Goal: Task Accomplishment & Management: Manage account settings

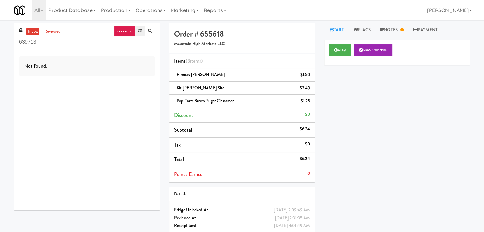
click at [140, 33] on link at bounding box center [140, 31] width 10 height 10
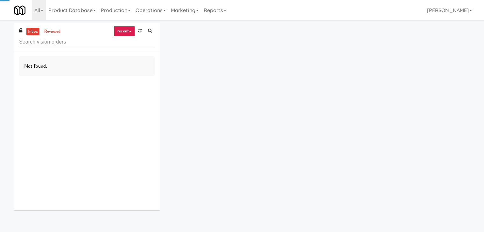
click at [128, 28] on link "recent" at bounding box center [124, 31] width 21 height 10
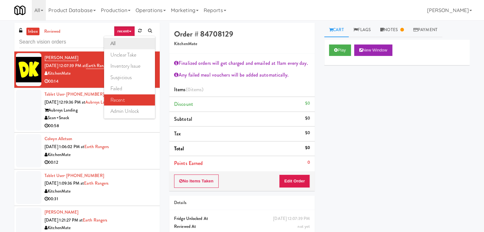
click at [127, 39] on link "all" at bounding box center [129, 43] width 51 height 11
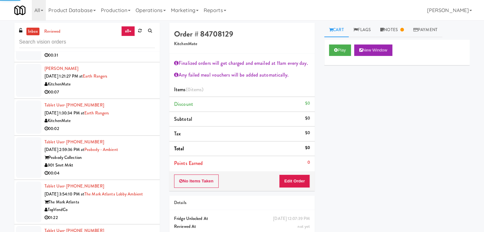
scroll to position [1354, 0]
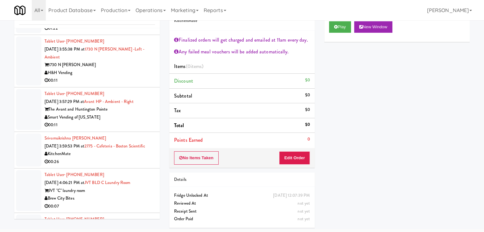
click at [115, 121] on div "00:11" at bounding box center [100, 125] width 110 height 8
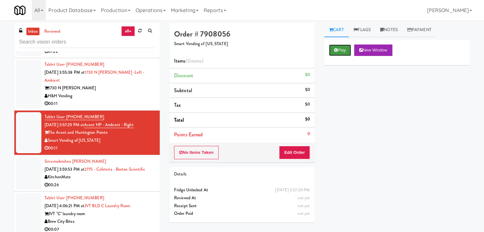
click at [337, 48] on icon at bounding box center [336, 50] width 4 height 4
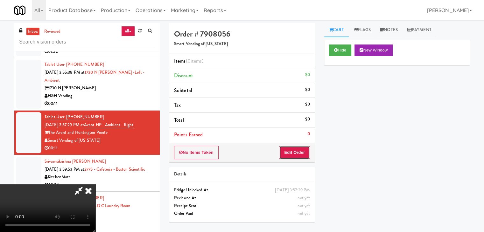
click at [291, 157] on button "Edit Order" at bounding box center [294, 152] width 31 height 13
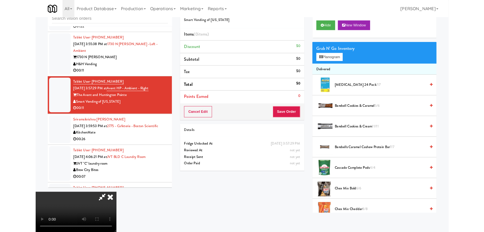
scroll to position [1347, 0]
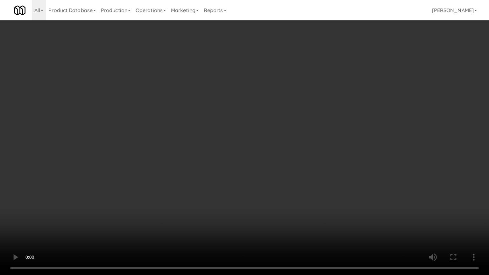
click at [265, 110] on video at bounding box center [244, 137] width 489 height 275
click at [265, 111] on video at bounding box center [244, 137] width 489 height 275
click at [265, 110] on video at bounding box center [244, 137] width 489 height 275
click at [264, 110] on video at bounding box center [244, 137] width 489 height 275
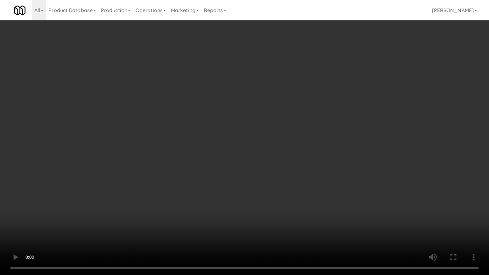
click at [260, 104] on video at bounding box center [244, 137] width 489 height 275
click at [262, 103] on video at bounding box center [244, 137] width 489 height 275
click at [262, 102] on video at bounding box center [244, 137] width 489 height 275
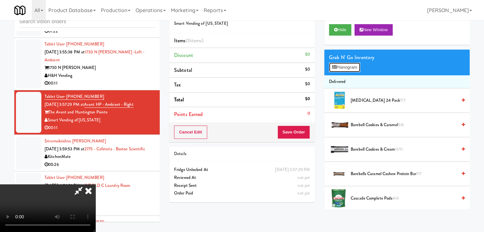
click at [348, 65] on button "Planogram" at bounding box center [344, 68] width 31 height 10
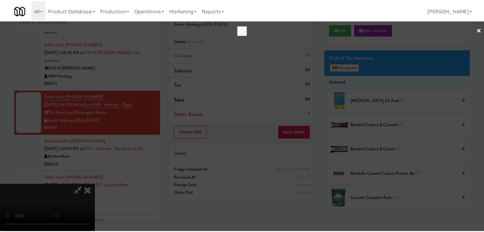
scroll to position [1347, 0]
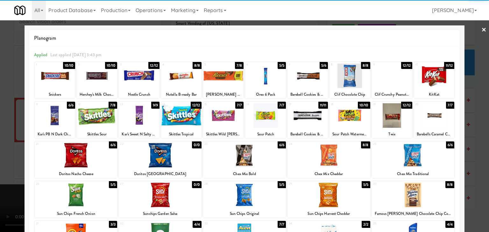
click at [248, 153] on div at bounding box center [244, 155] width 83 height 25
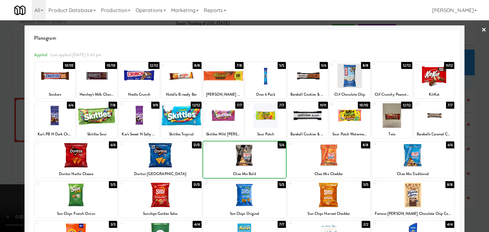
click at [3, 144] on div at bounding box center [244, 116] width 489 height 232
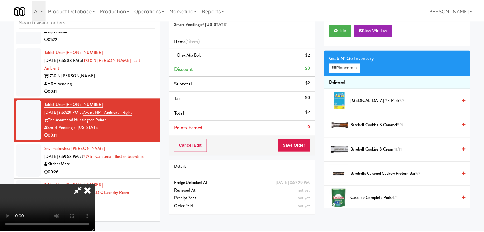
scroll to position [1354, 0]
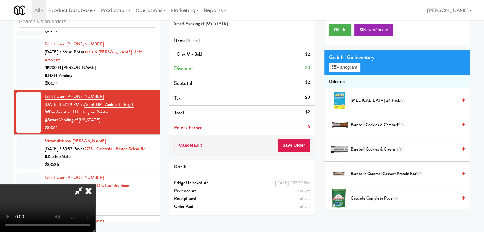
click at [95, 185] on video at bounding box center [47, 209] width 95 height 48
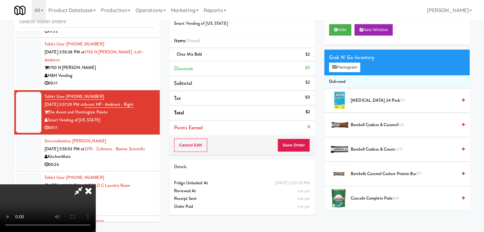
click at [95, 185] on video at bounding box center [47, 209] width 95 height 48
click at [351, 68] on button "Planogram" at bounding box center [344, 68] width 31 height 10
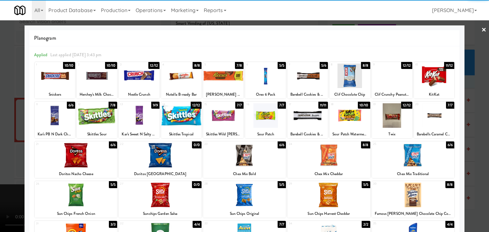
drag, startPoint x: 80, startPoint y: 191, endPoint x: 0, endPoint y: 185, distance: 79.5
click at [80, 191] on div at bounding box center [76, 195] width 83 height 25
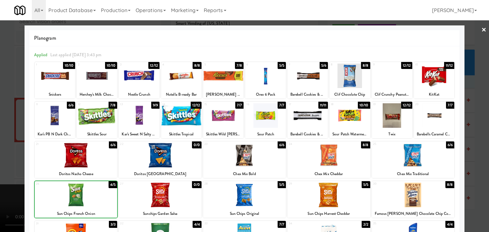
click at [5, 179] on div at bounding box center [244, 116] width 489 height 232
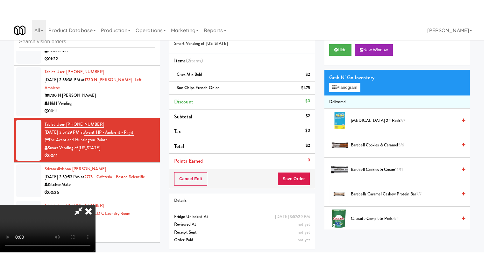
scroll to position [1354, 0]
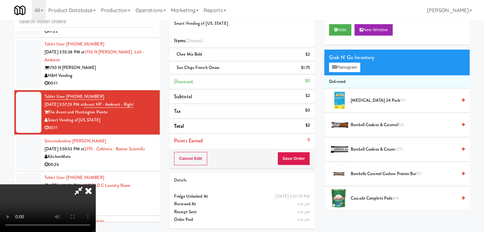
click at [95, 185] on video at bounding box center [47, 209] width 95 height 48
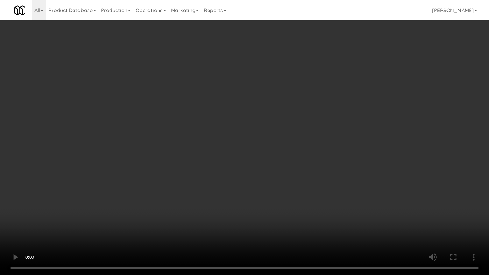
click at [326, 203] on video at bounding box center [244, 137] width 489 height 275
click at [305, 216] on video at bounding box center [244, 137] width 489 height 275
click at [298, 200] on video at bounding box center [244, 137] width 489 height 275
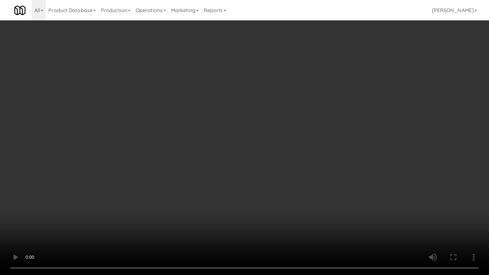
click at [259, 167] on video at bounding box center [244, 137] width 489 height 275
click at [258, 166] on video at bounding box center [244, 137] width 489 height 275
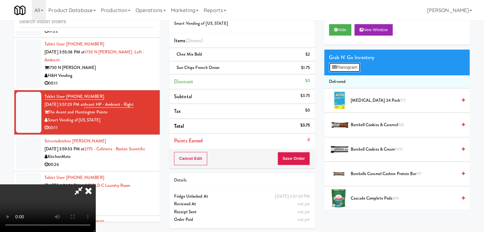
drag, startPoint x: 360, startPoint y: 64, endPoint x: 357, endPoint y: 66, distance: 3.8
click at [360, 64] on button "Planogram" at bounding box center [344, 68] width 31 height 10
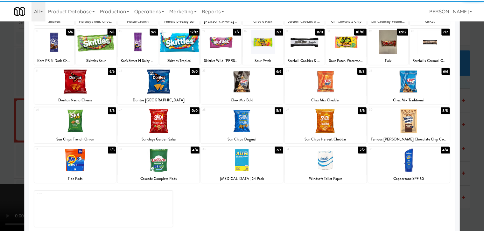
scroll to position [80, 0]
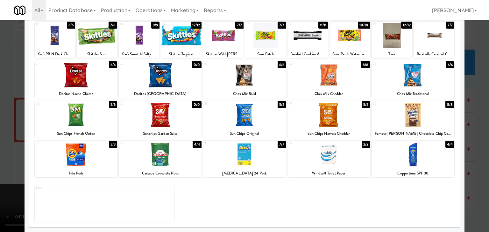
drag, startPoint x: 0, startPoint y: 125, endPoint x: 15, endPoint y: 125, distance: 15.0
click at [0, 125] on div at bounding box center [244, 116] width 489 height 232
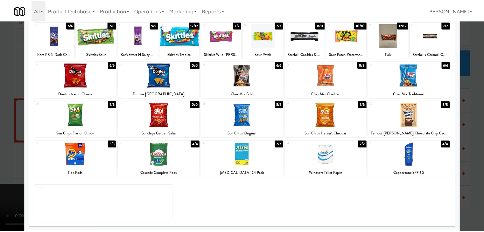
scroll to position [1354, 0]
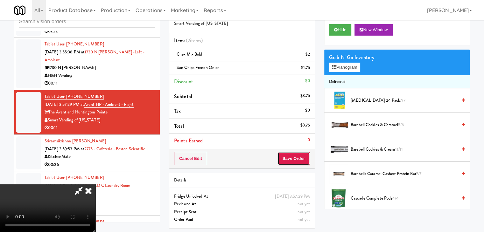
click at [301, 159] on button "Save Order" at bounding box center [294, 158] width 32 height 13
click at [303, 159] on button "Save Order" at bounding box center [294, 158] width 32 height 13
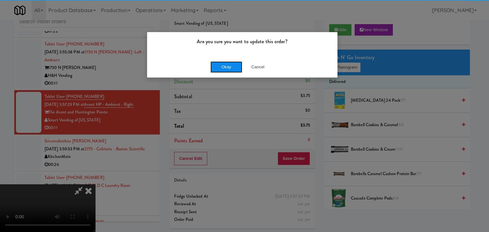
click at [220, 64] on button "Okay" at bounding box center [226, 66] width 32 height 11
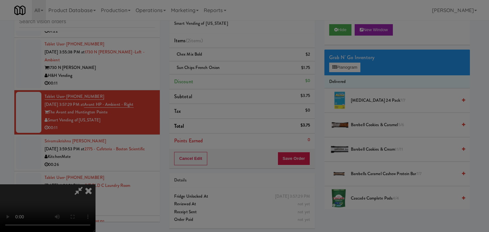
click at [220, 61] on button "Okay" at bounding box center [226, 55] width 32 height 11
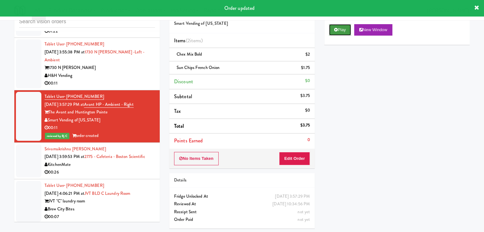
click at [336, 32] on button "Play" at bounding box center [340, 29] width 22 height 11
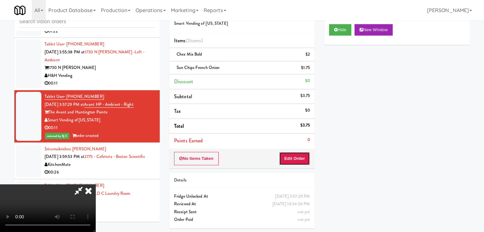
click at [288, 158] on button "Edit Order" at bounding box center [294, 158] width 31 height 13
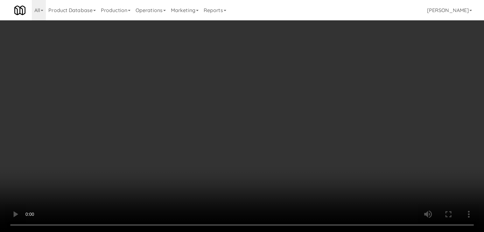
scroll to position [1347, 0]
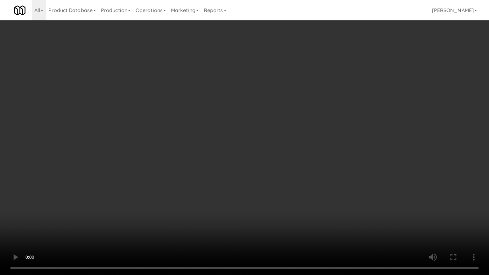
click at [323, 199] on video at bounding box center [244, 137] width 489 height 275
drag, startPoint x: 323, startPoint y: 199, endPoint x: 320, endPoint y: 172, distance: 26.9
click at [322, 199] on video at bounding box center [244, 137] width 489 height 275
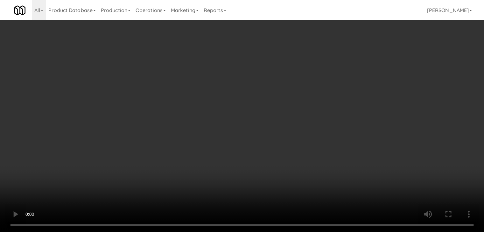
scroll to position [1354, 0]
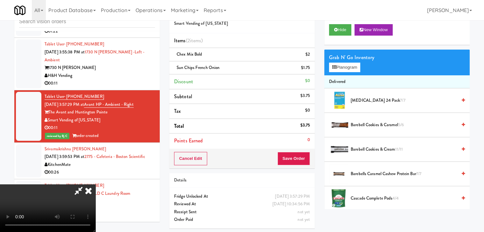
click at [95, 185] on icon at bounding box center [88, 191] width 14 height 13
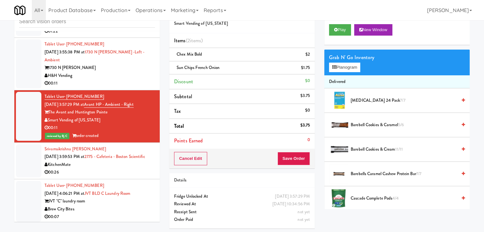
click at [108, 169] on div "KitchenMate" at bounding box center [100, 165] width 110 height 8
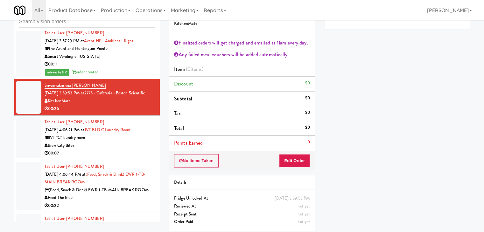
scroll to position [1482, 0]
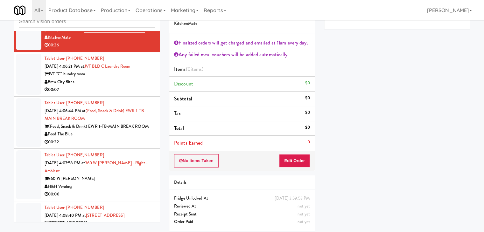
click at [122, 93] on div "00:07" at bounding box center [100, 90] width 110 height 8
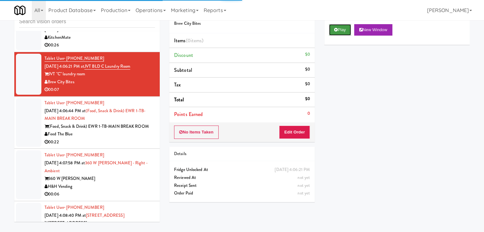
click at [340, 29] on button "Play" at bounding box center [340, 29] width 22 height 11
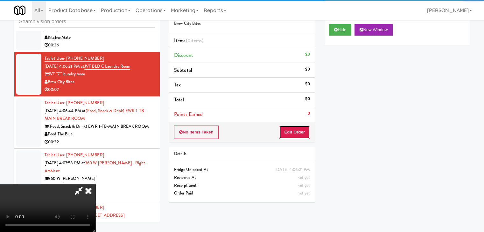
click at [295, 137] on button "Edit Order" at bounding box center [294, 132] width 31 height 13
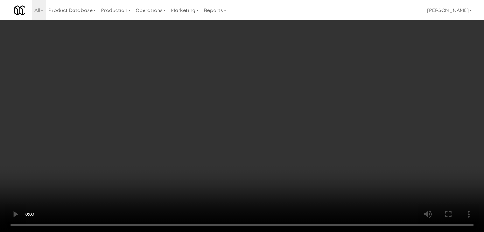
scroll to position [1474, 0]
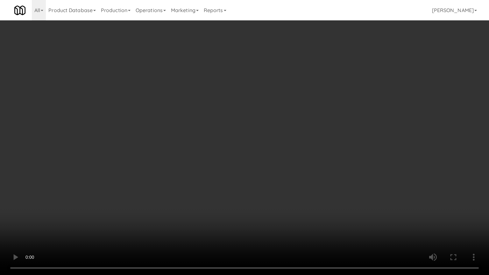
click at [295, 155] on video at bounding box center [244, 137] width 489 height 275
click at [297, 156] on video at bounding box center [244, 137] width 489 height 275
click at [297, 154] on video at bounding box center [244, 137] width 489 height 275
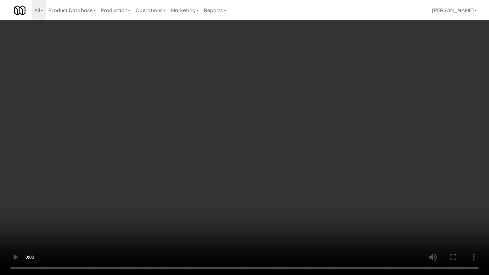
click at [297, 154] on video at bounding box center [244, 137] width 489 height 275
click at [298, 154] on video at bounding box center [244, 137] width 489 height 275
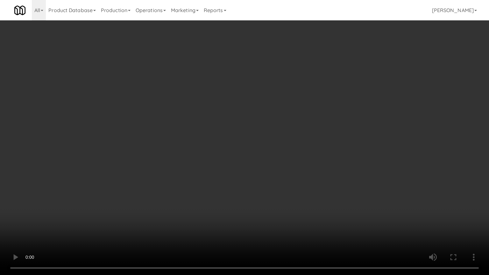
click at [298, 154] on video at bounding box center [244, 137] width 489 height 275
click at [307, 160] on video at bounding box center [244, 137] width 489 height 275
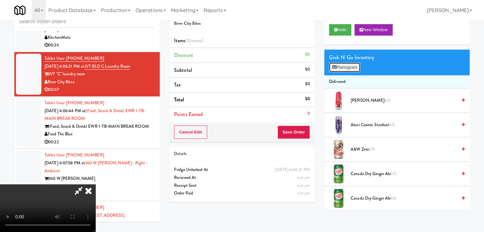
click at [341, 68] on button "Planogram" at bounding box center [344, 68] width 31 height 10
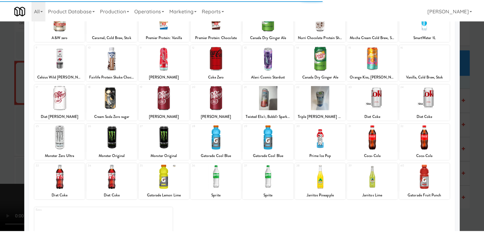
scroll to position [64, 0]
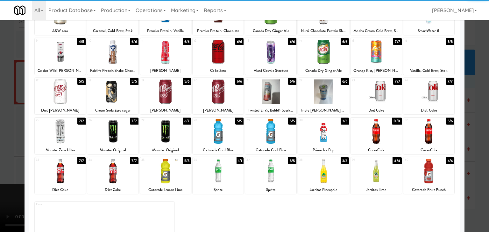
click at [169, 134] on div at bounding box center [165, 131] width 51 height 25
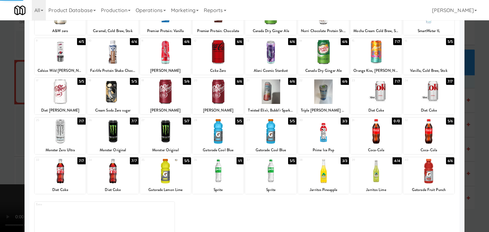
drag, startPoint x: 65, startPoint y: 138, endPoint x: 74, endPoint y: 138, distance: 8.9
click at [69, 138] on div at bounding box center [60, 131] width 51 height 25
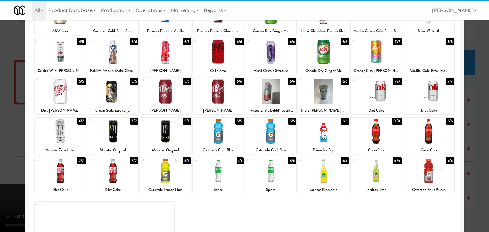
click at [5, 126] on div at bounding box center [244, 116] width 489 height 232
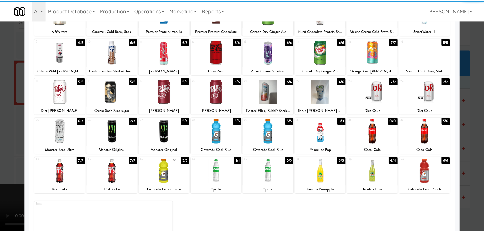
scroll to position [1482, 0]
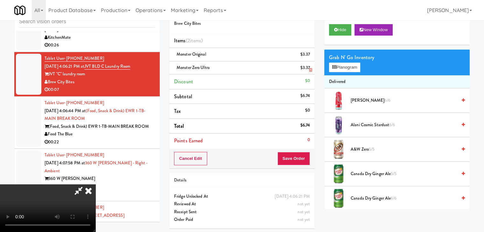
click at [312, 68] on icon at bounding box center [310, 70] width 3 height 4
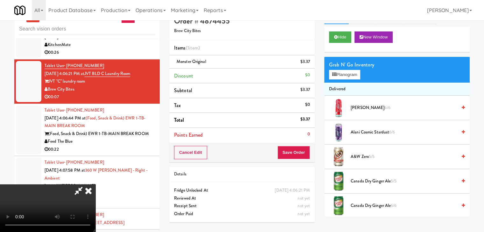
scroll to position [20, 0]
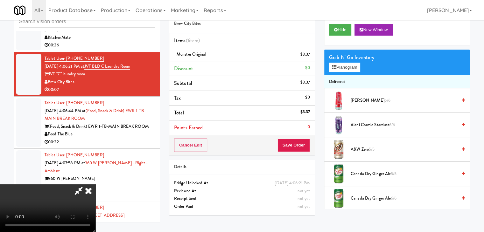
drag, startPoint x: 265, startPoint y: 173, endPoint x: 259, endPoint y: 178, distance: 7.7
click at [95, 185] on video at bounding box center [47, 209] width 95 height 48
click at [294, 145] on button "Save Order" at bounding box center [294, 145] width 32 height 13
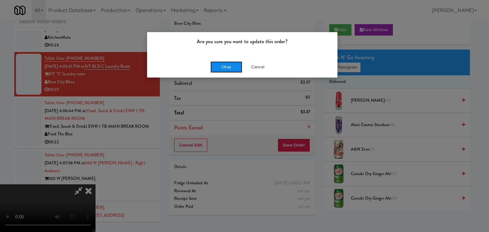
click at [223, 69] on button "Okay" at bounding box center [226, 66] width 32 height 11
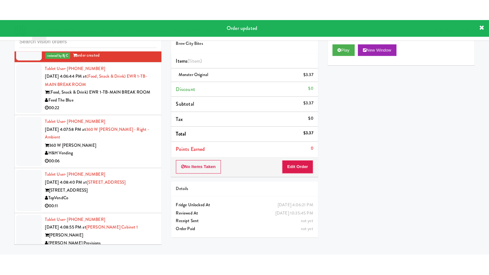
scroll to position [1545, 0]
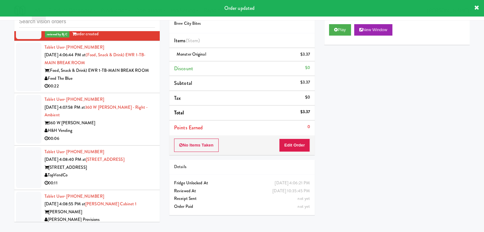
click at [103, 89] on div "00:22" at bounding box center [100, 86] width 110 height 8
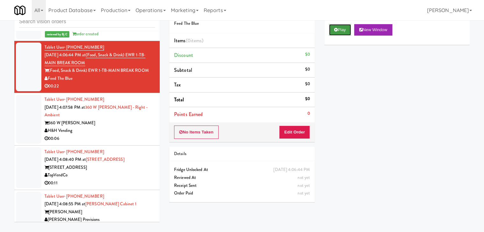
drag, startPoint x: 344, startPoint y: 33, endPoint x: 322, endPoint y: 82, distance: 53.6
click at [344, 33] on button "Play" at bounding box center [340, 29] width 22 height 11
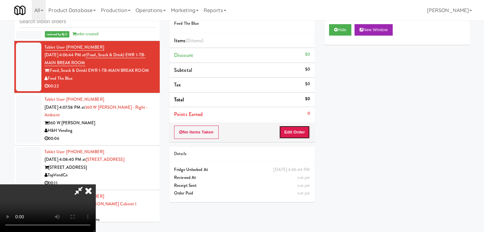
click at [299, 131] on button "Edit Order" at bounding box center [294, 132] width 31 height 13
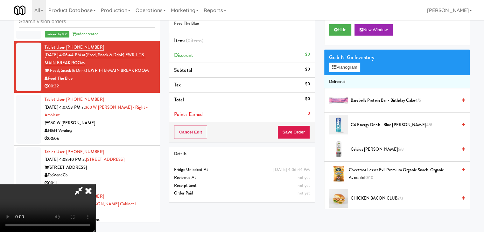
scroll to position [1537, 0]
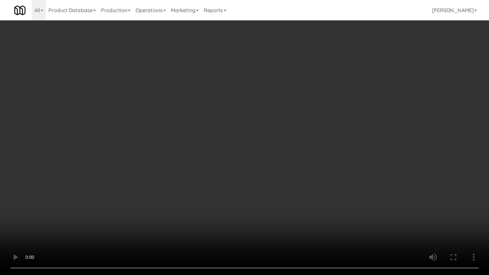
click at [314, 157] on video at bounding box center [244, 137] width 489 height 275
click at [314, 158] on video at bounding box center [244, 137] width 489 height 275
click at [314, 159] on video at bounding box center [244, 137] width 489 height 275
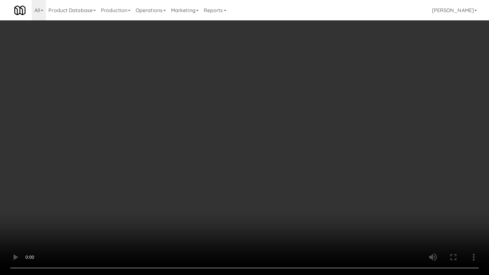
click at [314, 159] on video at bounding box center [244, 137] width 489 height 275
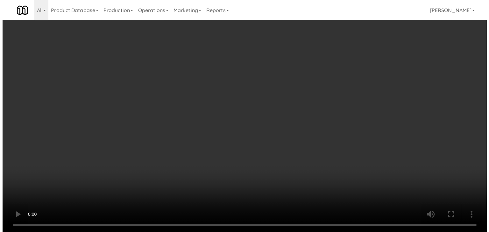
scroll to position [1545, 0]
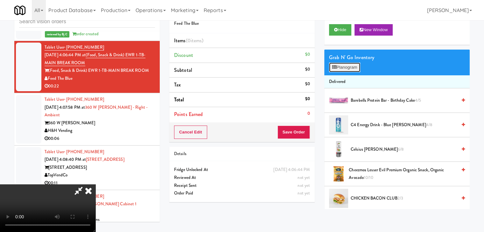
click at [345, 66] on button "Planogram" at bounding box center [344, 68] width 31 height 10
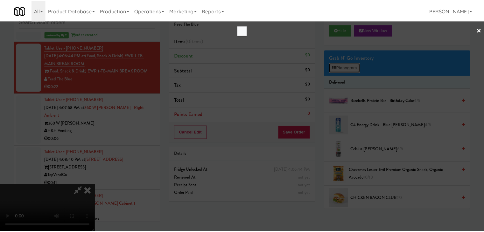
scroll to position [1537, 0]
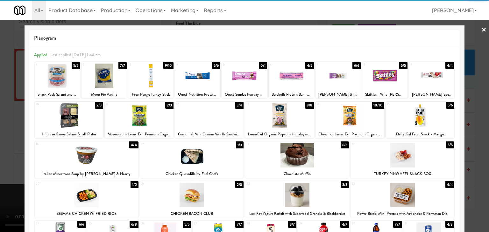
click at [350, 117] on div at bounding box center [349, 115] width 69 height 25
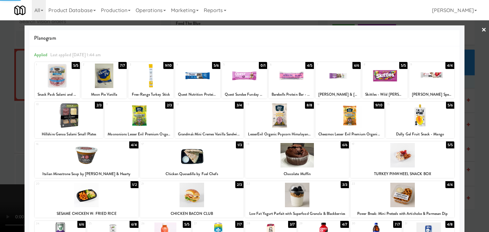
click at [0, 119] on div at bounding box center [244, 116] width 489 height 232
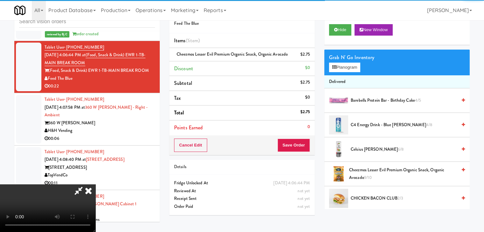
click at [83, 185] on video at bounding box center [47, 209] width 95 height 48
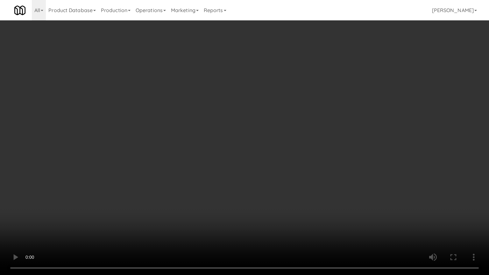
click at [250, 166] on video at bounding box center [244, 137] width 489 height 275
click at [312, 148] on video at bounding box center [244, 137] width 489 height 275
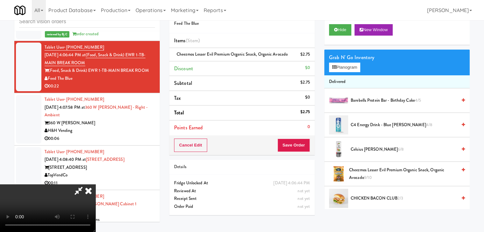
click at [310, 142] on div "Cancel Edit Save Order" at bounding box center [241, 146] width 145 height 20
click at [306, 143] on button "Save Order" at bounding box center [294, 145] width 32 height 13
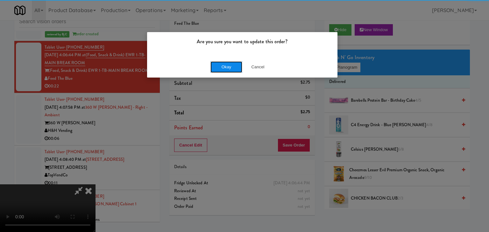
click at [241, 70] on button "Okay" at bounding box center [226, 66] width 32 height 11
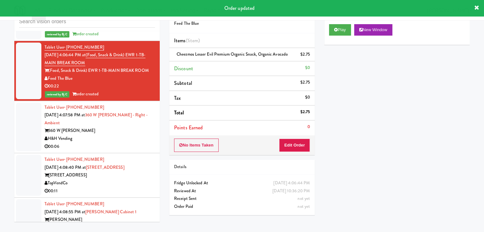
click at [109, 135] on div "360 W [PERSON_NAME]" at bounding box center [100, 131] width 110 height 8
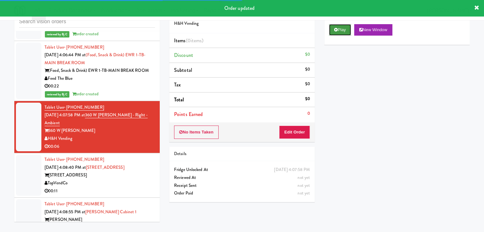
click at [345, 28] on button "Play" at bounding box center [340, 29] width 22 height 11
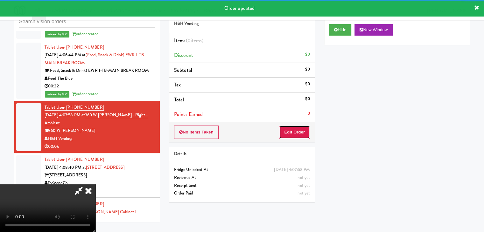
click at [297, 130] on button "Edit Order" at bounding box center [294, 132] width 31 height 13
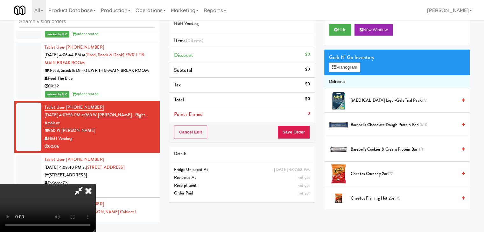
scroll to position [1537, 0]
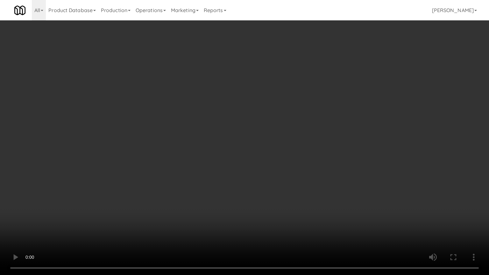
click at [300, 120] on video at bounding box center [244, 137] width 489 height 275
click at [298, 124] on video at bounding box center [244, 137] width 489 height 275
click at [296, 125] on video at bounding box center [244, 137] width 489 height 275
click at [293, 123] on video at bounding box center [244, 137] width 489 height 275
click at [292, 122] on video at bounding box center [244, 137] width 489 height 275
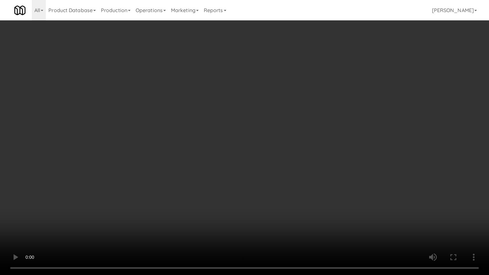
drag, startPoint x: 292, startPoint y: 122, endPoint x: 312, endPoint y: 72, distance: 54.0
click at [292, 121] on video at bounding box center [244, 137] width 489 height 275
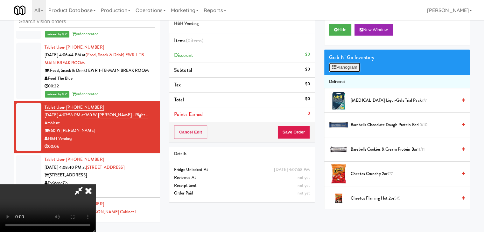
click at [350, 69] on button "Planogram" at bounding box center [344, 68] width 31 height 10
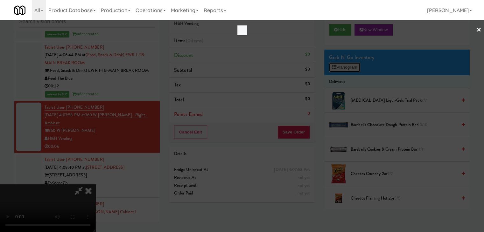
scroll to position [1537, 0]
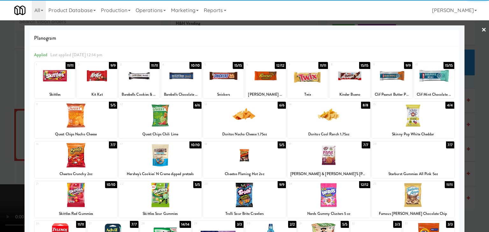
click at [431, 85] on div at bounding box center [434, 76] width 40 height 25
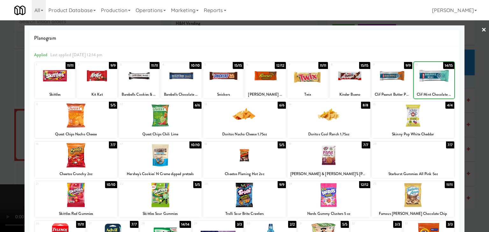
click at [467, 92] on div at bounding box center [244, 116] width 489 height 232
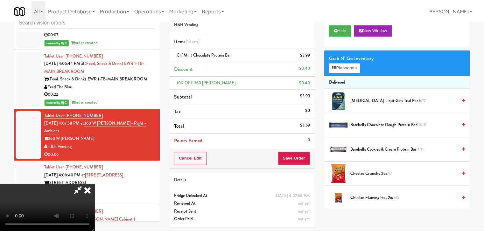
scroll to position [1545, 0]
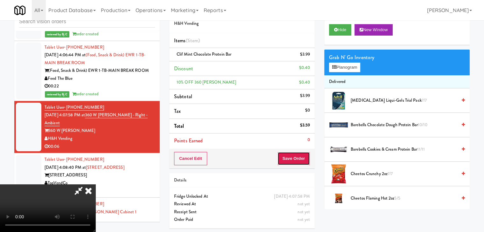
click at [304, 157] on button "Save Order" at bounding box center [294, 158] width 32 height 13
click at [304, 158] on button "Save Order" at bounding box center [294, 158] width 32 height 13
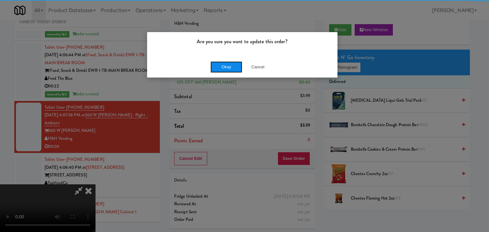
click at [219, 69] on button "Okay" at bounding box center [226, 66] width 32 height 11
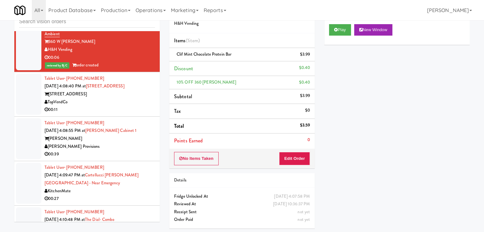
scroll to position [1641, 0]
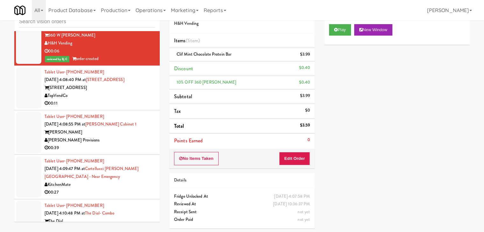
click at [127, 99] on div "TopVendCo" at bounding box center [100, 96] width 110 height 8
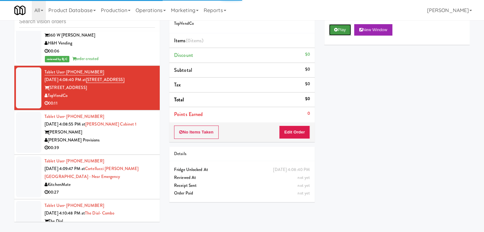
click at [337, 29] on icon at bounding box center [336, 30] width 4 height 4
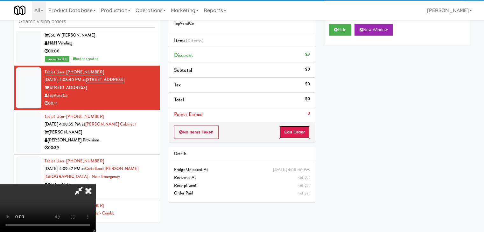
click at [297, 131] on button "Edit Order" at bounding box center [294, 132] width 31 height 13
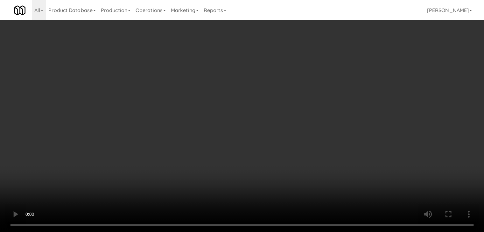
scroll to position [1633, 0]
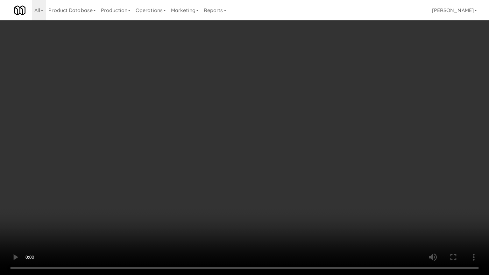
click at [304, 173] on video at bounding box center [244, 137] width 489 height 275
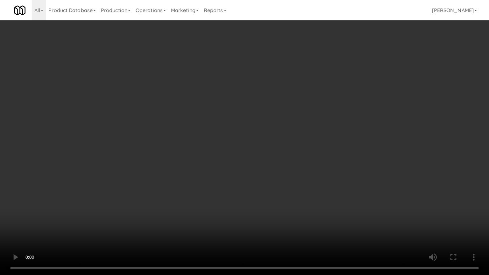
click at [302, 172] on video at bounding box center [244, 137] width 489 height 275
click at [302, 168] on video at bounding box center [244, 137] width 489 height 275
click at [302, 167] on video at bounding box center [244, 137] width 489 height 275
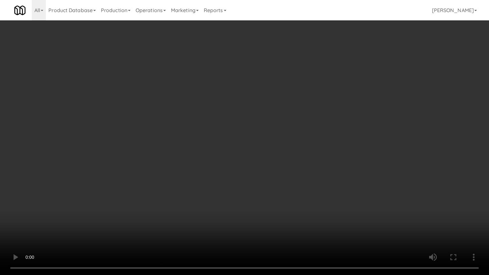
click at [300, 167] on video at bounding box center [244, 137] width 489 height 275
click at [300, 166] on video at bounding box center [244, 137] width 489 height 275
drag, startPoint x: 300, startPoint y: 166, endPoint x: 312, endPoint y: 118, distance: 49.8
click at [300, 166] on video at bounding box center [244, 137] width 489 height 275
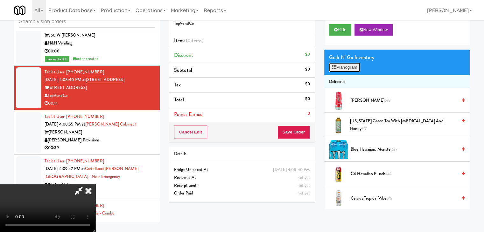
click at [347, 68] on button "Planogram" at bounding box center [344, 68] width 31 height 10
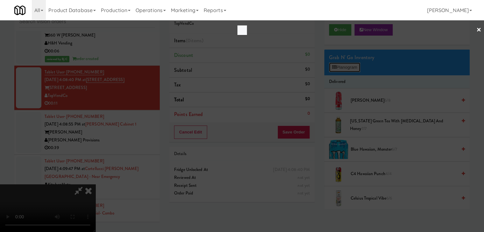
scroll to position [1633, 0]
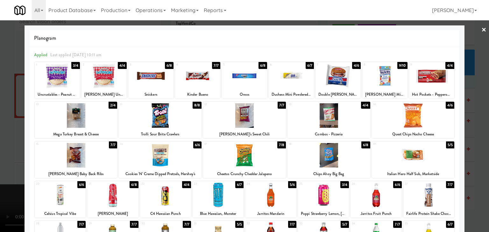
click at [327, 81] on div at bounding box center [337, 76] width 45 height 25
click at [243, 80] on div at bounding box center [244, 76] width 45 height 25
click at [0, 115] on div at bounding box center [244, 116] width 489 height 232
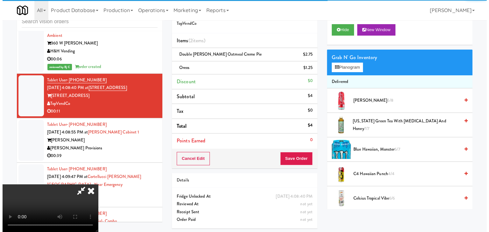
scroll to position [1641, 0]
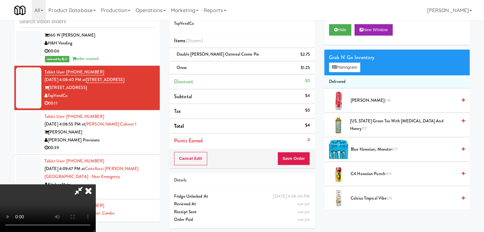
click at [95, 185] on video at bounding box center [47, 209] width 95 height 48
click at [351, 68] on button "Planogram" at bounding box center [344, 68] width 31 height 10
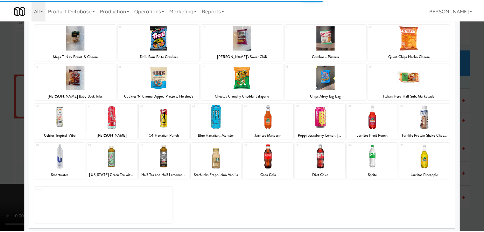
scroll to position [80, 0]
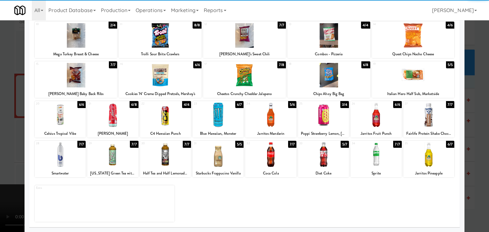
drag, startPoint x: 432, startPoint y: 117, endPoint x: 465, endPoint y: 129, distance: 35.2
click at [432, 117] on div at bounding box center [428, 115] width 51 height 25
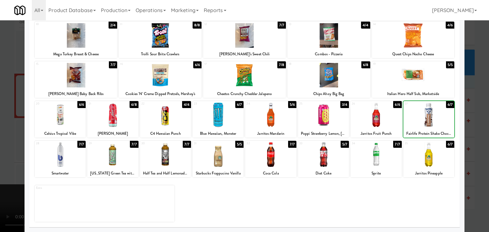
click at [482, 137] on div at bounding box center [244, 116] width 489 height 232
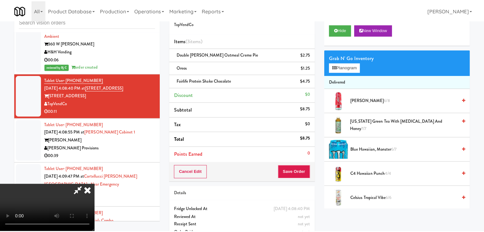
scroll to position [1641, 0]
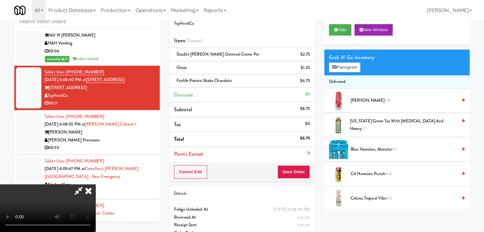
click at [95, 185] on video at bounding box center [47, 209] width 95 height 48
click at [300, 173] on button "Save Order" at bounding box center [294, 172] width 32 height 13
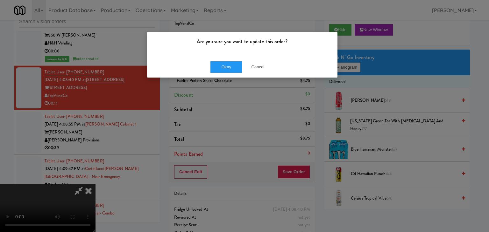
click at [217, 59] on div "Okay Cancel" at bounding box center [242, 66] width 190 height 21
click at [218, 66] on button "Okay" at bounding box center [226, 66] width 32 height 11
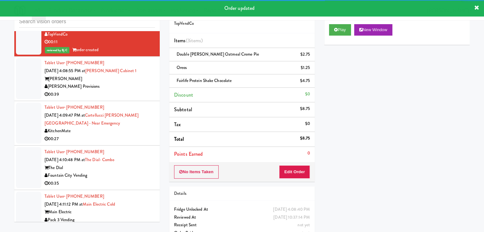
scroll to position [1705, 0]
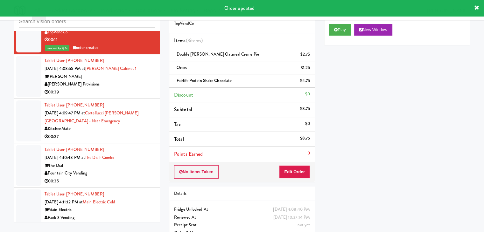
click at [115, 96] on div "00:39" at bounding box center [100, 92] width 110 height 8
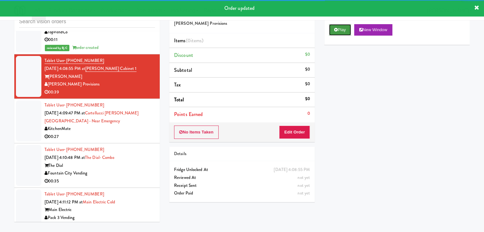
click at [346, 31] on button "Play" at bounding box center [340, 29] width 22 height 11
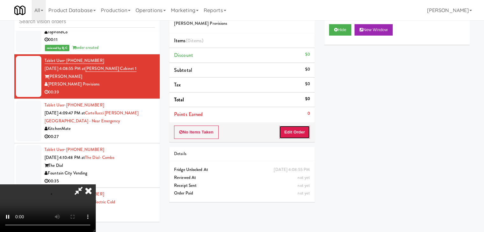
click at [289, 133] on button "Edit Order" at bounding box center [294, 132] width 31 height 13
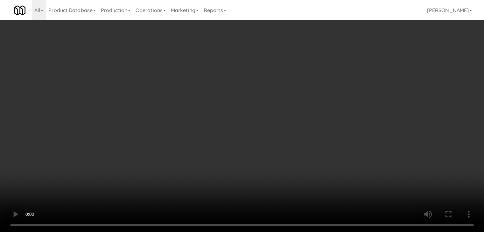
scroll to position [1697, 0]
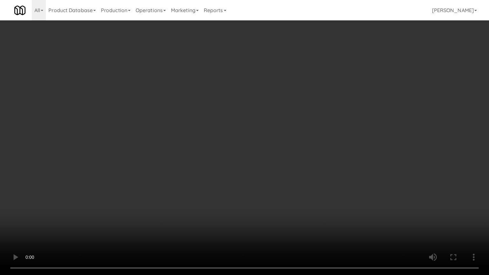
click at [259, 174] on video at bounding box center [244, 137] width 489 height 275
click at [261, 173] on video at bounding box center [244, 137] width 489 height 275
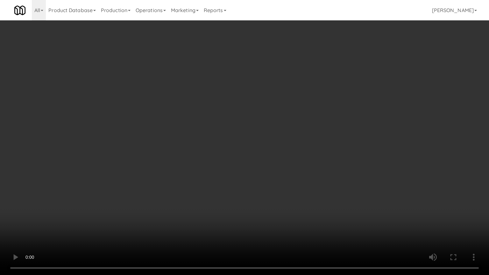
click at [261, 173] on video at bounding box center [244, 137] width 489 height 275
click at [261, 172] on video at bounding box center [244, 137] width 489 height 275
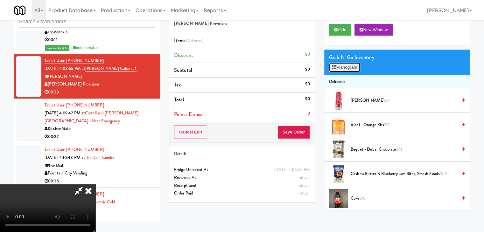
click at [349, 70] on button "Planogram" at bounding box center [344, 68] width 31 height 10
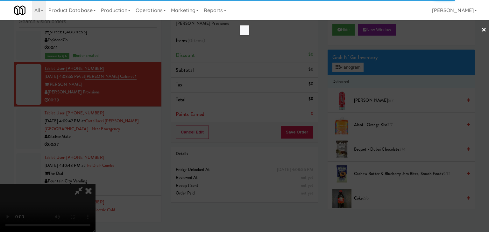
click at [312, 37] on div at bounding box center [244, 116] width 489 height 232
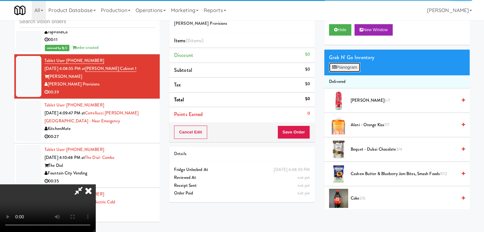
click at [336, 68] on icon at bounding box center [334, 67] width 4 height 4
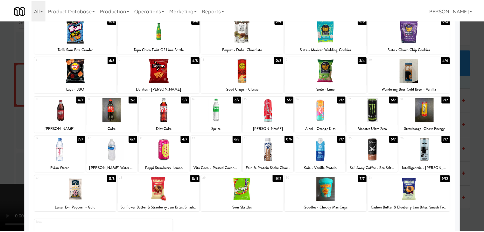
scroll to position [80, 0]
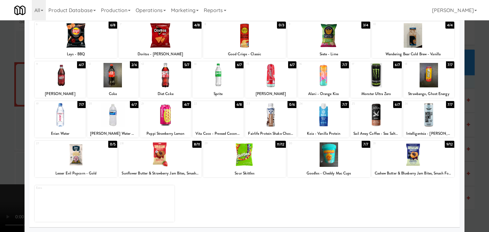
click at [406, 159] on div at bounding box center [413, 155] width 83 height 25
click at [158, 83] on div at bounding box center [165, 75] width 51 height 25
click at [0, 104] on div at bounding box center [244, 116] width 489 height 232
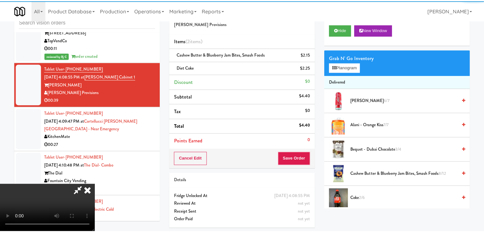
scroll to position [1705, 0]
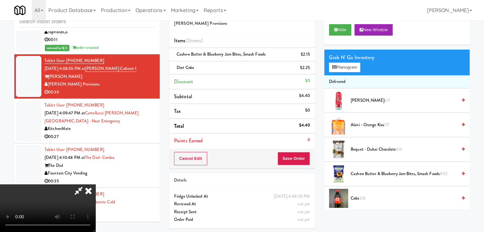
click at [95, 185] on video at bounding box center [47, 209] width 95 height 48
click at [345, 67] on button "Planogram" at bounding box center [344, 68] width 31 height 10
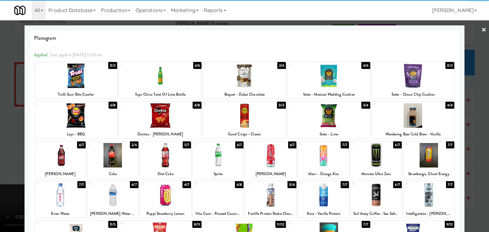
click at [248, 82] on div at bounding box center [244, 76] width 83 height 25
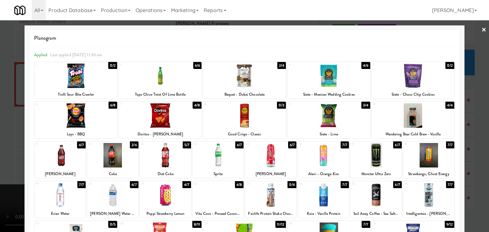
click at [0, 108] on div at bounding box center [244, 116] width 489 height 232
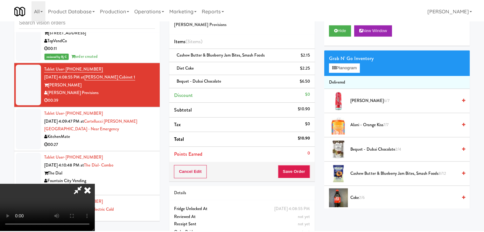
scroll to position [1705, 0]
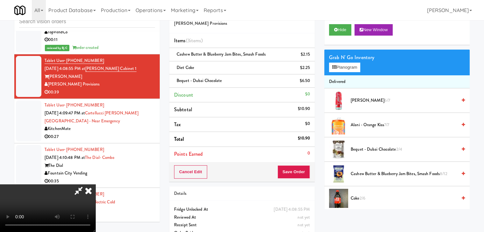
click at [95, 185] on video at bounding box center [47, 209] width 95 height 48
drag, startPoint x: 294, startPoint y: 165, endPoint x: 297, endPoint y: 170, distance: 5.7
click at [296, 167] on button "Save Order" at bounding box center [294, 172] width 32 height 13
click at [297, 170] on button "Save Order" at bounding box center [294, 172] width 32 height 13
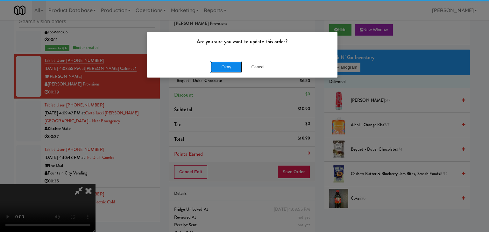
click at [231, 67] on button "Okay" at bounding box center [226, 66] width 32 height 11
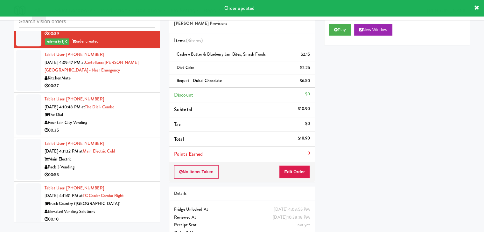
scroll to position [1768, 0]
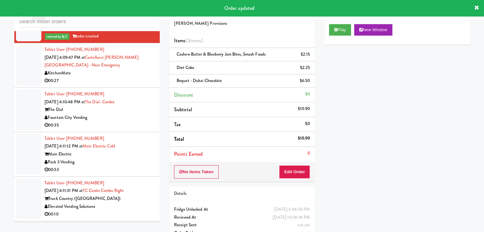
click at [111, 85] on div "00:27" at bounding box center [100, 81] width 110 height 8
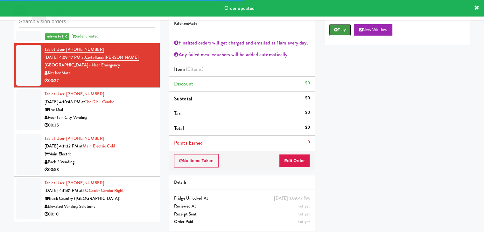
click at [340, 28] on button "Play" at bounding box center [340, 29] width 22 height 11
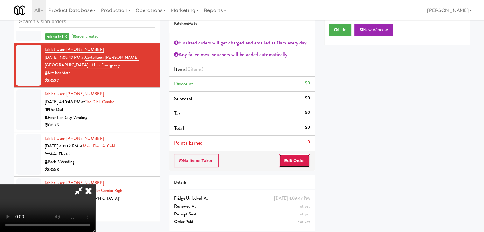
click at [295, 156] on button "Edit Order" at bounding box center [294, 160] width 31 height 13
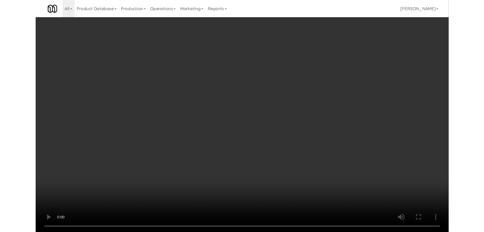
scroll to position [1760, 0]
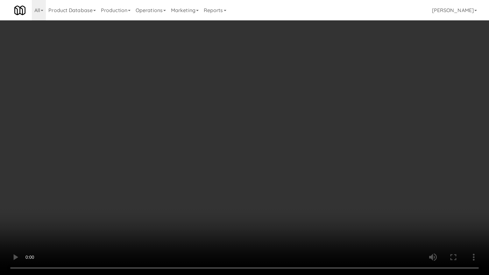
click at [269, 183] on video at bounding box center [244, 137] width 489 height 275
click at [270, 187] on video at bounding box center [244, 137] width 489 height 275
click at [272, 183] on video at bounding box center [244, 137] width 489 height 275
click at [212, 153] on video at bounding box center [244, 137] width 489 height 275
click at [211, 159] on video at bounding box center [244, 137] width 489 height 275
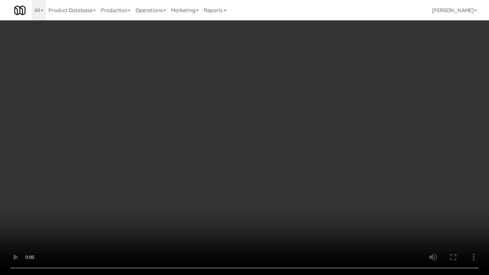
click at [211, 159] on video at bounding box center [244, 137] width 489 height 275
click at [211, 158] on video at bounding box center [244, 137] width 489 height 275
click at [212, 158] on video at bounding box center [244, 137] width 489 height 275
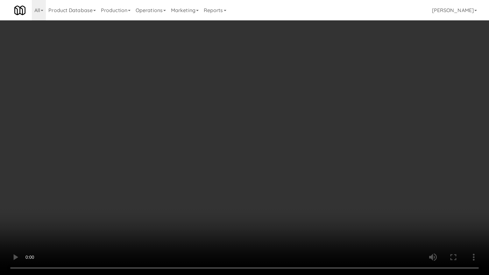
click at [212, 161] on video at bounding box center [244, 137] width 489 height 275
drag, startPoint x: 212, startPoint y: 161, endPoint x: 213, endPoint y: 133, distance: 28.0
click at [212, 161] on video at bounding box center [244, 137] width 489 height 275
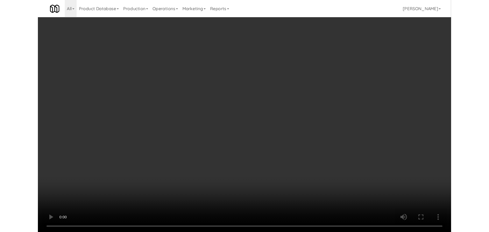
scroll to position [1768, 0]
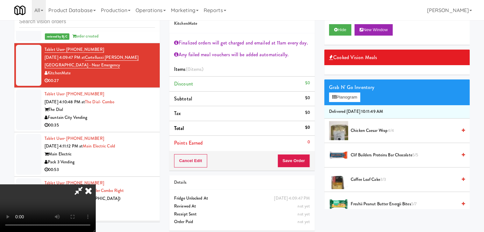
click at [95, 185] on video at bounding box center [47, 209] width 95 height 48
click at [348, 94] on button "Planogram" at bounding box center [344, 98] width 31 height 10
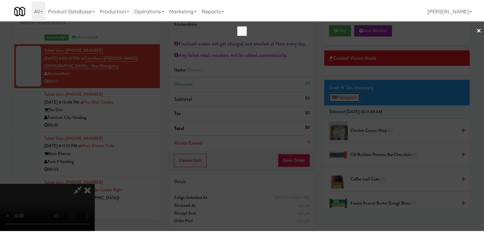
scroll to position [1760, 0]
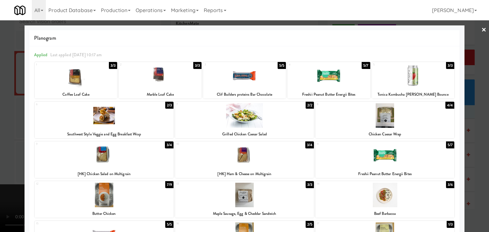
click at [151, 83] on div at bounding box center [160, 76] width 83 height 25
click at [64, 84] on div at bounding box center [76, 76] width 83 height 25
click at [390, 124] on div at bounding box center [384, 115] width 139 height 25
click at [0, 121] on div at bounding box center [244, 116] width 489 height 232
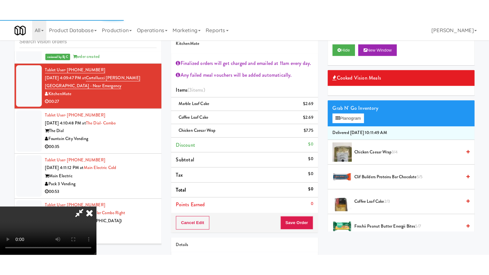
scroll to position [109, 0]
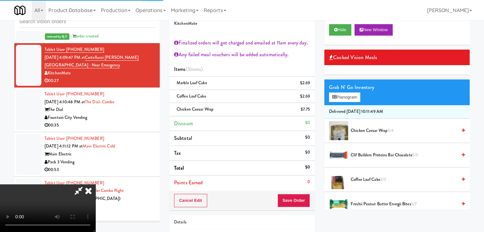
click at [95, 185] on video at bounding box center [47, 209] width 95 height 48
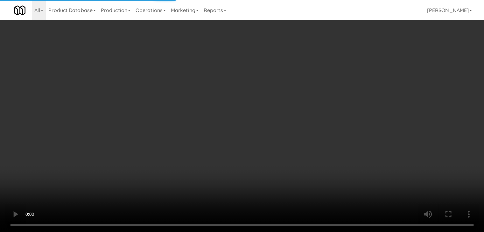
scroll to position [1760, 0]
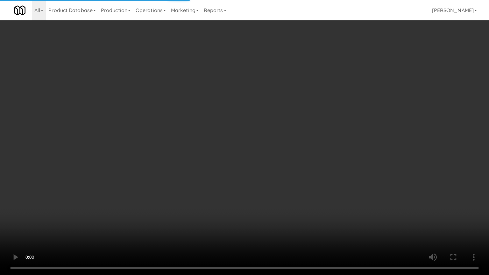
click at [205, 186] on video at bounding box center [244, 137] width 489 height 275
click at [213, 181] on video at bounding box center [244, 137] width 489 height 275
click at [214, 182] on video at bounding box center [244, 137] width 489 height 275
click at [214, 181] on video at bounding box center [244, 137] width 489 height 275
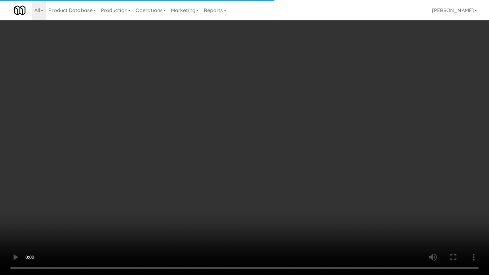
click at [214, 181] on video at bounding box center [244, 137] width 489 height 275
click at [209, 178] on video at bounding box center [244, 137] width 489 height 275
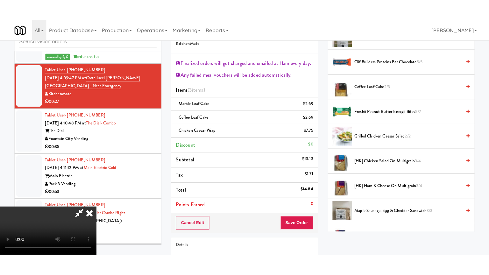
scroll to position [95, 0]
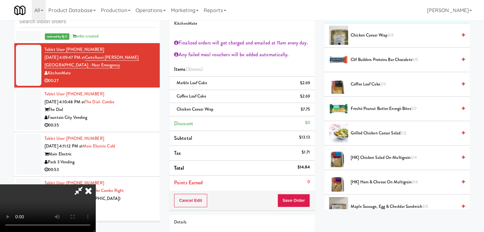
click at [95, 185] on video at bounding box center [47, 209] width 95 height 48
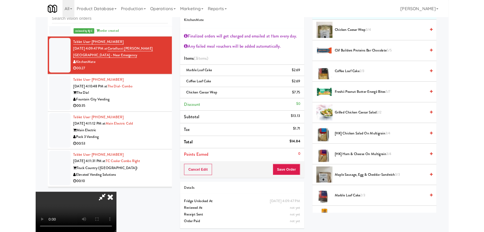
scroll to position [1760, 0]
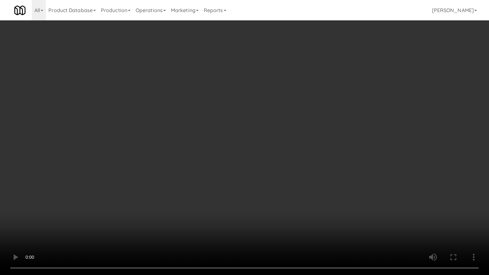
click at [233, 221] on video at bounding box center [244, 137] width 489 height 275
click at [235, 221] on video at bounding box center [244, 137] width 489 height 275
click at [280, 139] on video at bounding box center [244, 137] width 489 height 275
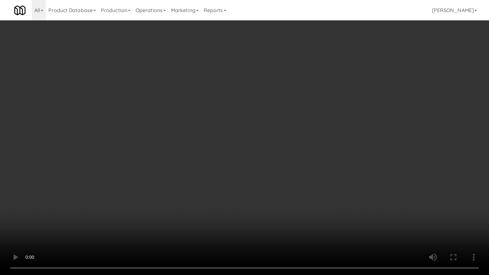
click at [280, 139] on video at bounding box center [244, 137] width 489 height 275
click at [281, 141] on video at bounding box center [244, 137] width 489 height 275
click at [284, 141] on video at bounding box center [244, 137] width 489 height 275
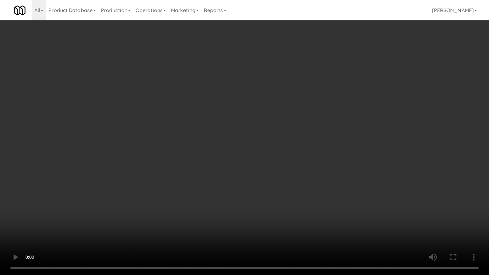
click at [284, 141] on video at bounding box center [244, 137] width 489 height 275
click at [293, 130] on video at bounding box center [244, 137] width 489 height 275
drag, startPoint x: 293, startPoint y: 130, endPoint x: 293, endPoint y: 106, distance: 23.6
click at [293, 129] on video at bounding box center [244, 137] width 489 height 275
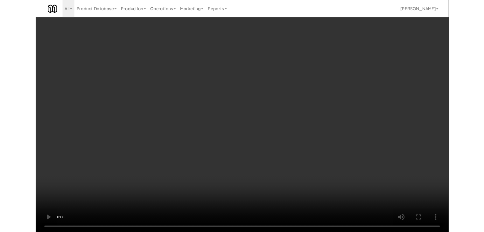
scroll to position [1768, 0]
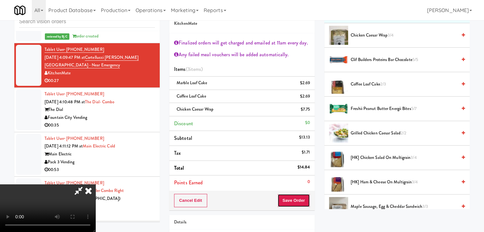
click at [306, 199] on button "Save Order" at bounding box center [294, 200] width 32 height 13
drag, startPoint x: 306, startPoint y: 199, endPoint x: 297, endPoint y: 179, distance: 21.9
click at [306, 198] on button "Save Order" at bounding box center [294, 200] width 32 height 13
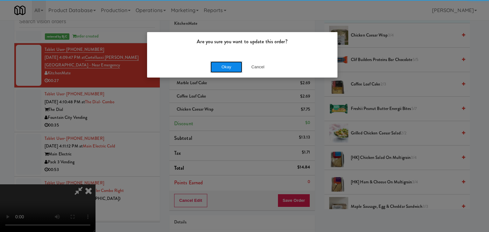
click at [225, 62] on button "Okay" at bounding box center [226, 66] width 32 height 11
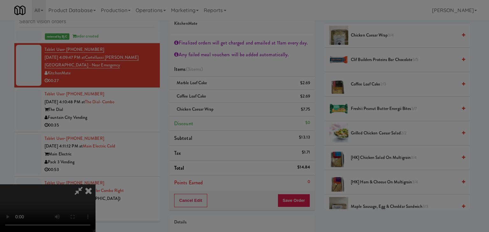
click at [224, 61] on button "Okay" at bounding box center [226, 55] width 32 height 11
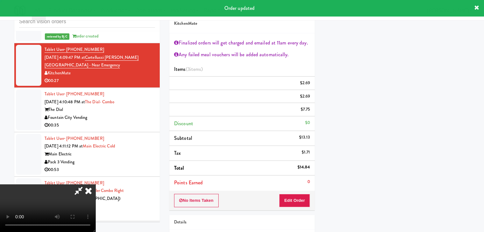
scroll to position [48, 0]
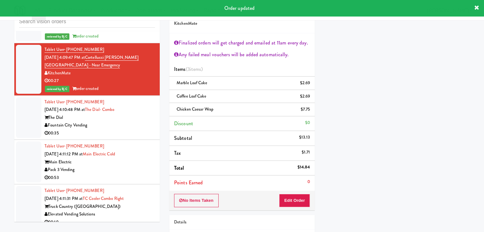
click at [113, 130] on div "Fountain City Vending" at bounding box center [100, 126] width 110 height 8
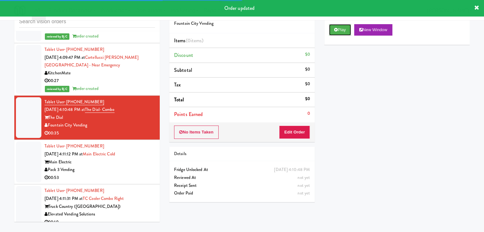
drag, startPoint x: 330, startPoint y: 29, endPoint x: 331, endPoint y: 40, distance: 11.2
click at [330, 29] on button "Play" at bounding box center [340, 29] width 22 height 11
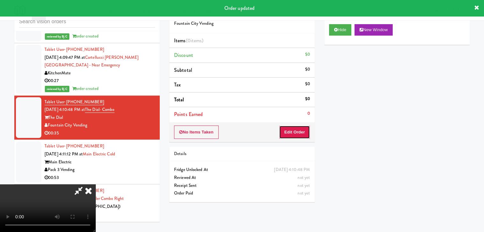
click at [293, 131] on button "Edit Order" at bounding box center [294, 132] width 31 height 13
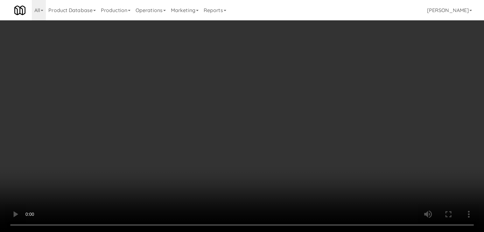
scroll to position [1760, 0]
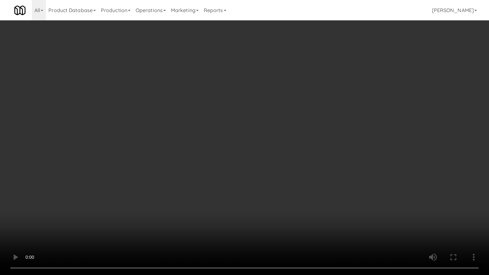
click at [335, 128] on video at bounding box center [244, 137] width 489 height 275
click at [335, 130] on video at bounding box center [244, 137] width 489 height 275
click at [336, 130] on video at bounding box center [244, 137] width 489 height 275
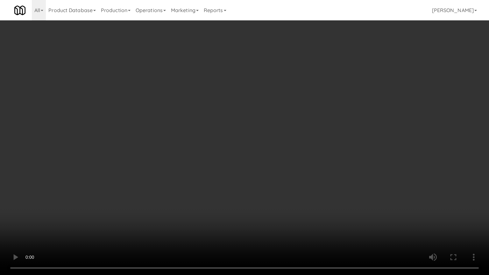
click at [336, 130] on video at bounding box center [244, 137] width 489 height 275
click at [338, 128] on video at bounding box center [244, 137] width 489 height 275
click at [339, 127] on video at bounding box center [244, 137] width 489 height 275
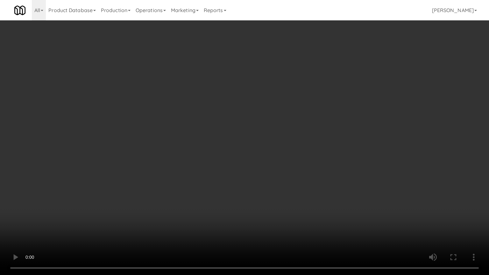
click at [340, 127] on video at bounding box center [244, 137] width 489 height 275
click at [341, 126] on video at bounding box center [244, 137] width 489 height 275
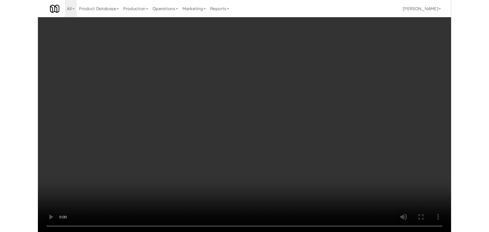
scroll to position [1768, 0]
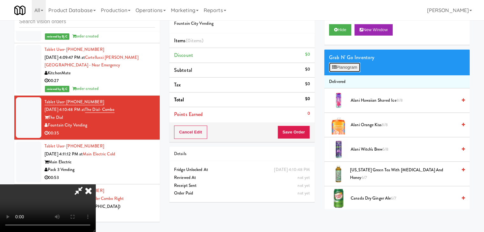
click at [350, 65] on button "Planogram" at bounding box center [344, 68] width 31 height 10
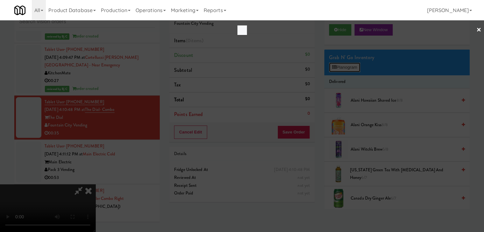
scroll to position [1760, 0]
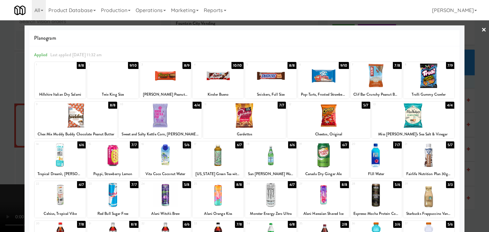
click at [118, 74] on div at bounding box center [112, 76] width 51 height 25
click at [87, 113] on div at bounding box center [76, 115] width 83 height 25
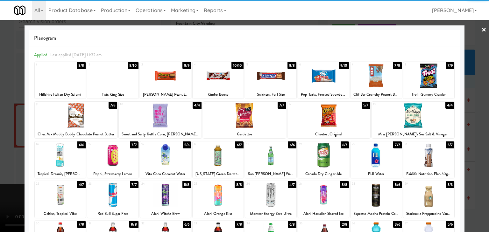
click at [436, 77] on div at bounding box center [428, 76] width 51 height 25
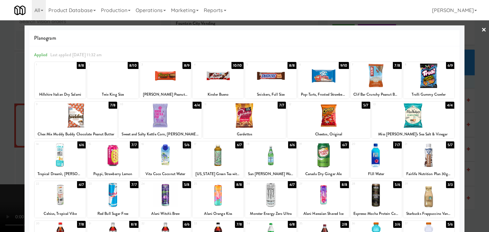
click at [0, 109] on div at bounding box center [244, 116] width 489 height 232
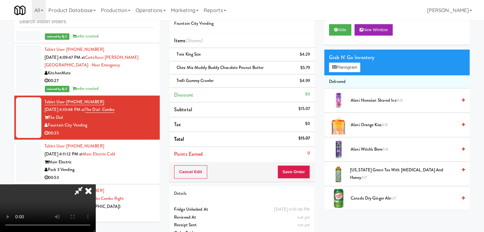
click at [95, 185] on video at bounding box center [47, 209] width 95 height 48
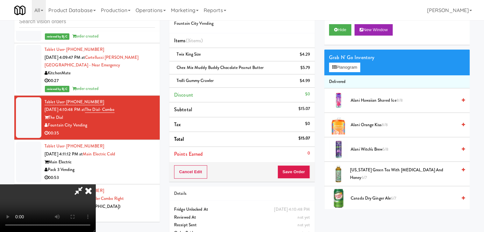
click at [95, 185] on video at bounding box center [47, 209] width 95 height 48
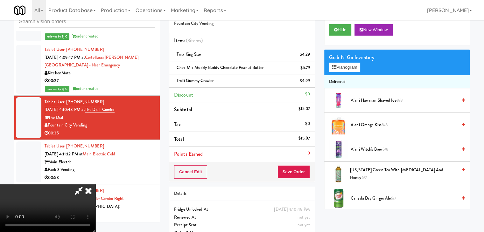
click at [95, 185] on video at bounding box center [47, 209] width 95 height 48
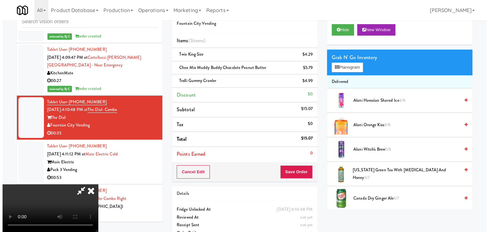
scroll to position [26, 0]
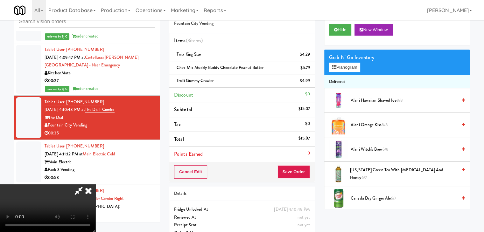
click at [95, 185] on video at bounding box center [47, 209] width 95 height 48
click at [357, 67] on button "Planogram" at bounding box center [344, 68] width 31 height 10
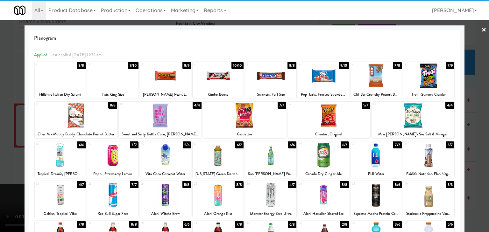
click at [427, 191] on div at bounding box center [428, 195] width 51 height 25
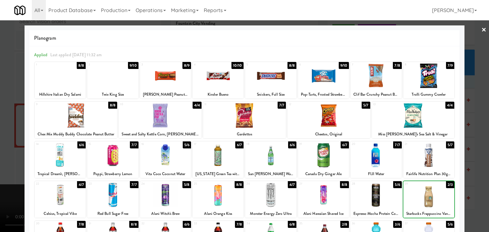
drag, startPoint x: 0, startPoint y: 142, endPoint x: 19, endPoint y: 140, distance: 18.9
click at [0, 142] on div at bounding box center [244, 116] width 489 height 232
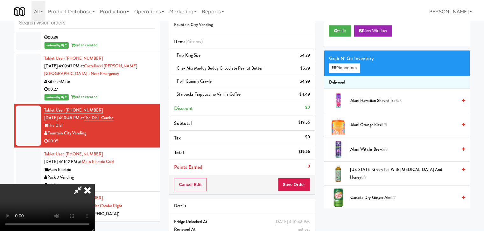
scroll to position [1768, 0]
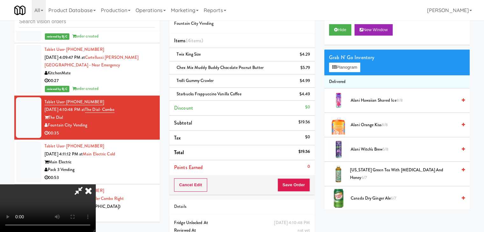
click at [95, 185] on video at bounding box center [47, 209] width 95 height 48
click at [300, 186] on button "Save Order" at bounding box center [294, 185] width 32 height 13
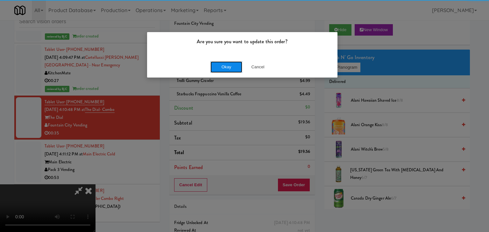
click at [233, 67] on button "Okay" at bounding box center [226, 66] width 32 height 11
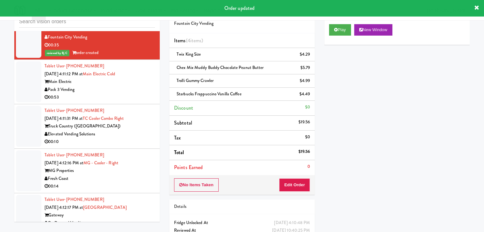
scroll to position [1864, 0]
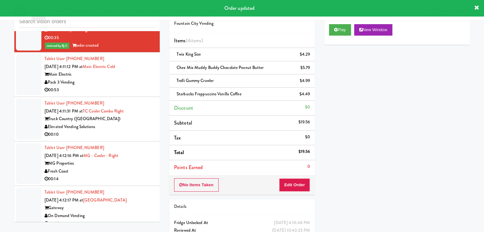
drag, startPoint x: 136, startPoint y: 88, endPoint x: 148, endPoint y: 86, distance: 12.2
click at [137, 87] on div "Pack 3 Vending" at bounding box center [100, 83] width 110 height 8
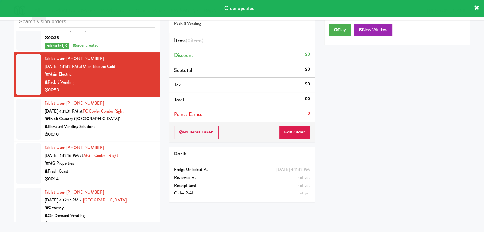
click at [353, 29] on div "Play New Window" at bounding box center [397, 29] width 136 height 11
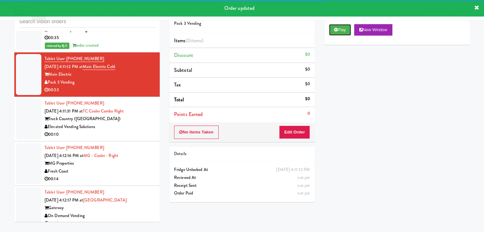
drag, startPoint x: 347, startPoint y: 31, endPoint x: 339, endPoint y: 49, distance: 19.7
click at [346, 31] on button "Play" at bounding box center [340, 29] width 22 height 11
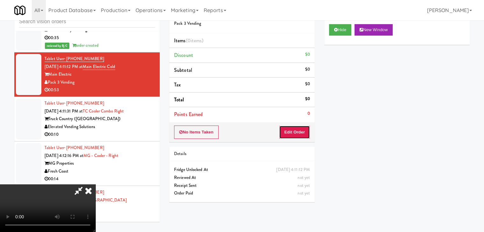
click at [289, 134] on button "Edit Order" at bounding box center [294, 132] width 31 height 13
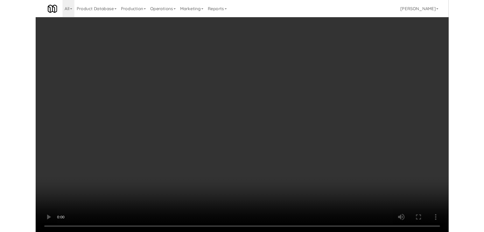
scroll to position [1856, 0]
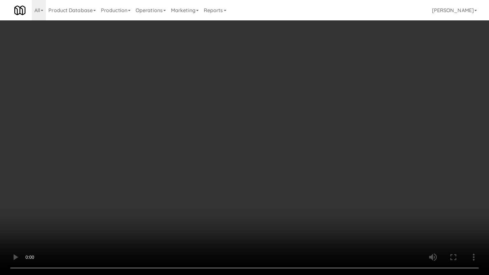
click at [305, 194] on video at bounding box center [244, 137] width 489 height 275
click at [305, 196] on video at bounding box center [244, 137] width 489 height 275
click at [304, 195] on video at bounding box center [244, 137] width 489 height 275
click at [305, 195] on video at bounding box center [244, 137] width 489 height 275
click at [311, 187] on video at bounding box center [244, 137] width 489 height 275
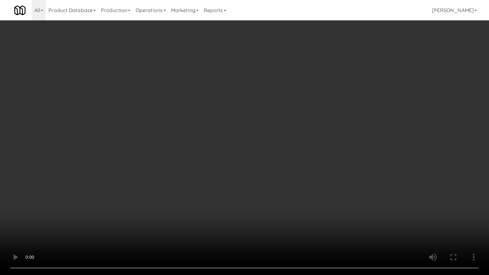
click at [311, 187] on video at bounding box center [244, 137] width 489 height 275
click at [317, 179] on video at bounding box center [244, 137] width 489 height 275
drag, startPoint x: 317, startPoint y: 179, endPoint x: 323, endPoint y: 132, distance: 47.1
click at [317, 178] on video at bounding box center [244, 137] width 489 height 275
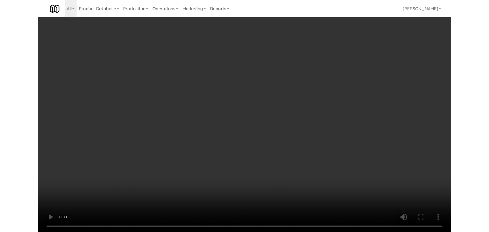
scroll to position [1864, 0]
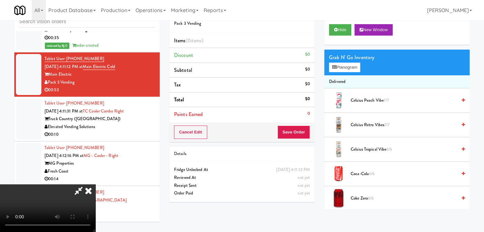
click at [95, 185] on video at bounding box center [47, 209] width 95 height 48
click at [345, 68] on button "Planogram" at bounding box center [344, 68] width 31 height 10
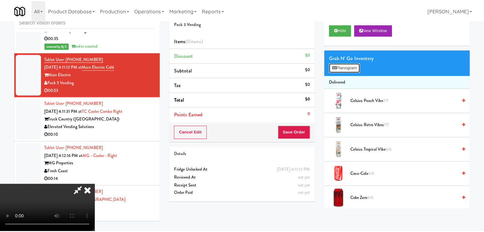
scroll to position [1856, 0]
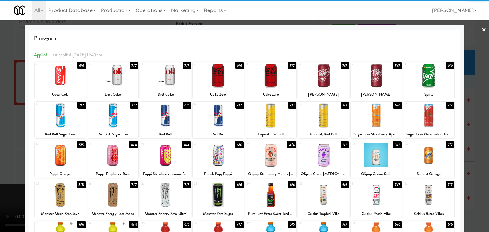
click at [73, 76] on div at bounding box center [60, 76] width 51 height 25
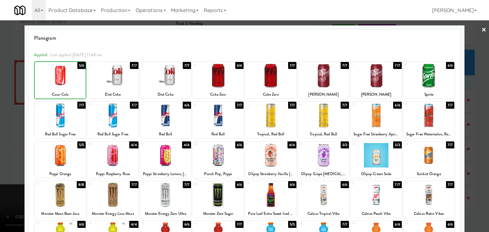
click at [0, 84] on div at bounding box center [244, 116] width 489 height 232
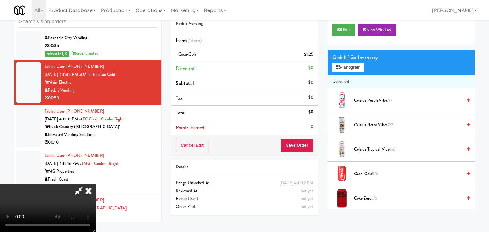
scroll to position [1864, 0]
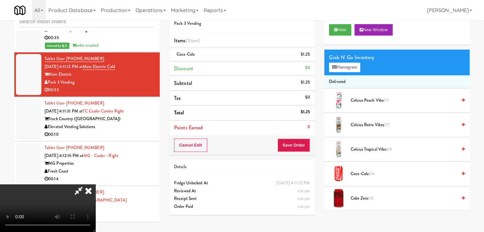
click at [95, 185] on video at bounding box center [47, 209] width 95 height 48
click at [346, 67] on button "Planogram" at bounding box center [344, 68] width 31 height 10
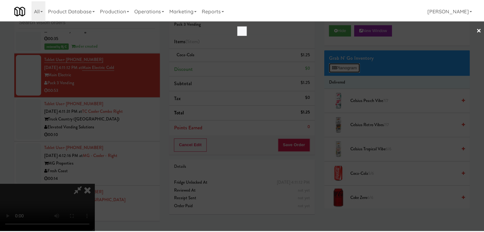
scroll to position [1856, 0]
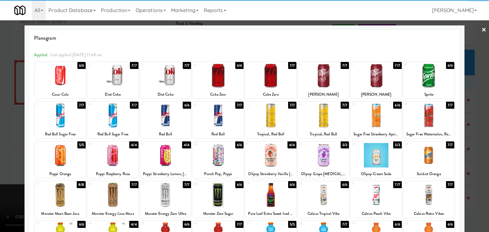
drag, startPoint x: 318, startPoint y: 72, endPoint x: 355, endPoint y: 77, distance: 36.6
click at [319, 71] on div at bounding box center [323, 76] width 51 height 25
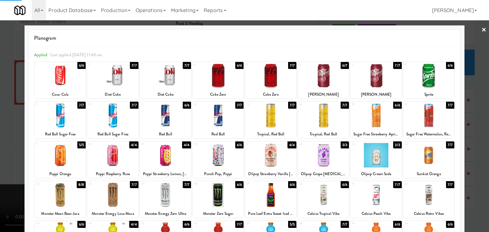
click at [436, 81] on div at bounding box center [428, 76] width 51 height 25
click at [477, 95] on div at bounding box center [244, 116] width 489 height 232
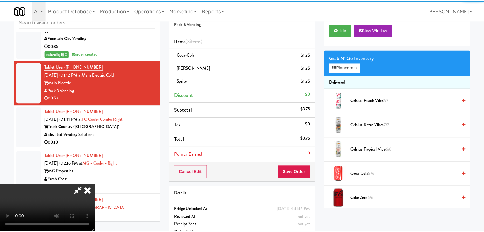
scroll to position [1864, 0]
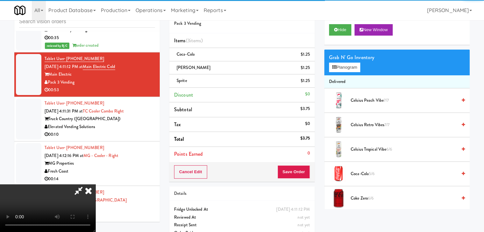
click at [95, 185] on video at bounding box center [47, 209] width 95 height 48
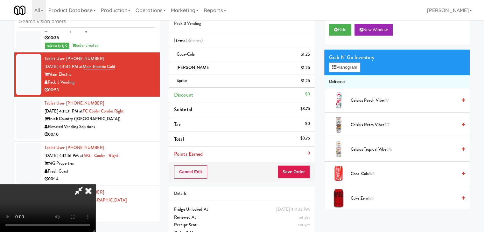
click at [95, 185] on video at bounding box center [47, 209] width 95 height 48
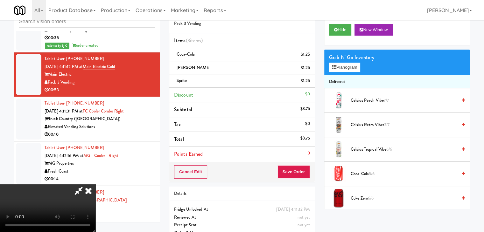
click at [95, 185] on video at bounding box center [47, 209] width 95 height 48
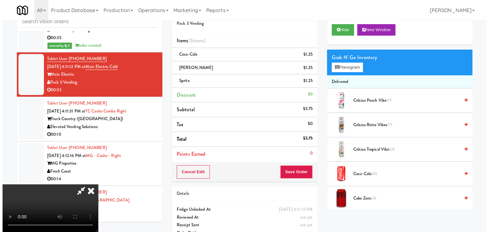
scroll to position [0, 0]
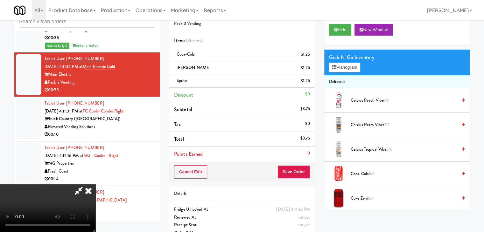
click at [95, 185] on video at bounding box center [47, 209] width 95 height 48
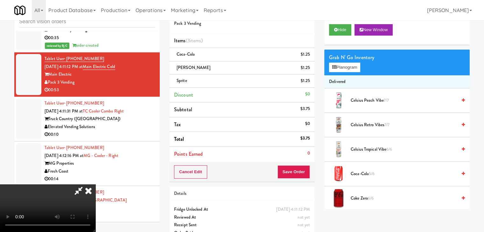
click at [95, 185] on video at bounding box center [47, 209] width 95 height 48
click at [344, 65] on button "Planogram" at bounding box center [344, 68] width 31 height 10
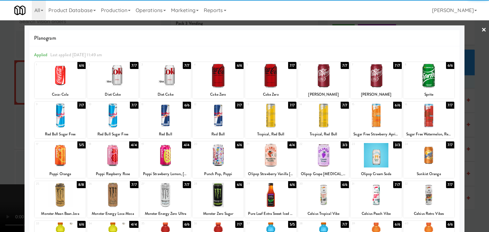
click at [58, 78] on div at bounding box center [60, 76] width 51 height 25
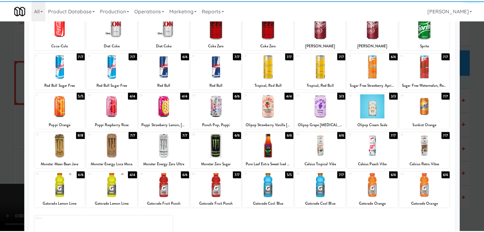
scroll to position [80, 0]
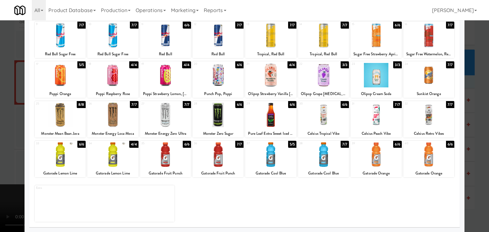
click at [210, 112] on div at bounding box center [218, 115] width 51 height 25
click at [6, 108] on div at bounding box center [244, 116] width 489 height 232
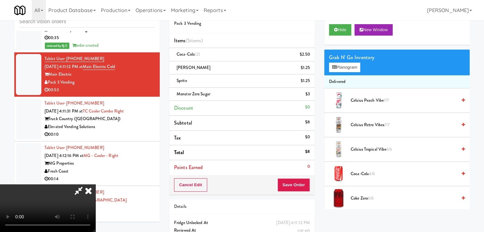
scroll to position [89, 0]
click at [95, 185] on video at bounding box center [47, 209] width 95 height 48
click at [302, 184] on button "Save Order" at bounding box center [294, 185] width 32 height 13
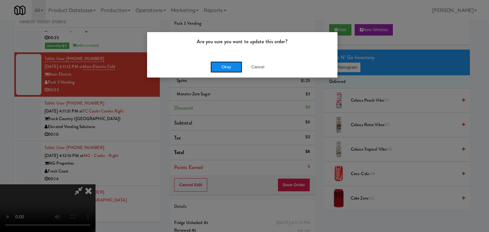
click at [228, 67] on button "Okay" at bounding box center [226, 66] width 32 height 11
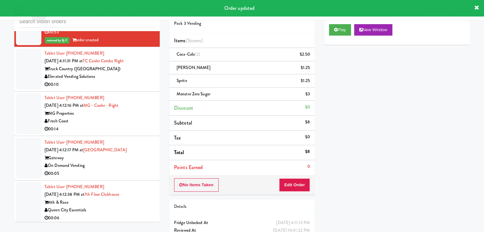
scroll to position [1927, 0]
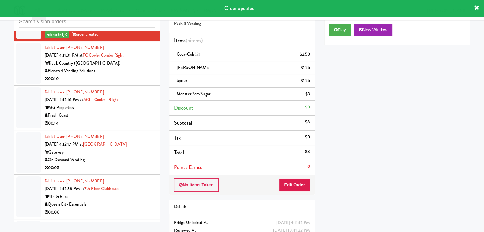
click at [134, 75] on div "Elevated Vending Solutions" at bounding box center [100, 71] width 110 height 8
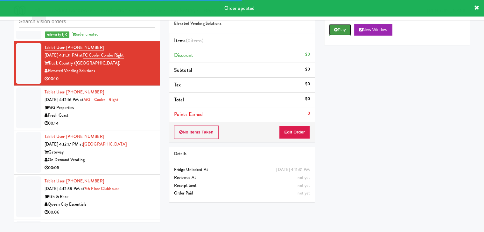
click at [342, 27] on button "Play" at bounding box center [340, 29] width 22 height 11
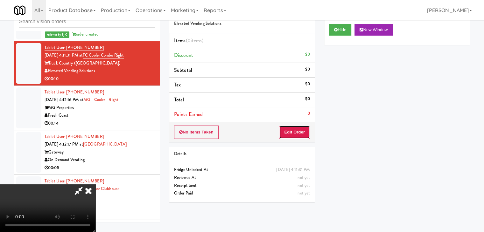
click at [287, 131] on button "Edit Order" at bounding box center [294, 132] width 31 height 13
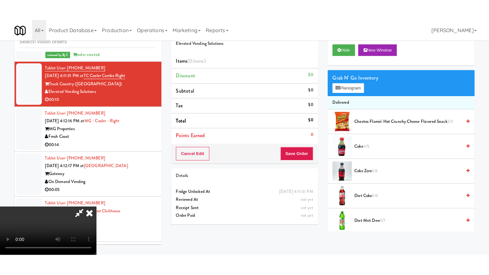
scroll to position [89, 0]
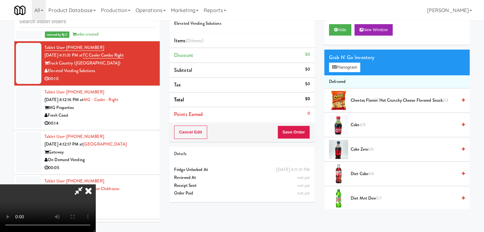
drag, startPoint x: 241, startPoint y: 177, endPoint x: 244, endPoint y: 180, distance: 4.1
click at [95, 185] on video at bounding box center [47, 209] width 95 height 48
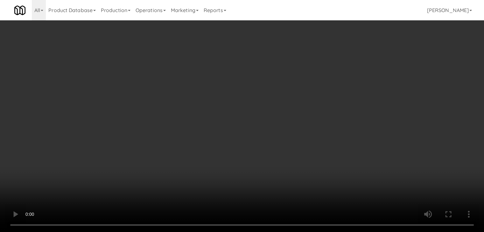
scroll to position [1919, 0]
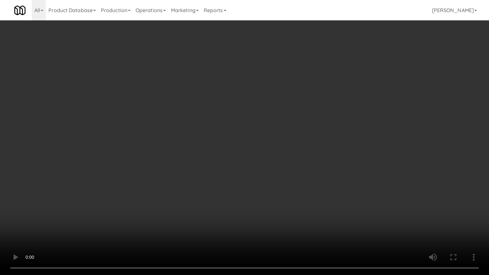
click at [256, 175] on video at bounding box center [244, 137] width 489 height 275
drag, startPoint x: 234, startPoint y: 160, endPoint x: 234, endPoint y: 164, distance: 4.1
click at [234, 159] on video at bounding box center [244, 137] width 489 height 275
click at [265, 152] on video at bounding box center [244, 137] width 489 height 275
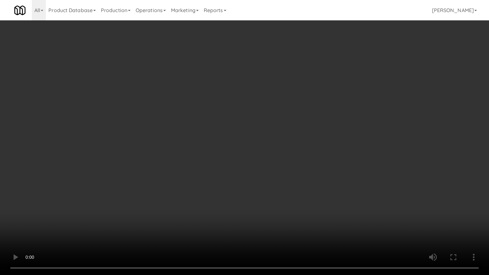
click at [265, 152] on video at bounding box center [244, 137] width 489 height 275
click at [263, 152] on video at bounding box center [244, 137] width 489 height 275
click at [274, 143] on video at bounding box center [244, 137] width 489 height 275
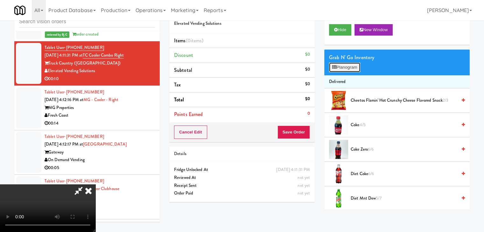
click at [352, 63] on button "Planogram" at bounding box center [344, 68] width 31 height 10
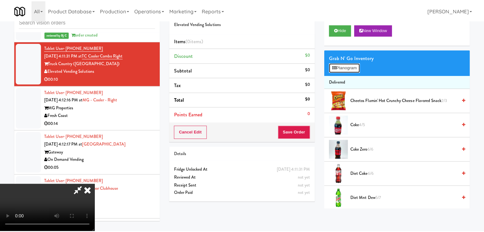
scroll to position [1919, 0]
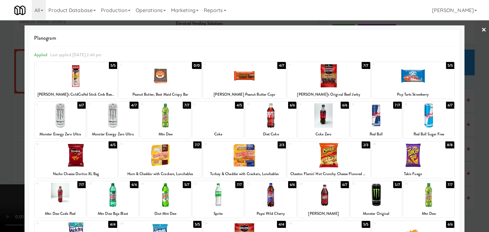
click at [177, 123] on div at bounding box center [165, 115] width 51 height 25
drag, startPoint x: 208, startPoint y: 201, endPoint x: 200, endPoint y: 199, distance: 7.4
click at [206, 200] on div at bounding box center [218, 195] width 51 height 25
drag, startPoint x: 0, startPoint y: 177, endPoint x: 173, endPoint y: 176, distance: 172.5
click at [1, 177] on div at bounding box center [244, 116] width 489 height 232
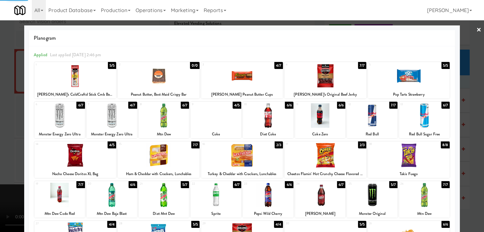
scroll to position [1927, 0]
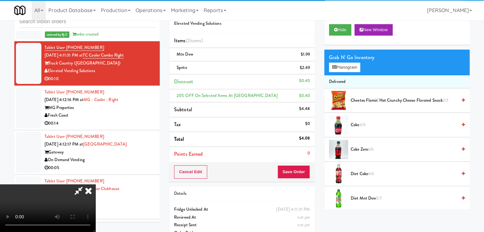
click at [95, 185] on video at bounding box center [47, 209] width 95 height 48
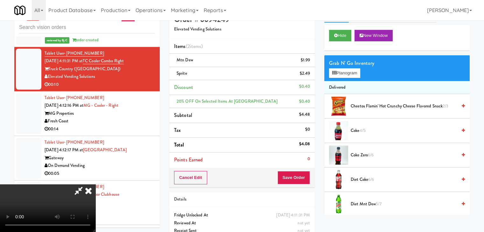
scroll to position [0, 0]
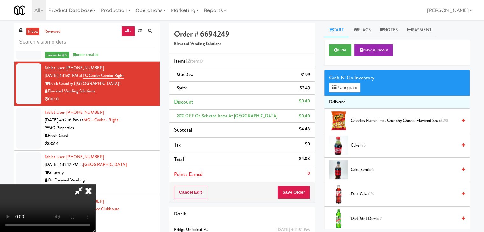
click at [95, 185] on icon at bounding box center [88, 191] width 14 height 13
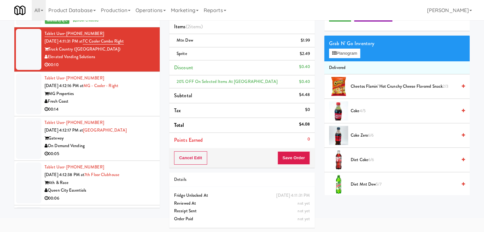
click at [128, 104] on div "Fresh Coast" at bounding box center [100, 102] width 110 height 8
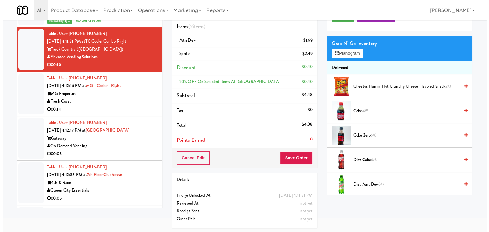
scroll to position [20, 0]
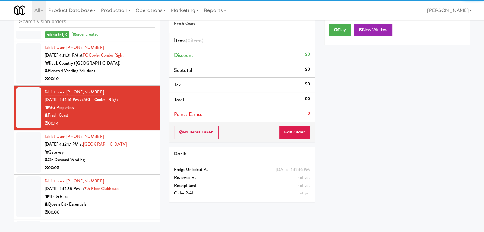
click at [124, 75] on div "Elevated Vending Solutions" at bounding box center [100, 71] width 110 height 8
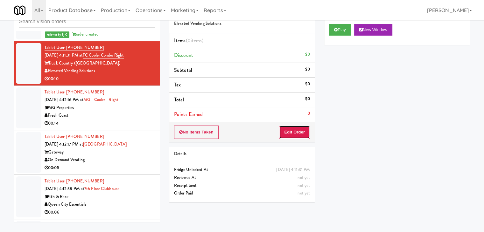
drag, startPoint x: 294, startPoint y: 133, endPoint x: 320, endPoint y: 110, distance: 34.8
click at [295, 130] on button "Edit Order" at bounding box center [294, 132] width 31 height 13
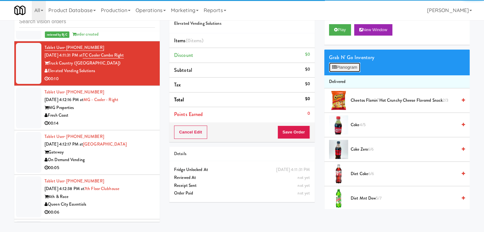
click at [357, 71] on button "Planogram" at bounding box center [344, 68] width 31 height 10
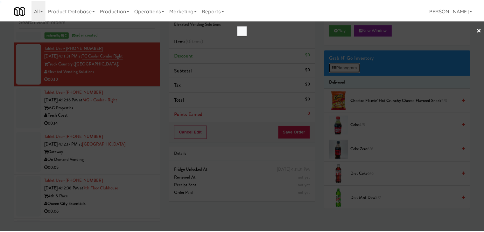
scroll to position [1919, 0]
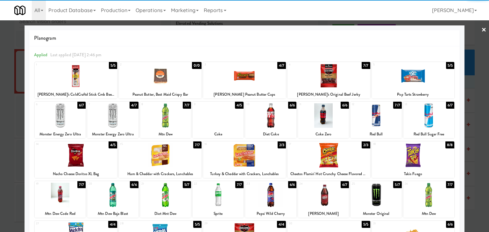
click at [164, 120] on div at bounding box center [165, 115] width 51 height 25
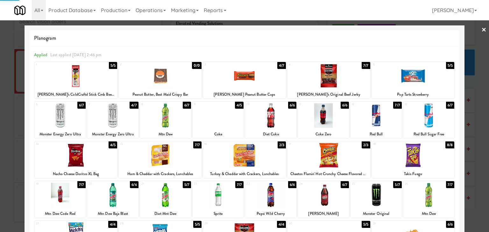
click at [223, 196] on div at bounding box center [218, 195] width 51 height 25
drag, startPoint x: 0, startPoint y: 147, endPoint x: 150, endPoint y: 155, distance: 150.2
click at [5, 147] on div at bounding box center [244, 116] width 489 height 232
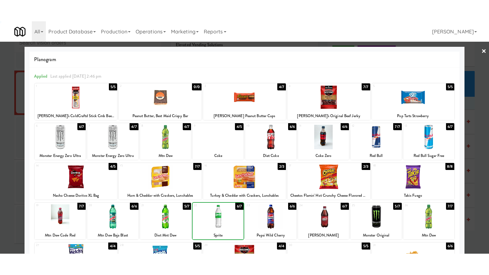
scroll to position [1927, 0]
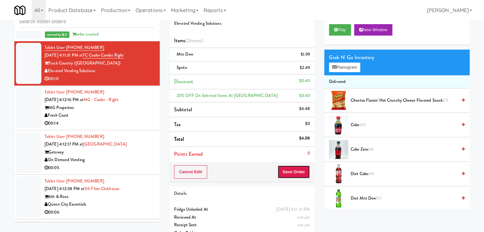
click at [295, 170] on button "Save Order" at bounding box center [294, 172] width 32 height 13
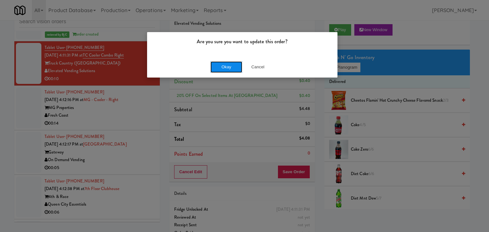
click at [223, 65] on button "Okay" at bounding box center [226, 66] width 32 height 11
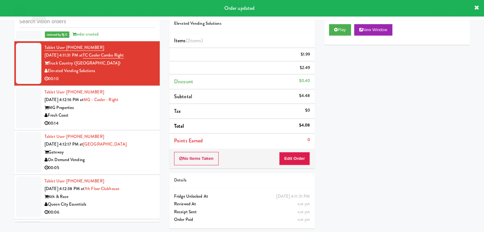
click at [97, 120] on div "Fresh Coast" at bounding box center [100, 116] width 110 height 8
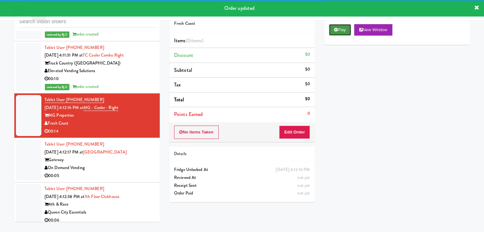
click at [336, 26] on button "Play" at bounding box center [340, 29] width 22 height 11
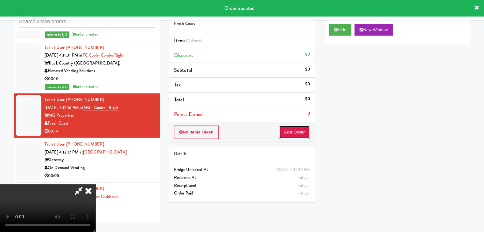
click at [282, 130] on button "Edit Order" at bounding box center [294, 132] width 31 height 13
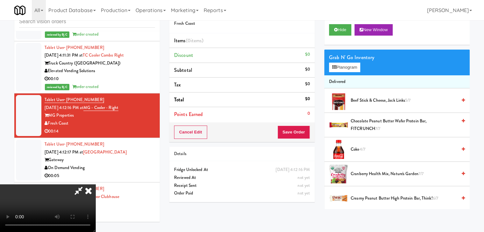
scroll to position [1919, 0]
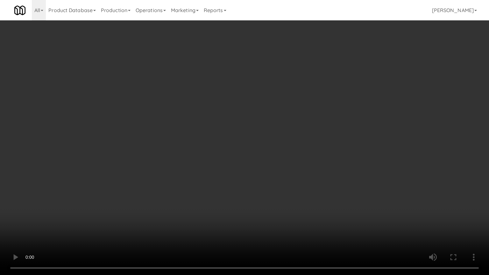
click at [279, 151] on video at bounding box center [244, 137] width 489 height 275
click at [284, 146] on video at bounding box center [244, 137] width 489 height 275
click at [295, 139] on video at bounding box center [244, 137] width 489 height 275
click at [295, 138] on video at bounding box center [244, 137] width 489 height 275
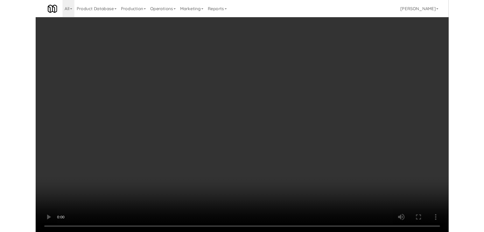
scroll to position [1927, 0]
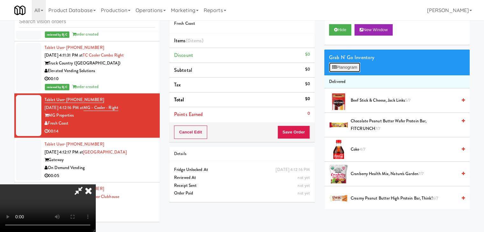
click at [358, 64] on button "Planogram" at bounding box center [344, 68] width 31 height 10
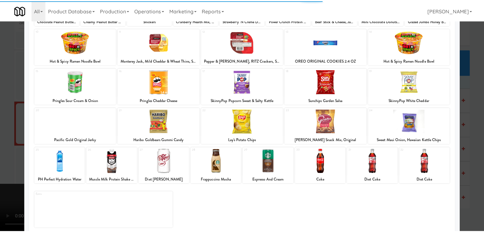
scroll to position [80, 0]
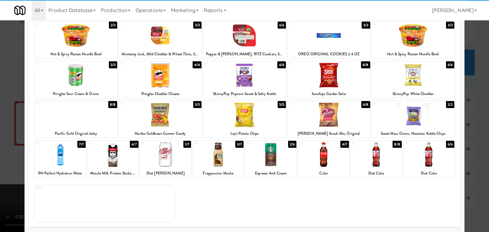
click at [318, 162] on div at bounding box center [323, 155] width 51 height 25
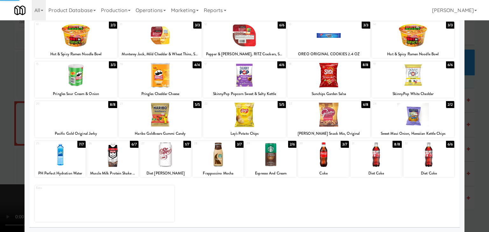
click at [0, 136] on div at bounding box center [244, 116] width 489 height 232
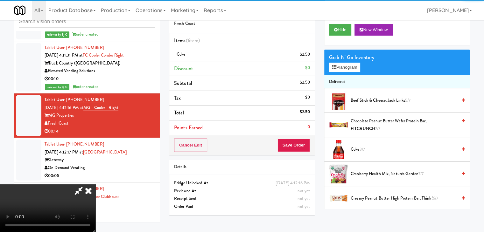
click at [95, 185] on video at bounding box center [47, 209] width 95 height 48
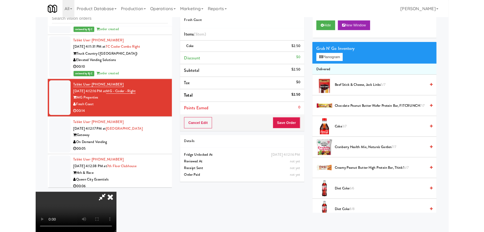
scroll to position [1919, 0]
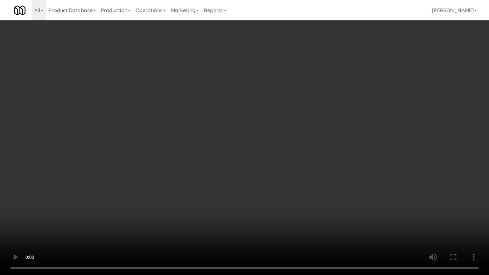
drag, startPoint x: 287, startPoint y: 172, endPoint x: 296, endPoint y: 174, distance: 8.4
click at [287, 173] on video at bounding box center [244, 137] width 489 height 275
click at [301, 185] on video at bounding box center [244, 137] width 489 height 275
click at [304, 183] on video at bounding box center [244, 137] width 489 height 275
click at [290, 207] on video at bounding box center [244, 137] width 489 height 275
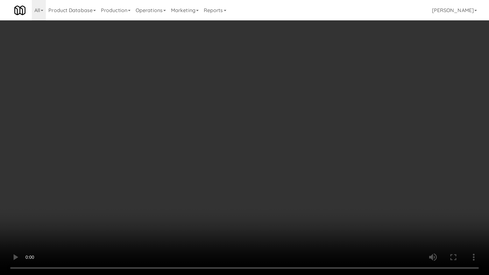
click at [282, 152] on video at bounding box center [244, 137] width 489 height 275
click at [282, 151] on video at bounding box center [244, 137] width 489 height 275
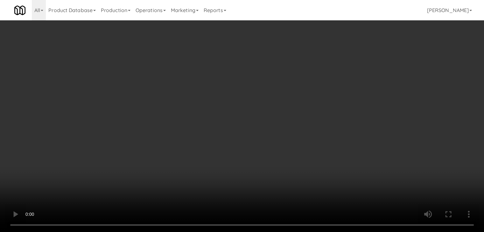
scroll to position [1927, 0]
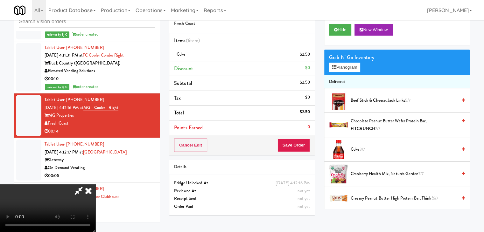
click at [95, 185] on icon at bounding box center [88, 191] width 14 height 13
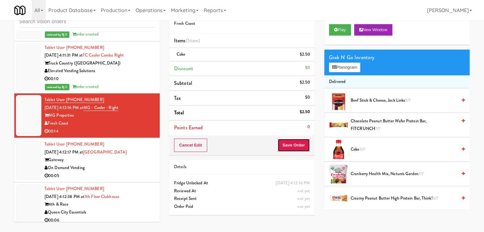
click at [295, 143] on button "Save Order" at bounding box center [294, 145] width 32 height 13
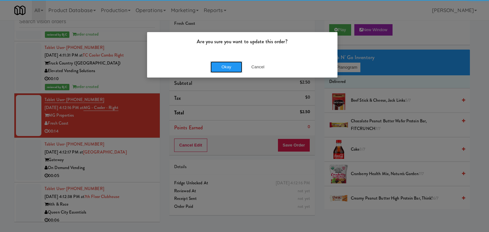
click at [228, 70] on button "Okay" at bounding box center [226, 66] width 32 height 11
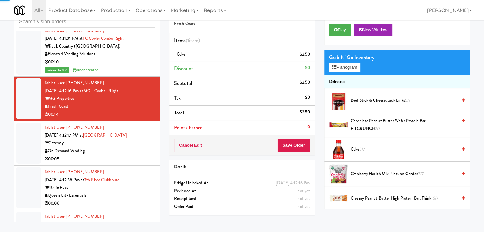
scroll to position [1991, 0]
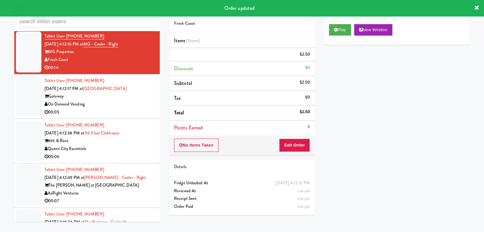
click at [114, 109] on div "On Demand Vending" at bounding box center [100, 105] width 110 height 8
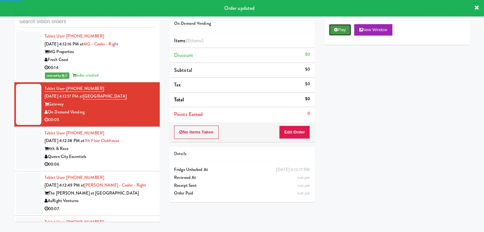
click at [339, 25] on button "Play" at bounding box center [340, 29] width 22 height 11
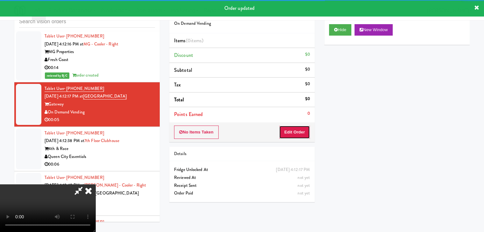
click at [294, 131] on button "Edit Order" at bounding box center [294, 132] width 31 height 13
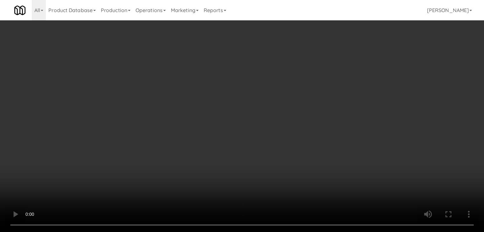
scroll to position [2047, 0]
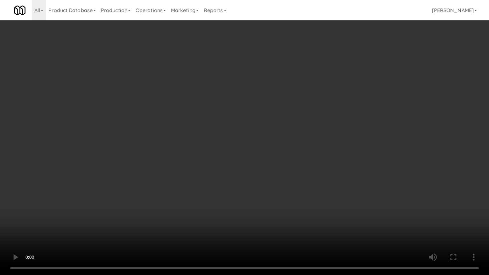
click at [322, 156] on video at bounding box center [244, 137] width 489 height 275
click at [291, 173] on video at bounding box center [244, 137] width 489 height 275
click at [326, 172] on video at bounding box center [244, 137] width 489 height 275
click at [333, 170] on video at bounding box center [244, 137] width 489 height 275
drag, startPoint x: 300, startPoint y: 145, endPoint x: 300, endPoint y: 116, distance: 29.3
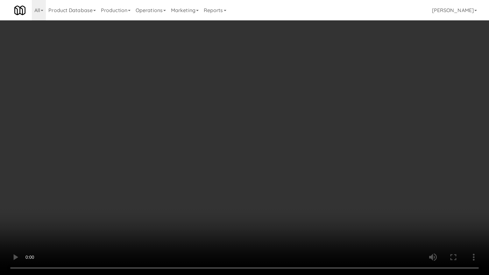
click at [300, 145] on video at bounding box center [244, 137] width 489 height 275
click at [300, 144] on video at bounding box center [244, 137] width 489 height 275
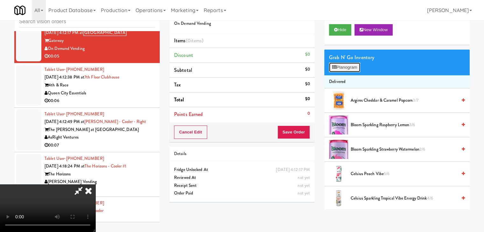
click at [357, 67] on button "Planogram" at bounding box center [344, 68] width 31 height 10
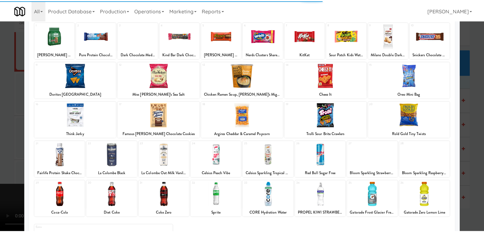
scroll to position [80, 0]
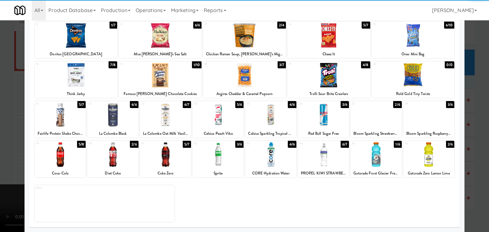
click at [274, 147] on div at bounding box center [270, 155] width 51 height 25
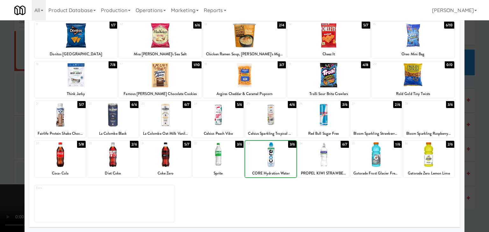
drag, startPoint x: 1, startPoint y: 126, endPoint x: 71, endPoint y: 124, distance: 70.4
click at [14, 125] on div at bounding box center [244, 116] width 489 height 232
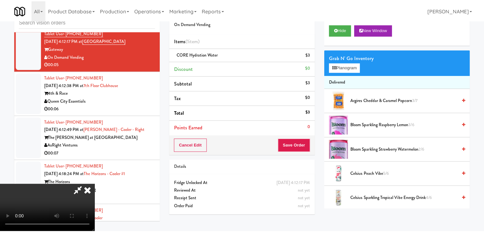
scroll to position [2055, 0]
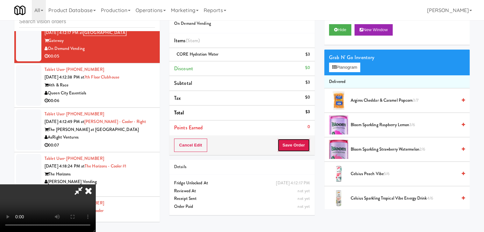
click at [296, 143] on button "Save Order" at bounding box center [294, 145] width 32 height 13
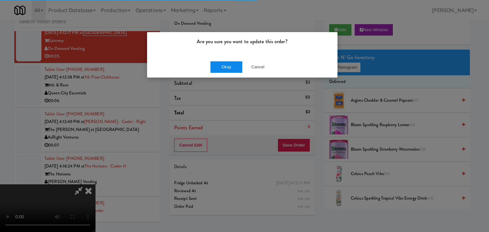
click at [231, 60] on div "Okay Cancel" at bounding box center [242, 66] width 190 height 21
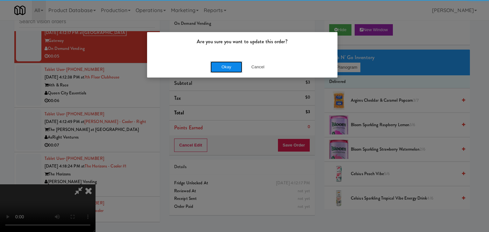
click at [230, 64] on button "Okay" at bounding box center [226, 66] width 32 height 11
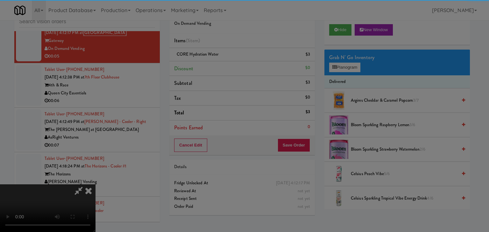
click at [230, 64] on body "Are you sure you want to update this order? Okay Cancel Okay Are you sure you w…" at bounding box center [244, 116] width 489 height 232
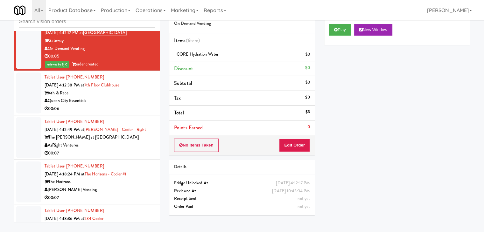
click at [126, 95] on div "Tablet User · (989) 392-6270 [DATE] 4:12:38 PM at [GEOGRAPHIC_DATA] Essentials …" at bounding box center [100, 93] width 110 height 39
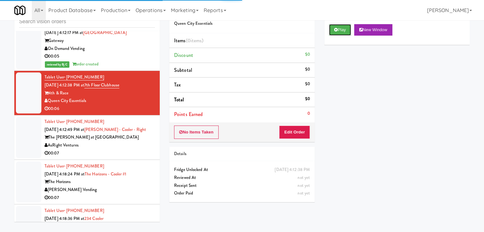
drag, startPoint x: 347, startPoint y: 28, endPoint x: 342, endPoint y: 53, distance: 25.4
click at [347, 28] on button "Play" at bounding box center [340, 29] width 22 height 11
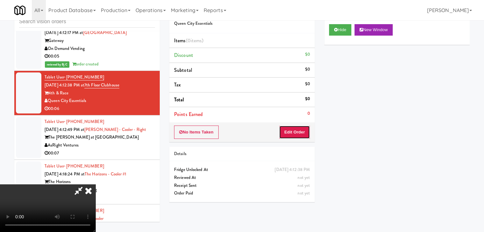
click at [296, 133] on button "Edit Order" at bounding box center [294, 132] width 31 height 13
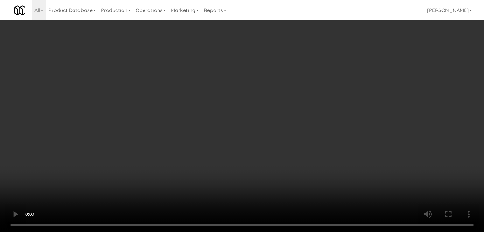
scroll to position [2047, 0]
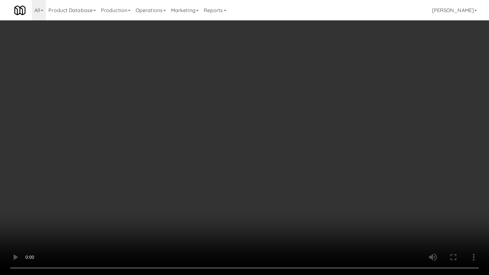
click at [288, 147] on video at bounding box center [244, 137] width 489 height 275
click at [288, 148] on video at bounding box center [244, 137] width 489 height 275
click at [288, 146] on video at bounding box center [244, 137] width 489 height 275
click at [291, 145] on video at bounding box center [244, 137] width 489 height 275
click at [292, 145] on video at bounding box center [244, 137] width 489 height 275
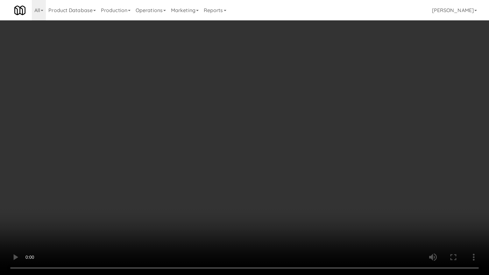
click at [292, 144] on video at bounding box center [244, 137] width 489 height 275
click at [293, 144] on video at bounding box center [244, 137] width 489 height 275
click at [297, 139] on video at bounding box center [244, 137] width 489 height 275
drag, startPoint x: 297, startPoint y: 139, endPoint x: 304, endPoint y: 101, distance: 38.3
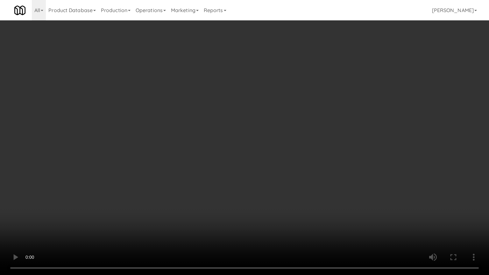
click at [298, 136] on video at bounding box center [244, 137] width 489 height 275
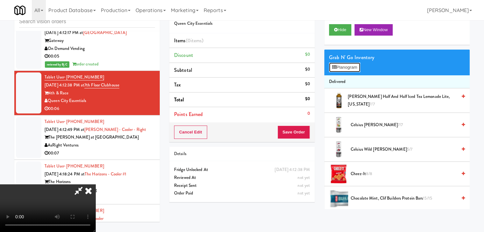
click at [349, 68] on button "Planogram" at bounding box center [344, 68] width 31 height 10
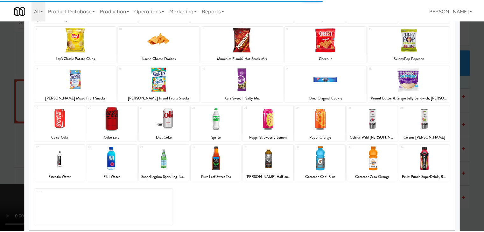
scroll to position [80, 0]
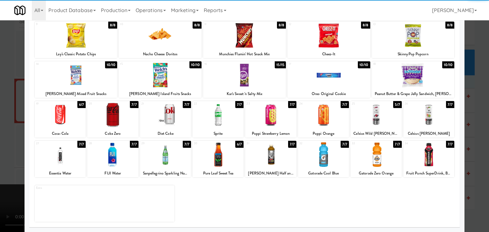
click at [430, 120] on div at bounding box center [428, 115] width 51 height 25
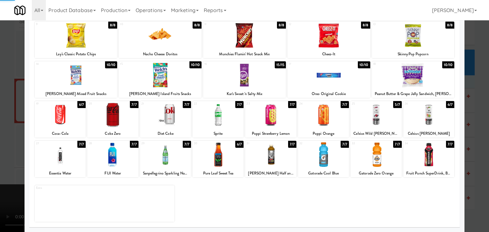
click at [476, 130] on div at bounding box center [244, 116] width 489 height 232
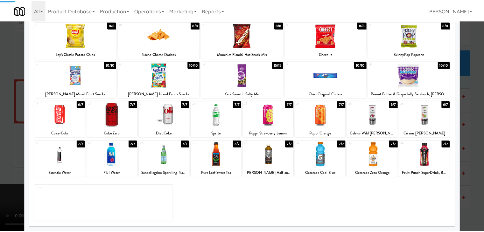
scroll to position [2055, 0]
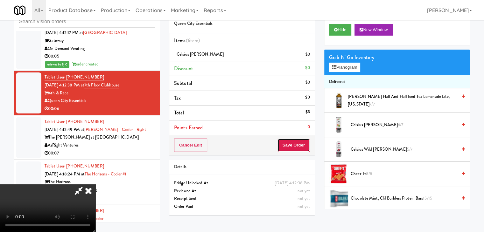
click at [306, 148] on button "Save Order" at bounding box center [294, 145] width 32 height 13
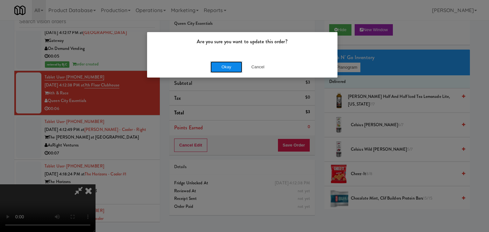
click at [228, 67] on button "Okay" at bounding box center [226, 66] width 32 height 11
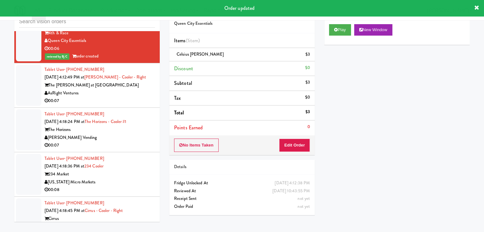
scroll to position [2118, 0]
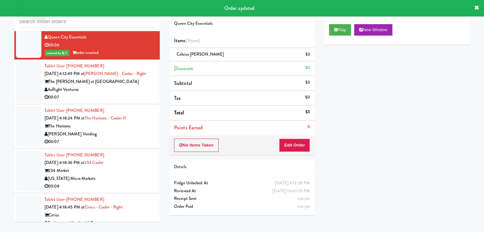
click at [124, 94] on div "AsRight Ventures" at bounding box center [100, 90] width 110 height 8
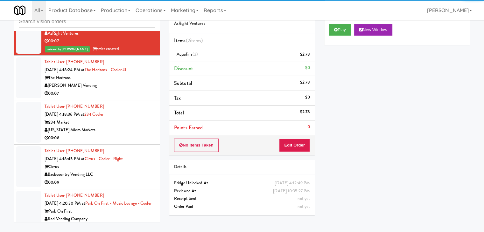
scroll to position [2182, 0]
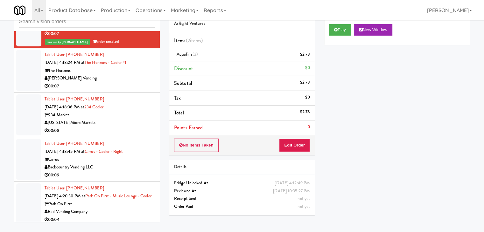
click at [135, 90] on div "00:07" at bounding box center [100, 86] width 110 height 8
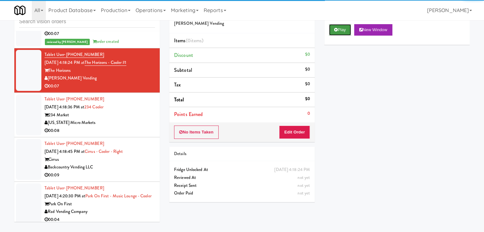
click at [344, 31] on button "Play" at bounding box center [340, 29] width 22 height 11
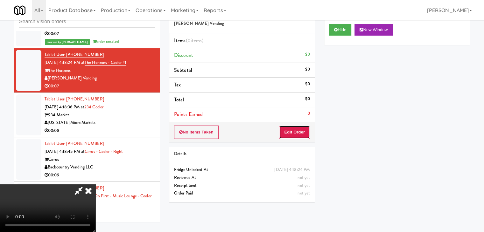
click at [293, 131] on button "Edit Order" at bounding box center [294, 132] width 31 height 13
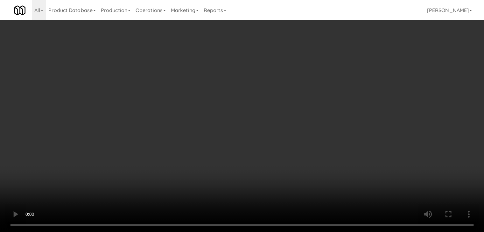
scroll to position [2174, 0]
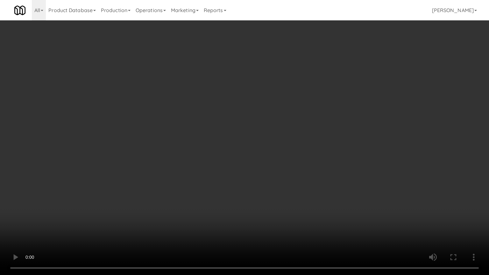
click at [298, 150] on video at bounding box center [244, 137] width 489 height 275
drag, startPoint x: 296, startPoint y: 150, endPoint x: 288, endPoint y: 154, distance: 9.1
click at [296, 150] on video at bounding box center [244, 137] width 489 height 275
click at [286, 152] on video at bounding box center [244, 137] width 489 height 275
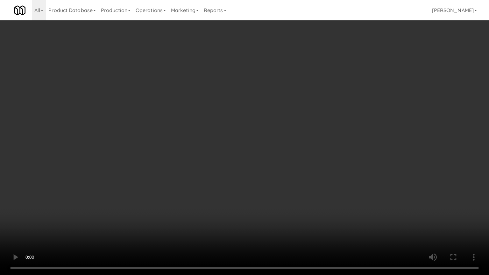
click at [286, 150] on video at bounding box center [244, 137] width 489 height 275
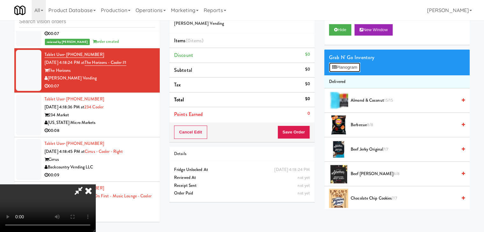
click at [346, 68] on button "Planogram" at bounding box center [344, 68] width 31 height 10
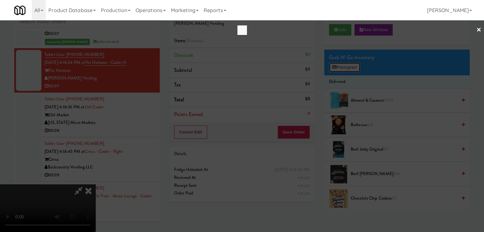
scroll to position [2174, 0]
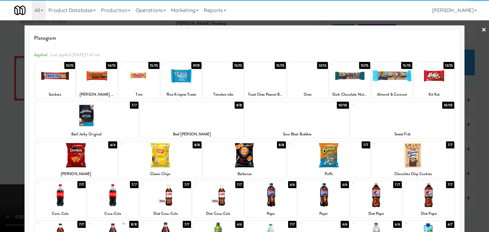
drag, startPoint x: 415, startPoint y: 150, endPoint x: 456, endPoint y: 154, distance: 41.6
click at [415, 150] on div at bounding box center [413, 155] width 83 height 25
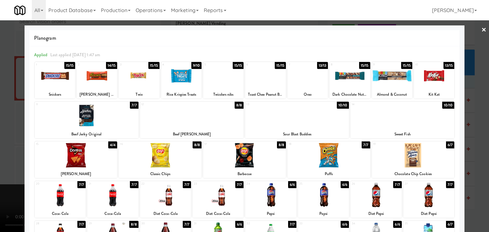
click at [482, 153] on div at bounding box center [244, 116] width 489 height 232
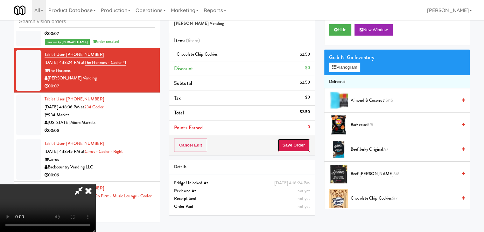
click at [300, 147] on button "Save Order" at bounding box center [294, 145] width 32 height 13
click at [300, 145] on button "Save Order" at bounding box center [294, 145] width 32 height 13
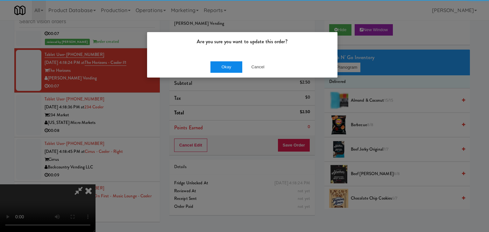
click at [211, 65] on div "Okay Cancel" at bounding box center [242, 66] width 190 height 21
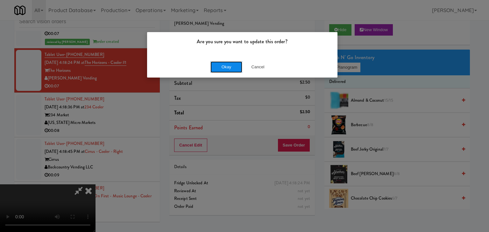
click at [221, 68] on button "Okay" at bounding box center [226, 66] width 32 height 11
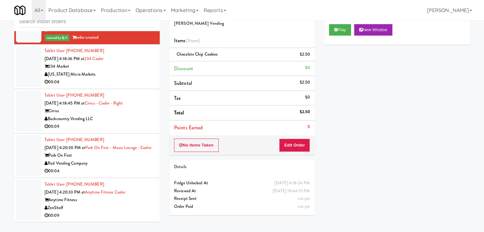
scroll to position [2246, 0]
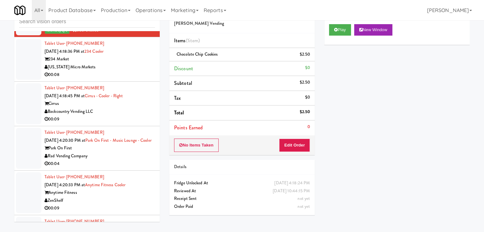
click at [127, 71] on div "[US_STATE] Micro Markets" at bounding box center [100, 67] width 110 height 8
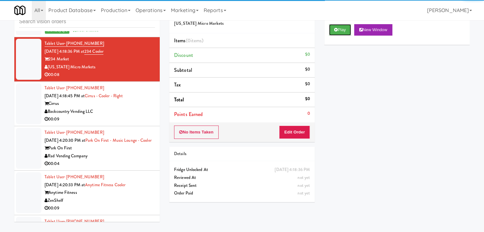
drag, startPoint x: 339, startPoint y: 30, endPoint x: 335, endPoint y: 46, distance: 16.7
click at [339, 30] on button "Play" at bounding box center [340, 29] width 22 height 11
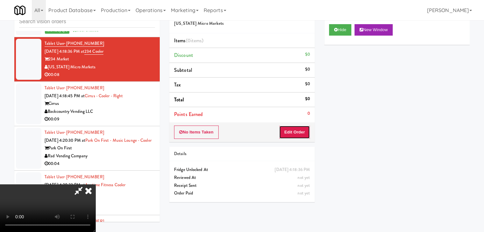
click at [296, 131] on button "Edit Order" at bounding box center [294, 132] width 31 height 13
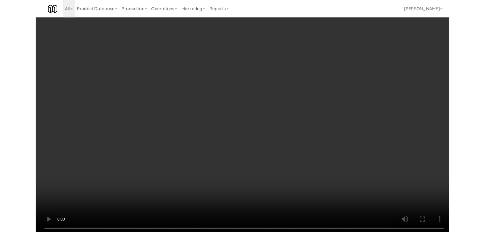
scroll to position [2238, 0]
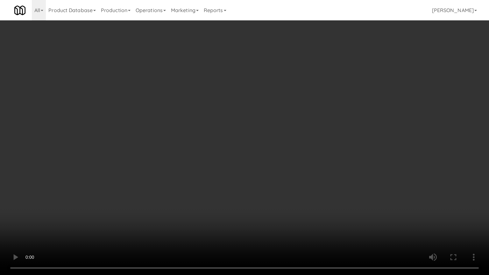
click at [304, 168] on video at bounding box center [244, 137] width 489 height 275
click at [303, 167] on video at bounding box center [244, 137] width 489 height 275
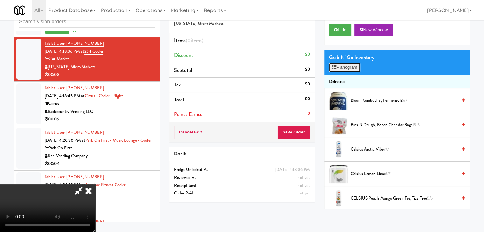
click at [343, 63] on button "Planogram" at bounding box center [344, 68] width 31 height 10
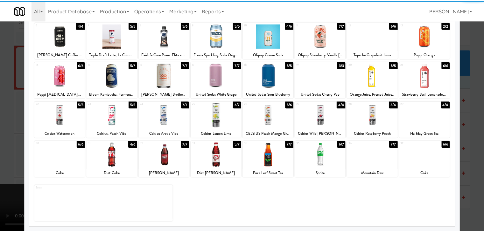
scroll to position [80, 0]
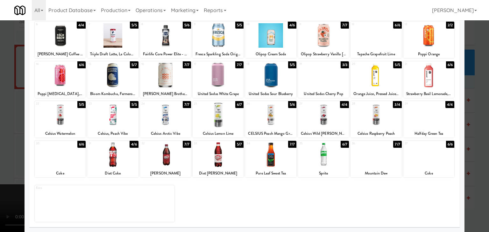
click at [74, 155] on div at bounding box center [60, 155] width 51 height 25
click at [17, 148] on div at bounding box center [244, 116] width 489 height 232
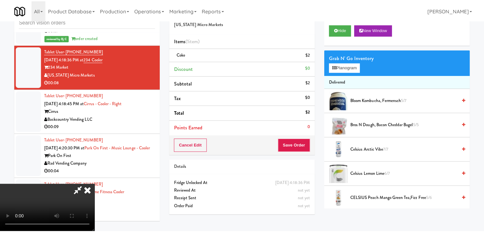
scroll to position [2246, 0]
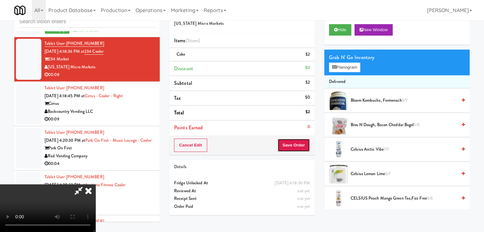
click at [298, 142] on button "Save Order" at bounding box center [294, 145] width 32 height 13
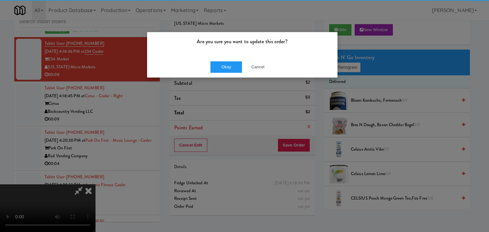
click at [223, 59] on div "Okay Cancel" at bounding box center [242, 66] width 190 height 21
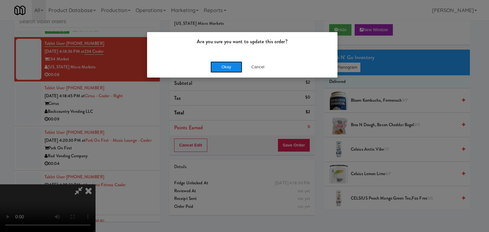
click at [223, 64] on button "Okay" at bounding box center [226, 66] width 32 height 11
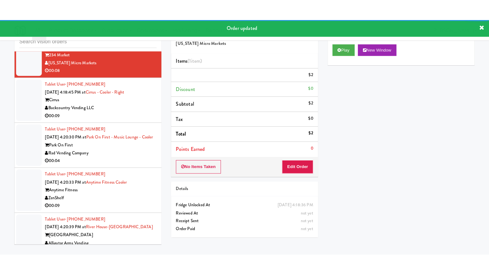
scroll to position [2309, 0]
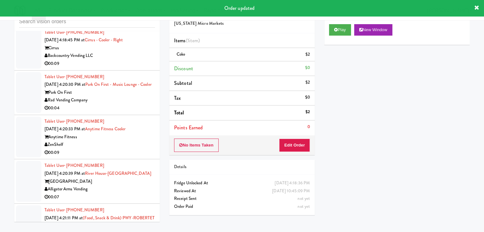
click at [121, 60] on div "Backcountry Vending LLC" at bounding box center [100, 56] width 110 height 8
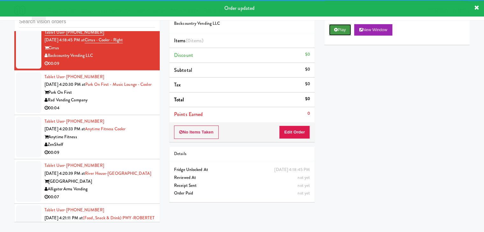
click at [344, 27] on button "Play" at bounding box center [340, 29] width 22 height 11
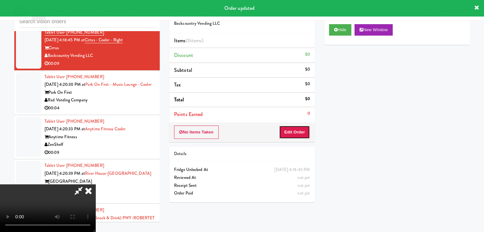
click at [298, 131] on button "Edit Order" at bounding box center [294, 132] width 31 height 13
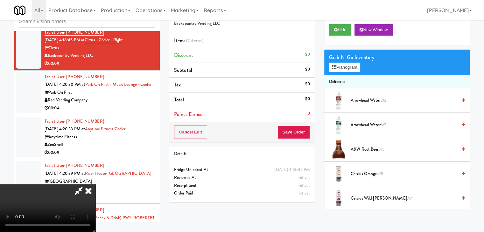
scroll to position [2301, 0]
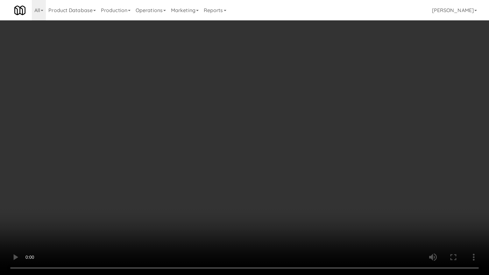
click at [264, 148] on video at bounding box center [244, 137] width 489 height 275
click at [263, 148] on video at bounding box center [244, 137] width 489 height 275
click at [261, 145] on video at bounding box center [244, 137] width 489 height 275
click at [261, 144] on video at bounding box center [244, 137] width 489 height 275
click at [264, 143] on video at bounding box center [244, 137] width 489 height 275
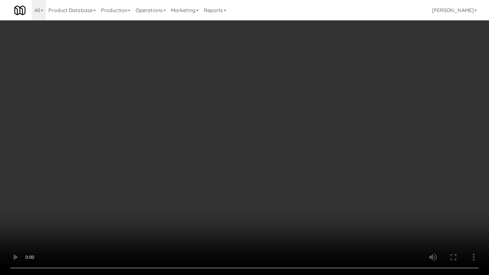
drag, startPoint x: 264, startPoint y: 143, endPoint x: 284, endPoint y: 92, distance: 54.7
click at [264, 142] on video at bounding box center [244, 137] width 489 height 275
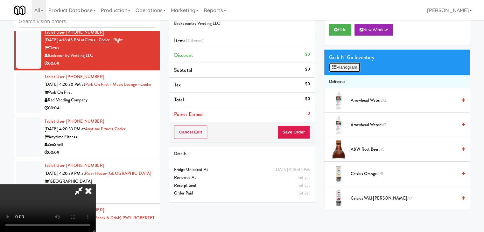
click at [345, 71] on button "Planogram" at bounding box center [344, 68] width 31 height 10
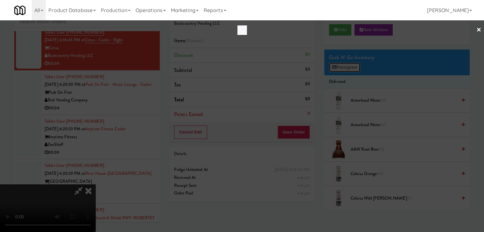
scroll to position [2301, 0]
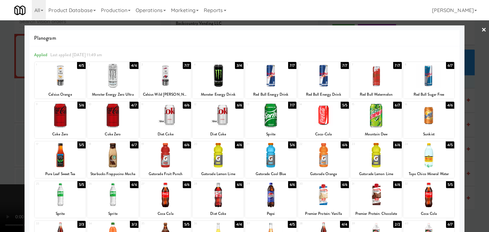
click at [218, 81] on div at bounding box center [218, 76] width 51 height 25
drag, startPoint x: 0, startPoint y: 105, endPoint x: 43, endPoint y: 107, distance: 43.3
click at [3, 103] on div at bounding box center [244, 116] width 489 height 232
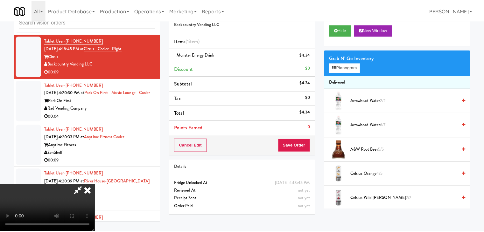
scroll to position [2309, 0]
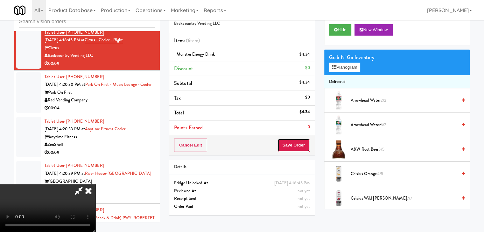
click at [301, 143] on button "Save Order" at bounding box center [294, 145] width 32 height 13
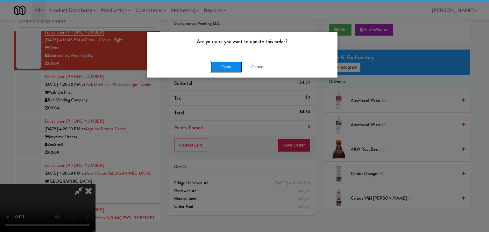
click at [223, 64] on button "Okay" at bounding box center [226, 66] width 32 height 11
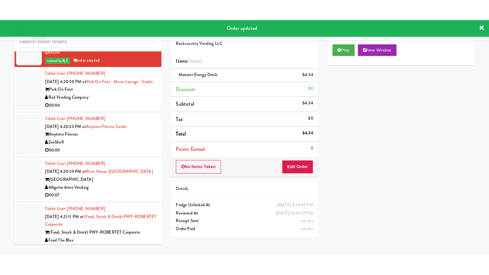
scroll to position [2341, 0]
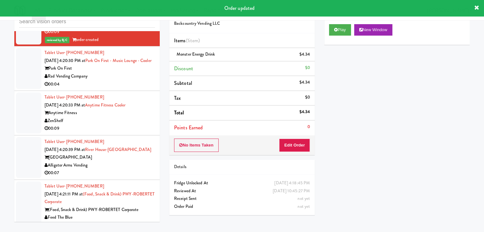
click at [121, 81] on div "Rad Vending Company" at bounding box center [100, 77] width 110 height 8
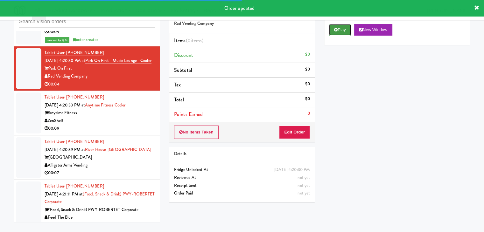
click at [336, 32] on button "Play" at bounding box center [340, 29] width 22 height 11
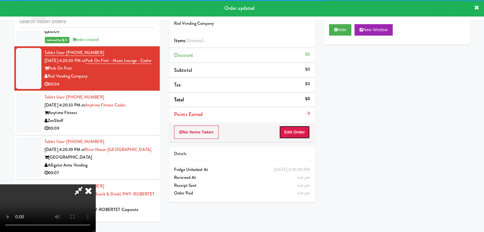
click at [299, 127] on button "Edit Order" at bounding box center [294, 132] width 31 height 13
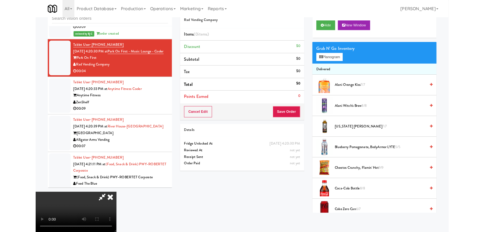
scroll to position [2333, 0]
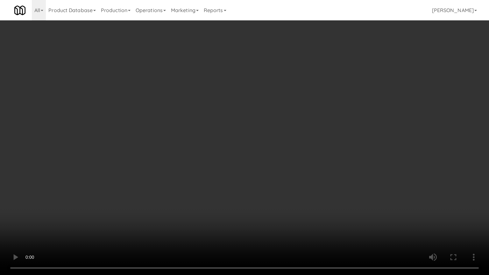
click at [281, 173] on video at bounding box center [244, 137] width 489 height 275
click at [286, 166] on video at bounding box center [244, 137] width 489 height 275
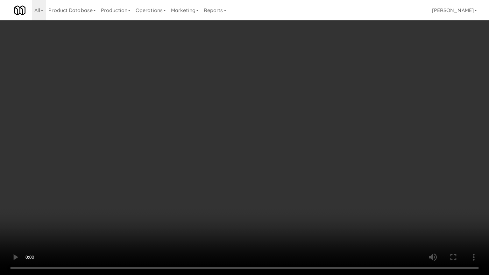
click at [286, 166] on video at bounding box center [244, 137] width 489 height 275
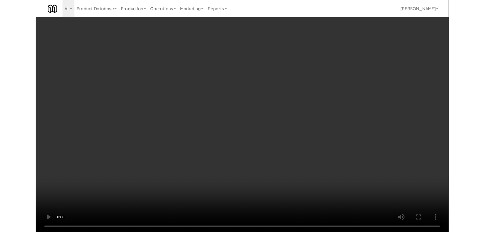
scroll to position [2341, 0]
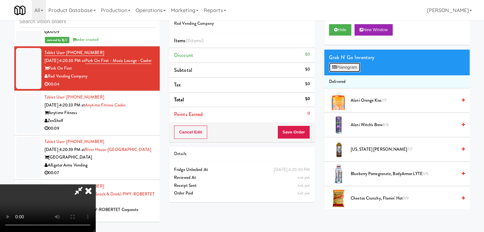
click at [345, 63] on button "Planogram" at bounding box center [344, 68] width 31 height 10
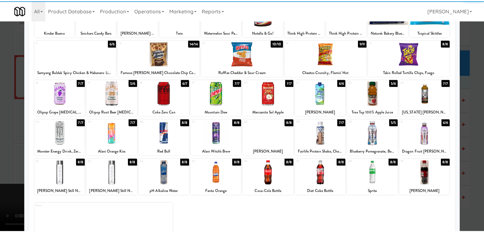
scroll to position [64, 0]
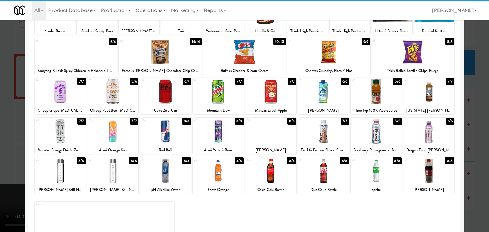
click at [163, 130] on div at bounding box center [165, 131] width 51 height 25
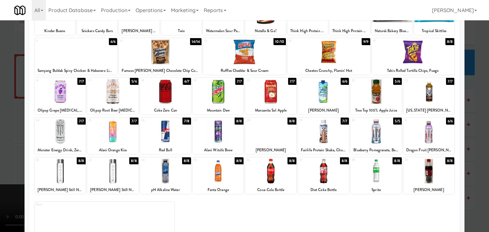
drag, startPoint x: 0, startPoint y: 137, endPoint x: 13, endPoint y: 136, distance: 12.7
click at [1, 137] on div at bounding box center [244, 116] width 489 height 232
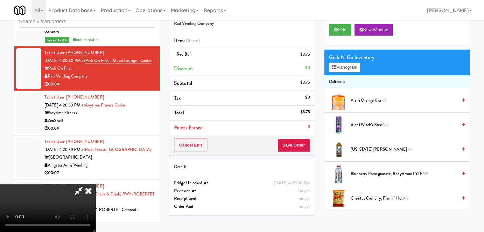
click at [95, 185] on video at bounding box center [47, 209] width 95 height 48
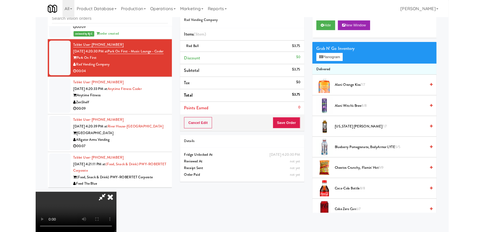
scroll to position [2333, 0]
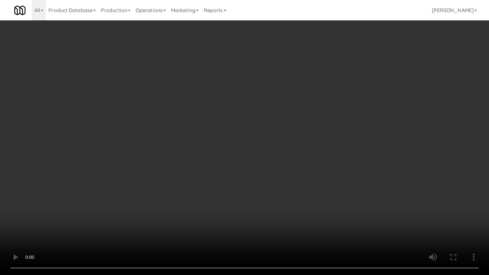
click at [363, 198] on video at bounding box center [244, 137] width 489 height 275
click at [363, 199] on video at bounding box center [244, 137] width 489 height 275
click at [287, 204] on video at bounding box center [244, 137] width 489 height 275
click at [290, 205] on video at bounding box center [244, 137] width 489 height 275
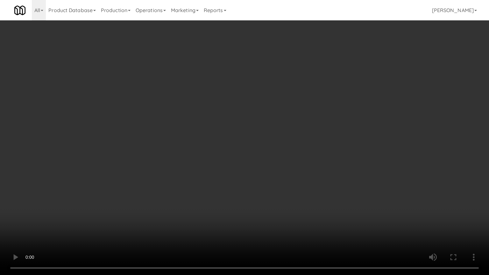
click at [290, 205] on video at bounding box center [244, 137] width 489 height 275
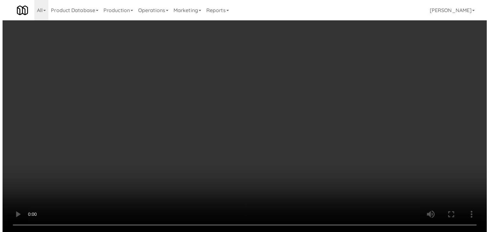
scroll to position [2341, 0]
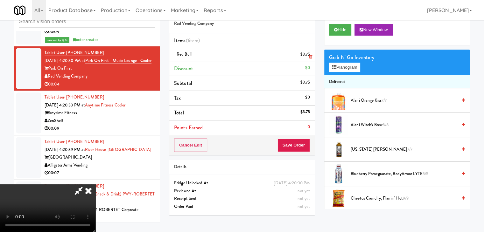
drag, startPoint x: 316, startPoint y: 56, endPoint x: 312, endPoint y: 56, distance: 3.5
click at [314, 56] on div "Order # 1652248 Rad Vending Company Items (1 item ) Red Bull $3.75 Discount $0 …" at bounding box center [242, 112] width 155 height 218
click at [309, 55] on icon at bounding box center [310, 57] width 3 height 4
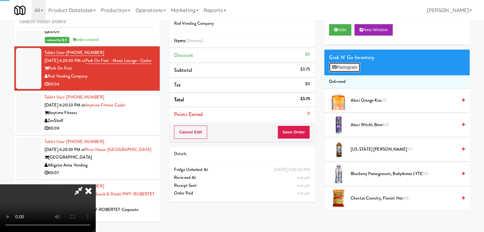
click at [338, 63] on button "Planogram" at bounding box center [344, 68] width 31 height 10
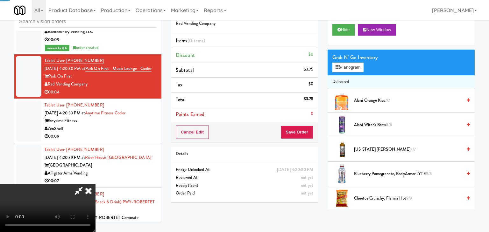
click at [0, 0] on div at bounding box center [0, 0] width 0 height 0
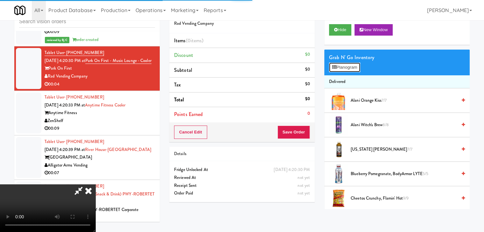
click at [338, 64] on button "Planogram" at bounding box center [344, 68] width 31 height 10
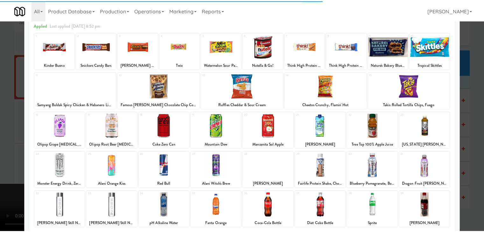
scroll to position [64, 0]
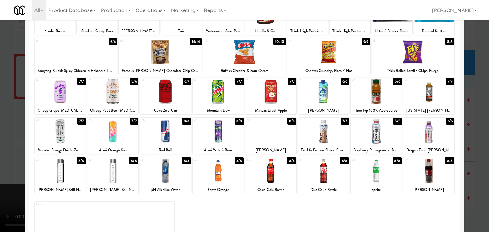
click at [218, 135] on div at bounding box center [218, 131] width 51 height 25
drag, startPoint x: 0, startPoint y: 132, endPoint x: 80, endPoint y: 134, distance: 79.9
click at [11, 132] on div at bounding box center [244, 116] width 489 height 232
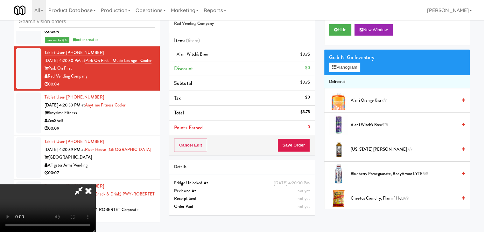
click at [95, 185] on video at bounding box center [47, 209] width 95 height 48
click at [297, 145] on button "Save Order" at bounding box center [294, 145] width 32 height 13
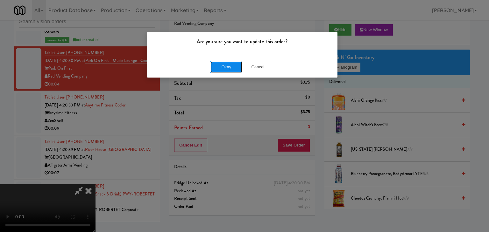
click at [221, 63] on button "Okay" at bounding box center [226, 66] width 32 height 11
click at [222, 65] on div "Okay Cancel" at bounding box center [242, 66] width 190 height 21
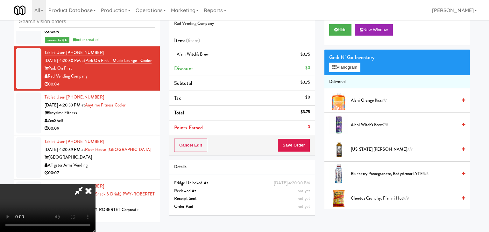
click at [222, 65] on div at bounding box center [244, 116] width 489 height 232
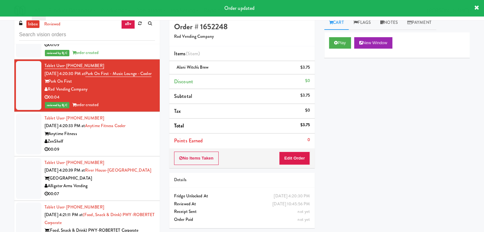
scroll to position [0, 0]
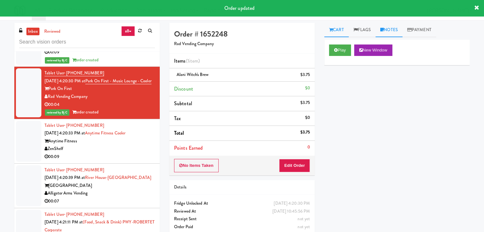
click at [384, 30] on icon at bounding box center [382, 30] width 4 height 4
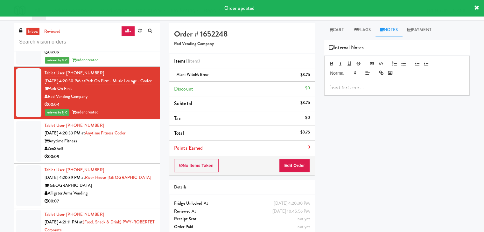
click at [354, 84] on p at bounding box center [396, 87] width 135 height 7
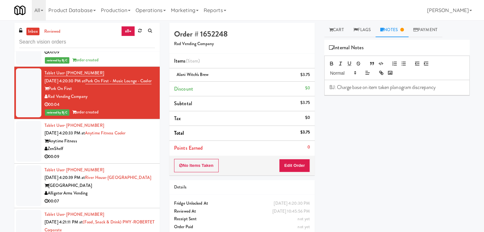
click at [108, 153] on div "ZenShelf" at bounding box center [100, 149] width 110 height 8
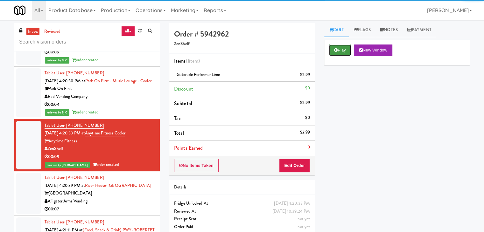
click at [350, 55] on button "Play" at bounding box center [340, 50] width 22 height 11
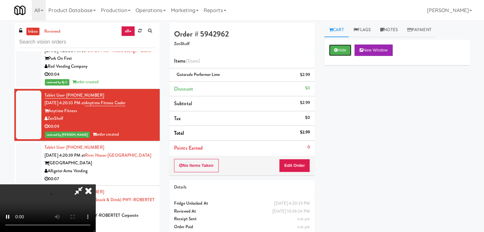
scroll to position [2437, 0]
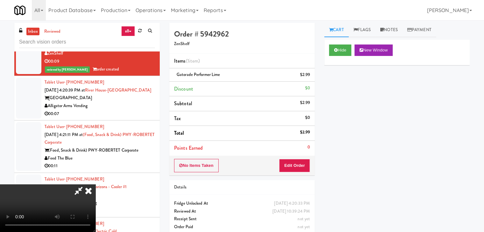
click at [88, 185] on icon at bounding box center [88, 191] width 14 height 13
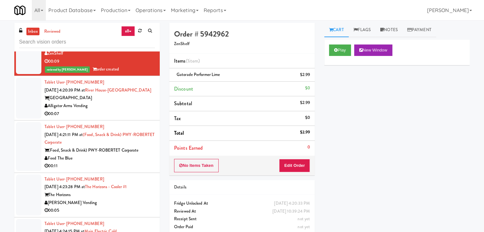
click at [111, 110] on div "Alligator Arms Vending" at bounding box center [100, 106] width 110 height 8
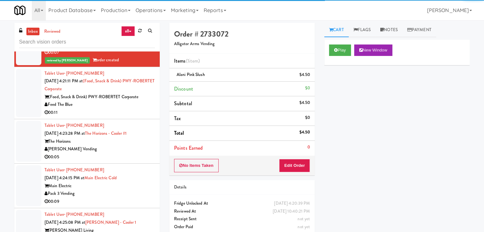
scroll to position [2500, 0]
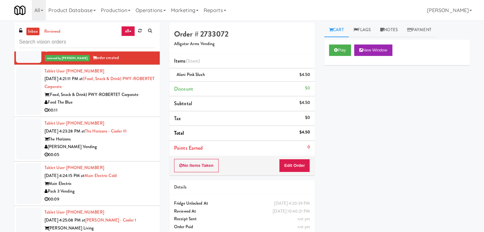
click at [111, 115] on div "00:11" at bounding box center [100, 111] width 110 height 8
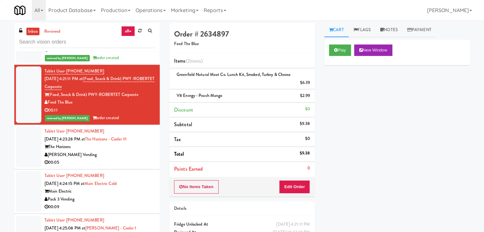
click at [113, 159] on div "[PERSON_NAME] Vending" at bounding box center [100, 155] width 110 height 8
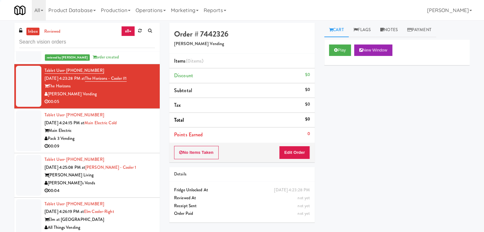
scroll to position [2564, 0]
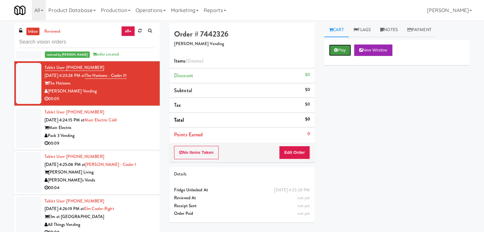
click at [343, 53] on button "Play" at bounding box center [340, 50] width 22 height 11
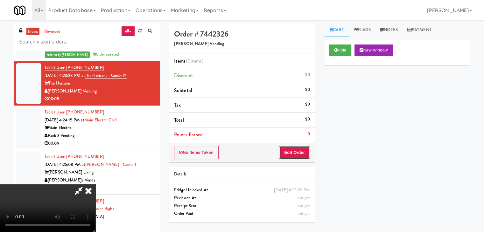
click at [290, 152] on button "Edit Order" at bounding box center [294, 152] width 31 height 13
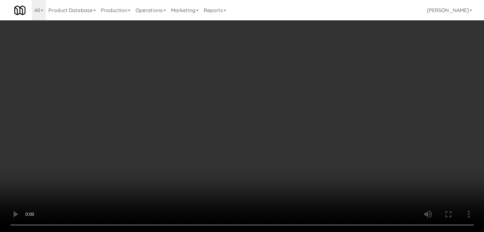
scroll to position [2556, 0]
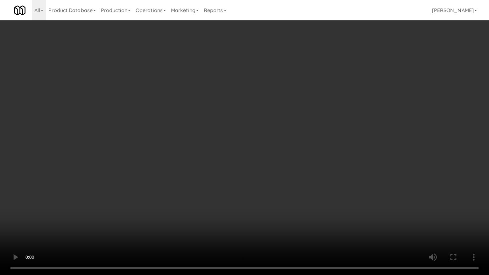
click at [328, 156] on video at bounding box center [244, 137] width 489 height 275
drag, startPoint x: 326, startPoint y: 156, endPoint x: 322, endPoint y: 157, distance: 3.9
click at [325, 156] on video at bounding box center [244, 137] width 489 height 275
click at [328, 153] on video at bounding box center [244, 137] width 489 height 275
drag, startPoint x: 328, startPoint y: 153, endPoint x: 324, endPoint y: 107, distance: 46.1
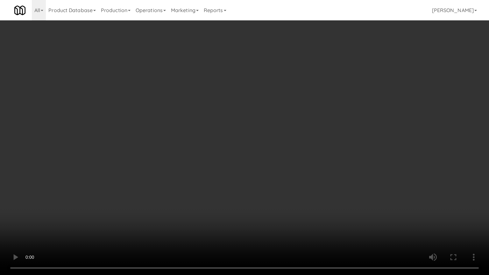
click at [328, 152] on video at bounding box center [244, 137] width 489 height 275
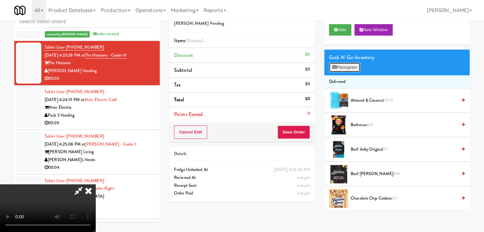
click at [346, 67] on button "Planogram" at bounding box center [344, 68] width 31 height 10
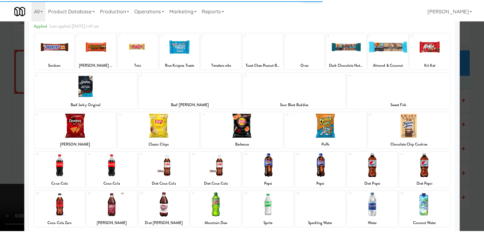
scroll to position [64, 0]
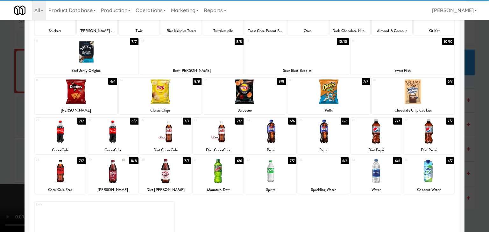
drag, startPoint x: 113, startPoint y: 126, endPoint x: 108, endPoint y: 128, distance: 5.2
click at [113, 126] on div at bounding box center [112, 131] width 51 height 25
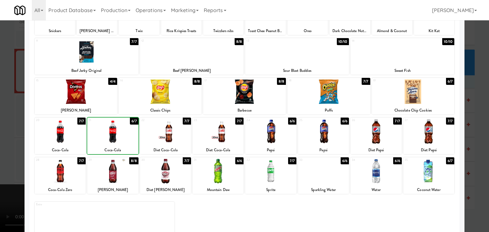
click at [0, 121] on div at bounding box center [244, 116] width 489 height 232
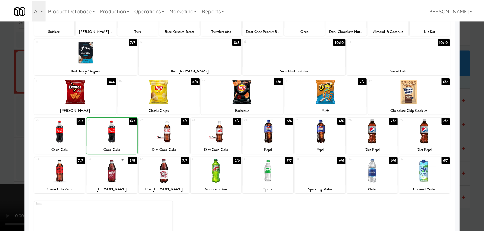
scroll to position [2564, 0]
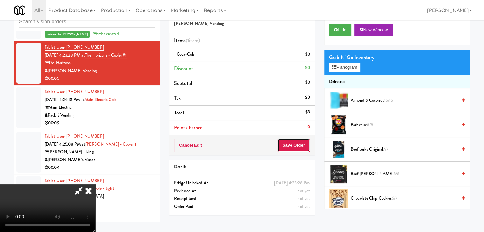
click at [293, 145] on button "Save Order" at bounding box center [294, 145] width 32 height 13
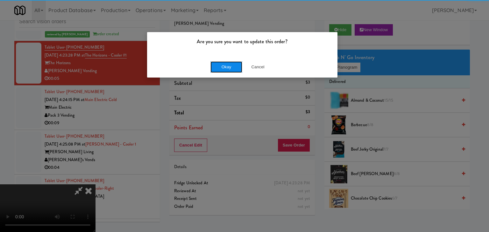
click at [229, 66] on button "Okay" at bounding box center [226, 66] width 32 height 11
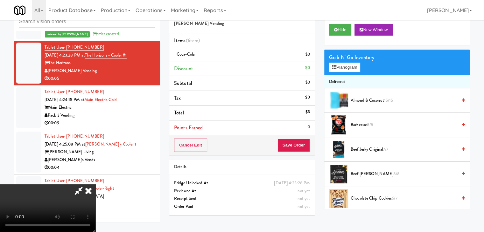
scroll to position [89, 0]
click at [95, 185] on video at bounding box center [47, 209] width 95 height 48
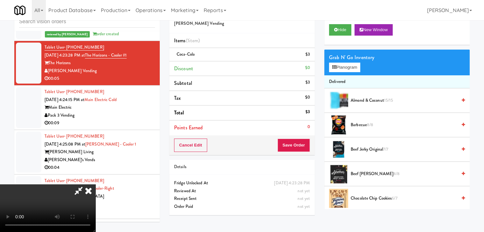
click at [86, 185] on icon at bounding box center [78, 191] width 15 height 13
click at [297, 146] on button "Save Order" at bounding box center [294, 145] width 32 height 13
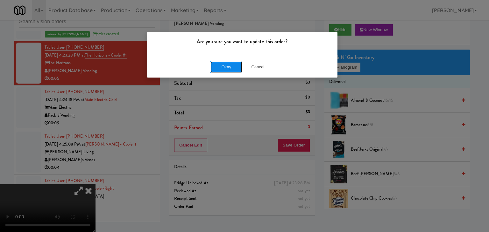
click at [216, 65] on button "Okay" at bounding box center [226, 66] width 32 height 11
click at [216, 66] on div "Okay Cancel" at bounding box center [242, 66] width 190 height 21
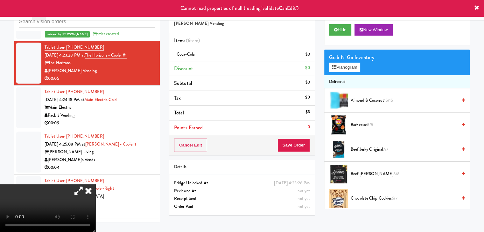
click at [95, 185] on icon at bounding box center [88, 191] width 14 height 13
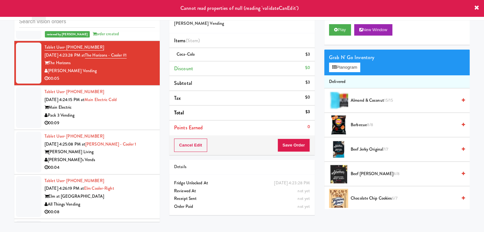
drag, startPoint x: 115, startPoint y: 129, endPoint x: 116, endPoint y: 121, distance: 8.4
click at [115, 120] on div "Pack 3 Vending" at bounding box center [100, 116] width 110 height 8
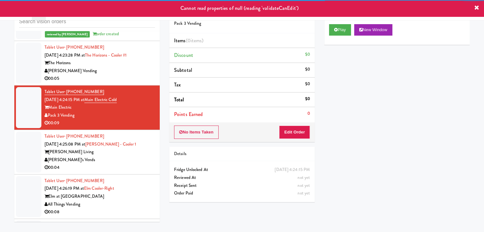
click at [121, 75] on div "[PERSON_NAME] Vending" at bounding box center [100, 71] width 110 height 8
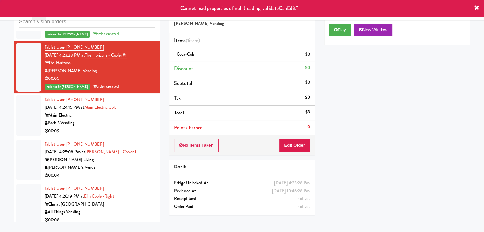
click at [122, 127] on div "Pack 3 Vending" at bounding box center [100, 123] width 110 height 8
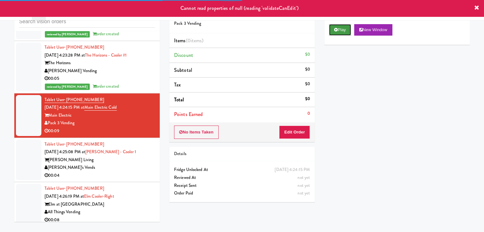
click at [337, 29] on icon at bounding box center [336, 30] width 4 height 4
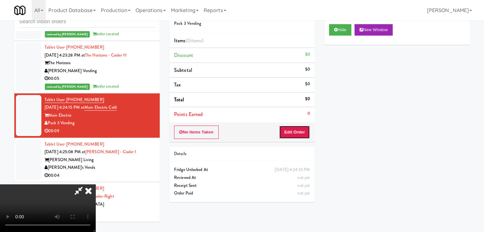
drag, startPoint x: 296, startPoint y: 134, endPoint x: 293, endPoint y: 138, distance: 5.2
click at [293, 138] on button "Edit Order" at bounding box center [294, 132] width 31 height 13
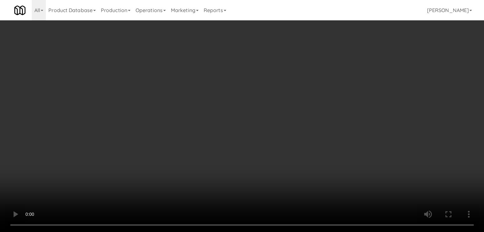
scroll to position [2556, 0]
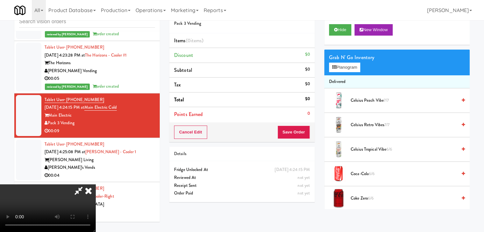
click at [95, 185] on video at bounding box center [47, 209] width 95 height 48
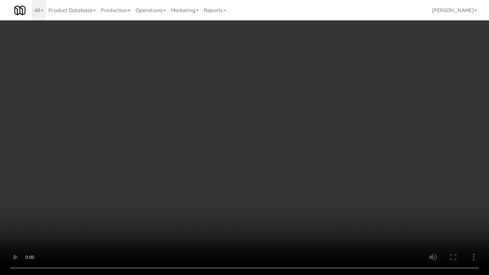
click at [267, 149] on video at bounding box center [244, 137] width 489 height 275
click at [265, 146] on video at bounding box center [244, 137] width 489 height 275
drag, startPoint x: 265, startPoint y: 146, endPoint x: 264, endPoint y: 115, distance: 31.2
click at [265, 146] on video at bounding box center [244, 137] width 489 height 275
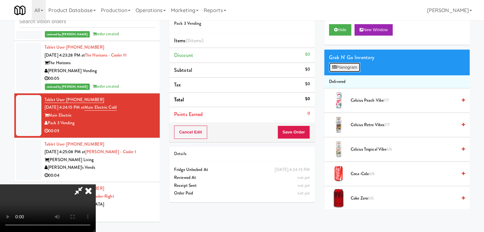
click at [333, 71] on button "Planogram" at bounding box center [344, 68] width 31 height 10
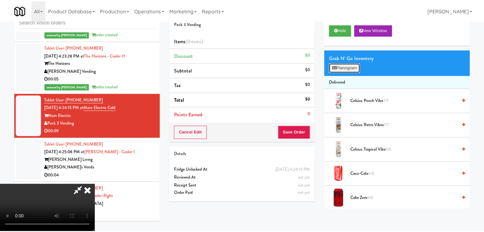
scroll to position [2556, 0]
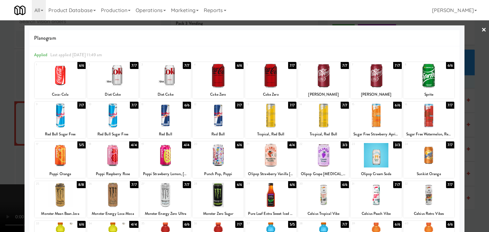
click at [65, 82] on div at bounding box center [60, 76] width 51 height 25
drag, startPoint x: 0, startPoint y: 107, endPoint x: 113, endPoint y: 121, distance: 114.2
click at [3, 107] on div at bounding box center [244, 116] width 489 height 232
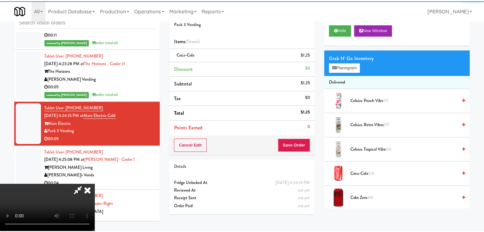
scroll to position [2564, 0]
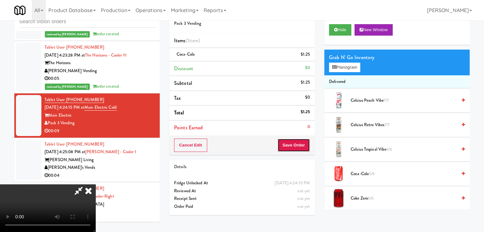
click at [303, 148] on button "Save Order" at bounding box center [294, 145] width 32 height 13
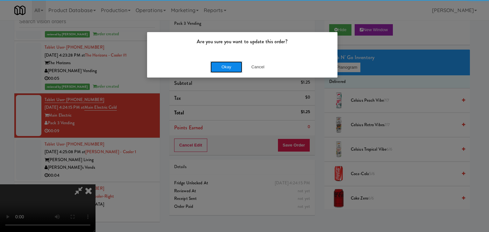
click at [220, 67] on button "Okay" at bounding box center [226, 66] width 32 height 11
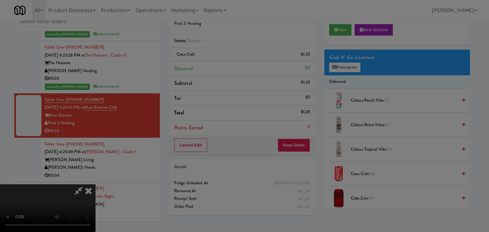
click at [220, 66] on div "Okay Cancel" at bounding box center [242, 55] width 190 height 21
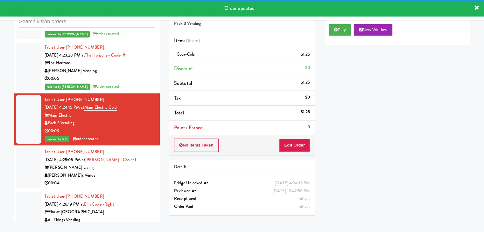
click at [138, 91] on div "reviewed by [PERSON_NAME] order created" at bounding box center [100, 87] width 110 height 8
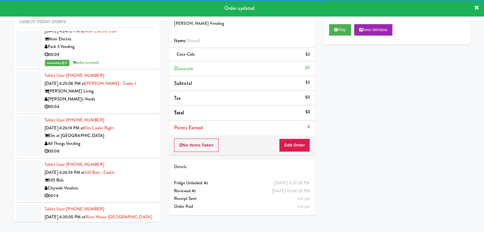
scroll to position [2660, 0]
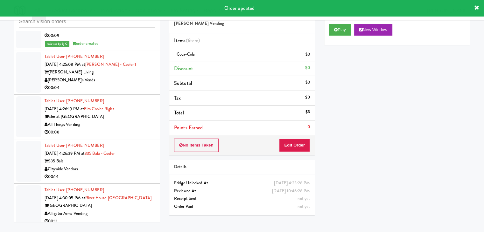
click at [124, 92] on div "00:04" at bounding box center [100, 88] width 110 height 8
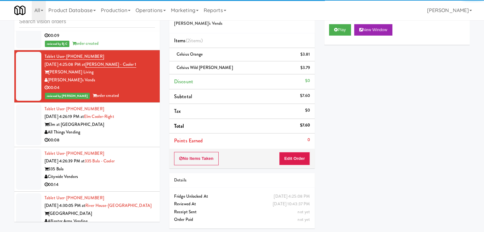
click at [131, 137] on div "All Things Vending" at bounding box center [100, 133] width 110 height 8
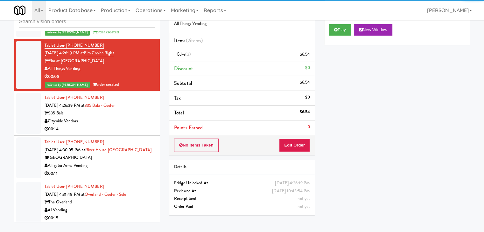
click at [132, 125] on div "Citywide Vendors" at bounding box center [100, 121] width 110 height 8
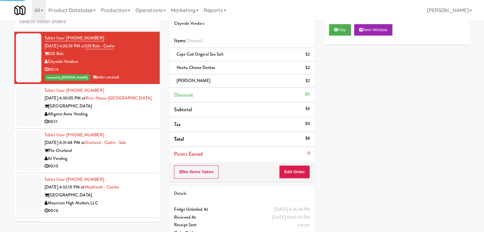
scroll to position [2787, 0]
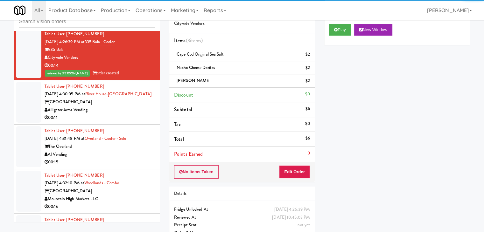
click at [132, 122] on div "00:11" at bounding box center [100, 118] width 110 height 8
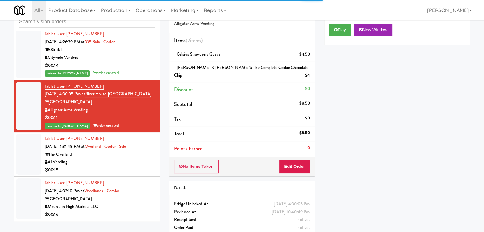
click at [145, 166] on div "AI Vending" at bounding box center [100, 163] width 110 height 8
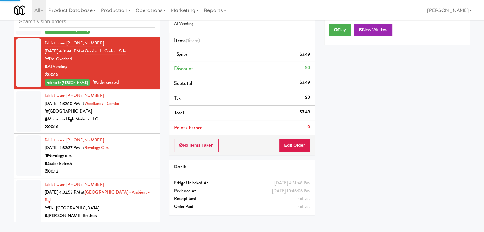
click at [140, 124] on div "Mountain High Markets LLC" at bounding box center [100, 120] width 110 height 8
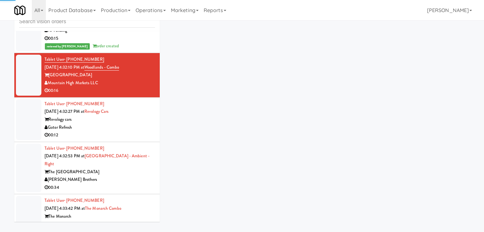
scroll to position [2946, 0]
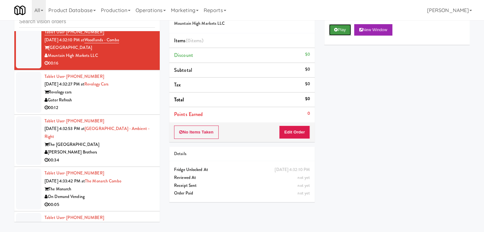
click at [334, 30] on icon at bounding box center [336, 30] width 4 height 4
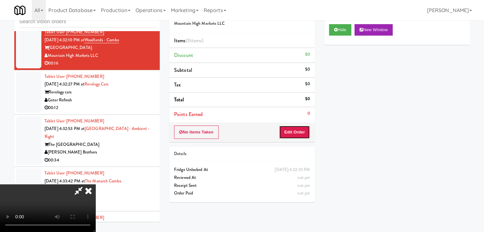
click at [291, 131] on button "Edit Order" at bounding box center [294, 132] width 31 height 13
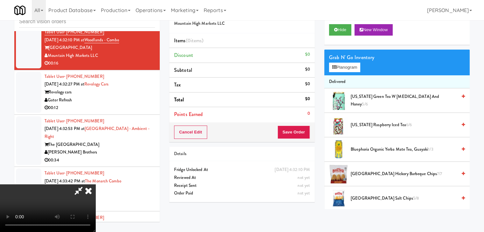
click at [89, 193] on icon at bounding box center [88, 191] width 14 height 13
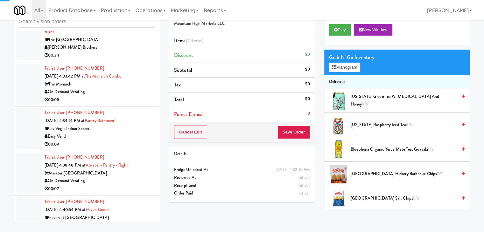
scroll to position [3073, 0]
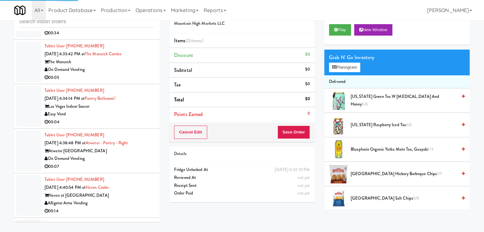
click at [136, 74] on div "On Demand Vending" at bounding box center [100, 70] width 110 height 8
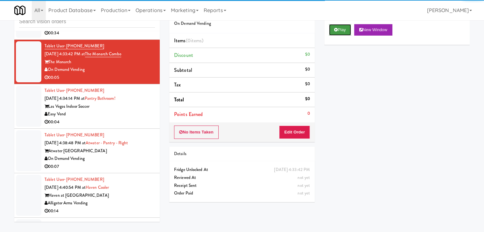
click at [343, 31] on button "Play" at bounding box center [340, 29] width 22 height 11
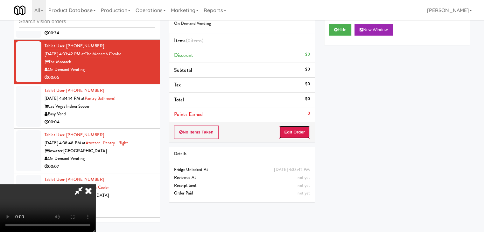
click at [297, 130] on button "Edit Order" at bounding box center [294, 132] width 31 height 13
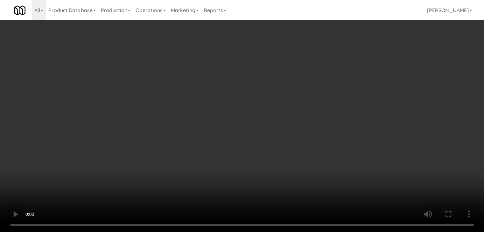
scroll to position [3065, 0]
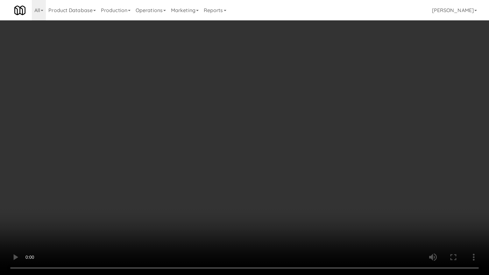
click at [311, 171] on video at bounding box center [244, 137] width 489 height 275
click at [319, 166] on video at bounding box center [244, 137] width 489 height 275
drag, startPoint x: 319, startPoint y: 166, endPoint x: 353, endPoint y: 103, distance: 71.0
click at [319, 164] on video at bounding box center [244, 137] width 489 height 275
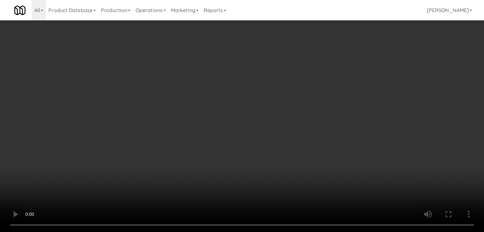
click at [352, 68] on button "Planogram" at bounding box center [344, 68] width 31 height 10
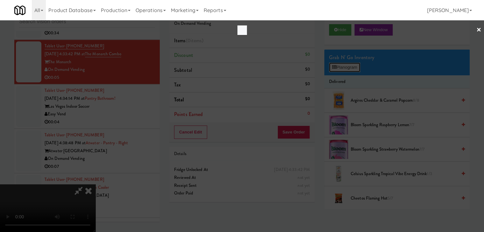
scroll to position [3065, 0]
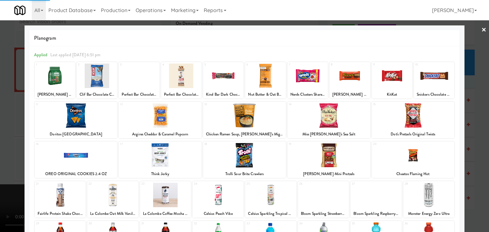
click at [330, 122] on div at bounding box center [328, 115] width 83 height 25
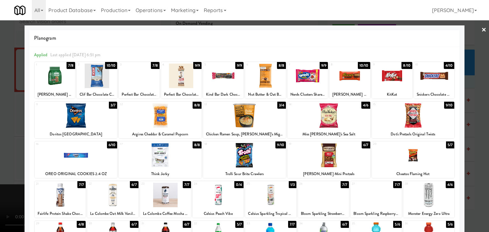
click at [0, 131] on div at bounding box center [244, 116] width 489 height 232
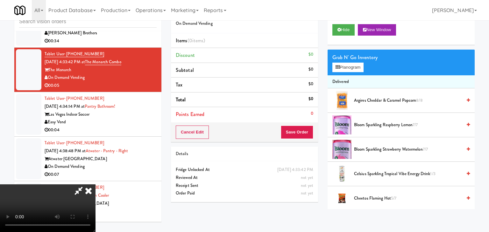
scroll to position [3073, 0]
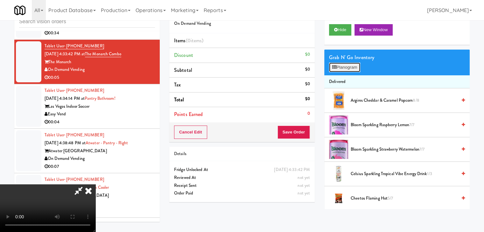
click at [344, 71] on button "Planogram" at bounding box center [344, 68] width 31 height 10
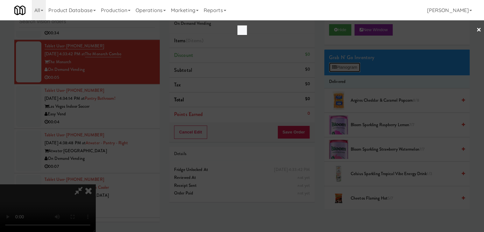
scroll to position [3065, 0]
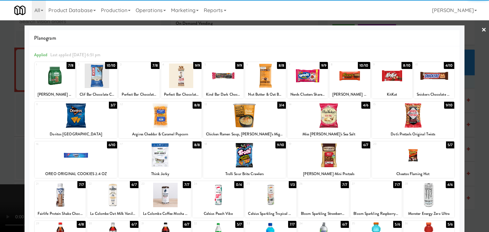
click at [338, 119] on div at bounding box center [328, 115] width 83 height 25
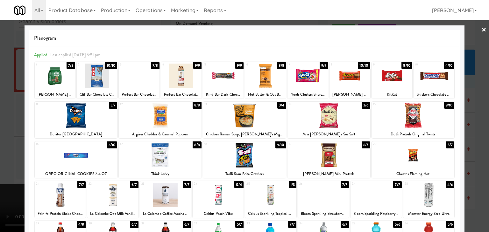
click at [0, 134] on div at bounding box center [244, 116] width 489 height 232
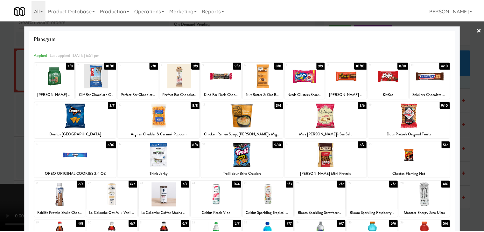
scroll to position [3073, 0]
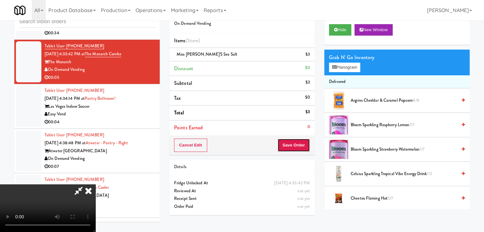
click at [293, 147] on button "Save Order" at bounding box center [294, 145] width 32 height 13
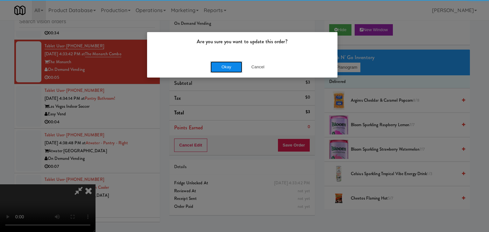
click at [230, 69] on button "Okay" at bounding box center [226, 66] width 32 height 11
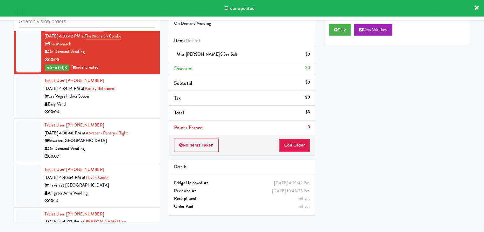
scroll to position [3105, 0]
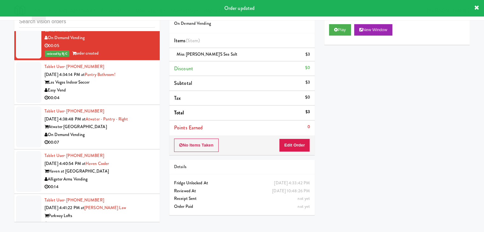
click at [131, 102] on div "00:04" at bounding box center [100, 98] width 110 height 8
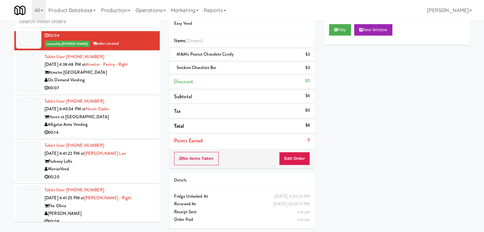
scroll to position [3169, 0]
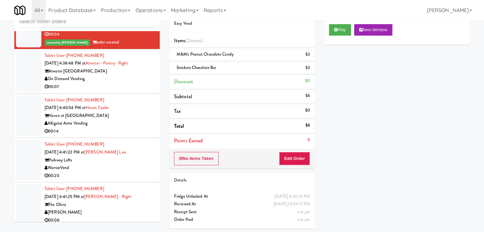
click at [123, 91] on div "00:07" at bounding box center [100, 87] width 110 height 8
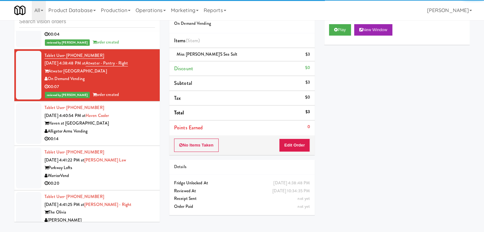
click at [118, 128] on div "Haven at [GEOGRAPHIC_DATA]" at bounding box center [100, 124] width 110 height 8
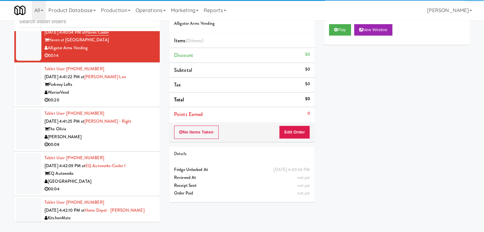
scroll to position [3264, 0]
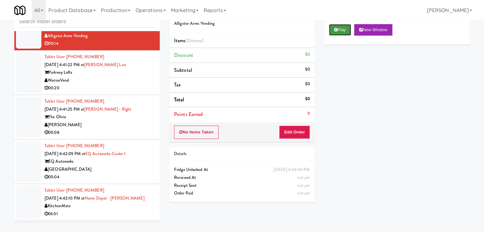
click at [340, 31] on button "Play" at bounding box center [340, 29] width 22 height 11
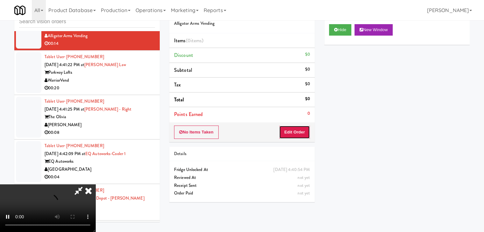
click at [299, 137] on button "Edit Order" at bounding box center [294, 132] width 31 height 13
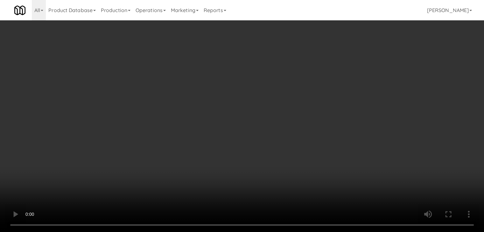
scroll to position [3256, 0]
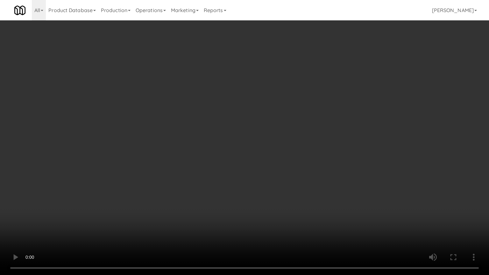
click at [245, 161] on video at bounding box center [244, 137] width 489 height 275
drag, startPoint x: 245, startPoint y: 161, endPoint x: 224, endPoint y: 165, distance: 21.4
click at [245, 162] on video at bounding box center [244, 137] width 489 height 275
click at [236, 160] on video at bounding box center [244, 137] width 489 height 275
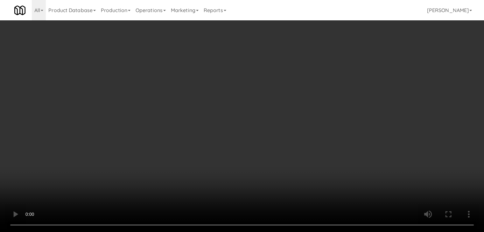
scroll to position [3264, 0]
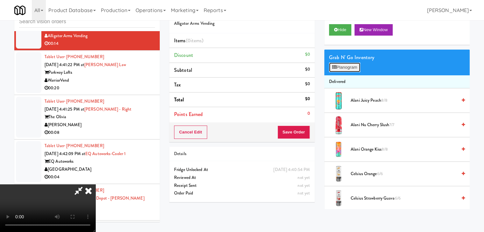
click at [343, 69] on button "Planogram" at bounding box center [344, 68] width 31 height 10
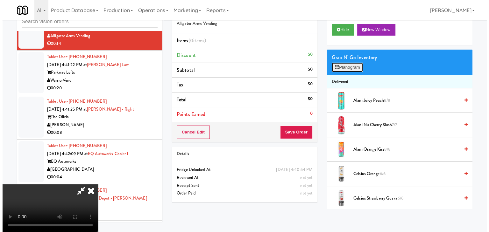
scroll to position [3256, 0]
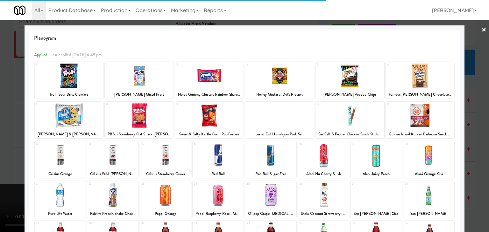
click at [424, 121] on div at bounding box center [420, 115] width 69 height 25
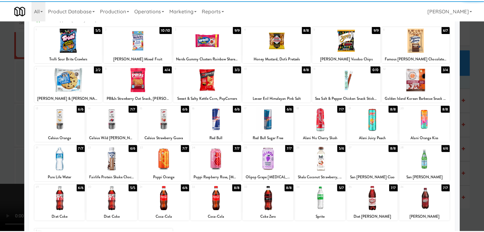
scroll to position [80, 0]
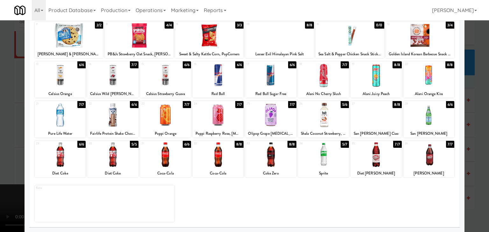
drag, startPoint x: 211, startPoint y: 159, endPoint x: 205, endPoint y: 161, distance: 6.5
click at [210, 159] on div at bounding box center [218, 155] width 51 height 25
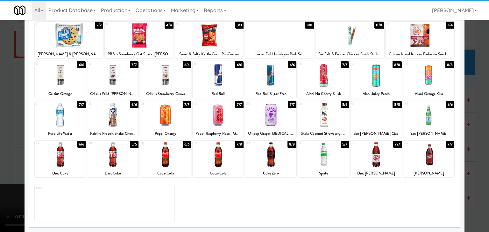
click at [0, 167] on div at bounding box center [244, 116] width 489 height 232
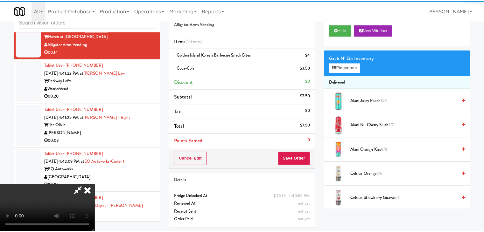
scroll to position [3264, 0]
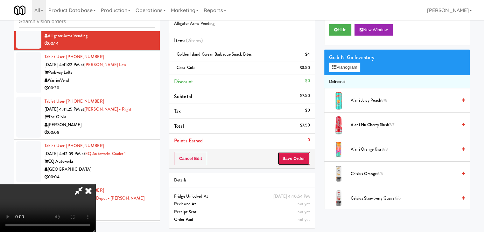
click at [304, 158] on button "Save Order" at bounding box center [294, 158] width 32 height 13
click at [303, 158] on button "Save Order" at bounding box center [294, 158] width 32 height 13
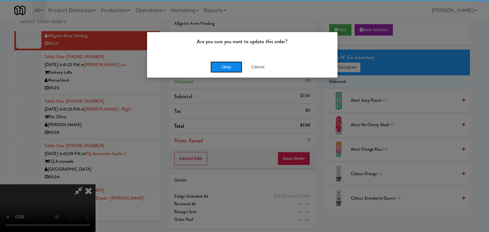
click at [234, 67] on button "Okay" at bounding box center [226, 66] width 32 height 11
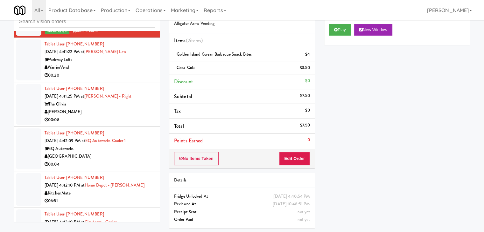
scroll to position [3296, 0]
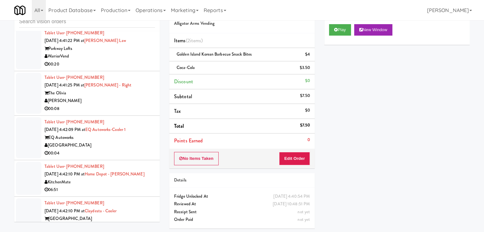
click at [108, 68] on div "00:20" at bounding box center [100, 64] width 110 height 8
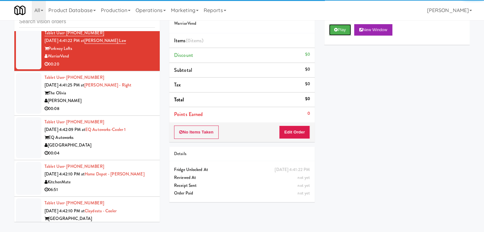
drag, startPoint x: 340, startPoint y: 29, endPoint x: 332, endPoint y: 62, distance: 33.3
click at [340, 29] on button "Play" at bounding box center [340, 29] width 22 height 11
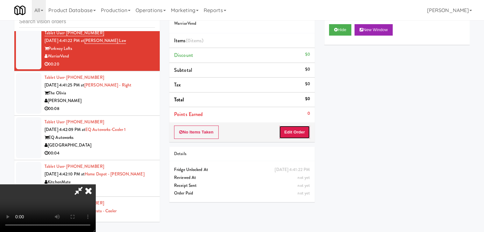
click at [297, 131] on button "Edit Order" at bounding box center [294, 132] width 31 height 13
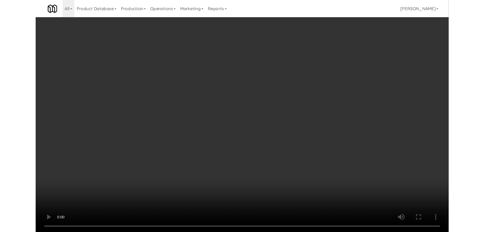
scroll to position [3288, 0]
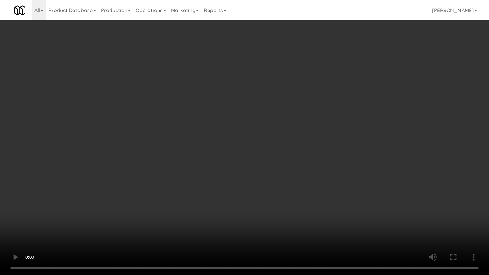
click at [277, 173] on video at bounding box center [244, 137] width 489 height 275
click at [275, 174] on video at bounding box center [244, 137] width 489 height 275
click at [275, 175] on video at bounding box center [244, 137] width 489 height 275
click at [275, 177] on video at bounding box center [244, 137] width 489 height 275
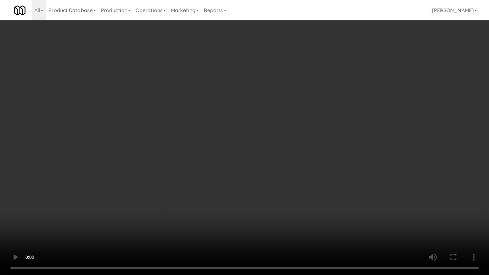
click at [275, 178] on video at bounding box center [244, 137] width 489 height 275
click at [286, 171] on video at bounding box center [244, 137] width 489 height 275
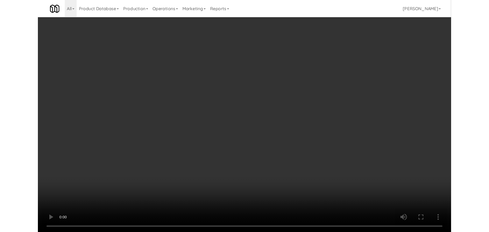
scroll to position [3296, 0]
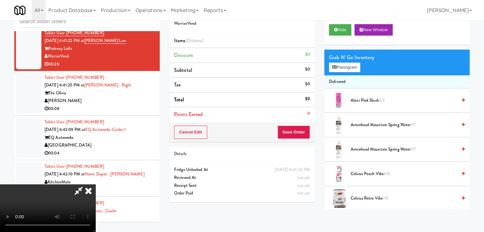
click at [95, 185] on video at bounding box center [47, 209] width 95 height 48
click at [350, 67] on button "Planogram" at bounding box center [344, 68] width 31 height 10
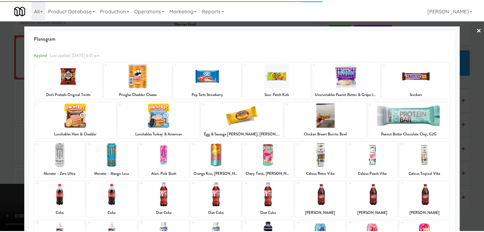
scroll to position [32, 0]
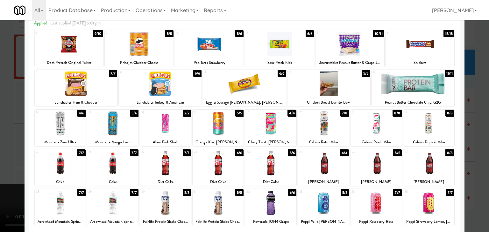
click at [214, 171] on div at bounding box center [218, 163] width 51 height 25
click at [92, 88] on div at bounding box center [76, 84] width 83 height 25
drag, startPoint x: 0, startPoint y: 103, endPoint x: 11, endPoint y: 106, distance: 11.8
click at [0, 103] on div at bounding box center [244, 116] width 489 height 232
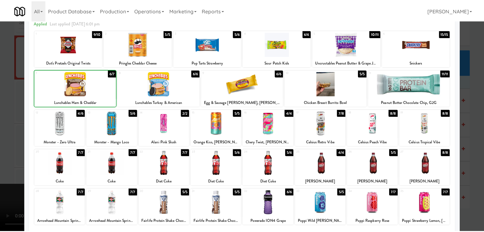
scroll to position [3296, 0]
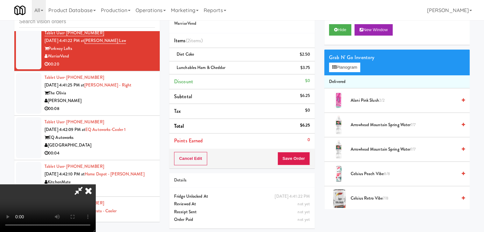
click at [95, 185] on video at bounding box center [47, 209] width 95 height 48
click at [295, 162] on button "Save Order" at bounding box center [294, 158] width 32 height 13
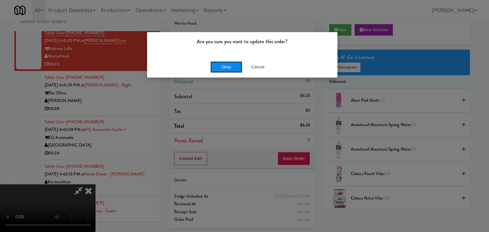
click at [226, 67] on button "Okay" at bounding box center [226, 66] width 32 height 11
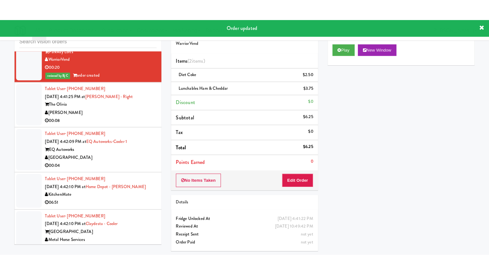
scroll to position [3328, 0]
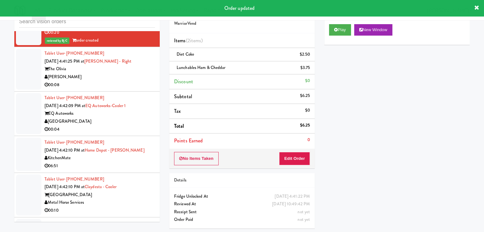
click at [131, 89] on div "00:08" at bounding box center [100, 85] width 110 height 8
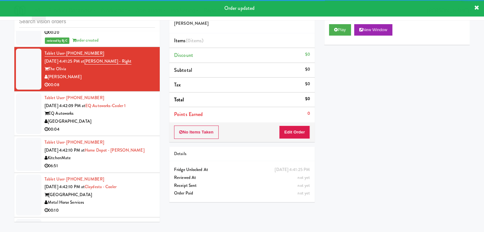
click at [355, 23] on div "Play New Window" at bounding box center [396, 31] width 145 height 25
drag, startPoint x: 348, startPoint y: 27, endPoint x: 335, endPoint y: 60, distance: 35.4
click at [348, 28] on button "Play" at bounding box center [340, 29] width 22 height 11
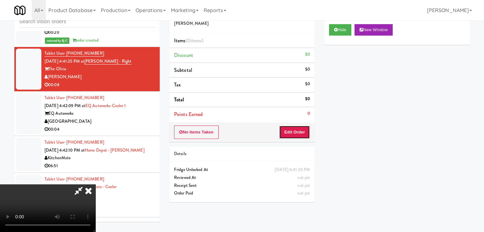
click at [293, 131] on button "Edit Order" at bounding box center [294, 132] width 31 height 13
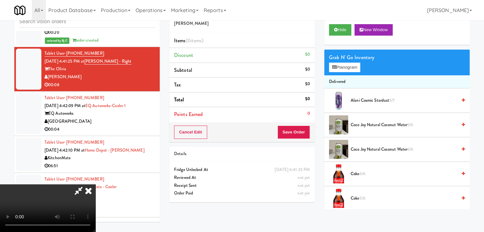
scroll to position [3320, 0]
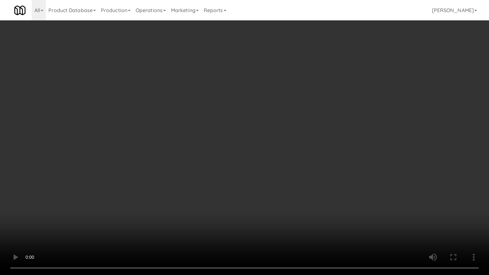
click at [297, 180] on video at bounding box center [244, 137] width 489 height 275
click at [294, 181] on video at bounding box center [244, 137] width 489 height 275
click at [300, 171] on video at bounding box center [244, 137] width 489 height 275
click at [298, 166] on video at bounding box center [244, 137] width 489 height 275
click at [291, 169] on video at bounding box center [244, 137] width 489 height 275
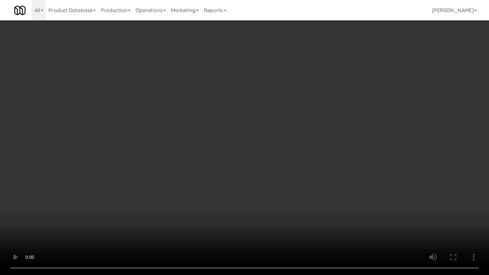
click at [291, 169] on video at bounding box center [244, 137] width 489 height 275
click at [294, 160] on video at bounding box center [244, 137] width 489 height 275
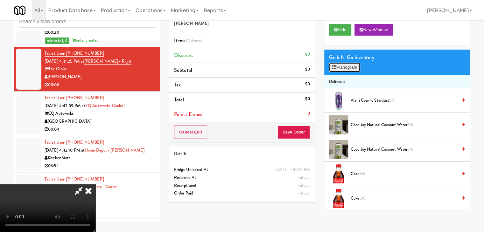
click at [343, 65] on button "Planogram" at bounding box center [344, 68] width 31 height 10
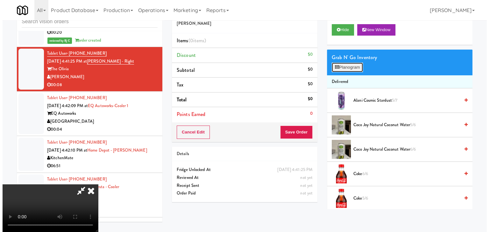
scroll to position [3320, 0]
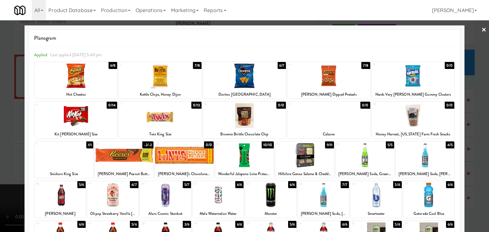
click at [255, 79] on div at bounding box center [244, 76] width 83 height 25
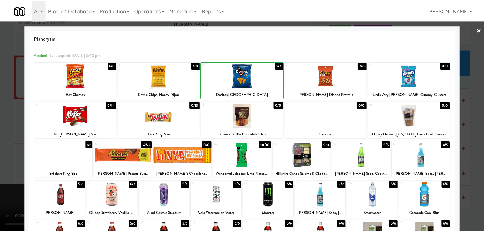
scroll to position [80, 0]
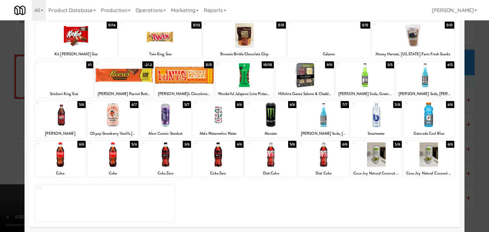
click at [118, 156] on div at bounding box center [112, 155] width 51 height 25
click at [11, 146] on div at bounding box center [244, 116] width 489 height 232
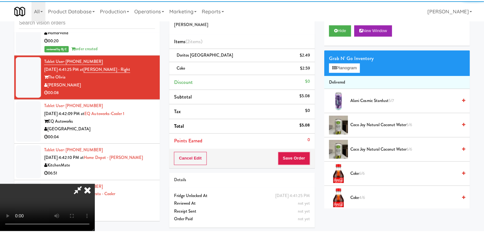
scroll to position [3328, 0]
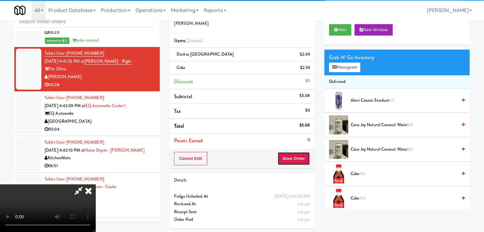
click at [300, 160] on button "Save Order" at bounding box center [294, 158] width 32 height 13
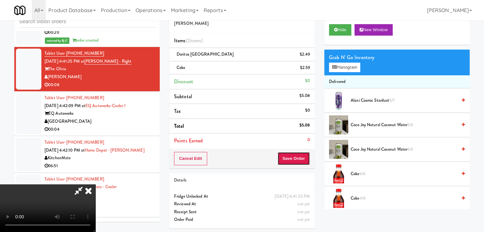
drag, startPoint x: 300, startPoint y: 160, endPoint x: 291, endPoint y: 147, distance: 16.4
click at [300, 160] on button "Save Order" at bounding box center [294, 158] width 32 height 13
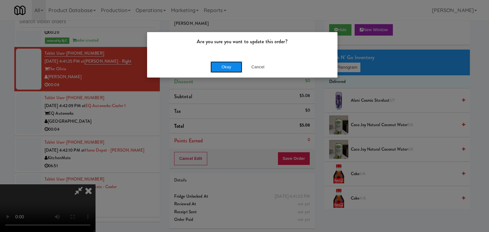
click at [230, 68] on button "Okay" at bounding box center [226, 66] width 32 height 11
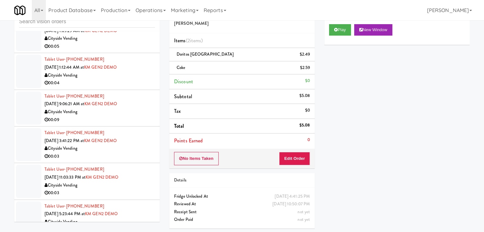
scroll to position [590, 0]
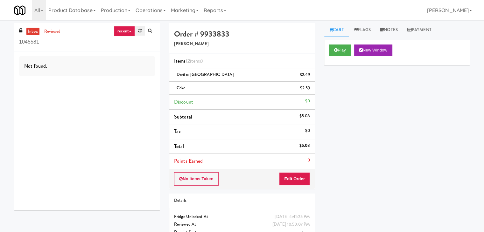
click at [139, 32] on icon at bounding box center [140, 31] width 4 height 4
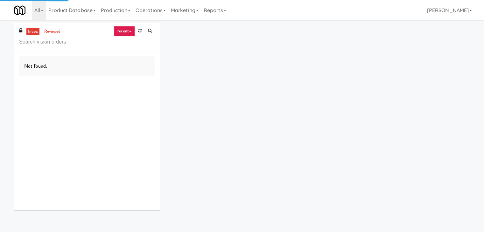
click at [133, 32] on link "recent" at bounding box center [124, 31] width 21 height 10
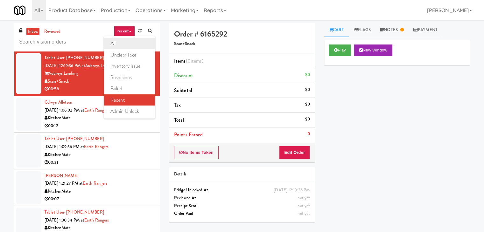
click at [131, 42] on link "all" at bounding box center [129, 43] width 51 height 11
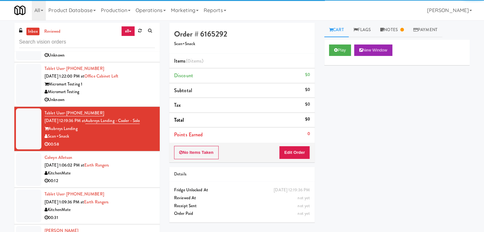
scroll to position [1061, 0]
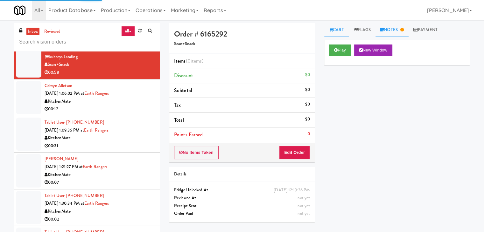
click at [391, 32] on link "Notes" at bounding box center [392, 30] width 33 height 14
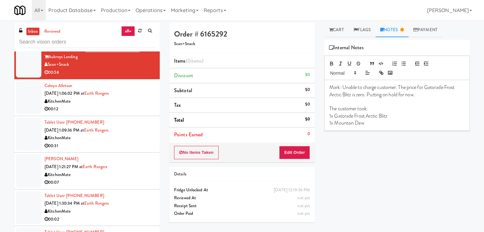
click at [138, 100] on div "KitchenMate" at bounding box center [100, 102] width 110 height 8
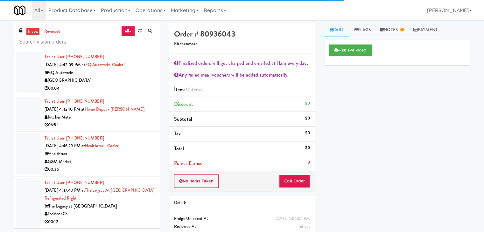
scroll to position [1411, 0]
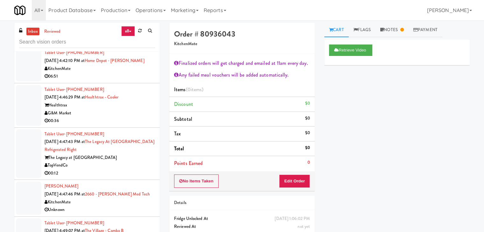
click at [117, 117] on div "G&M Market" at bounding box center [100, 113] width 110 height 8
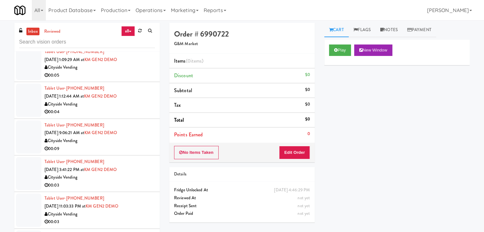
scroll to position [605, 0]
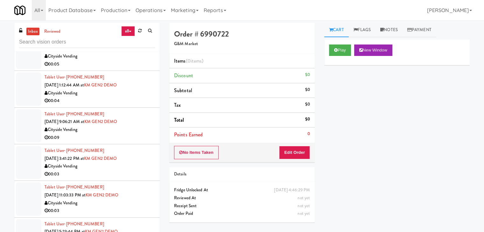
click at [114, 95] on div "Cityside Vending" at bounding box center [100, 93] width 110 height 8
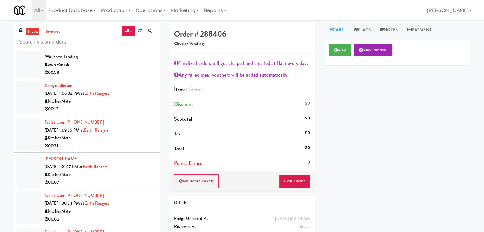
scroll to position [1082, 0]
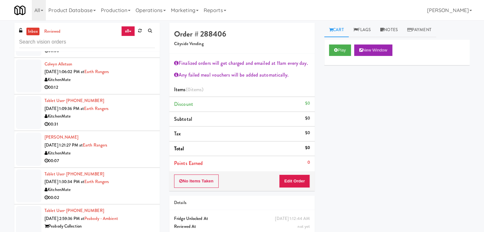
click at [132, 114] on div "KitchenMate" at bounding box center [100, 117] width 110 height 8
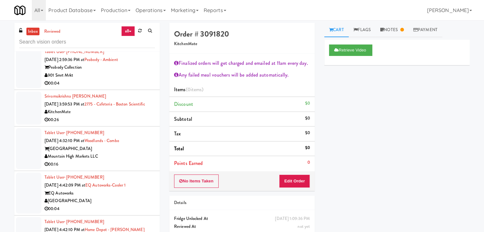
scroll to position [1273, 0]
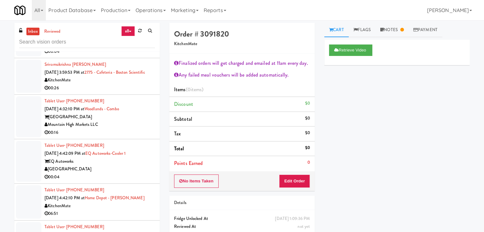
click at [120, 121] on div "[GEOGRAPHIC_DATA]" at bounding box center [100, 117] width 110 height 8
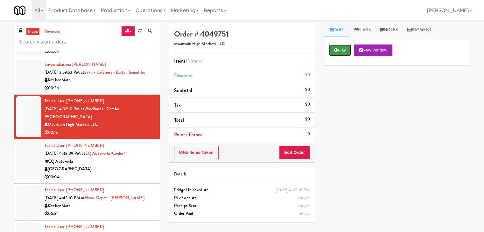
click at [340, 46] on button "Play" at bounding box center [340, 50] width 22 height 11
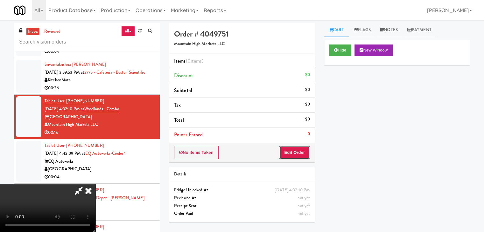
click at [293, 155] on button "Edit Order" at bounding box center [294, 152] width 31 height 13
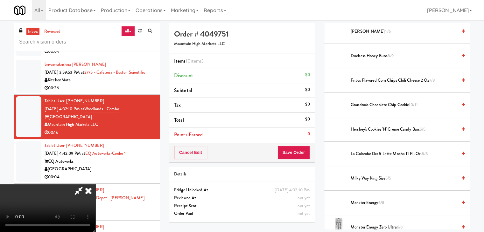
scroll to position [509, 0]
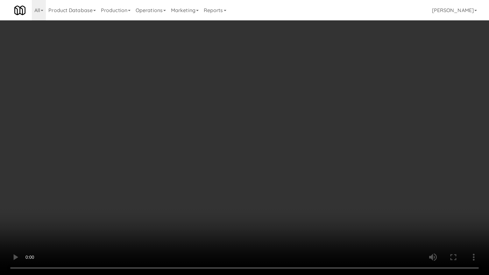
click at [298, 173] on video at bounding box center [244, 137] width 489 height 275
click at [296, 171] on video at bounding box center [244, 137] width 489 height 275
drag, startPoint x: 296, startPoint y: 171, endPoint x: 307, endPoint y: 125, distance: 47.6
click at [296, 171] on video at bounding box center [244, 137] width 489 height 275
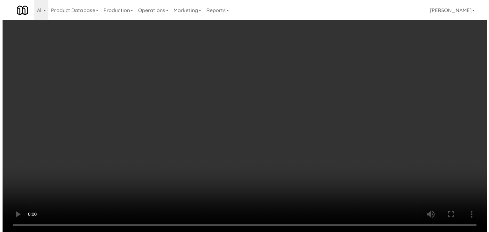
scroll to position [0, 0]
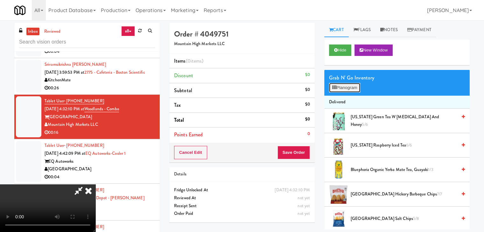
click at [350, 85] on button "Planogram" at bounding box center [344, 88] width 31 height 10
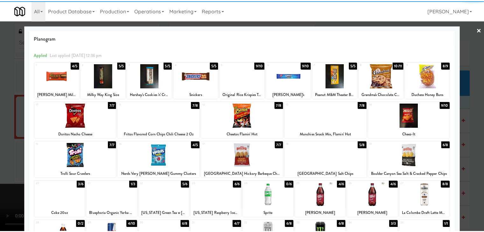
scroll to position [80, 0]
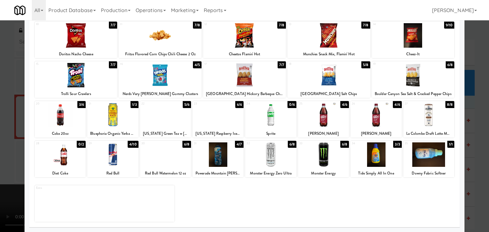
click at [122, 117] on div at bounding box center [112, 115] width 51 height 25
click at [36, 134] on div "Coke 20oz" at bounding box center [60, 134] width 49 height 8
click at [0, 140] on div at bounding box center [244, 116] width 489 height 232
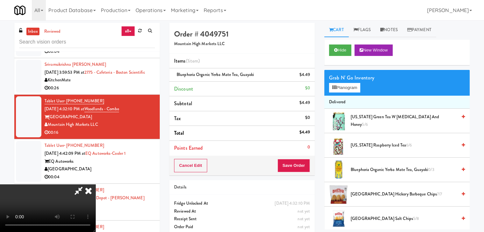
drag, startPoint x: 222, startPoint y: 151, endPoint x: 214, endPoint y: 154, distance: 8.5
click at [95, 185] on video at bounding box center [47, 209] width 95 height 48
click at [299, 167] on button "Save Order" at bounding box center [294, 165] width 32 height 13
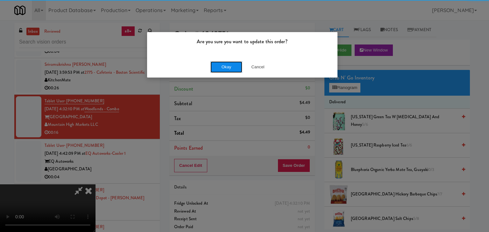
click at [230, 69] on button "Okay" at bounding box center [226, 66] width 32 height 11
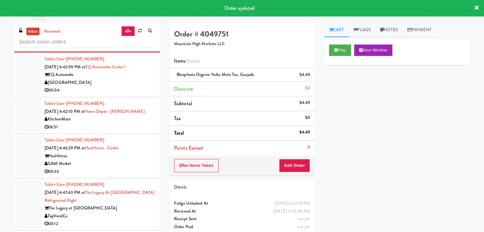
scroll to position [1369, 0]
click at [134, 92] on div "00:04" at bounding box center [100, 90] width 110 height 8
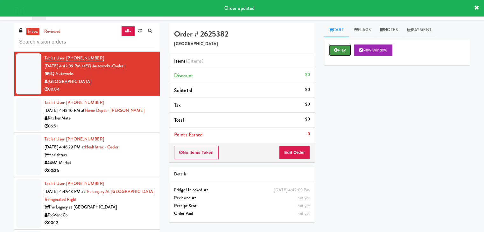
click at [336, 47] on button "Play" at bounding box center [340, 50] width 22 height 11
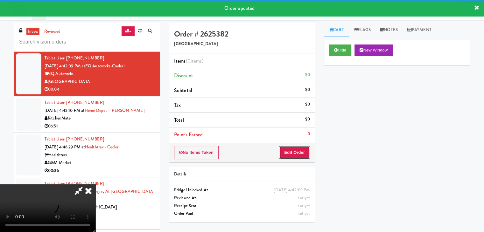
click at [296, 149] on button "Edit Order" at bounding box center [294, 152] width 31 height 13
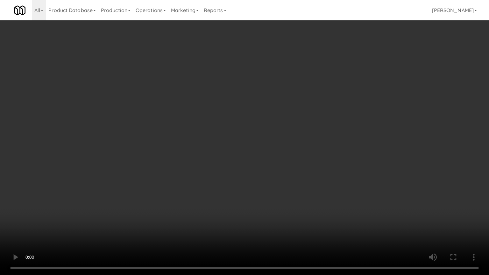
click at [249, 201] on video at bounding box center [244, 137] width 489 height 275
click at [251, 198] on video at bounding box center [244, 137] width 489 height 275
click at [274, 169] on video at bounding box center [244, 137] width 489 height 275
drag, startPoint x: 273, startPoint y: 168, endPoint x: 310, endPoint y: 113, distance: 66.1
click at [275, 166] on video at bounding box center [244, 137] width 489 height 275
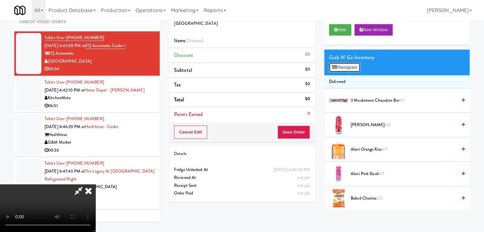
click at [357, 68] on button "Planogram" at bounding box center [344, 68] width 31 height 10
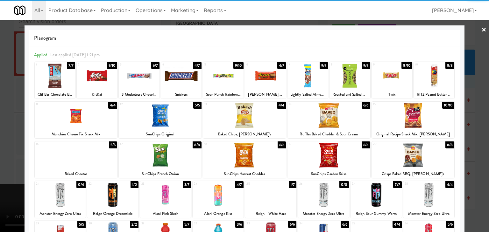
click at [384, 78] on div at bounding box center [392, 76] width 40 height 25
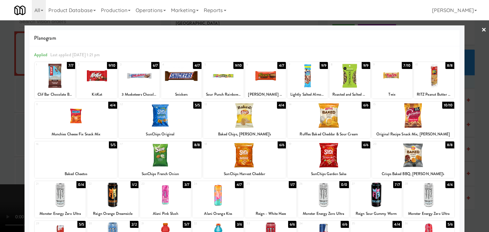
drag, startPoint x: 0, startPoint y: 110, endPoint x: 30, endPoint y: 110, distance: 30.2
click at [0, 110] on div at bounding box center [244, 116] width 489 height 232
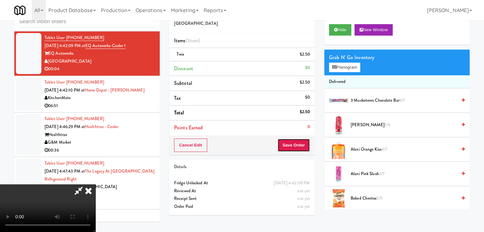
click at [300, 143] on button "Save Order" at bounding box center [294, 145] width 32 height 13
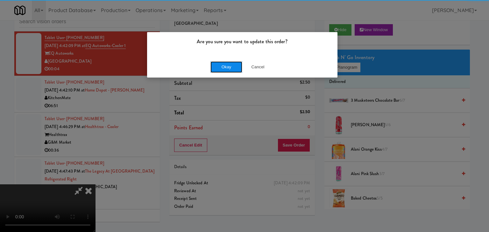
click at [222, 65] on button "Okay" at bounding box center [226, 66] width 32 height 11
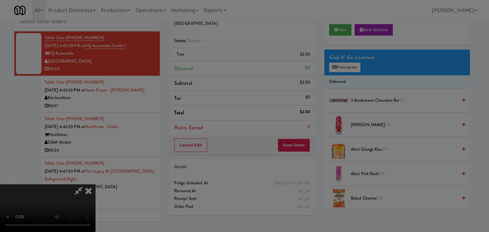
click at [222, 61] on button "Okay" at bounding box center [226, 55] width 32 height 11
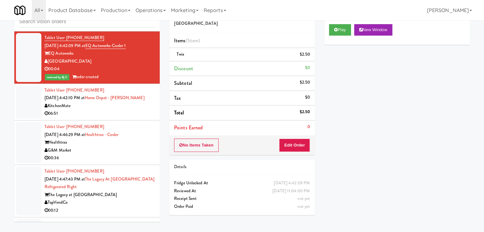
click at [104, 118] on div "06:51" at bounding box center [100, 114] width 110 height 8
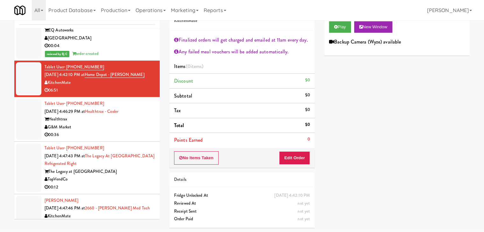
scroll to position [1401, 0]
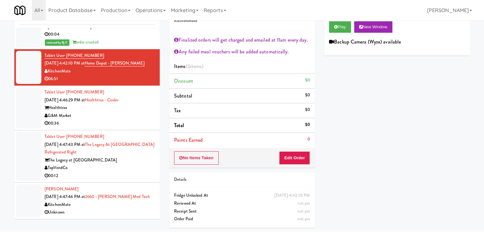
click at [116, 120] on div "G&M Market" at bounding box center [100, 116] width 110 height 8
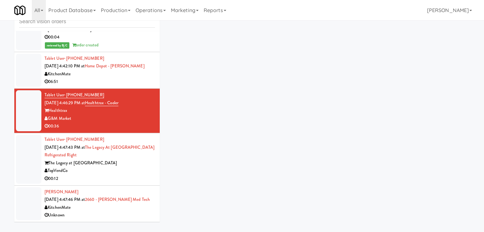
scroll to position [20, 0]
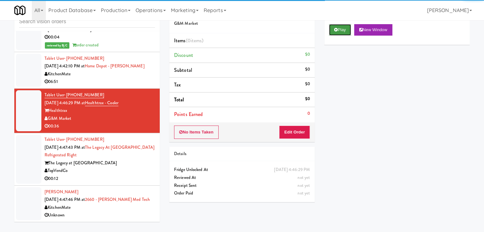
drag, startPoint x: 337, startPoint y: 29, endPoint x: 325, endPoint y: 49, distance: 24.0
click at [337, 29] on icon at bounding box center [336, 30] width 4 height 4
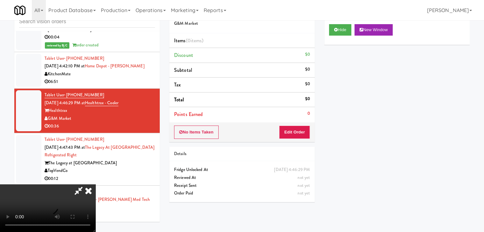
click at [92, 192] on icon at bounding box center [88, 191] width 14 height 13
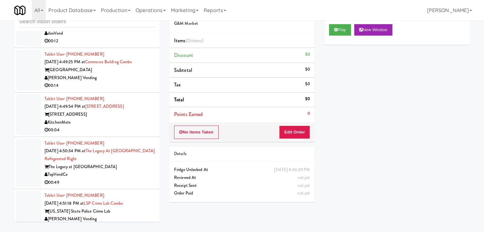
scroll to position [1623, 0]
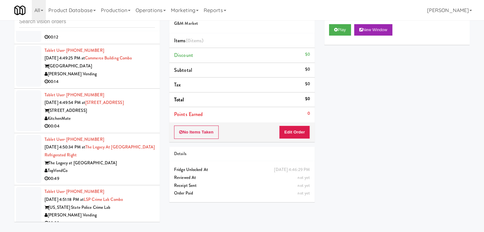
click at [124, 123] on div "KitchenMate" at bounding box center [100, 119] width 110 height 8
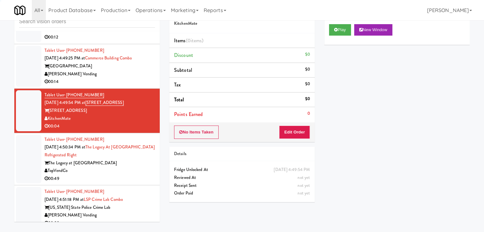
scroll to position [1719, 0]
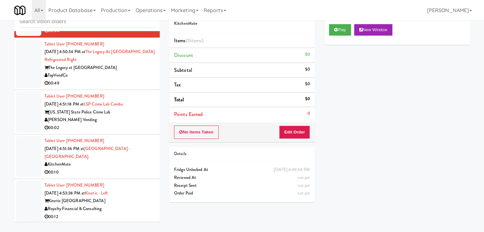
click at [127, 124] on div "[PERSON_NAME] Vending" at bounding box center [100, 120] width 110 height 8
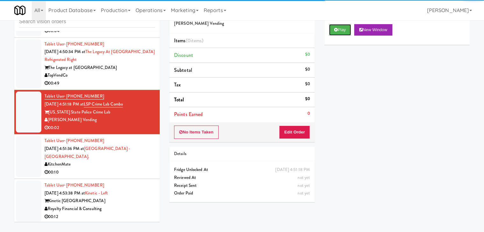
drag, startPoint x: 342, startPoint y: 27, endPoint x: 327, endPoint y: 69, distance: 44.8
click at [342, 27] on button "Play" at bounding box center [340, 29] width 22 height 11
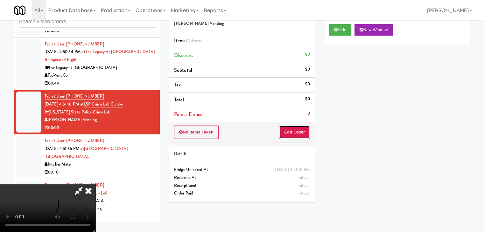
click at [296, 127] on button "Edit Order" at bounding box center [294, 132] width 31 height 13
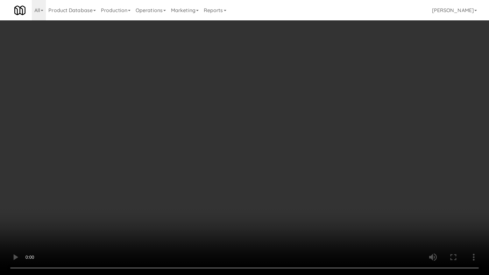
click at [297, 156] on video at bounding box center [244, 137] width 489 height 275
click at [294, 162] on video at bounding box center [244, 137] width 489 height 275
click at [304, 156] on video at bounding box center [244, 137] width 489 height 275
drag, startPoint x: 304, startPoint y: 156, endPoint x: 367, endPoint y: 80, distance: 98.6
click at [314, 146] on video at bounding box center [244, 137] width 489 height 275
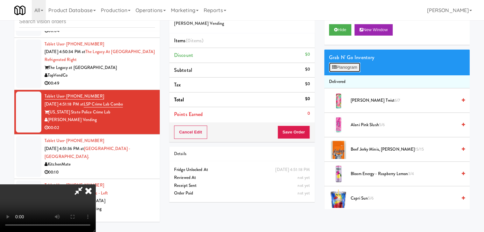
click at [356, 70] on button "Planogram" at bounding box center [344, 68] width 31 height 10
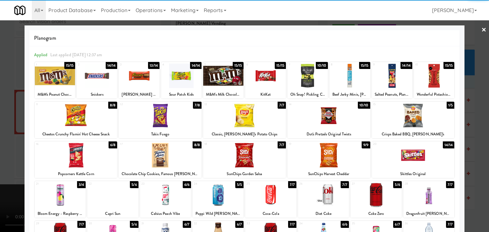
click at [94, 84] on div at bounding box center [97, 76] width 40 height 25
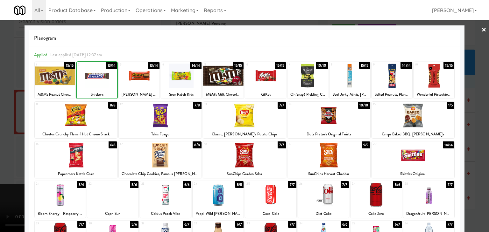
drag, startPoint x: 0, startPoint y: 99, endPoint x: 30, endPoint y: 98, distance: 30.3
click at [5, 99] on div at bounding box center [244, 116] width 489 height 232
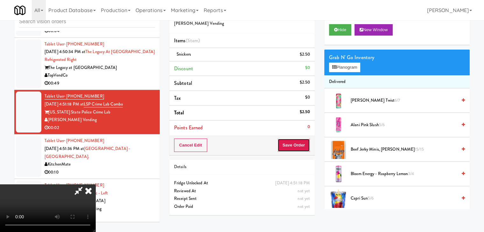
click at [300, 147] on button "Save Order" at bounding box center [294, 145] width 32 height 13
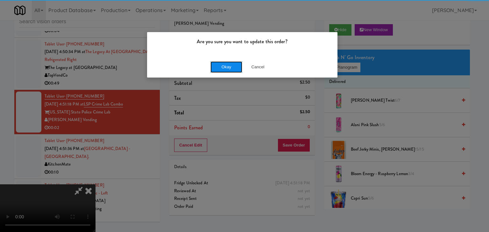
click at [230, 65] on button "Okay" at bounding box center [226, 66] width 32 height 11
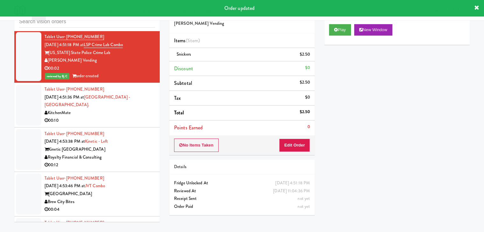
scroll to position [1783, 0]
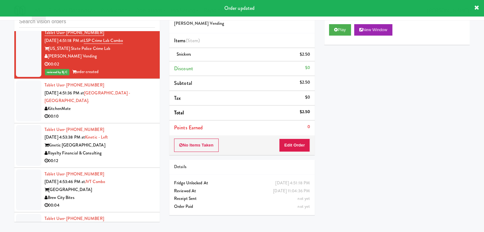
click at [117, 114] on div "00:10" at bounding box center [100, 117] width 110 height 8
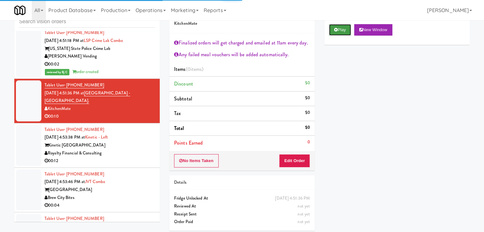
click at [342, 33] on button "Play" at bounding box center [340, 29] width 22 height 11
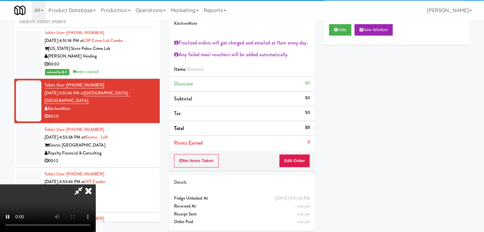
click at [296, 153] on div "No Items Taken Edit Order" at bounding box center [241, 161] width 145 height 20
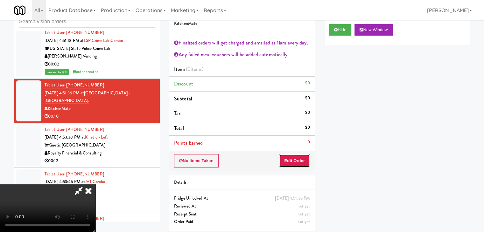
click at [296, 156] on button "Edit Order" at bounding box center [294, 160] width 31 height 13
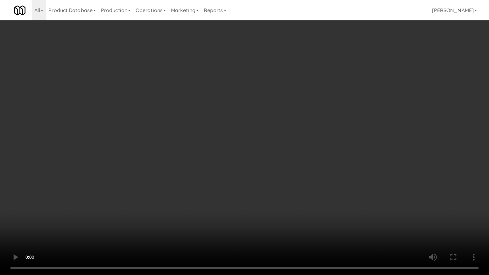
click at [280, 196] on video at bounding box center [244, 137] width 489 height 275
click at [281, 198] on video at bounding box center [244, 137] width 489 height 275
click at [281, 197] on video at bounding box center [244, 137] width 489 height 275
click at [282, 197] on video at bounding box center [244, 137] width 489 height 275
click at [296, 179] on video at bounding box center [244, 137] width 489 height 275
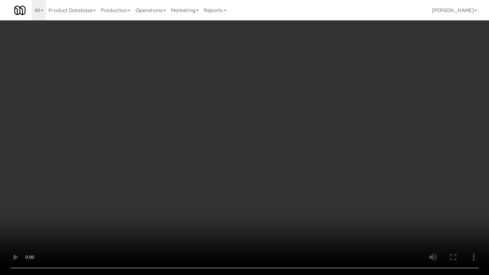
click at [296, 180] on video at bounding box center [244, 137] width 489 height 275
click at [297, 180] on video at bounding box center [244, 137] width 489 height 275
click at [297, 179] on video at bounding box center [244, 137] width 489 height 275
click at [297, 177] on video at bounding box center [244, 137] width 489 height 275
click at [298, 178] on video at bounding box center [244, 137] width 489 height 275
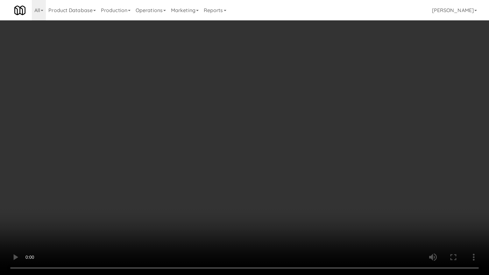
click at [301, 156] on video at bounding box center [244, 137] width 489 height 275
click at [303, 135] on video at bounding box center [244, 137] width 489 height 275
click at [297, 129] on video at bounding box center [244, 137] width 489 height 275
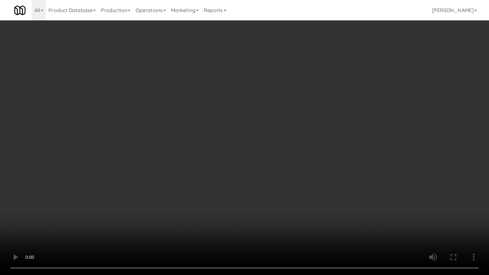
click at [297, 129] on video at bounding box center [244, 137] width 489 height 275
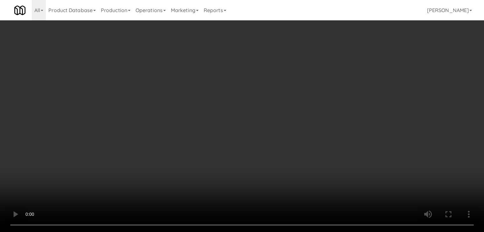
click at [348, 103] on div "Grab N' Go Inventory Planogram" at bounding box center [396, 93] width 145 height 26
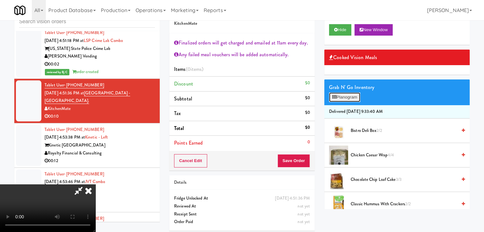
click at [352, 98] on button "Planogram" at bounding box center [344, 98] width 31 height 10
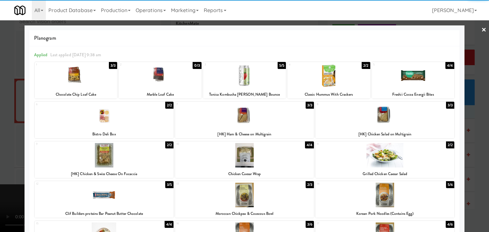
click at [393, 122] on div at bounding box center [384, 115] width 139 height 25
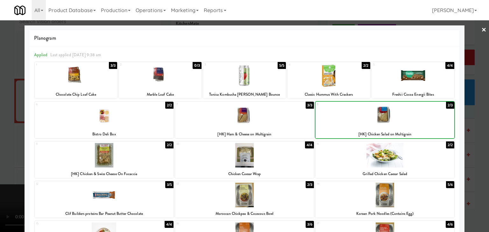
drag, startPoint x: 0, startPoint y: 140, endPoint x: 8, endPoint y: 138, distance: 7.8
click at [1, 140] on div at bounding box center [244, 116] width 489 height 232
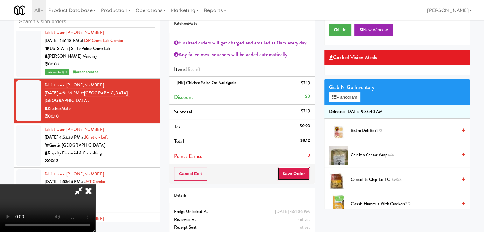
click at [294, 180] on div "Cancel Edit Save Order" at bounding box center [241, 174] width 145 height 20
click at [297, 179] on button "Save Order" at bounding box center [294, 173] width 32 height 13
click at [298, 175] on button "Save Order" at bounding box center [294, 173] width 32 height 13
click at [298, 175] on body "Are you sure you want to update this order? Okay Cancel Okay Are you sure you w…" at bounding box center [242, 116] width 484 height 232
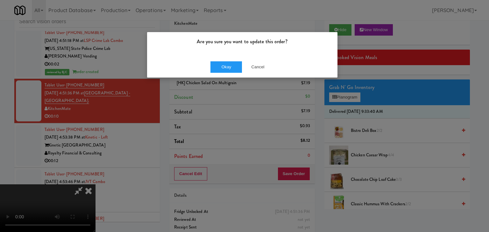
click at [232, 74] on div "Okay Cancel" at bounding box center [242, 66] width 190 height 21
click at [234, 71] on button "Okay" at bounding box center [226, 66] width 32 height 11
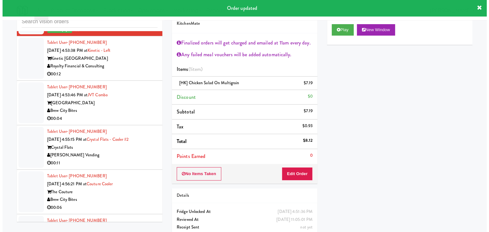
scroll to position [1878, 0]
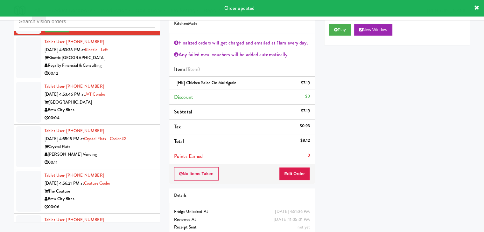
click at [145, 83] on div "Tablet User · (708) 522-8351 Sep 18, 2025 4:53:46 PM at JVT combo Juneau Villag…" at bounding box center [100, 102] width 110 height 39
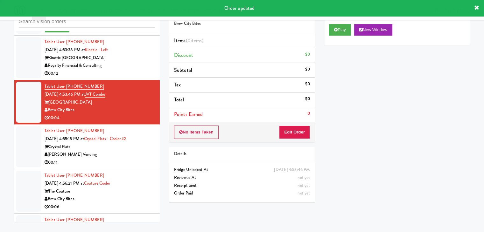
click at [145, 67] on div "Royalty Financial & Consulting" at bounding box center [100, 66] width 110 height 8
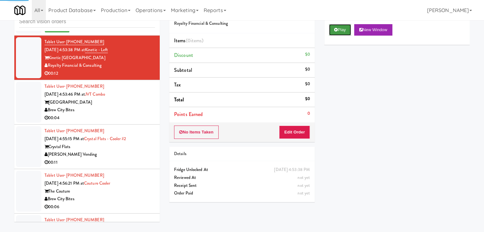
click at [344, 31] on button "Play" at bounding box center [340, 29] width 22 height 11
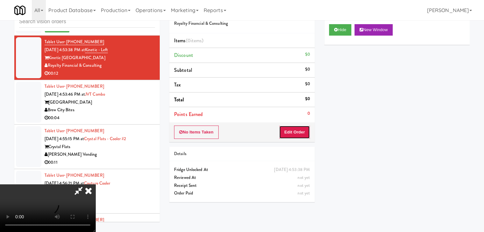
click at [299, 130] on button "Edit Order" at bounding box center [294, 132] width 31 height 13
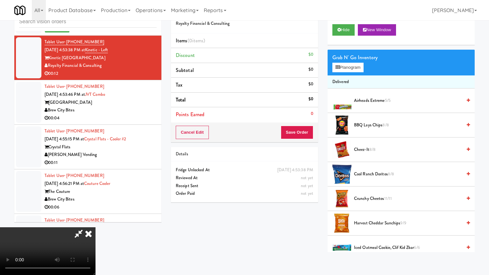
click at [95, 227] on video at bounding box center [47, 251] width 95 height 48
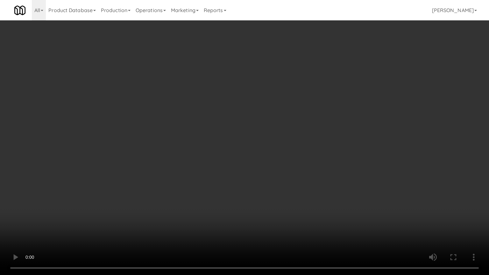
click at [309, 164] on video at bounding box center [244, 137] width 489 height 275
click at [316, 158] on video at bounding box center [244, 137] width 489 height 275
click at [316, 159] on video at bounding box center [244, 137] width 489 height 275
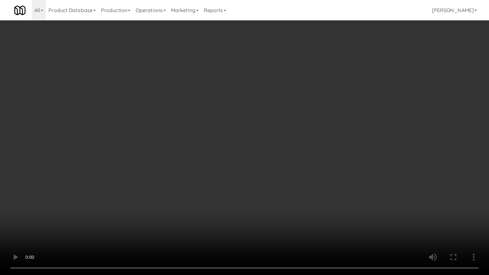
click at [314, 156] on video at bounding box center [244, 137] width 489 height 275
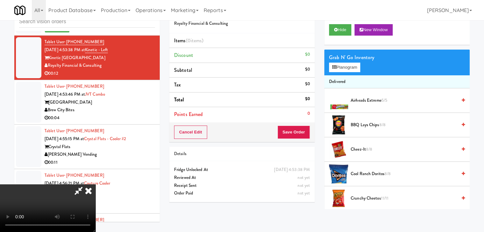
click at [367, 101] on span "Airheads Extreme 5/5" at bounding box center [404, 101] width 106 height 8
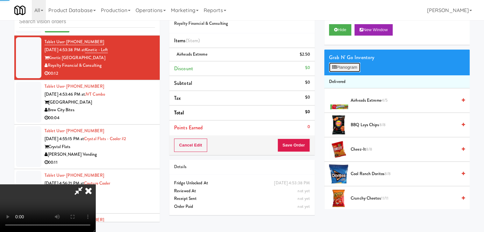
click at [355, 65] on button "Planogram" at bounding box center [344, 68] width 31 height 10
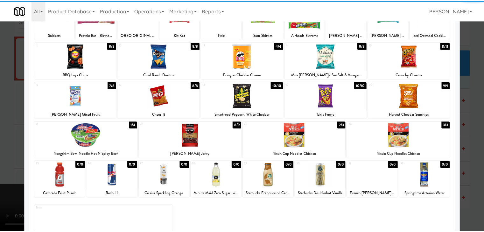
scroll to position [64, 0]
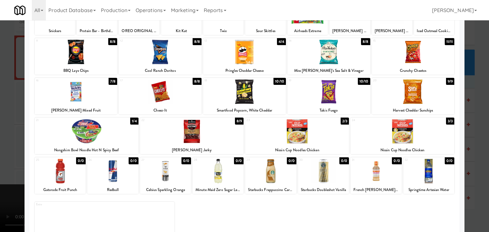
click at [402, 136] on div at bounding box center [402, 131] width 104 height 25
drag, startPoint x: 0, startPoint y: 142, endPoint x: 32, endPoint y: 141, distance: 31.8
click at [3, 142] on div at bounding box center [244, 116] width 489 height 232
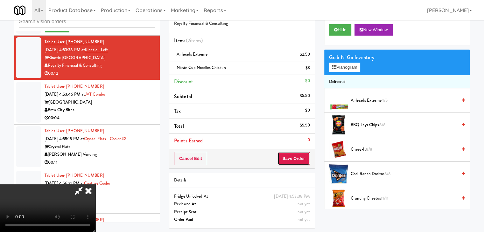
click at [300, 156] on button "Save Order" at bounding box center [294, 158] width 32 height 13
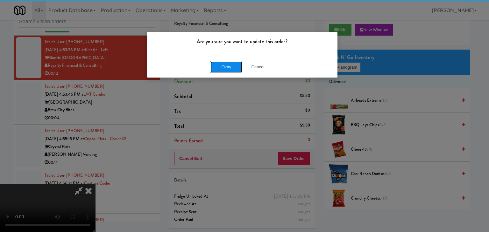
click at [228, 67] on button "Okay" at bounding box center [226, 66] width 32 height 11
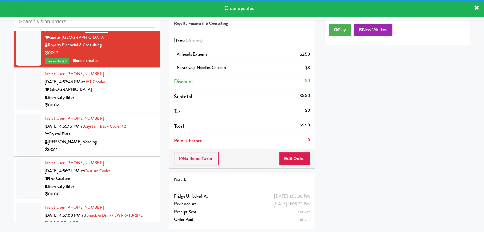
scroll to position [1910, 0]
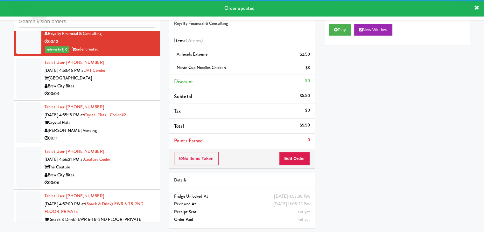
click at [115, 80] on div "Juneau Village Towers" at bounding box center [100, 78] width 110 height 8
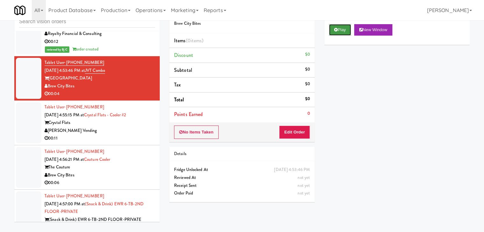
click at [337, 32] on button "Play" at bounding box center [340, 29] width 22 height 11
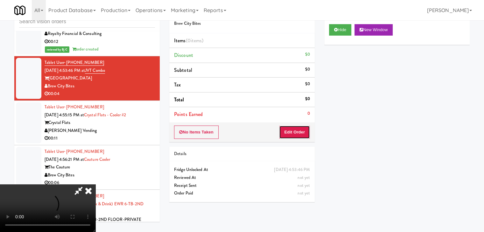
click at [295, 131] on button "Edit Order" at bounding box center [294, 132] width 31 height 13
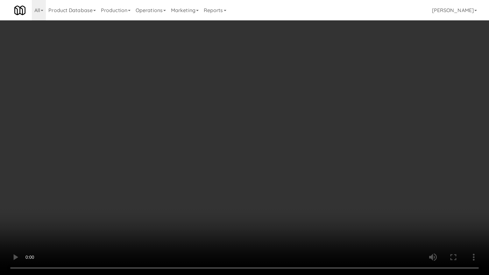
click at [327, 152] on video at bounding box center [244, 137] width 489 height 275
click at [328, 152] on video at bounding box center [244, 137] width 489 height 275
click at [328, 153] on video at bounding box center [244, 137] width 489 height 275
click at [334, 156] on video at bounding box center [244, 137] width 489 height 275
click at [335, 156] on video at bounding box center [244, 137] width 489 height 275
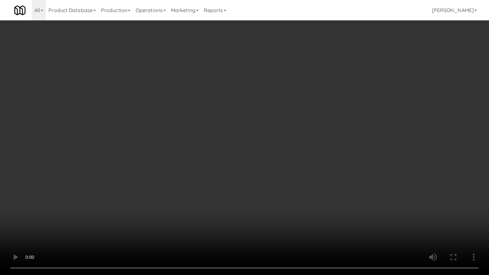
click at [335, 156] on video at bounding box center [244, 137] width 489 height 275
click at [331, 149] on video at bounding box center [244, 137] width 489 height 275
click at [333, 148] on video at bounding box center [244, 137] width 489 height 275
click at [332, 148] on video at bounding box center [244, 137] width 489 height 275
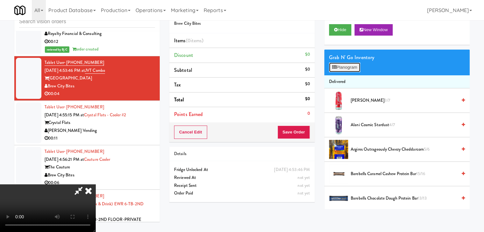
click at [349, 70] on button "Planogram" at bounding box center [344, 68] width 31 height 10
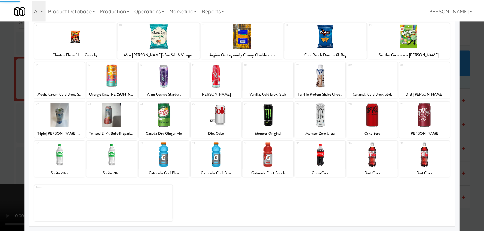
scroll to position [80, 0]
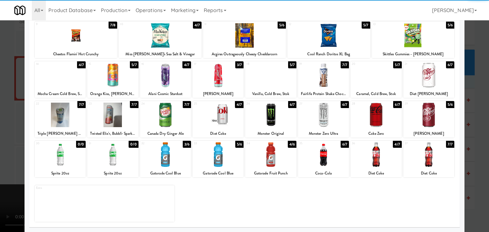
click at [426, 123] on div at bounding box center [428, 115] width 51 height 25
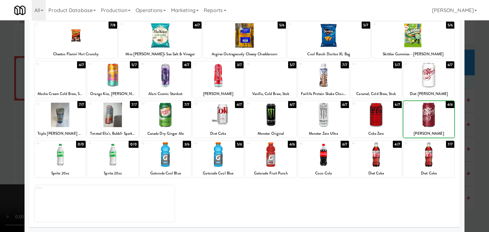
click at [473, 130] on div at bounding box center [244, 116] width 489 height 232
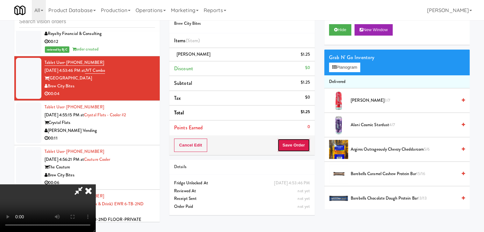
click at [294, 149] on button "Save Order" at bounding box center [294, 145] width 32 height 13
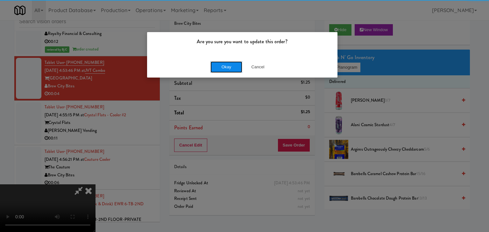
click at [229, 67] on button "Okay" at bounding box center [226, 66] width 32 height 11
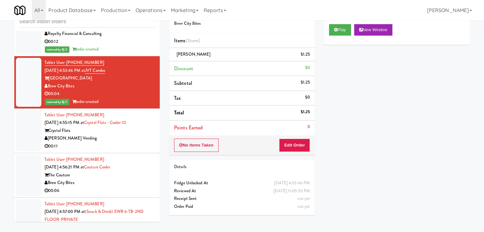
scroll to position [1942, 0]
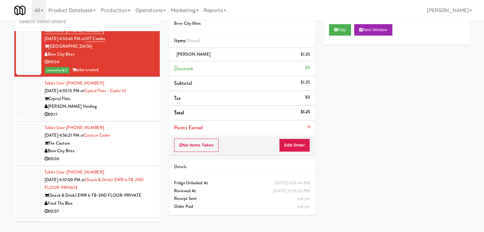
click at [117, 111] on div "00:11" at bounding box center [100, 115] width 110 height 8
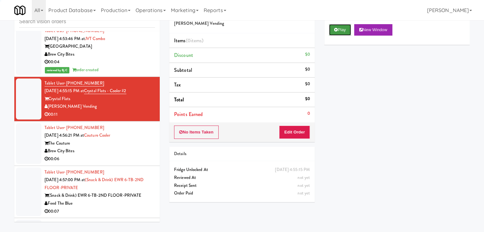
click at [340, 26] on button "Play" at bounding box center [340, 29] width 22 height 11
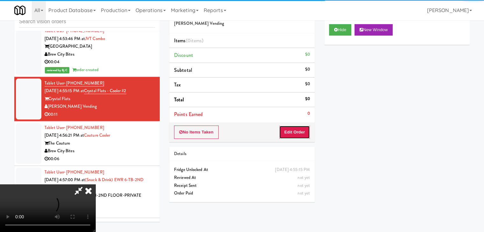
click at [291, 134] on button "Edit Order" at bounding box center [294, 132] width 31 height 13
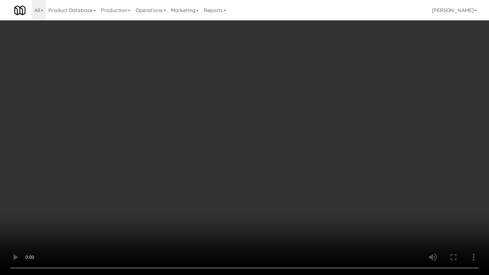
click at [313, 159] on video at bounding box center [244, 137] width 489 height 275
click at [325, 138] on video at bounding box center [244, 137] width 489 height 275
drag, startPoint x: 325, startPoint y: 138, endPoint x: 345, endPoint y: 92, distance: 50.2
click at [325, 136] on video at bounding box center [244, 137] width 489 height 275
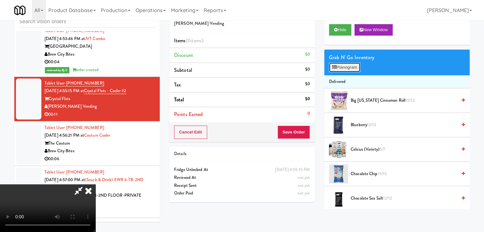
click at [351, 69] on button "Planogram" at bounding box center [344, 68] width 31 height 10
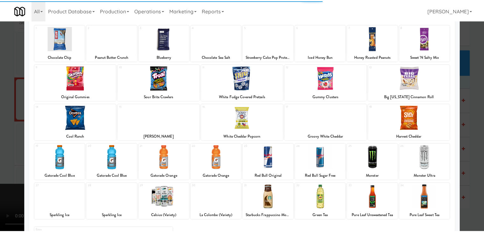
scroll to position [80, 0]
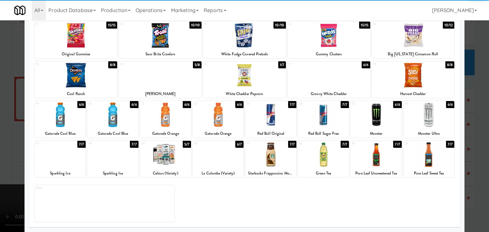
drag, startPoint x: 162, startPoint y: 156, endPoint x: 155, endPoint y: 156, distance: 6.7
click at [162, 156] on div at bounding box center [165, 155] width 51 height 25
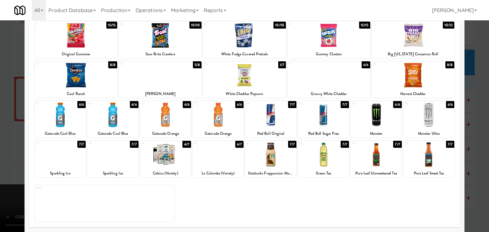
click at [64, 149] on div at bounding box center [60, 155] width 51 height 25
click at [14, 131] on div at bounding box center [244, 116] width 489 height 232
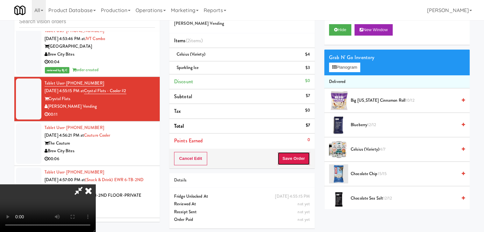
click at [300, 160] on button "Save Order" at bounding box center [294, 158] width 32 height 13
click at [300, 161] on button "Save Order" at bounding box center [294, 158] width 32 height 13
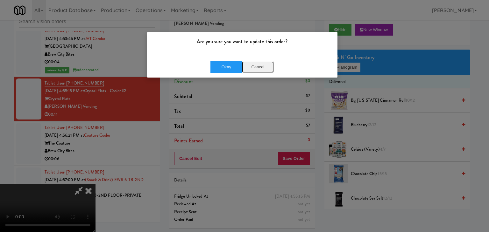
click at [260, 68] on button "Cancel" at bounding box center [258, 66] width 32 height 11
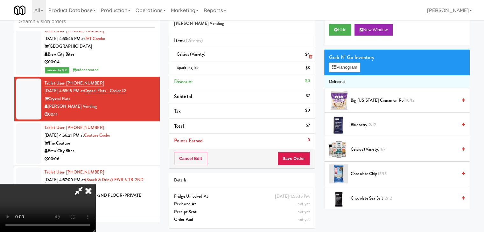
click at [311, 53] on li "Celsius (Variety) $4" at bounding box center [241, 54] width 145 height 13
click at [310, 54] on link at bounding box center [310, 57] width 6 height 8
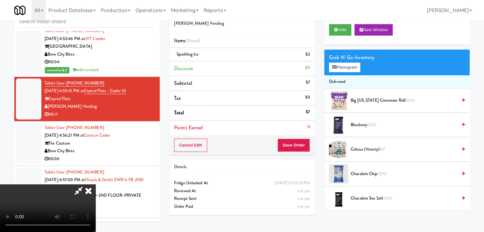
click at [310, 54] on link at bounding box center [310, 57] width 6 height 8
click at [310, 61] on li "Discount $0" at bounding box center [241, 68] width 145 height 15
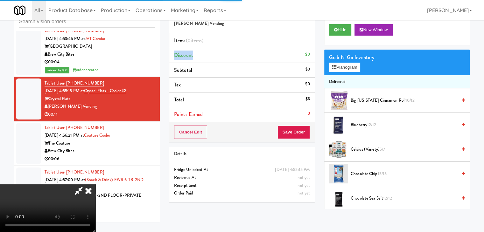
click at [95, 185] on video at bounding box center [47, 209] width 95 height 48
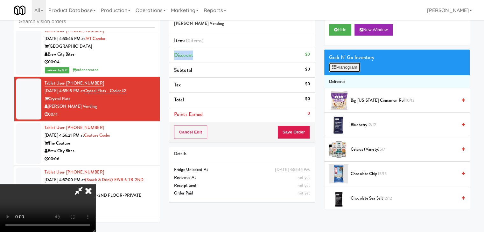
click at [341, 69] on button "Planogram" at bounding box center [344, 68] width 31 height 10
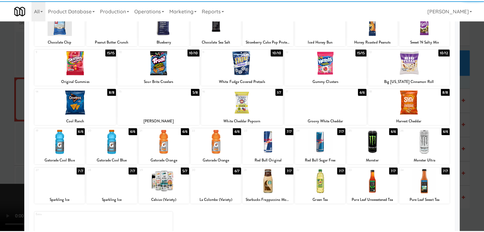
scroll to position [80, 0]
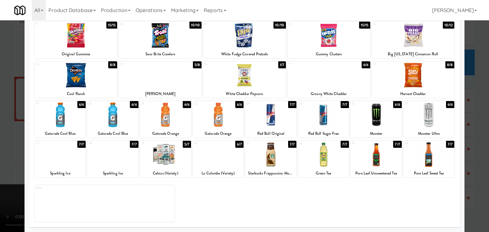
click at [169, 149] on div at bounding box center [165, 155] width 51 height 25
click at [0, 124] on div at bounding box center [244, 116] width 489 height 232
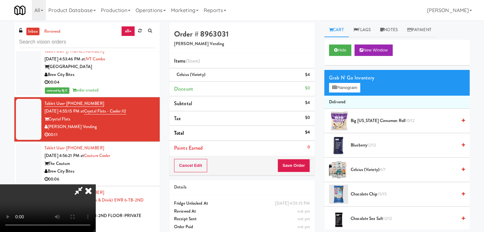
click at [95, 185] on icon at bounding box center [88, 191] width 14 height 13
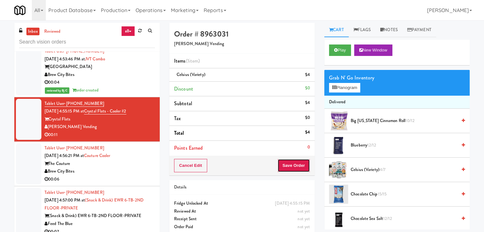
click at [285, 160] on button "Save Order" at bounding box center [294, 165] width 32 height 13
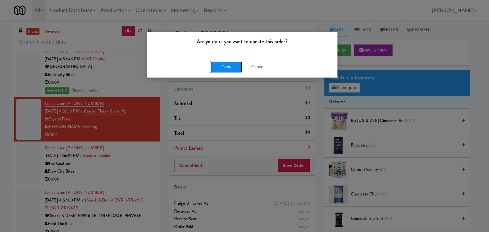
click at [218, 66] on button "Okay" at bounding box center [226, 66] width 32 height 11
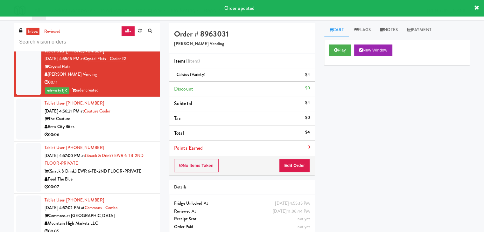
scroll to position [2005, 0]
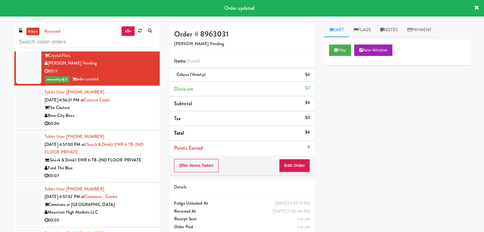
click at [119, 115] on div "Brew City Bites" at bounding box center [100, 116] width 110 height 8
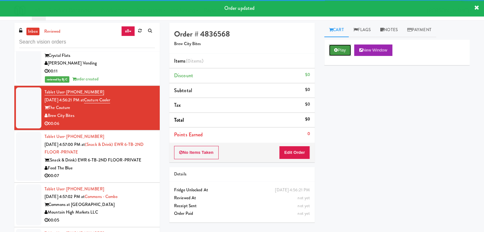
drag, startPoint x: 345, startPoint y: 46, endPoint x: 342, endPoint y: 47, distance: 3.6
click at [345, 46] on button "Play" at bounding box center [340, 50] width 22 height 11
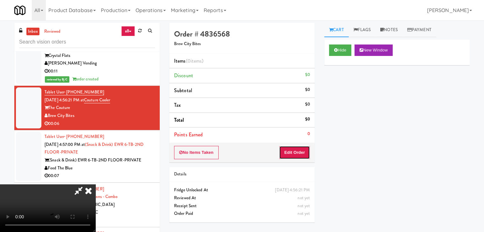
click at [288, 154] on button "Edit Order" at bounding box center [294, 152] width 31 height 13
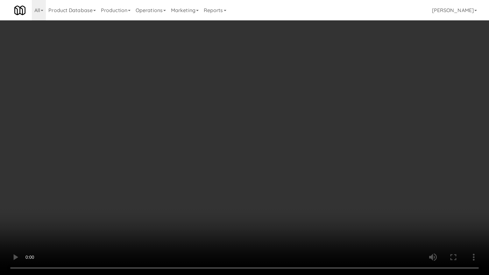
click at [275, 190] on video at bounding box center [244, 137] width 489 height 275
click at [286, 153] on video at bounding box center [244, 137] width 489 height 275
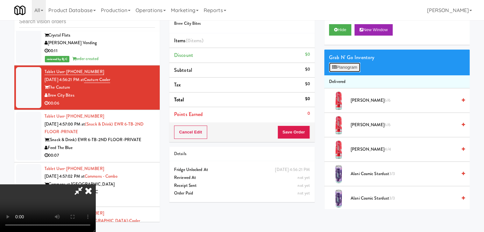
click at [355, 65] on button "Planogram" at bounding box center [344, 68] width 31 height 10
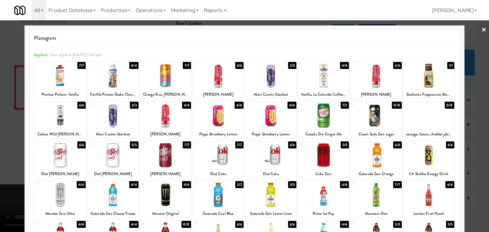
click at [208, 114] on div at bounding box center [218, 115] width 51 height 25
click at [1, 133] on div at bounding box center [244, 116] width 489 height 232
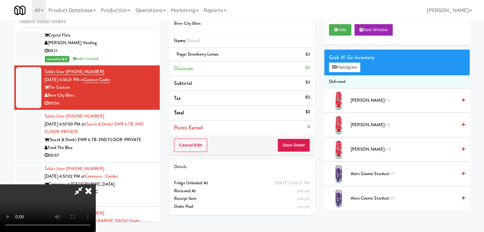
click at [95, 185] on video at bounding box center [47, 209] width 95 height 48
click at [304, 143] on button "Save Order" at bounding box center [294, 145] width 32 height 13
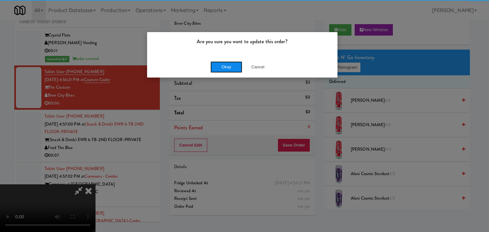
click at [227, 66] on button "Okay" at bounding box center [226, 66] width 32 height 11
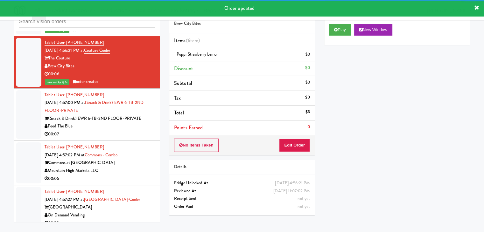
scroll to position [2069, 0]
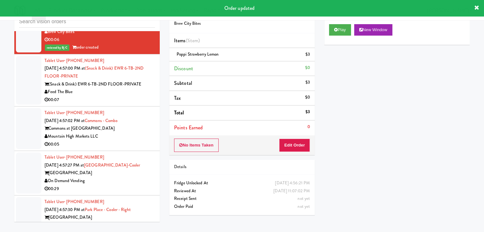
click at [108, 96] on div "00:07" at bounding box center [100, 100] width 110 height 8
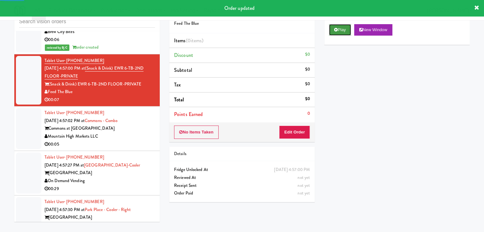
click at [336, 33] on button "Play" at bounding box center [340, 29] width 22 height 11
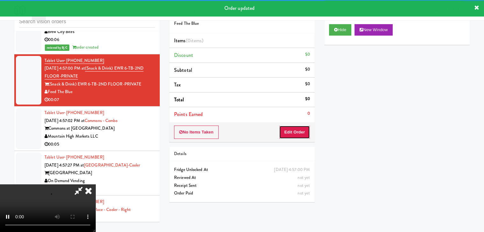
click at [295, 129] on button "Edit Order" at bounding box center [294, 132] width 31 height 13
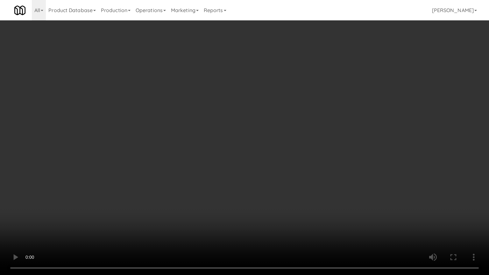
click at [280, 150] on video at bounding box center [244, 137] width 489 height 275
click at [283, 146] on video at bounding box center [244, 137] width 489 height 275
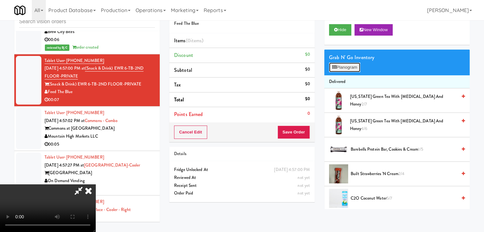
click at [352, 64] on button "Planogram" at bounding box center [344, 68] width 31 height 10
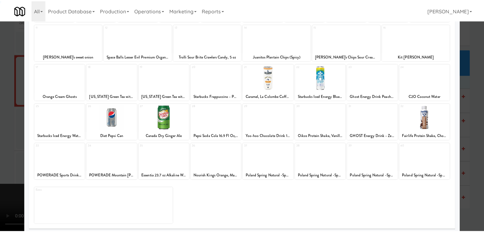
scroll to position [80, 0]
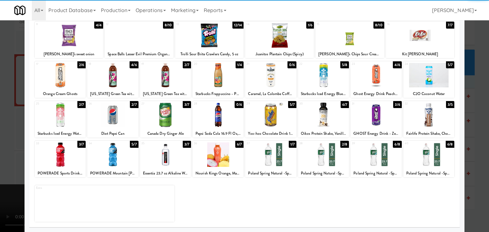
click at [254, 154] on div at bounding box center [270, 155] width 51 height 25
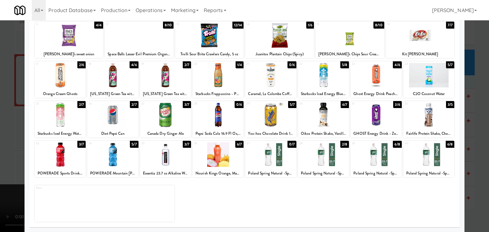
click at [0, 149] on div at bounding box center [244, 116] width 489 height 232
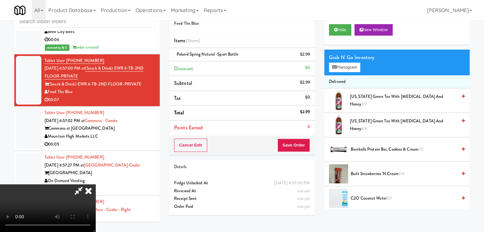
click at [292, 152] on div "Cancel Edit Save Order" at bounding box center [241, 146] width 145 height 20
click at [293, 150] on button "Save Order" at bounding box center [294, 145] width 32 height 13
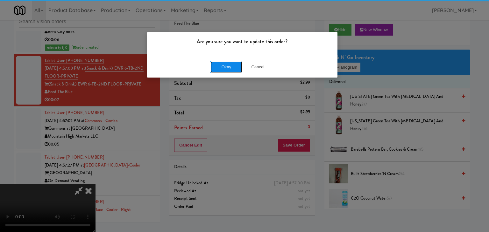
click at [217, 67] on button "Okay" at bounding box center [226, 66] width 32 height 11
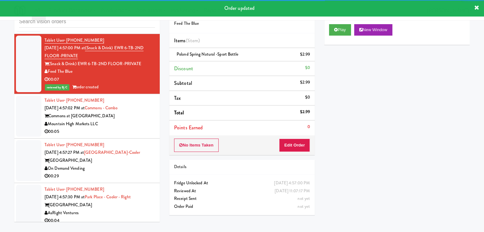
scroll to position [2133, 0]
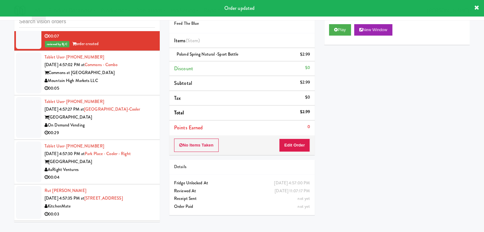
click at [123, 89] on div "00:05" at bounding box center [100, 89] width 110 height 8
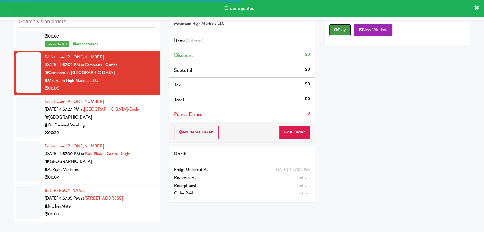
click at [337, 31] on icon at bounding box center [336, 30] width 4 height 4
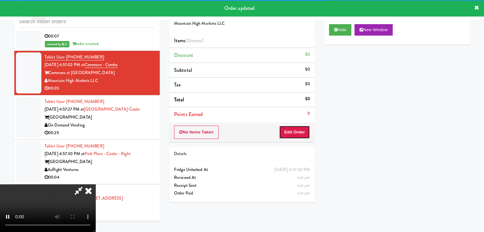
click at [297, 131] on button "Edit Order" at bounding box center [294, 132] width 31 height 13
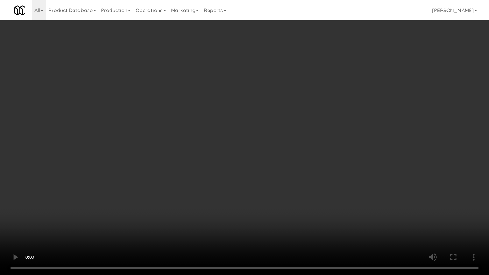
click at [275, 182] on video at bounding box center [244, 137] width 489 height 275
click at [278, 182] on video at bounding box center [244, 137] width 489 height 275
click at [279, 180] on video at bounding box center [244, 137] width 489 height 275
click at [279, 178] on video at bounding box center [244, 137] width 489 height 275
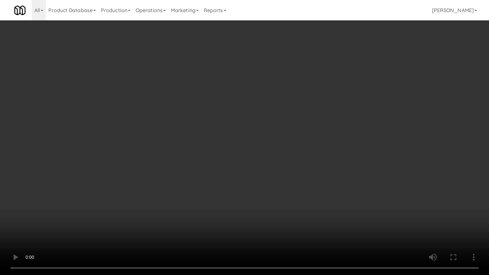
click at [279, 180] on video at bounding box center [244, 137] width 489 height 275
click at [281, 177] on video at bounding box center [244, 137] width 489 height 275
drag, startPoint x: 282, startPoint y: 176, endPoint x: 285, endPoint y: 172, distance: 4.7
click at [284, 173] on video at bounding box center [244, 137] width 489 height 275
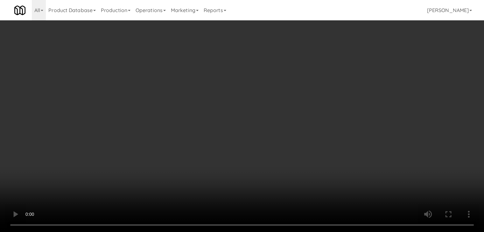
click at [341, 70] on button "Planogram" at bounding box center [344, 68] width 31 height 10
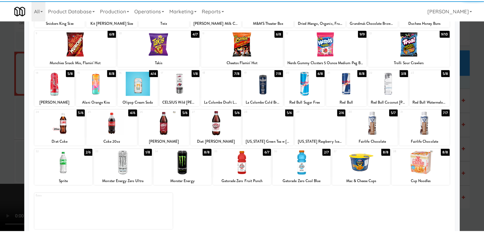
scroll to position [80, 0]
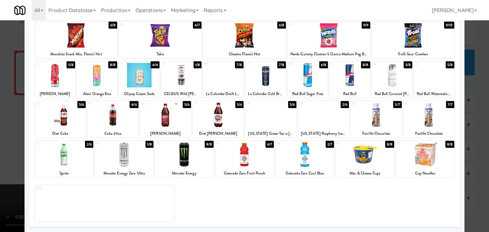
click at [129, 159] on div at bounding box center [124, 155] width 59 height 25
drag, startPoint x: 0, startPoint y: 153, endPoint x: 138, endPoint y: 138, distance: 139.3
click at [3, 152] on div at bounding box center [244, 116] width 489 height 232
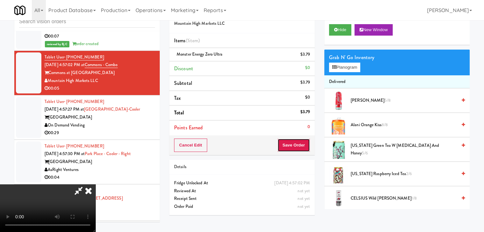
click at [305, 147] on button "Save Order" at bounding box center [294, 145] width 32 height 13
click at [302, 145] on button "Save Order" at bounding box center [294, 145] width 32 height 13
click at [302, 145] on body "Are you sure you want to update this order? Okay Cancel Okay Are you sure you w…" at bounding box center [242, 116] width 484 height 232
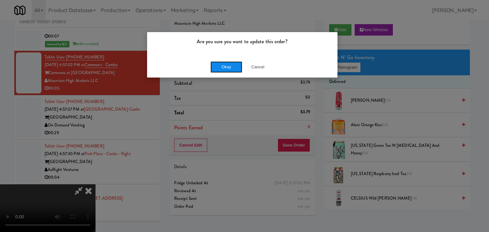
click at [227, 71] on button "Okay" at bounding box center [226, 66] width 32 height 11
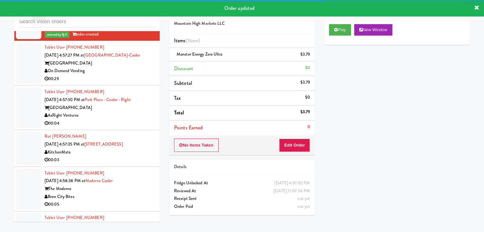
scroll to position [2196, 0]
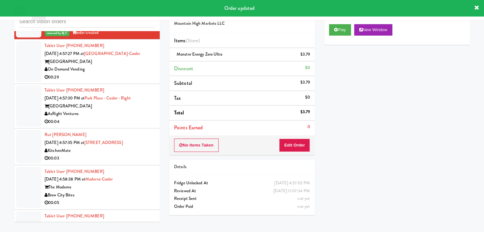
click at [128, 70] on div "On Demand Vending" at bounding box center [100, 70] width 110 height 8
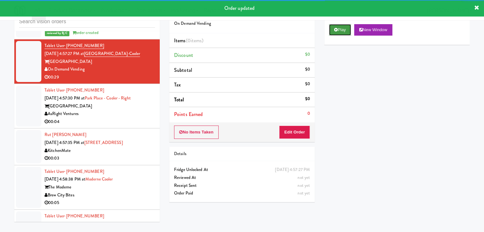
click at [351, 28] on button "Play" at bounding box center [340, 29] width 22 height 11
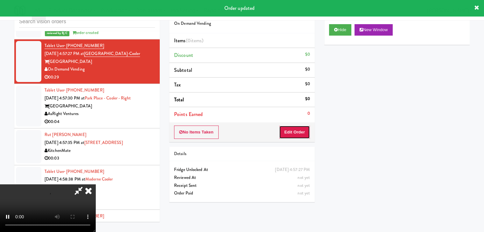
click at [295, 134] on button "Edit Order" at bounding box center [294, 132] width 31 height 13
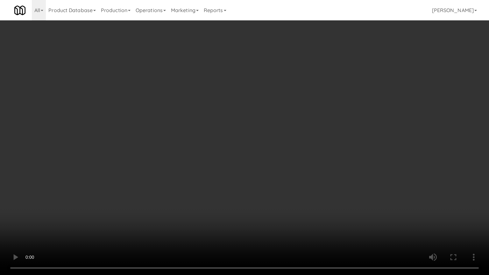
click at [312, 156] on video at bounding box center [244, 137] width 489 height 275
click at [311, 157] on video at bounding box center [244, 137] width 489 height 275
click at [304, 152] on video at bounding box center [244, 137] width 489 height 275
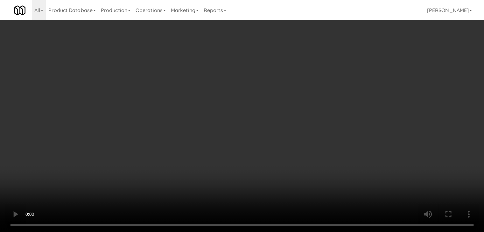
click at [219, 91] on video at bounding box center [242, 116] width 484 height 232
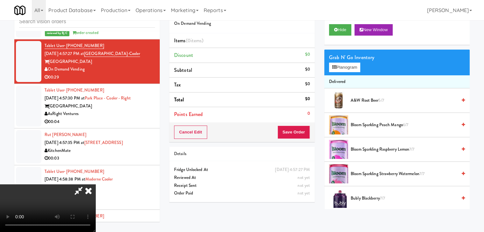
click at [95, 185] on video at bounding box center [47, 209] width 95 height 48
click at [344, 69] on button "Planogram" at bounding box center [344, 68] width 31 height 10
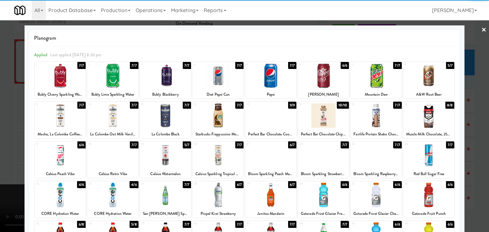
click at [262, 81] on div at bounding box center [270, 76] width 51 height 25
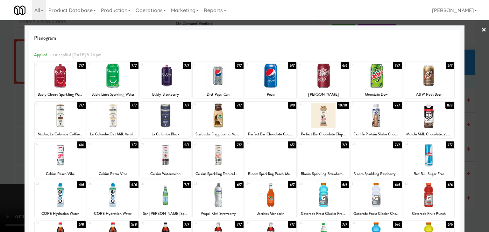
click at [364, 80] on div at bounding box center [375, 76] width 51 height 25
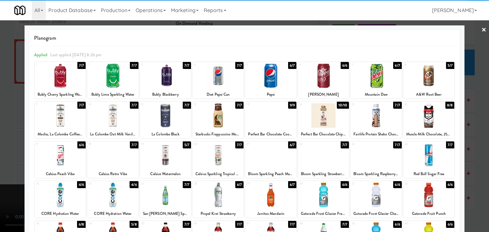
click at [0, 138] on div at bounding box center [244, 116] width 489 height 232
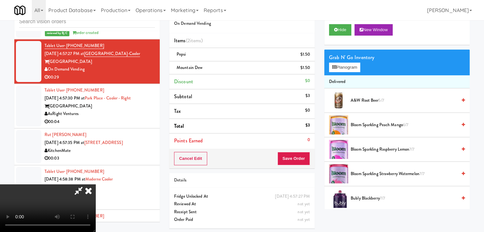
click at [295, 165] on div "Cancel Edit Save Order" at bounding box center [241, 159] width 145 height 20
click at [296, 163] on button "Save Order" at bounding box center [294, 158] width 32 height 13
click at [297, 161] on button "Save Order" at bounding box center [294, 158] width 32 height 13
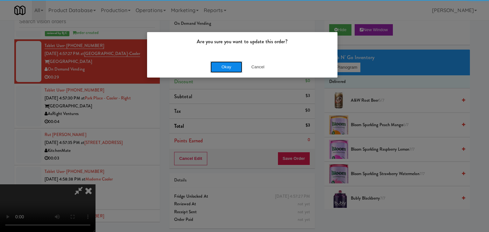
click at [224, 69] on button "Okay" at bounding box center [226, 66] width 32 height 11
click at [224, 69] on body "Are you sure you want to update this order? Okay Cancel Okay Are you sure you w…" at bounding box center [244, 116] width 489 height 232
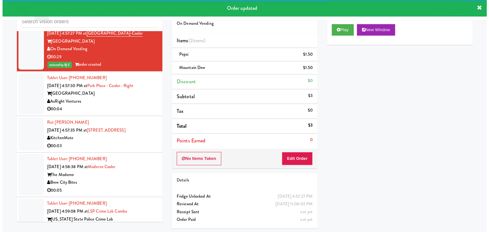
scroll to position [2228, 0]
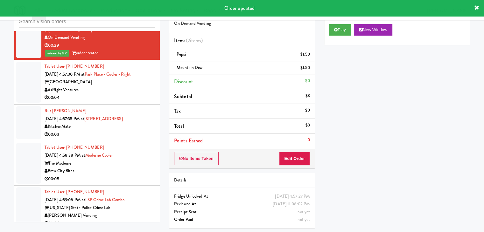
click at [124, 105] on li "Rut Navas Sep 18, 2025 4:57:35 PM at 6925 Century Avenue KitchenMate 00:03" at bounding box center [86, 123] width 145 height 37
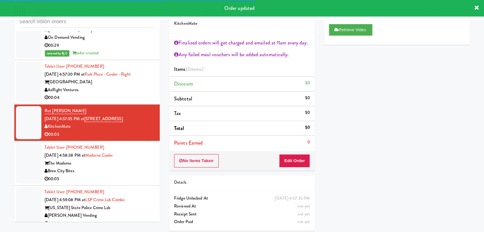
drag, startPoint x: 84, startPoint y: 103, endPoint x: 103, endPoint y: 99, distance: 20.1
click at [110, 96] on div "00:04" at bounding box center [100, 98] width 110 height 8
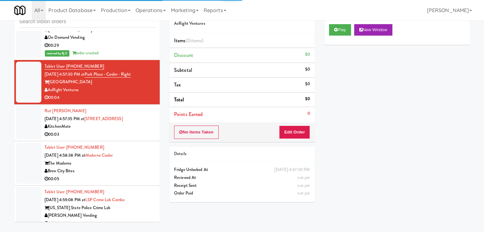
click at [338, 36] on div "Play New Window" at bounding box center [396, 31] width 145 height 25
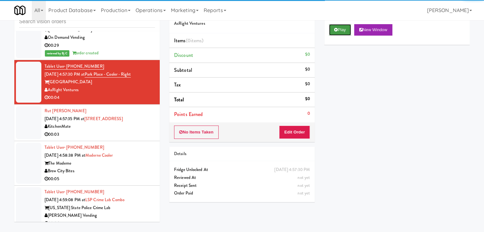
click at [340, 34] on button "Play" at bounding box center [340, 29] width 22 height 11
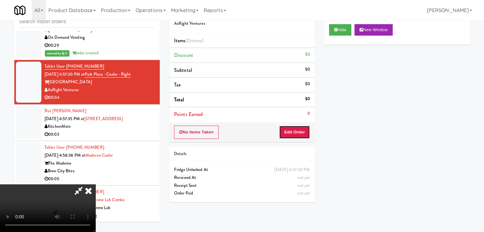
click at [295, 130] on button "Edit Order" at bounding box center [294, 132] width 31 height 13
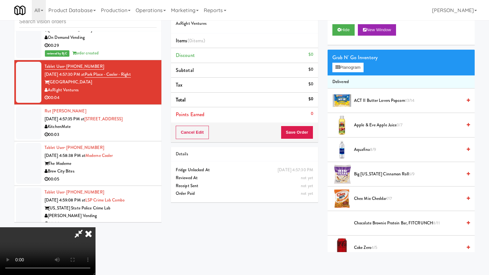
click at [95, 227] on video at bounding box center [47, 251] width 95 height 48
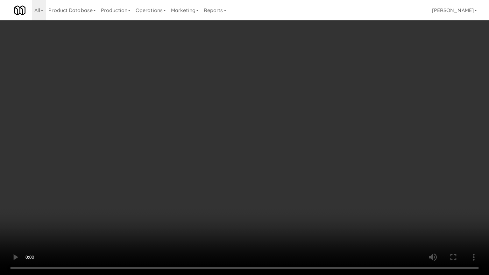
drag, startPoint x: 283, startPoint y: 182, endPoint x: 279, endPoint y: 186, distance: 5.9
click at [283, 182] on video at bounding box center [244, 137] width 489 height 275
click at [281, 180] on video at bounding box center [244, 137] width 489 height 275
drag, startPoint x: 284, startPoint y: 173, endPoint x: 320, endPoint y: 104, distance: 78.4
click at [286, 169] on video at bounding box center [244, 137] width 489 height 275
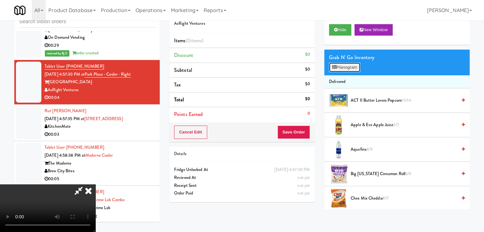
click at [350, 68] on button "Planogram" at bounding box center [344, 68] width 31 height 10
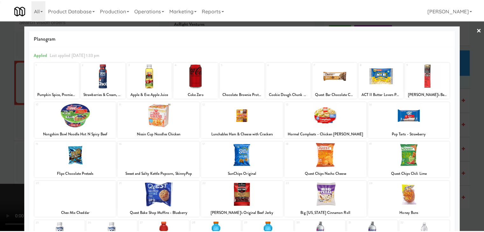
scroll to position [80, 0]
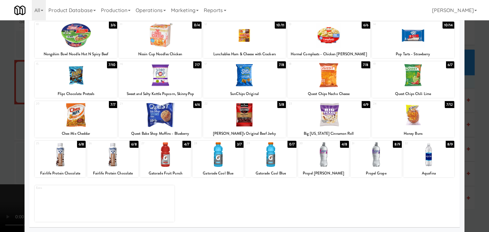
click at [261, 158] on div at bounding box center [270, 155] width 51 height 25
drag, startPoint x: 216, startPoint y: 162, endPoint x: 175, endPoint y: 159, distance: 40.9
click at [215, 162] on div at bounding box center [218, 155] width 51 height 25
drag, startPoint x: 3, startPoint y: 152, endPoint x: 97, endPoint y: 149, distance: 94.6
click at [20, 151] on div at bounding box center [244, 116] width 489 height 232
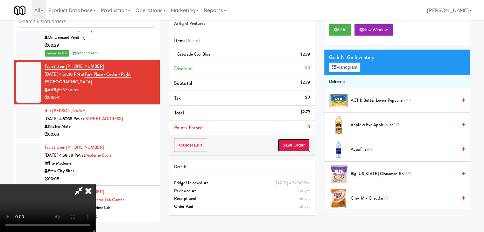
drag, startPoint x: 308, startPoint y: 150, endPoint x: 299, endPoint y: 149, distance: 8.9
click at [306, 150] on button "Save Order" at bounding box center [294, 145] width 32 height 13
drag, startPoint x: 299, startPoint y: 149, endPoint x: 295, endPoint y: 149, distance: 3.8
click at [297, 149] on button "Save Order" at bounding box center [294, 145] width 32 height 13
click at [295, 149] on body "Are you sure you want to update this order? Okay Cancel Okay Are you sure you w…" at bounding box center [244, 116] width 489 height 232
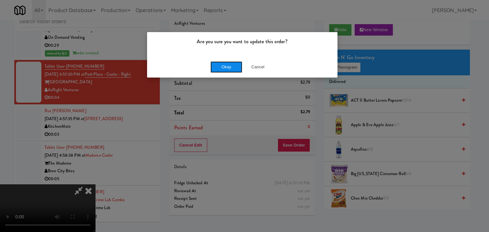
click at [229, 63] on button "Okay" at bounding box center [226, 66] width 32 height 11
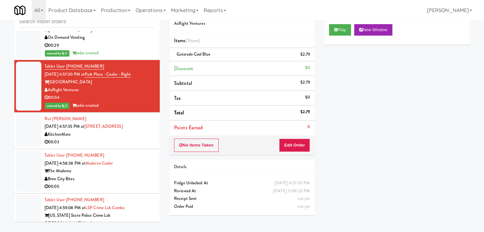
click at [103, 138] on div "00:03" at bounding box center [100, 142] width 110 height 8
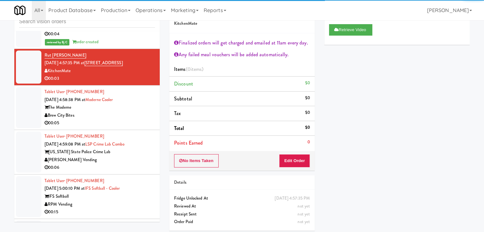
scroll to position [2324, 0]
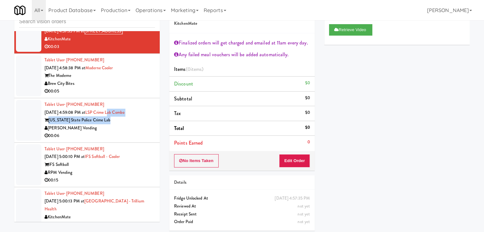
drag, startPoint x: 114, startPoint y: 115, endPoint x: 123, endPoint y: 98, distance: 19.8
click at [117, 111] on div "Tablet User · (225) 938-1137 Sep 18, 2025 4:59:08 PM at LSP Crime Lab Combo Lou…" at bounding box center [100, 120] width 110 height 39
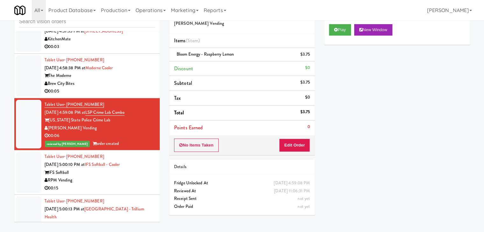
click at [135, 80] on div "Brew City Bites" at bounding box center [100, 84] width 110 height 8
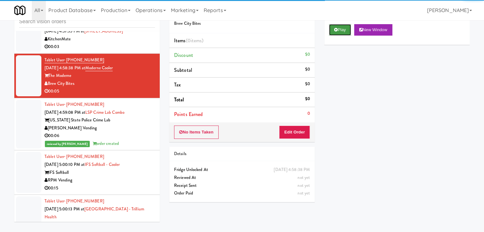
click at [337, 28] on icon at bounding box center [336, 30] width 4 height 4
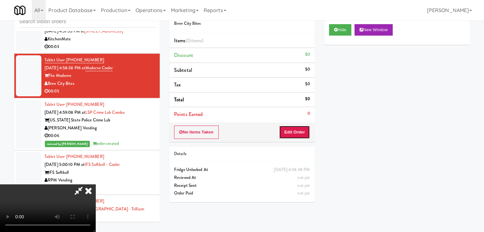
click at [300, 129] on button "Edit Order" at bounding box center [294, 132] width 31 height 13
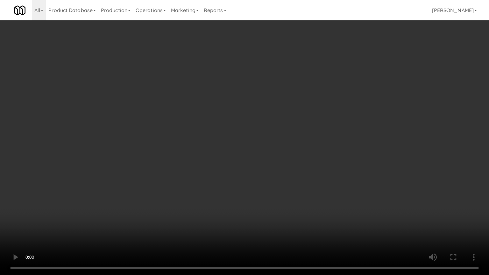
click at [281, 162] on video at bounding box center [244, 137] width 489 height 275
click at [281, 163] on video at bounding box center [244, 137] width 489 height 275
click at [289, 159] on video at bounding box center [244, 137] width 489 height 275
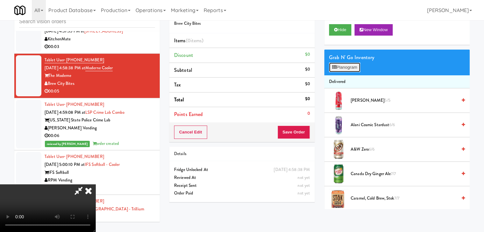
click at [354, 63] on button "Planogram" at bounding box center [344, 68] width 31 height 10
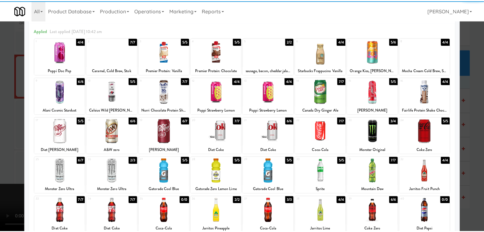
scroll to position [64, 0]
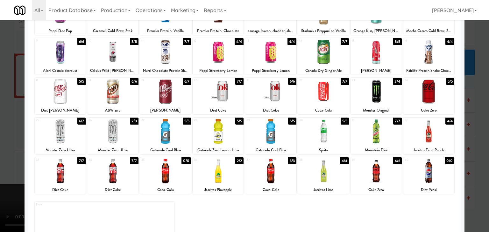
drag, startPoint x: 167, startPoint y: 125, endPoint x: 154, endPoint y: 128, distance: 13.3
click at [167, 124] on div at bounding box center [165, 131] width 51 height 25
drag, startPoint x: 0, startPoint y: 128, endPoint x: 86, endPoint y: 124, distance: 86.3
click at [9, 125] on div at bounding box center [244, 116] width 489 height 232
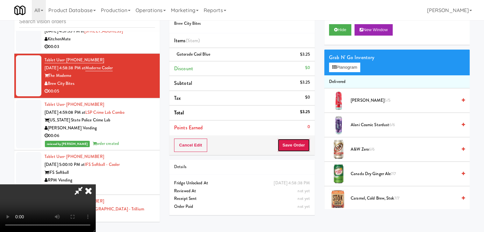
click at [302, 147] on button "Save Order" at bounding box center [294, 145] width 32 height 13
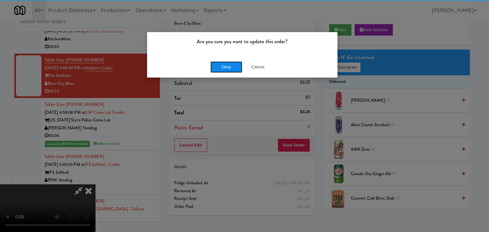
click at [221, 67] on button "Okay" at bounding box center [226, 66] width 32 height 11
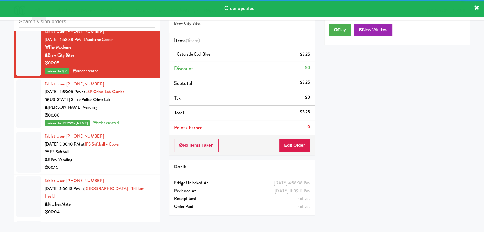
scroll to position [2451, 0]
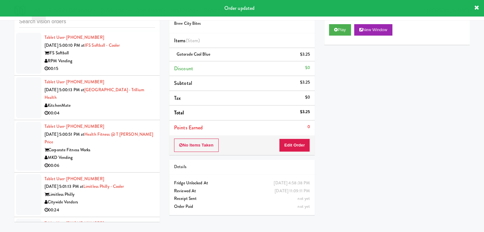
click at [140, 60] on div "RPM Vending" at bounding box center [100, 61] width 110 height 8
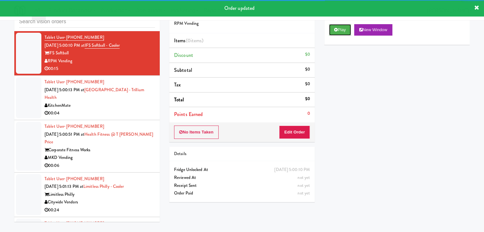
click at [344, 33] on button "Play" at bounding box center [340, 29] width 22 height 11
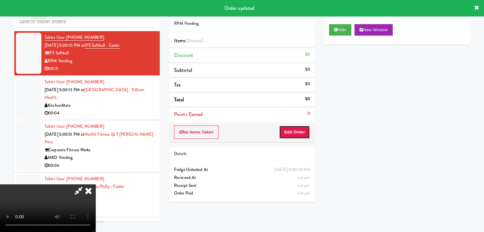
click at [302, 128] on button "Edit Order" at bounding box center [294, 132] width 31 height 13
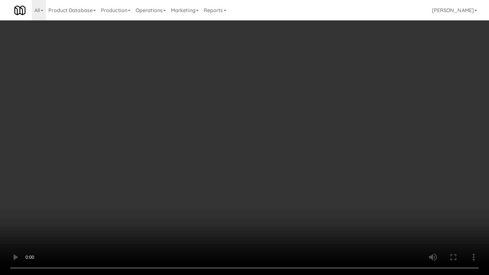
click at [319, 157] on video at bounding box center [244, 137] width 489 height 275
click at [319, 158] on video at bounding box center [244, 137] width 489 height 275
click at [315, 159] on video at bounding box center [244, 137] width 489 height 275
click at [320, 148] on video at bounding box center [244, 137] width 489 height 275
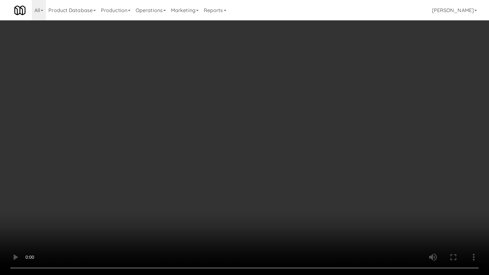
click at [320, 148] on video at bounding box center [244, 137] width 489 height 275
click at [320, 149] on video at bounding box center [244, 137] width 489 height 275
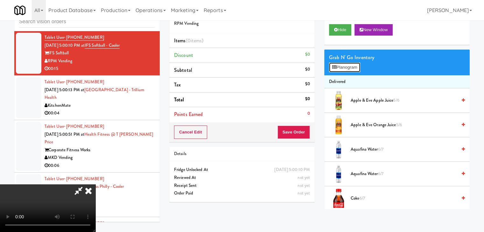
click at [349, 65] on button "Planogram" at bounding box center [344, 68] width 31 height 10
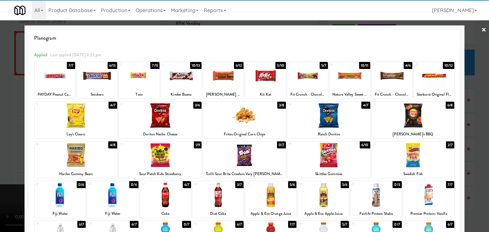
click at [219, 81] on div at bounding box center [223, 76] width 40 height 25
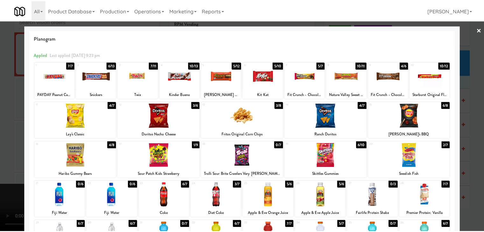
scroll to position [80, 0]
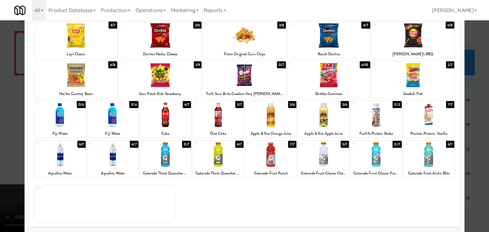
click at [103, 154] on div at bounding box center [112, 155] width 51 height 25
click at [11, 146] on div at bounding box center [244, 116] width 489 height 232
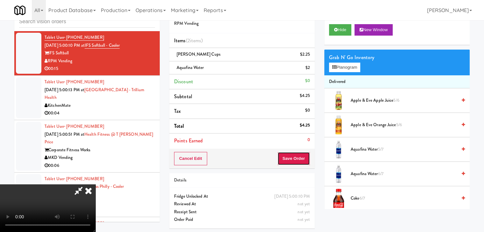
click at [307, 158] on button "Save Order" at bounding box center [294, 158] width 32 height 13
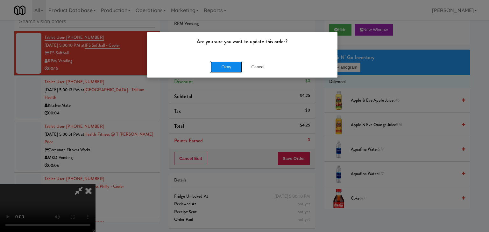
click at [224, 71] on button "Okay" at bounding box center [226, 66] width 32 height 11
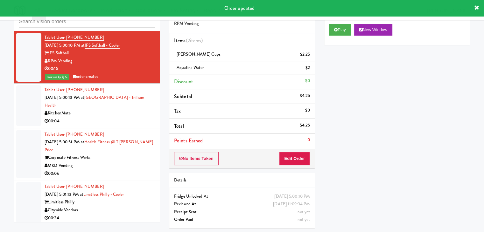
drag, startPoint x: 109, startPoint y: 110, endPoint x: 109, endPoint y: 113, distance: 3.2
click at [109, 110] on div "KitchenMate" at bounding box center [100, 113] width 110 height 8
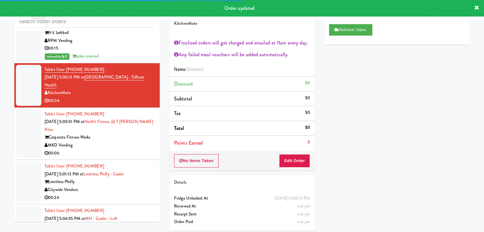
scroll to position [2483, 0]
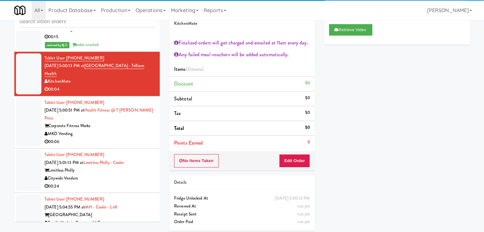
click at [123, 130] on div "MKD Vending" at bounding box center [100, 134] width 110 height 8
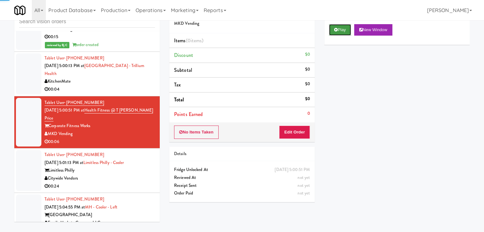
click at [342, 26] on button "Play" at bounding box center [340, 29] width 22 height 11
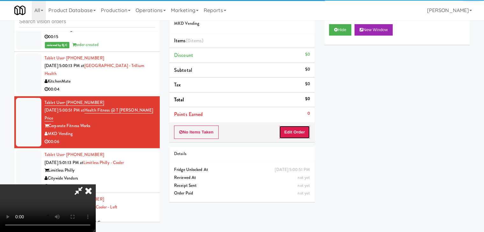
click at [295, 130] on button "Edit Order" at bounding box center [294, 132] width 31 height 13
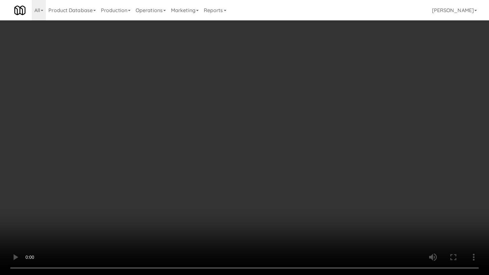
click at [311, 183] on video at bounding box center [244, 137] width 489 height 275
drag, startPoint x: 309, startPoint y: 182, endPoint x: 303, endPoint y: 153, distance: 30.0
click at [308, 182] on video at bounding box center [244, 137] width 489 height 275
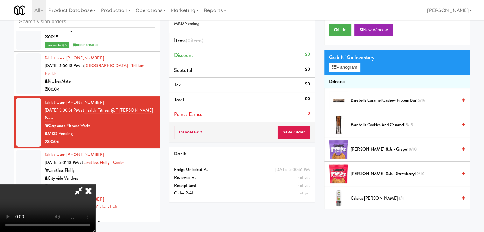
click at [95, 185] on icon at bounding box center [88, 191] width 14 height 13
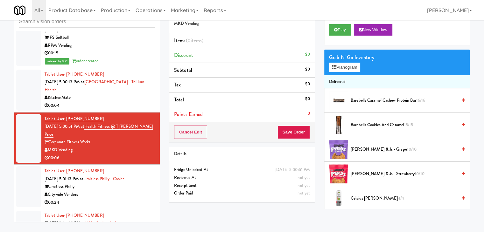
scroll to position [2483, 0]
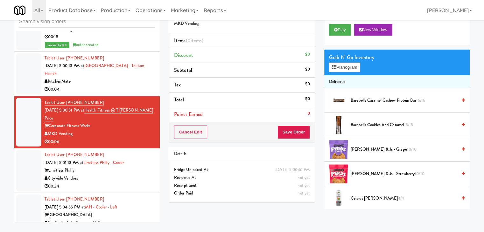
click at [124, 175] on div "Citywide Vendors" at bounding box center [100, 179] width 110 height 8
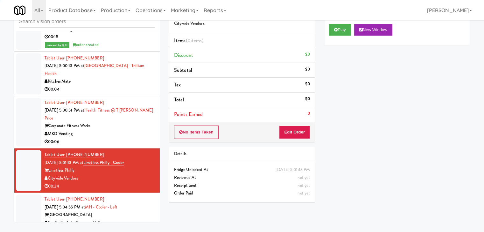
click at [123, 130] on div "MKD Vending" at bounding box center [100, 134] width 110 height 8
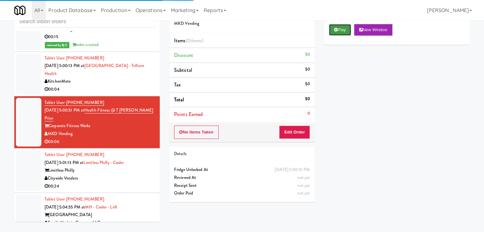
click at [340, 30] on button "Play" at bounding box center [340, 29] width 22 height 11
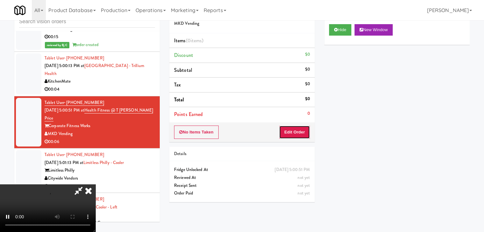
click at [293, 127] on button "Edit Order" at bounding box center [294, 132] width 31 height 13
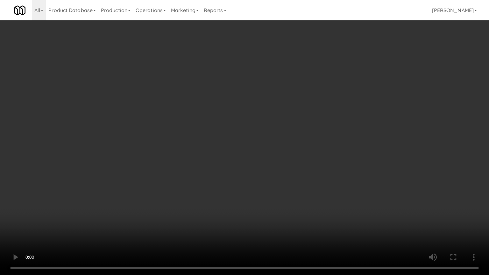
click at [272, 194] on video at bounding box center [244, 137] width 489 height 275
click at [269, 192] on video at bounding box center [244, 137] width 489 height 275
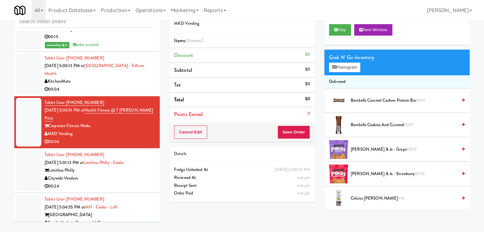
click at [108, 167] on div "Limitless Philly" at bounding box center [100, 171] width 110 height 8
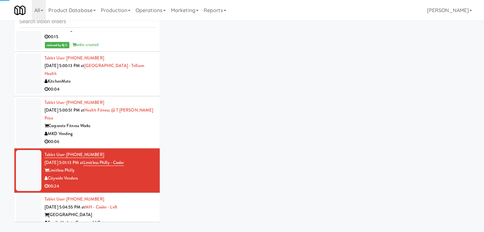
click at [124, 130] on div "MKD Vending" at bounding box center [100, 134] width 110 height 8
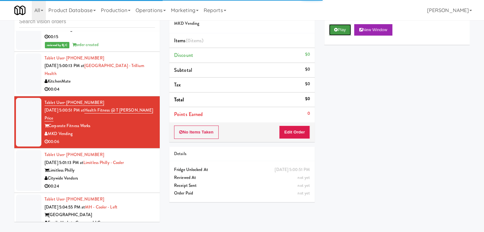
click at [337, 29] on icon at bounding box center [336, 30] width 4 height 4
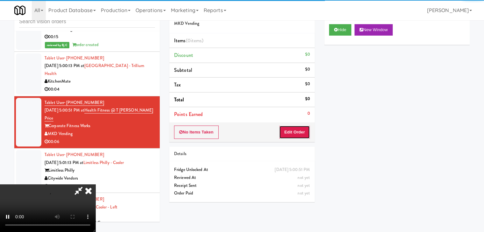
click at [292, 130] on button "Edit Order" at bounding box center [294, 132] width 31 height 13
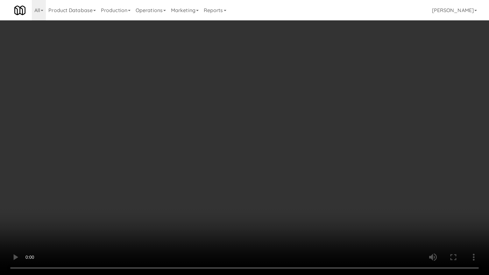
click at [317, 146] on video at bounding box center [244, 137] width 489 height 275
click at [323, 128] on video at bounding box center [244, 137] width 489 height 275
drag, startPoint x: 323, startPoint y: 127, endPoint x: 327, endPoint y: 121, distance: 7.0
click at [327, 121] on video at bounding box center [244, 137] width 489 height 275
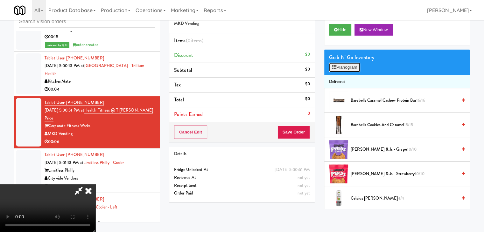
click at [349, 68] on button "Planogram" at bounding box center [344, 68] width 31 height 10
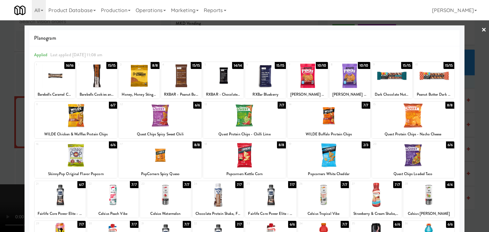
click at [99, 77] on div at bounding box center [97, 76] width 40 height 25
click at [0, 91] on div at bounding box center [244, 116] width 489 height 232
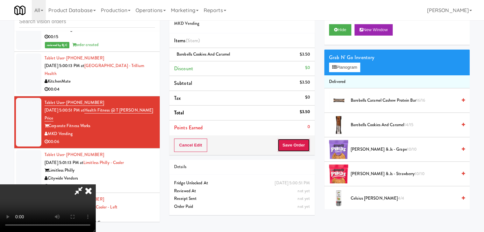
click at [307, 139] on button "Save Order" at bounding box center [294, 145] width 32 height 13
click at [305, 141] on button "Save Order" at bounding box center [294, 145] width 32 height 13
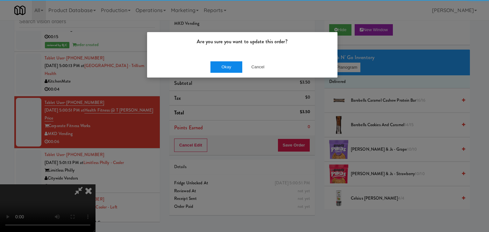
click at [226, 73] on div "Okay Cancel" at bounding box center [242, 66] width 190 height 21
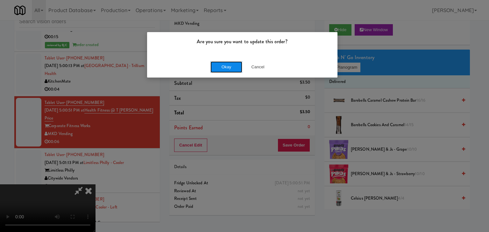
click at [228, 68] on button "Okay" at bounding box center [226, 66] width 32 height 11
click at [228, 68] on body "Are you sure you want to update this order? Okay Cancel Okay Are you sure you w…" at bounding box center [244, 116] width 489 height 232
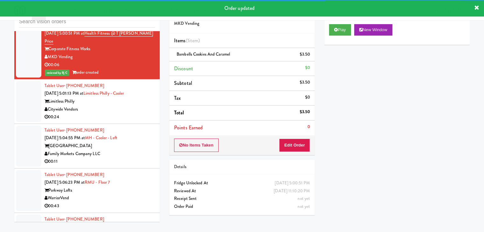
scroll to position [2578, 0]
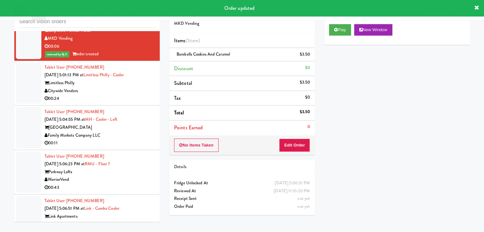
click at [108, 95] on div "00:24" at bounding box center [100, 99] width 110 height 8
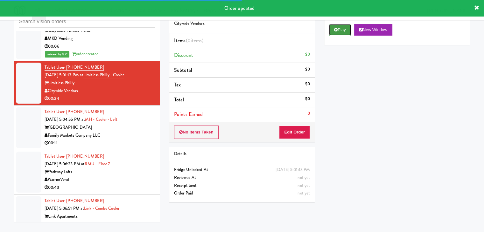
click at [336, 34] on button "Play" at bounding box center [340, 29] width 22 height 11
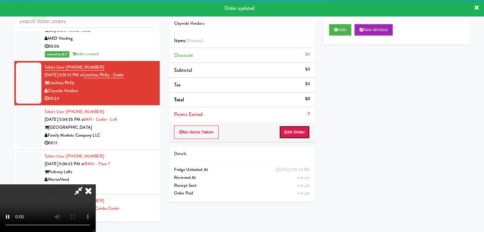
click at [296, 129] on button "Edit Order" at bounding box center [294, 132] width 31 height 13
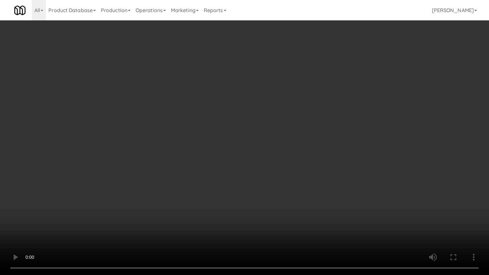
click at [288, 170] on video at bounding box center [244, 137] width 489 height 275
click at [289, 172] on video at bounding box center [244, 137] width 489 height 275
click at [296, 155] on video at bounding box center [244, 137] width 489 height 275
click at [302, 135] on video at bounding box center [244, 137] width 489 height 275
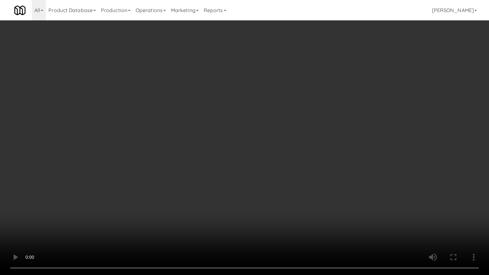
drag, startPoint x: 302, startPoint y: 134, endPoint x: 301, endPoint y: 103, distance: 31.5
click at [302, 133] on video at bounding box center [244, 137] width 489 height 275
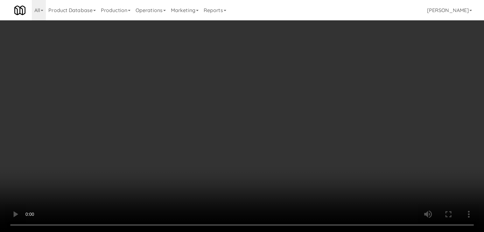
click at [245, 87] on video at bounding box center [242, 116] width 484 height 232
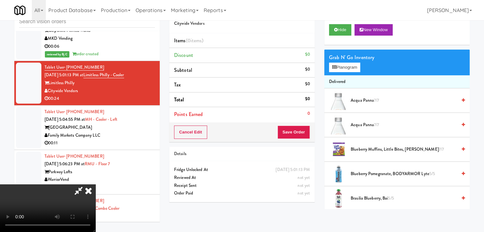
click at [95, 185] on video at bounding box center [47, 209] width 95 height 48
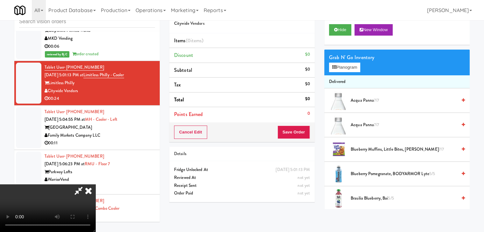
click at [95, 185] on video at bounding box center [47, 209] width 95 height 48
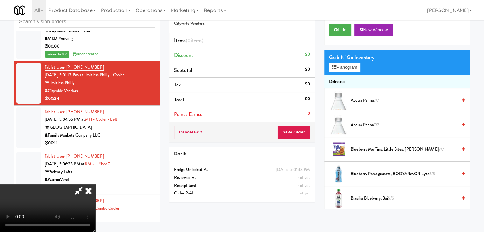
click at [95, 185] on video at bounding box center [47, 209] width 95 height 48
click at [340, 65] on button "Planogram" at bounding box center [344, 68] width 31 height 10
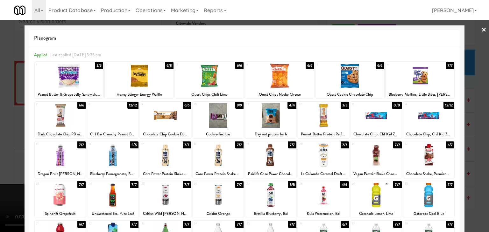
click at [429, 194] on div at bounding box center [428, 195] width 51 height 25
drag, startPoint x: 346, startPoint y: 88, endPoint x: 343, endPoint y: 87, distance: 3.3
click at [346, 88] on div "5 6/6 Quest Cookie Chocolate Chip" at bounding box center [349, 80] width 69 height 37
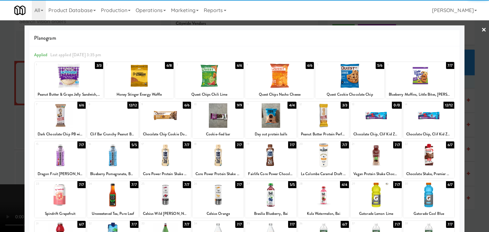
click at [196, 73] on div at bounding box center [209, 76] width 69 height 25
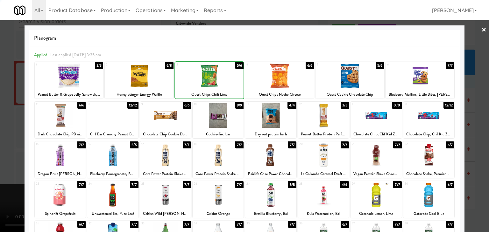
click at [2, 99] on div at bounding box center [244, 116] width 489 height 232
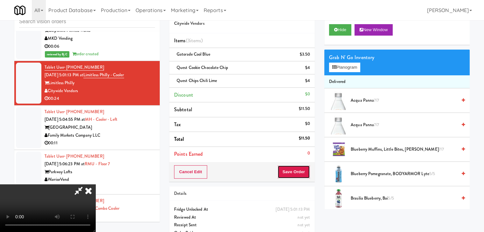
click at [298, 166] on button "Save Order" at bounding box center [294, 172] width 32 height 13
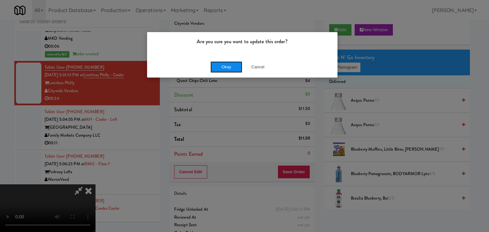
click at [227, 65] on button "Okay" at bounding box center [226, 66] width 32 height 11
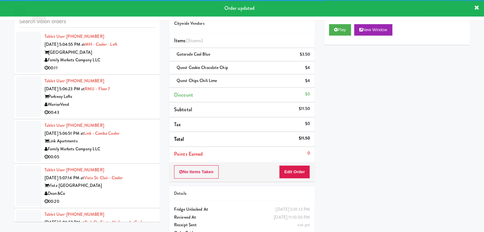
scroll to position [2681, 0]
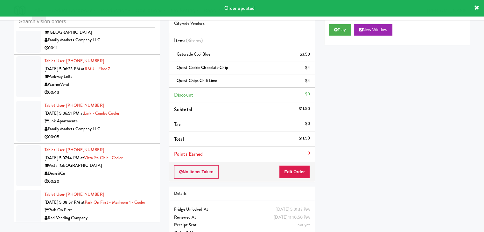
click at [130, 44] on div "00:11" at bounding box center [100, 48] width 110 height 8
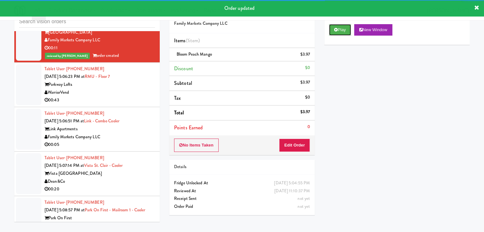
drag, startPoint x: 335, startPoint y: 27, endPoint x: 308, endPoint y: 81, distance: 59.8
click at [320, 81] on div "Cart Flags Notes Payment Play New Window Primary Flag Clear Flag if unable to d…" at bounding box center [397, 106] width 155 height 207
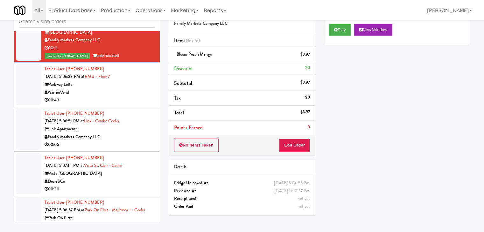
click at [109, 89] on div "WarriorVend" at bounding box center [100, 93] width 110 height 8
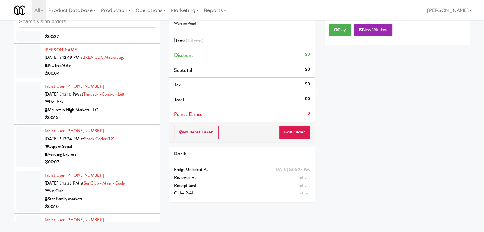
scroll to position [3223, 0]
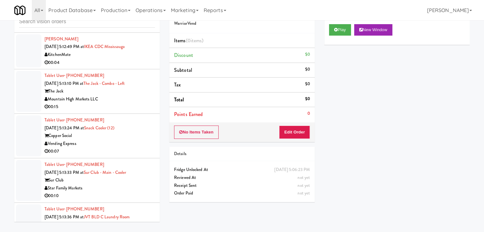
click at [121, 67] on div "00:04" at bounding box center [100, 63] width 110 height 8
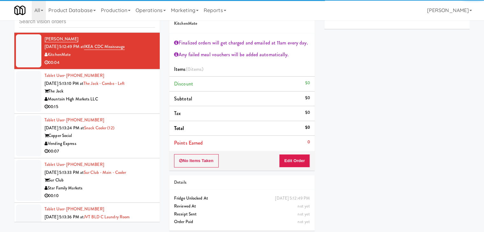
click at [134, 111] on div "00:15" at bounding box center [100, 107] width 110 height 8
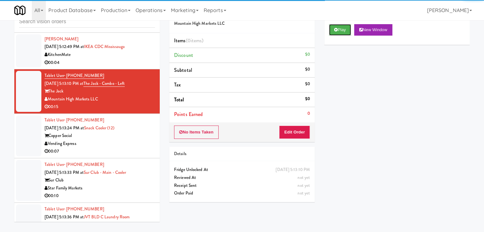
drag, startPoint x: 342, startPoint y: 30, endPoint x: 338, endPoint y: 46, distance: 16.8
click at [342, 30] on button "Play" at bounding box center [340, 29] width 22 height 11
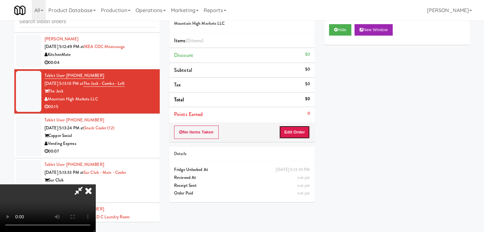
click at [287, 131] on button "Edit Order" at bounding box center [294, 132] width 31 height 13
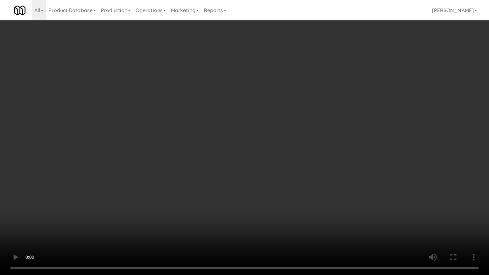
click at [289, 191] on video at bounding box center [244, 137] width 489 height 275
click at [300, 191] on video at bounding box center [244, 137] width 489 height 275
click at [297, 192] on video at bounding box center [244, 137] width 489 height 275
click at [300, 174] on video at bounding box center [244, 137] width 489 height 275
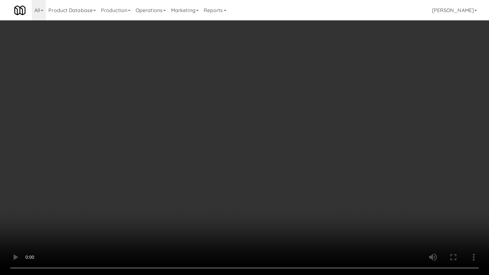
click at [300, 174] on video at bounding box center [244, 137] width 489 height 275
click at [302, 169] on video at bounding box center [244, 137] width 489 height 275
drag, startPoint x: 302, startPoint y: 169, endPoint x: 302, endPoint y: 120, distance: 49.0
click at [302, 169] on video at bounding box center [244, 137] width 489 height 275
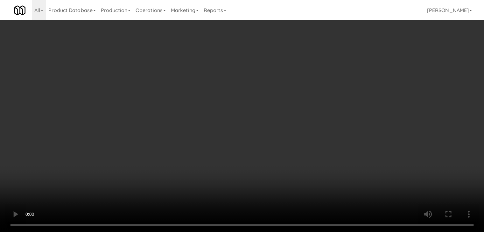
drag, startPoint x: 252, startPoint y: 92, endPoint x: 341, endPoint y: 87, distance: 89.6
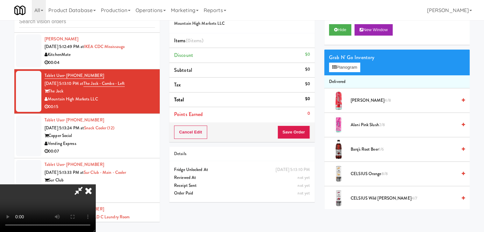
click at [95, 185] on video at bounding box center [47, 209] width 95 height 48
click at [350, 69] on button "Planogram" at bounding box center [344, 68] width 31 height 10
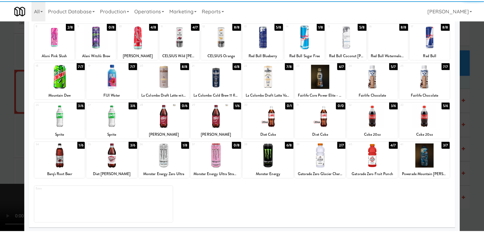
scroll to position [80, 0]
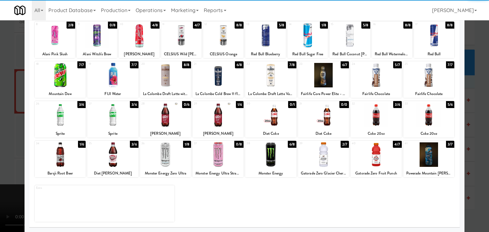
drag, startPoint x: 419, startPoint y: 115, endPoint x: 416, endPoint y: 114, distance: 3.3
click at [417, 114] on div at bounding box center [428, 115] width 51 height 25
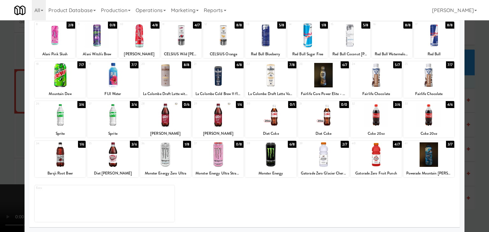
drag, startPoint x: 0, startPoint y: 121, endPoint x: 87, endPoint y: 127, distance: 86.8
click at [5, 122] on div at bounding box center [244, 116] width 489 height 232
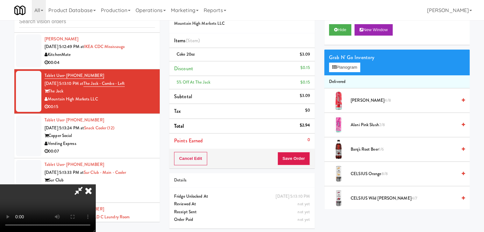
drag, startPoint x: 210, startPoint y: 140, endPoint x: 240, endPoint y: 143, distance: 30.1
click at [95, 185] on video at bounding box center [47, 209] width 95 height 48
click at [299, 155] on button "Save Order" at bounding box center [294, 158] width 32 height 13
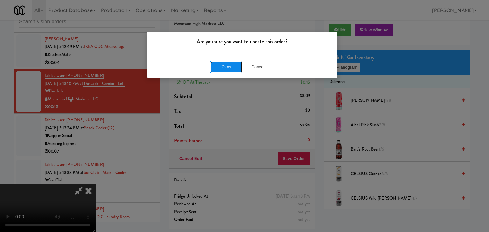
click at [233, 65] on button "Okay" at bounding box center [226, 66] width 32 height 11
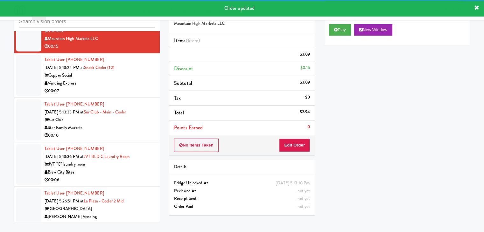
scroll to position [3286, 0]
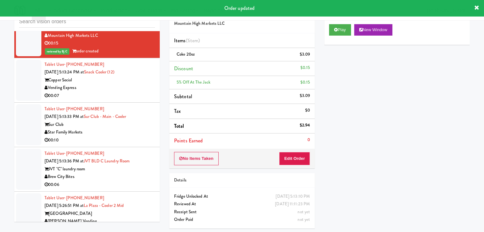
click at [125, 100] on div "00:07" at bounding box center [100, 96] width 110 height 8
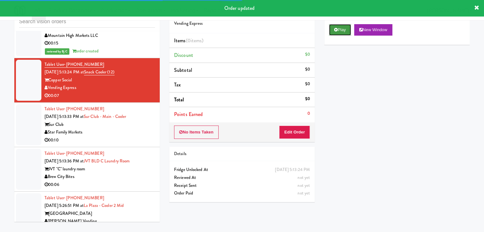
click at [341, 33] on button "Play" at bounding box center [340, 29] width 22 height 11
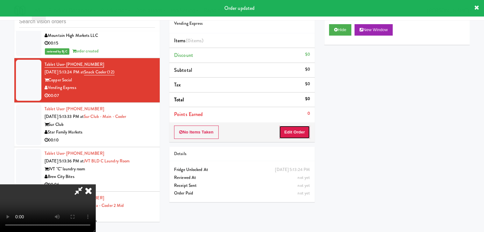
click at [296, 131] on button "Edit Order" at bounding box center [294, 132] width 31 height 13
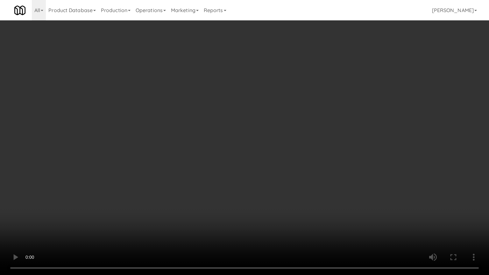
click at [327, 166] on video at bounding box center [244, 137] width 489 height 275
click at [327, 165] on video at bounding box center [244, 137] width 489 height 275
click at [330, 170] on video at bounding box center [244, 137] width 489 height 275
click at [331, 171] on video at bounding box center [244, 137] width 489 height 275
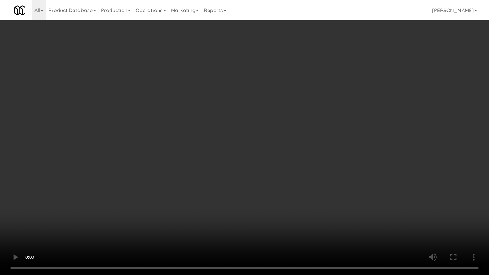
click at [331, 171] on video at bounding box center [244, 137] width 489 height 275
click at [327, 169] on video at bounding box center [244, 137] width 489 height 275
drag, startPoint x: 329, startPoint y: 165, endPoint x: 359, endPoint y: 92, distance: 78.5
click at [335, 157] on video at bounding box center [244, 137] width 489 height 275
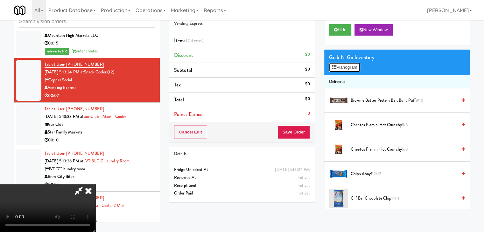
drag, startPoint x: 353, startPoint y: 67, endPoint x: 352, endPoint y: 78, distance: 11.5
click at [353, 67] on button "Planogram" at bounding box center [344, 68] width 31 height 10
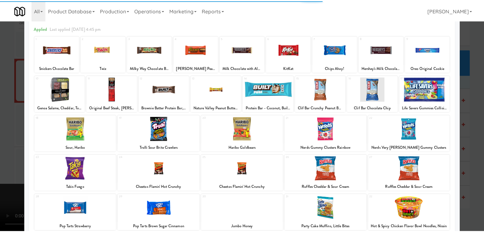
scroll to position [80, 0]
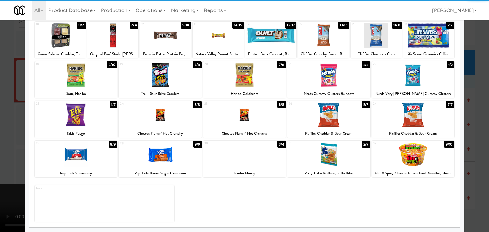
click at [328, 159] on div at bounding box center [328, 155] width 83 height 25
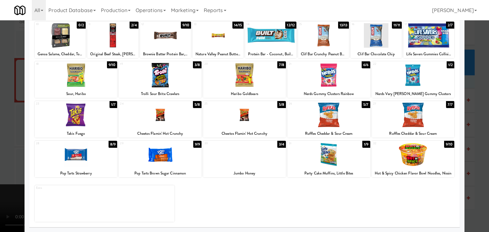
drag, startPoint x: 0, startPoint y: 144, endPoint x: 48, endPoint y: 143, distance: 48.4
click at [1, 144] on div at bounding box center [244, 116] width 489 height 232
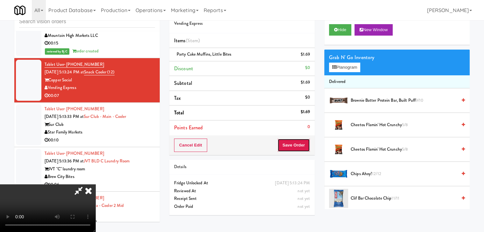
click at [304, 149] on button "Save Order" at bounding box center [294, 145] width 32 height 13
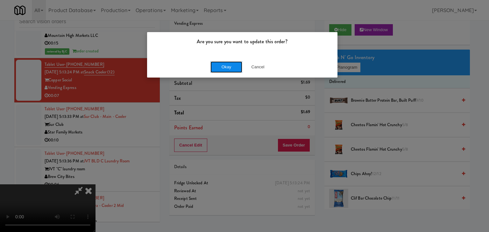
click at [227, 65] on button "Okay" at bounding box center [226, 66] width 32 height 11
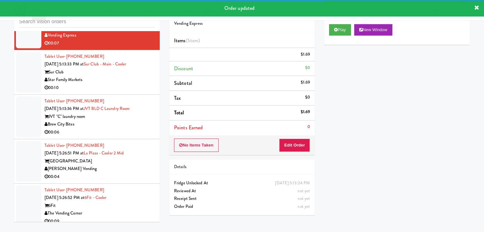
scroll to position [3350, 0]
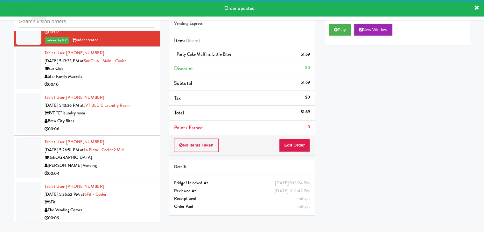
click at [132, 89] on div "00:10" at bounding box center [100, 85] width 110 height 8
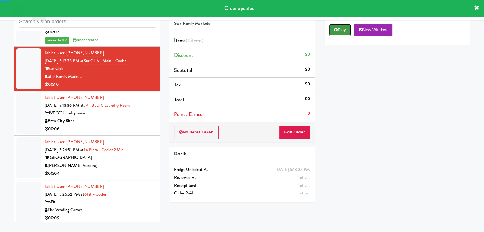
click at [338, 31] on button "Play" at bounding box center [340, 29] width 22 height 11
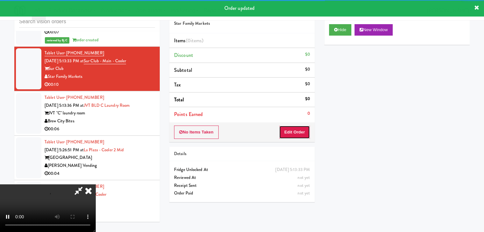
click at [301, 134] on button "Edit Order" at bounding box center [294, 132] width 31 height 13
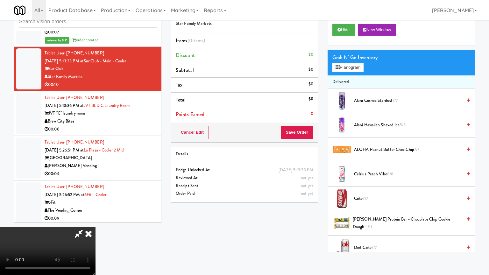
click at [95, 227] on video at bounding box center [47, 251] width 95 height 48
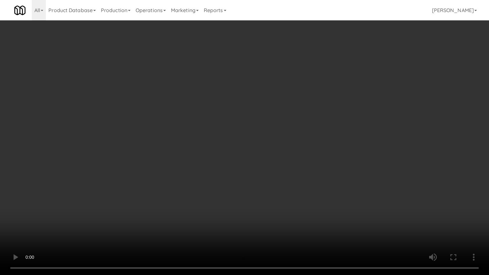
click at [343, 133] on video at bounding box center [244, 137] width 489 height 275
click at [342, 129] on video at bounding box center [244, 137] width 489 height 275
drag, startPoint x: 342, startPoint y: 129, endPoint x: 348, endPoint y: 92, distance: 37.1
click at [343, 127] on video at bounding box center [244, 137] width 489 height 275
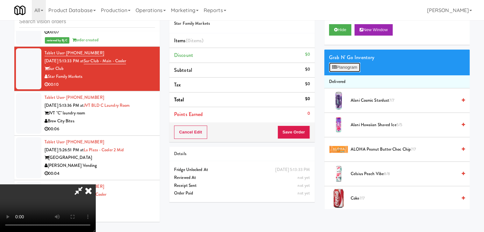
click at [352, 69] on button "Planogram" at bounding box center [344, 68] width 31 height 10
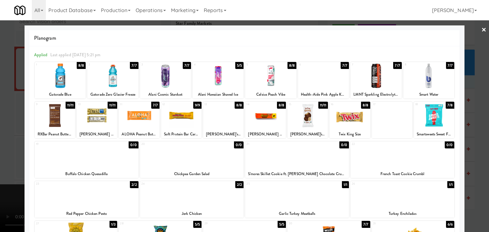
drag, startPoint x: 1, startPoint y: 131, endPoint x: 138, endPoint y: 129, distance: 137.2
click at [1, 131] on div at bounding box center [244, 116] width 489 height 232
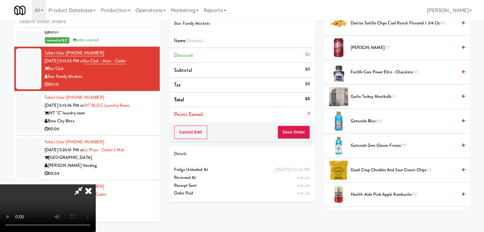
scroll to position [318, 0]
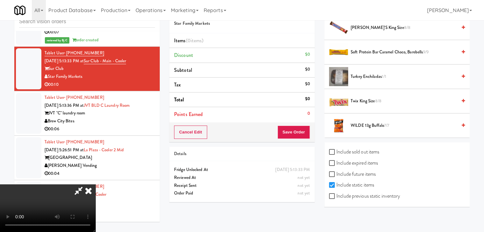
click at [359, 192] on label "Include previous static inventory" at bounding box center [364, 197] width 71 height 10
click at [336, 194] on input "Include previous static inventory" at bounding box center [332, 196] width 7 height 5
checkbox input "true"
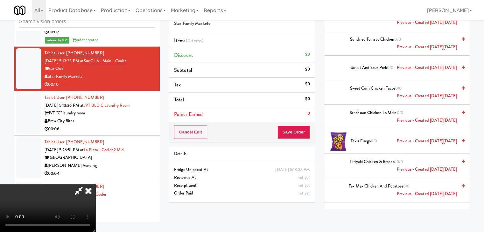
scroll to position [3820, 0]
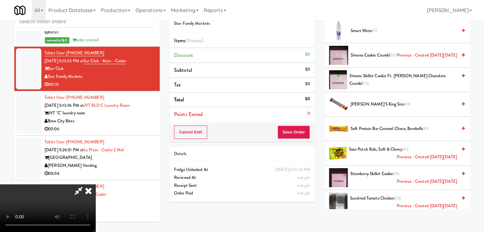
click at [383, 72] on span "S'mores Skillet Cookie ft. HERSHEY'S Chocolate Crumbl 0/0" at bounding box center [404, 80] width 108 height 16
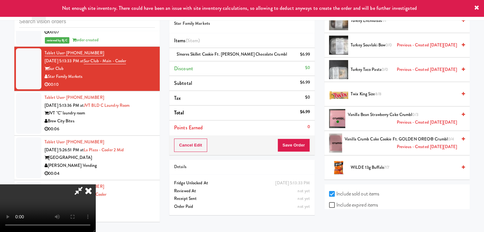
scroll to position [4328, 0]
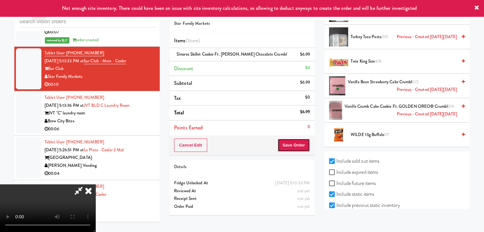
click at [307, 144] on button "Save Order" at bounding box center [294, 145] width 32 height 13
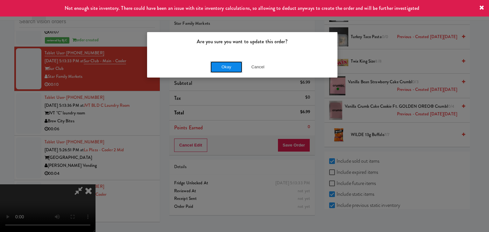
click at [228, 67] on button "Okay" at bounding box center [226, 66] width 32 height 11
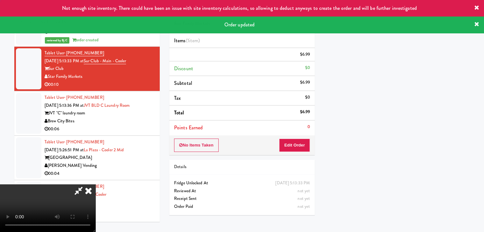
scroll to position [48, 0]
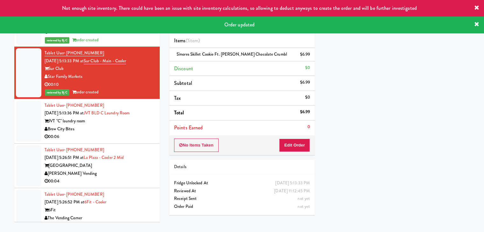
click at [125, 141] on div "00:06" at bounding box center [100, 137] width 110 height 8
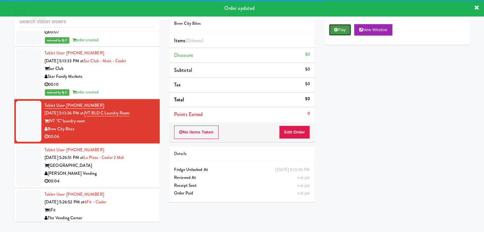
click at [343, 30] on button "Play" at bounding box center [340, 29] width 22 height 11
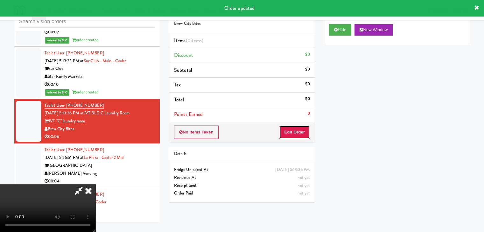
click at [293, 131] on button "Edit Order" at bounding box center [294, 132] width 31 height 13
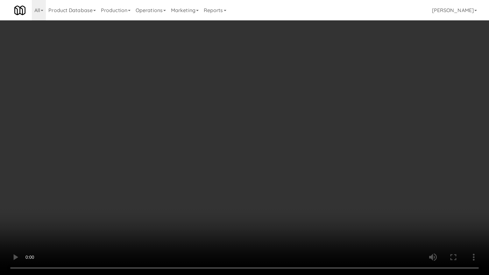
click at [338, 144] on video at bounding box center [244, 137] width 489 height 275
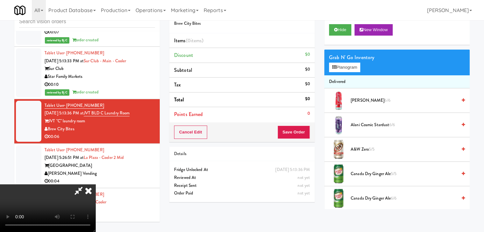
click at [344, 61] on div "Grab N' Go Inventory" at bounding box center [397, 58] width 136 height 10
click at [342, 66] on button "Planogram" at bounding box center [344, 68] width 31 height 10
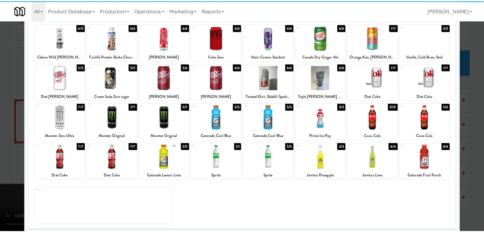
scroll to position [80, 0]
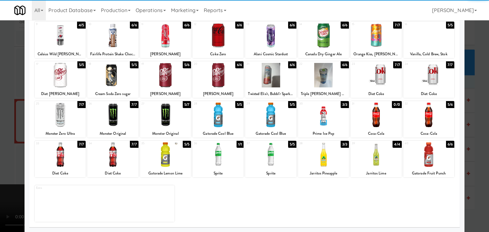
drag, startPoint x: 65, startPoint y: 154, endPoint x: 68, endPoint y: 154, distance: 3.5
click at [65, 154] on div at bounding box center [60, 155] width 51 height 25
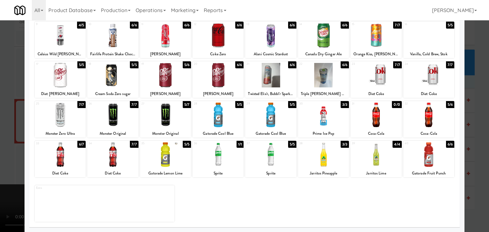
click at [116, 158] on div at bounding box center [112, 155] width 51 height 25
drag, startPoint x: 3, startPoint y: 136, endPoint x: 124, endPoint y: 138, distance: 121.0
click at [8, 135] on div at bounding box center [244, 116] width 489 height 232
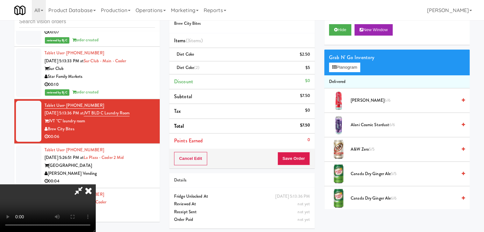
click at [95, 185] on video at bounding box center [47, 209] width 95 height 48
drag, startPoint x: 298, startPoint y: 151, endPoint x: 297, endPoint y: 155, distance: 3.8
click at [298, 152] on div "Cancel Edit Save Order" at bounding box center [241, 159] width 145 height 20
click at [297, 155] on button "Save Order" at bounding box center [294, 158] width 32 height 13
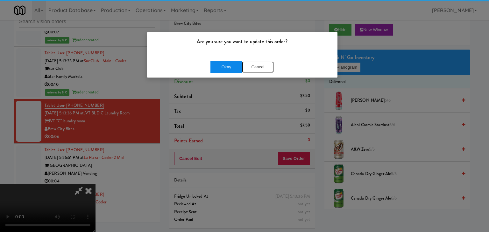
click at [241, 70] on div "Okay Cancel" at bounding box center [241, 66] width 63 height 11
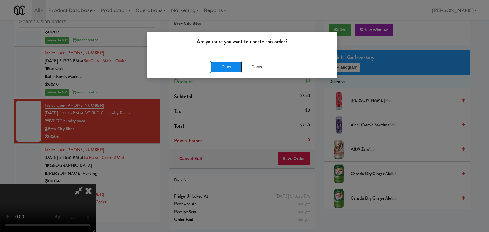
click at [240, 70] on button "Okay" at bounding box center [226, 66] width 32 height 11
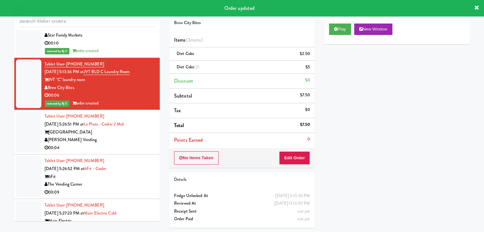
scroll to position [3445, 0]
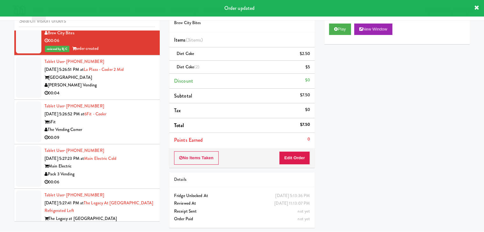
click at [131, 97] on div "00:04" at bounding box center [100, 93] width 110 height 8
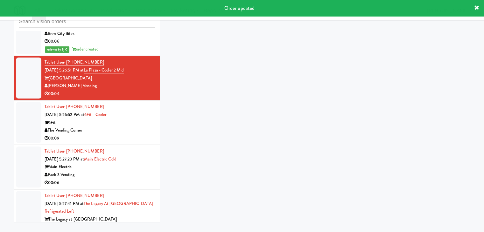
scroll to position [20, 0]
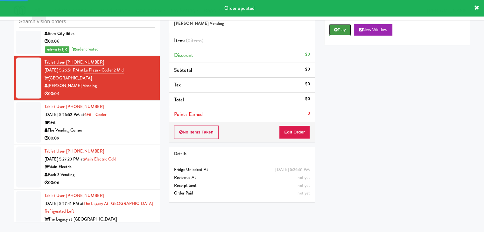
click at [343, 30] on button "Play" at bounding box center [340, 29] width 22 height 11
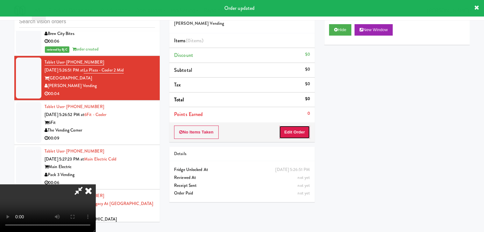
click at [296, 129] on button "Edit Order" at bounding box center [294, 132] width 31 height 13
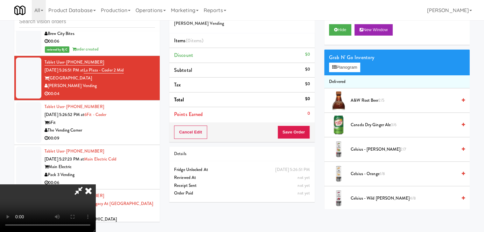
scroll to position [0, 0]
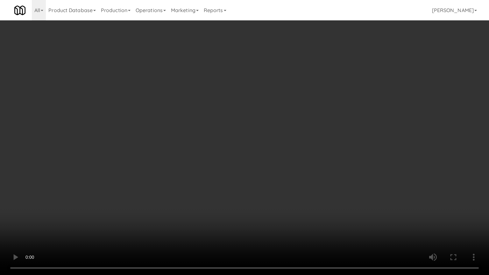
click at [288, 160] on video at bounding box center [244, 137] width 489 height 275
click at [289, 152] on video at bounding box center [244, 137] width 489 height 275
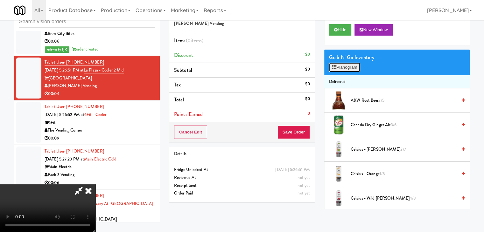
click at [343, 65] on button "Planogram" at bounding box center [344, 68] width 31 height 10
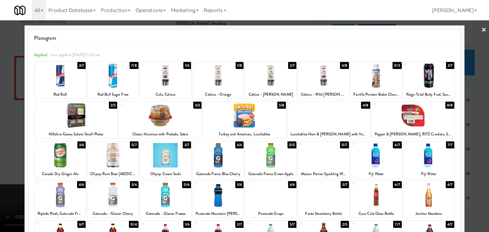
click at [225, 77] on div at bounding box center [218, 76] width 51 height 25
click at [0, 86] on div at bounding box center [244, 116] width 489 height 232
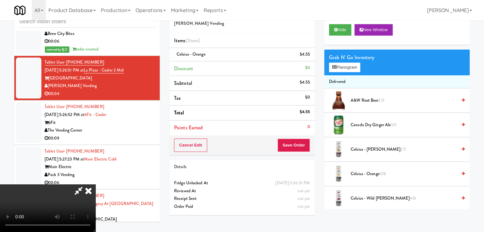
click at [95, 185] on video at bounding box center [47, 209] width 95 height 48
drag, startPoint x: 280, startPoint y: 132, endPoint x: 294, endPoint y: 143, distance: 17.8
click at [95, 185] on video at bounding box center [47, 209] width 95 height 48
click at [299, 144] on button "Save Order" at bounding box center [294, 145] width 32 height 13
click at [301, 145] on button "Save Order" at bounding box center [294, 145] width 32 height 13
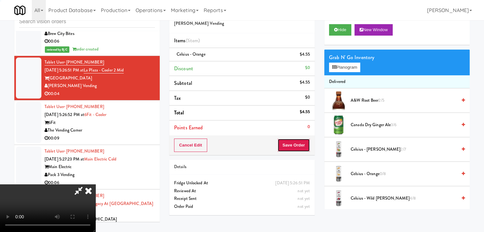
click at [301, 145] on button "Save Order" at bounding box center [294, 145] width 32 height 13
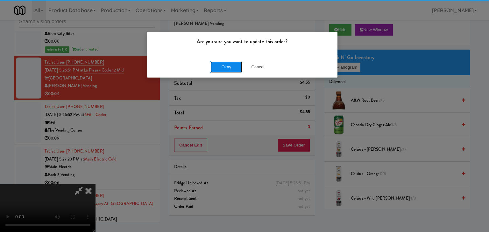
click at [234, 68] on button "Okay" at bounding box center [226, 66] width 32 height 11
click at [234, 68] on div "Okay Cancel" at bounding box center [242, 66] width 190 height 21
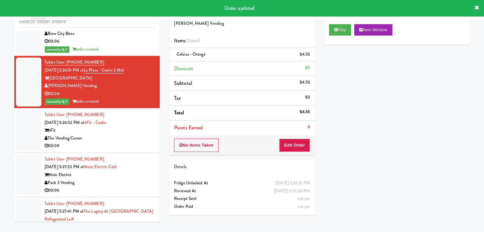
click at [135, 131] on div "Tablet User · (857) 262-3947 Sep 18, 2025 5:26:52 PM at 6Fit - Cooler 6Fit The …" at bounding box center [100, 130] width 110 height 39
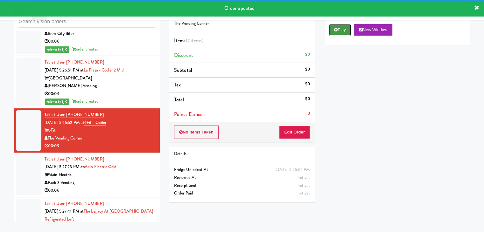
click at [336, 31] on icon at bounding box center [336, 30] width 4 height 4
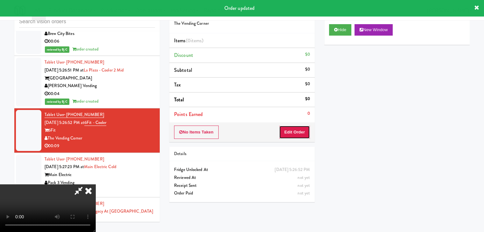
click at [289, 127] on button "Edit Order" at bounding box center [294, 132] width 31 height 13
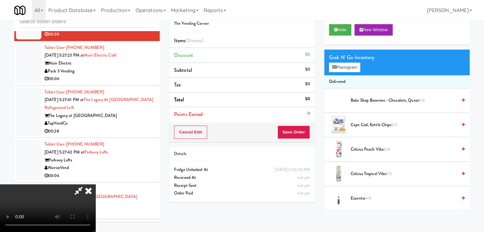
scroll to position [3573, 0]
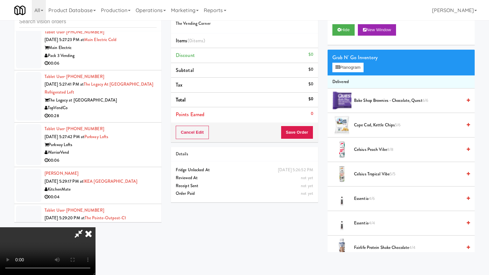
click at [95, 227] on video at bounding box center [47, 251] width 95 height 48
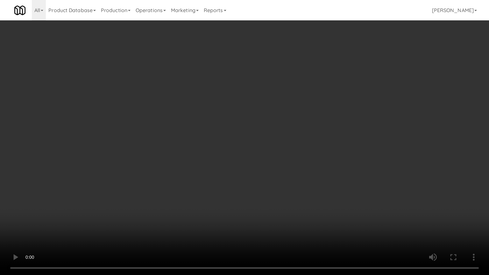
click at [323, 160] on video at bounding box center [244, 137] width 489 height 275
click at [328, 160] on video at bounding box center [244, 137] width 489 height 275
click at [330, 159] on video at bounding box center [244, 137] width 489 height 275
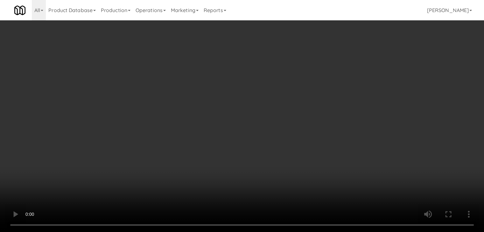
click at [351, 67] on button "Planogram" at bounding box center [344, 68] width 31 height 10
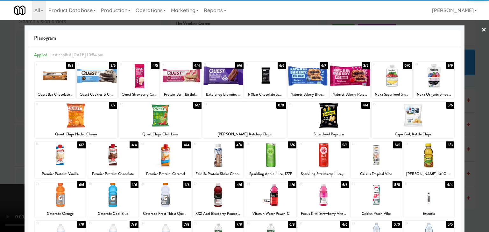
click at [168, 111] on div at bounding box center [160, 115] width 83 height 25
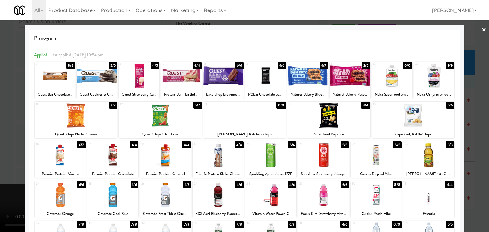
click at [368, 158] on div at bounding box center [375, 155] width 51 height 25
click at [0, 127] on div at bounding box center [244, 116] width 489 height 232
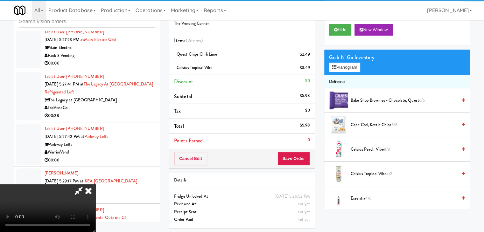
click at [95, 185] on video at bounding box center [47, 209] width 95 height 48
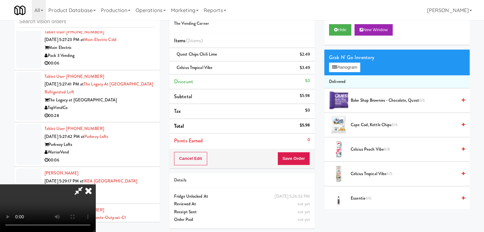
click at [95, 185] on video at bounding box center [47, 209] width 95 height 48
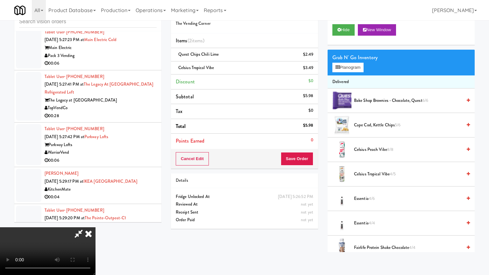
click at [95, 227] on video at bounding box center [47, 251] width 95 height 48
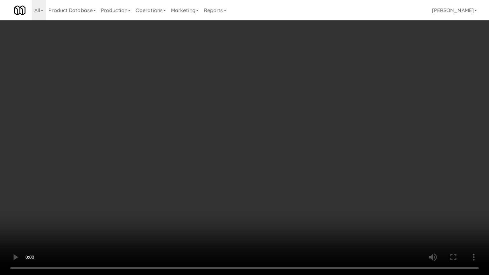
click at [304, 168] on video at bounding box center [244, 137] width 489 height 275
drag, startPoint x: 307, startPoint y: 151, endPoint x: 307, endPoint y: 144, distance: 7.7
click at [307, 151] on video at bounding box center [244, 137] width 489 height 275
drag, startPoint x: 307, startPoint y: 144, endPoint x: 317, endPoint y: 98, distance: 46.3
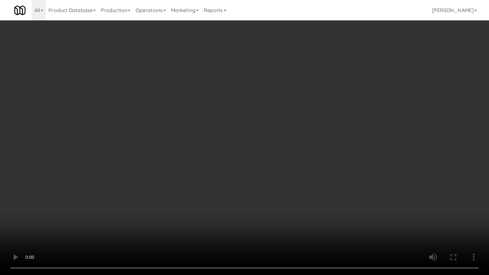
click at [309, 140] on video at bounding box center [244, 137] width 489 height 275
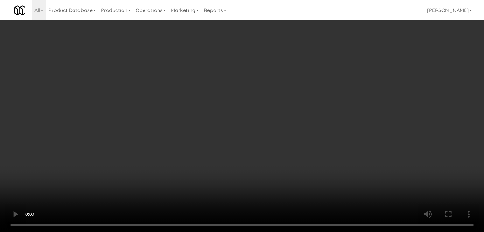
click at [346, 64] on button "Planogram" at bounding box center [344, 68] width 31 height 10
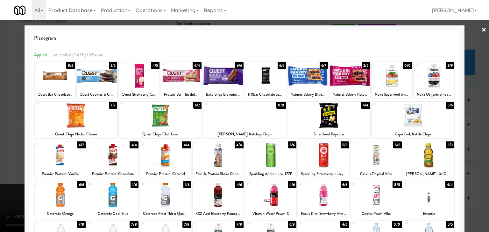
drag, startPoint x: 445, startPoint y: 76, endPoint x: 448, endPoint y: 78, distance: 3.7
click at [445, 77] on div at bounding box center [434, 76] width 40 height 25
click at [479, 93] on div at bounding box center [244, 116] width 489 height 232
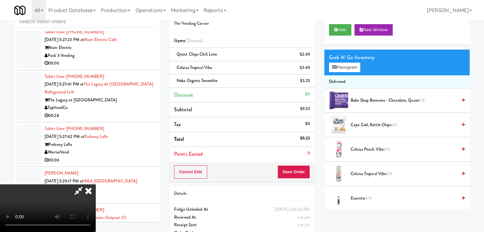
click at [95, 185] on video at bounding box center [47, 209] width 95 height 48
click at [293, 171] on button "Save Order" at bounding box center [294, 172] width 32 height 13
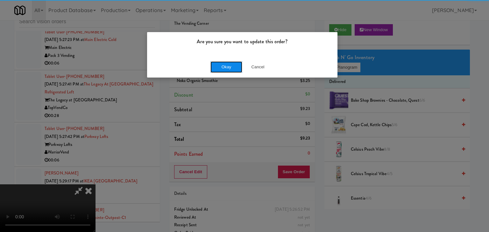
click at [236, 67] on button "Okay" at bounding box center [226, 66] width 32 height 11
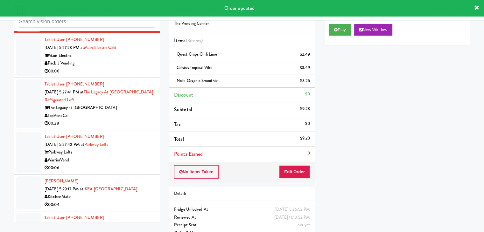
click at [116, 67] on div "Pack 3 Vending" at bounding box center [100, 64] width 110 height 8
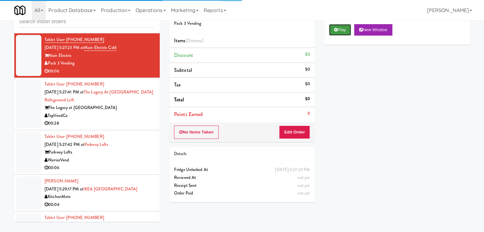
click at [343, 32] on button "Play" at bounding box center [340, 29] width 22 height 11
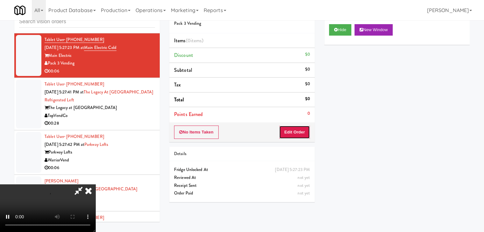
click at [293, 130] on button "Edit Order" at bounding box center [294, 132] width 31 height 13
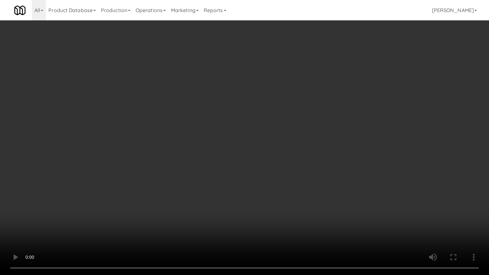
click at [276, 166] on video at bounding box center [244, 137] width 489 height 275
click at [275, 166] on video at bounding box center [244, 137] width 489 height 275
click at [275, 160] on video at bounding box center [244, 137] width 489 height 275
click at [276, 158] on video at bounding box center [244, 137] width 489 height 275
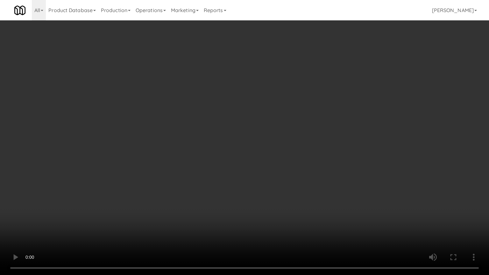
click at [309, 159] on video at bounding box center [244, 137] width 489 height 275
click at [309, 155] on video at bounding box center [244, 137] width 489 height 275
drag, startPoint x: 310, startPoint y: 151, endPoint x: 310, endPoint y: 110, distance: 41.1
click at [310, 143] on video at bounding box center [244, 137] width 489 height 275
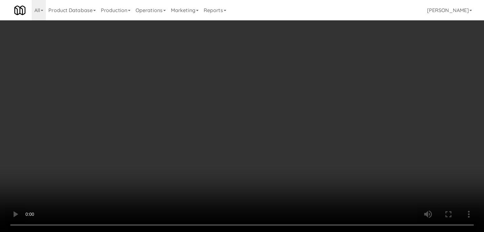
click at [357, 61] on div "Grab N' Go Inventory" at bounding box center [397, 58] width 136 height 10
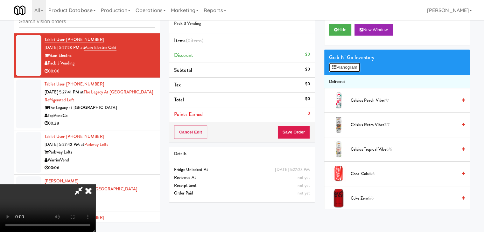
click at [343, 66] on button "Planogram" at bounding box center [344, 68] width 31 height 10
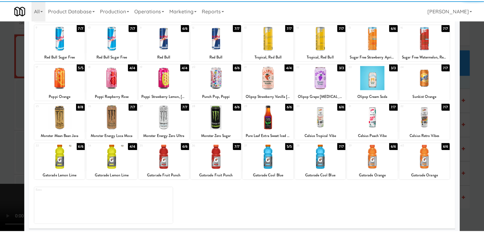
scroll to position [80, 0]
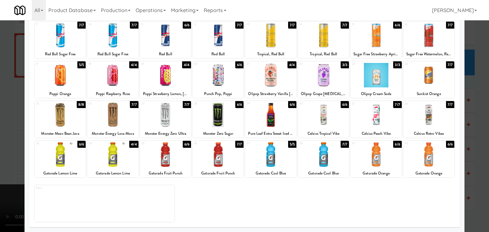
drag, startPoint x: 379, startPoint y: 116, endPoint x: 373, endPoint y: 115, distance: 5.9
click at [376, 116] on div at bounding box center [375, 115] width 51 height 25
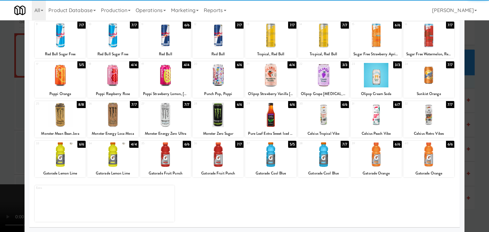
drag, startPoint x: 0, startPoint y: 120, endPoint x: 43, endPoint y: 120, distance: 43.0
click at [0, 120] on div at bounding box center [244, 116] width 489 height 232
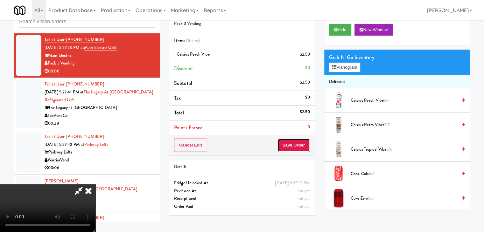
click at [302, 144] on button "Save Order" at bounding box center [294, 145] width 32 height 13
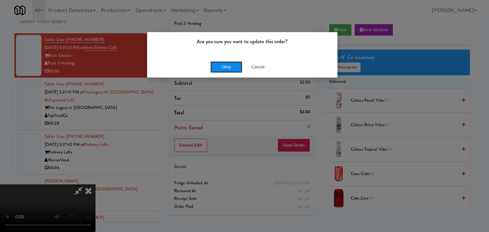
click at [225, 67] on button "Okay" at bounding box center [226, 66] width 32 height 11
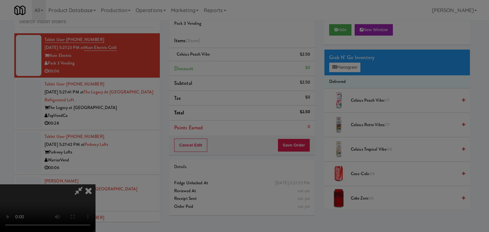
click at [225, 66] on div "Okay Cancel" at bounding box center [242, 55] width 190 height 21
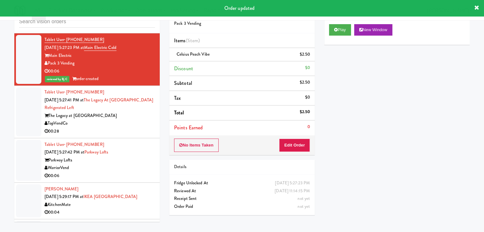
click at [124, 133] on div "Tablet User · (718) 619-0371 Sep 18, 2025 5:27:41 PM at The Legacy at Centennia…" at bounding box center [100, 111] width 110 height 47
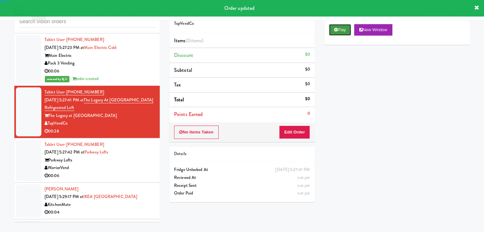
click at [336, 32] on button "Play" at bounding box center [340, 29] width 22 height 11
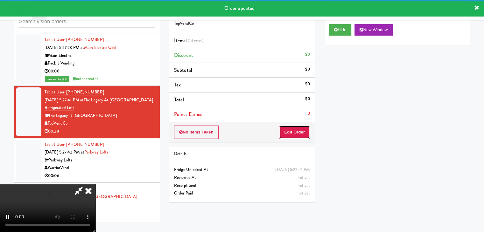
click at [301, 129] on button "Edit Order" at bounding box center [294, 132] width 31 height 13
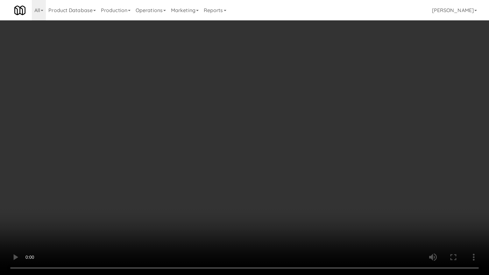
click at [327, 178] on video at bounding box center [244, 137] width 489 height 275
click at [319, 104] on video at bounding box center [244, 137] width 489 height 275
click at [319, 76] on div "Order # 8259047 TopVendCo Items (0 items ) Discount $0 Subtotal $0 Tax $0 Total…" at bounding box center [244, 105] width 157 height 205
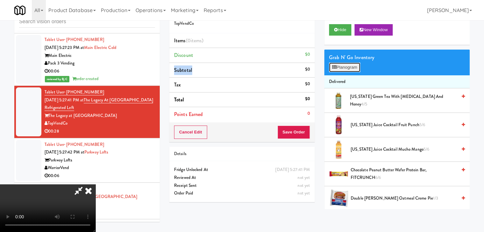
click at [348, 69] on button "Planogram" at bounding box center [344, 68] width 31 height 10
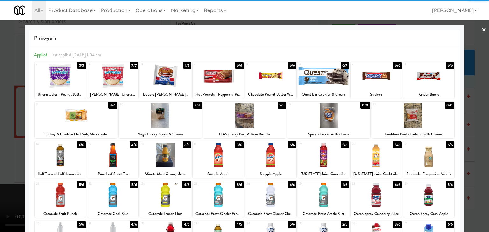
click at [375, 164] on div at bounding box center [375, 155] width 51 height 25
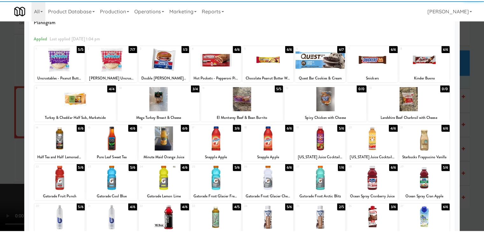
scroll to position [64, 0]
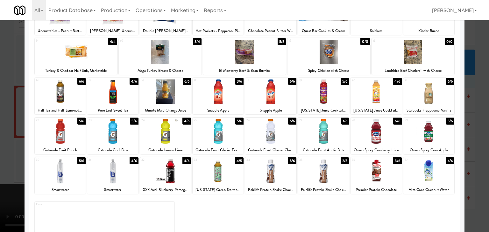
click at [117, 135] on div at bounding box center [112, 131] width 51 height 25
drag, startPoint x: 0, startPoint y: 129, endPoint x: 70, endPoint y: 128, distance: 70.0
click at [2, 128] on div at bounding box center [244, 116] width 489 height 232
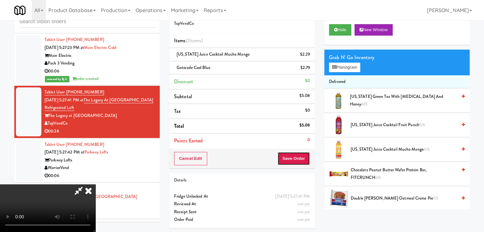
click at [301, 159] on button "Save Order" at bounding box center [294, 158] width 32 height 13
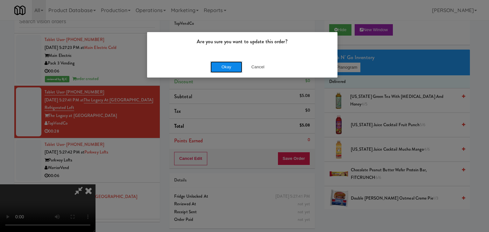
click at [225, 70] on button "Okay" at bounding box center [226, 66] width 32 height 11
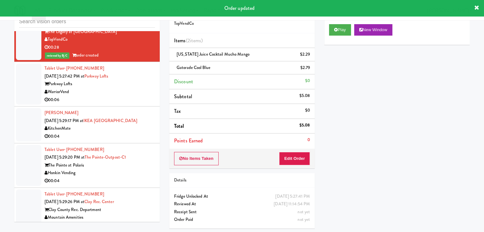
scroll to position [3668, 0]
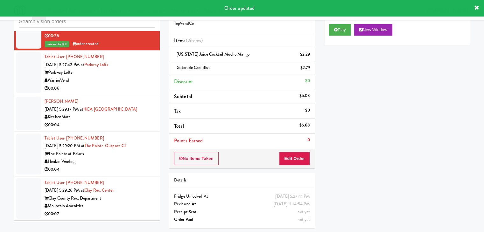
click at [123, 92] on div "Tablet User · (801) 666-9974 Sep 18, 2025 5:27:42 PM at Parkway Lofts Parkway L…" at bounding box center [100, 72] width 110 height 39
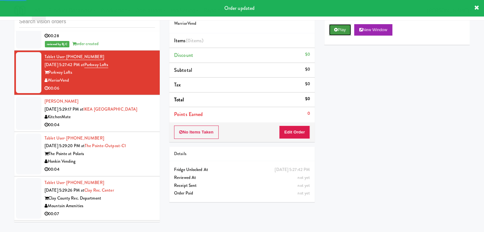
click at [341, 28] on button "Play" at bounding box center [340, 29] width 22 height 11
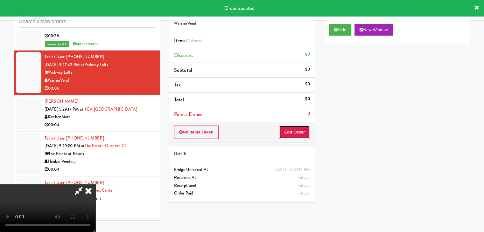
click at [301, 134] on button "Edit Order" at bounding box center [294, 132] width 31 height 13
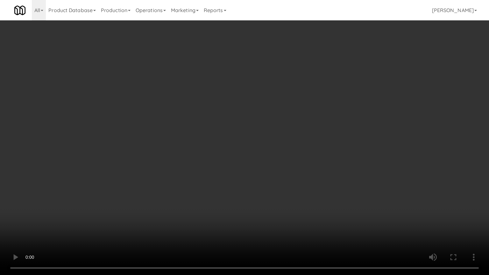
click at [285, 142] on video at bounding box center [244, 137] width 489 height 275
click at [303, 131] on video at bounding box center [244, 137] width 489 height 275
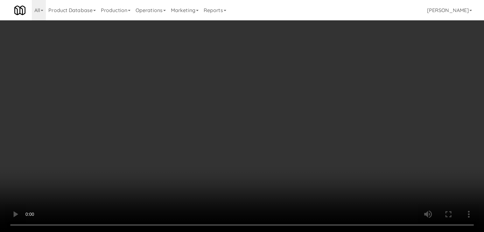
click at [230, 91] on video at bounding box center [242, 116] width 484 height 232
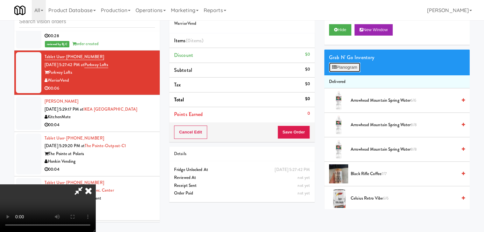
click at [350, 63] on button "Planogram" at bounding box center [344, 68] width 31 height 10
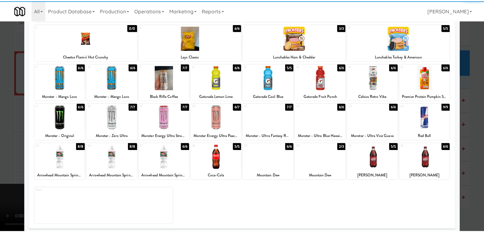
scroll to position [80, 0]
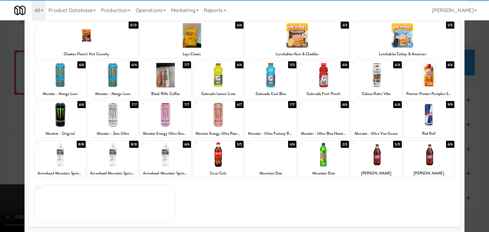
click at [210, 153] on div at bounding box center [218, 155] width 51 height 25
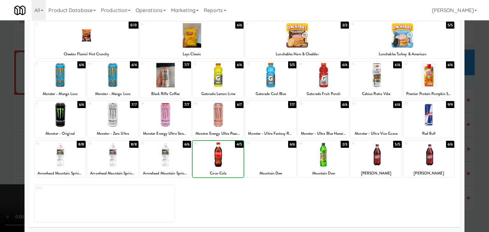
drag, startPoint x: 0, startPoint y: 154, endPoint x: 105, endPoint y: 153, distance: 105.1
click at [4, 153] on div at bounding box center [244, 116] width 489 height 232
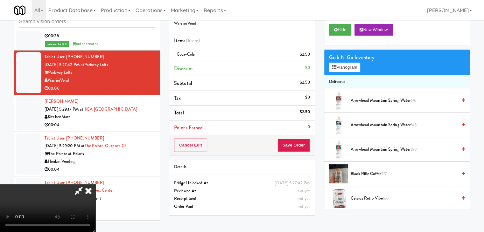
click at [95, 185] on video at bounding box center [47, 209] width 95 height 48
click at [295, 143] on button "Save Order" at bounding box center [294, 145] width 32 height 13
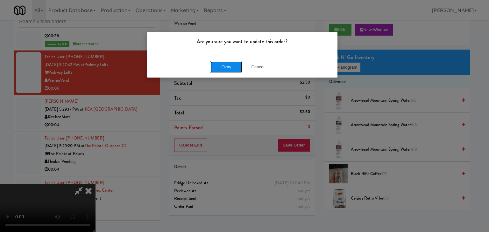
click at [229, 61] on button "Okay" at bounding box center [226, 66] width 32 height 11
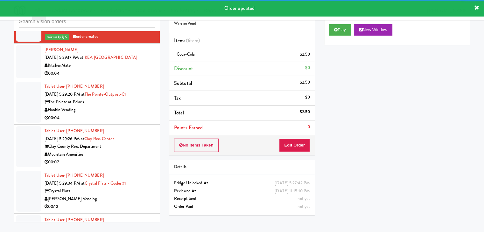
scroll to position [3732, 0]
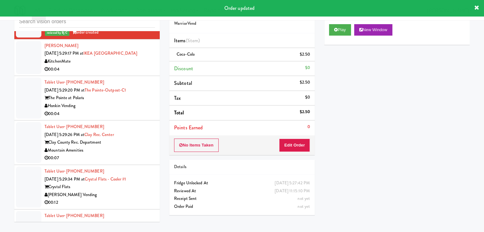
click at [124, 74] on div "00:04" at bounding box center [100, 70] width 110 height 8
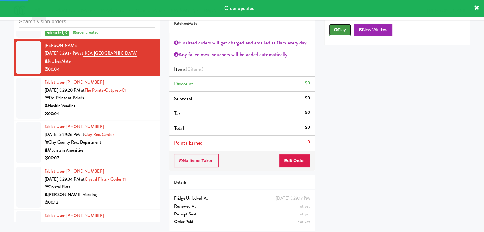
click at [341, 28] on button "Play" at bounding box center [340, 29] width 22 height 11
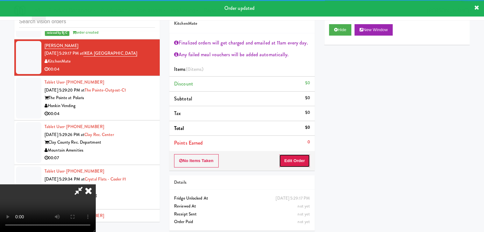
click at [295, 159] on button "Edit Order" at bounding box center [294, 160] width 31 height 13
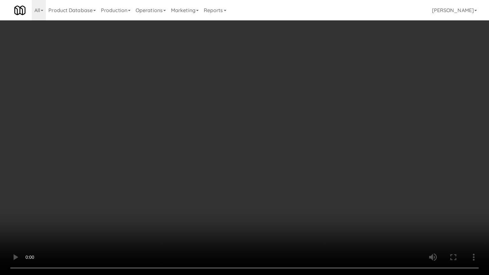
click at [259, 212] on video at bounding box center [244, 137] width 489 height 275
click at [261, 214] on video at bounding box center [244, 137] width 489 height 275
click at [266, 212] on video at bounding box center [244, 137] width 489 height 275
click at [285, 188] on video at bounding box center [244, 137] width 489 height 275
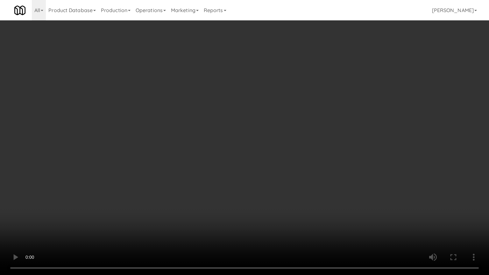
drag, startPoint x: 285, startPoint y: 188, endPoint x: 314, endPoint y: 119, distance: 75.0
click at [286, 186] on video at bounding box center [244, 137] width 489 height 275
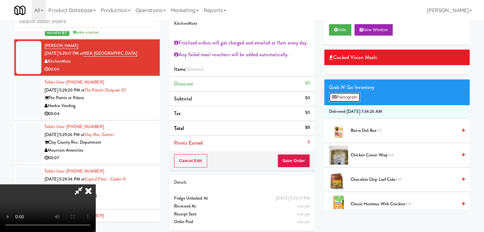
click at [352, 100] on button "Planogram" at bounding box center [344, 98] width 31 height 10
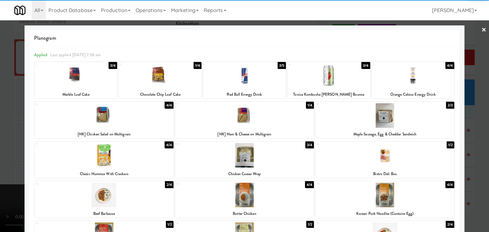
click at [164, 74] on div at bounding box center [160, 76] width 83 height 25
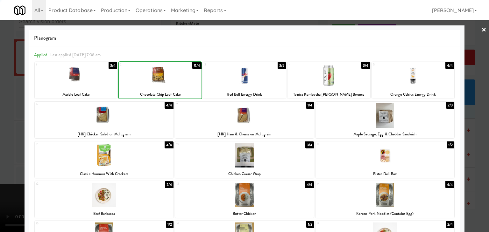
drag, startPoint x: 3, startPoint y: 107, endPoint x: 124, endPoint y: 118, distance: 120.8
click at [8, 107] on div at bounding box center [244, 116] width 489 height 232
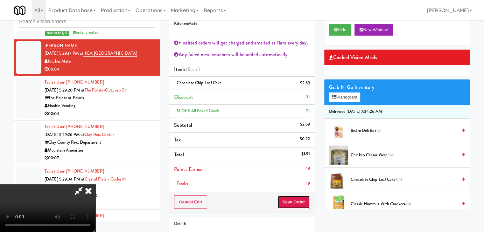
click at [303, 196] on button "Save Order" at bounding box center [294, 202] width 32 height 13
click at [303, 197] on button "Save Order" at bounding box center [294, 202] width 32 height 13
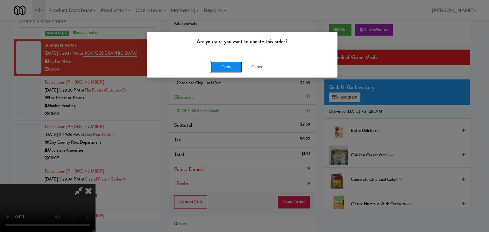
click at [230, 70] on button "Okay" at bounding box center [226, 66] width 32 height 11
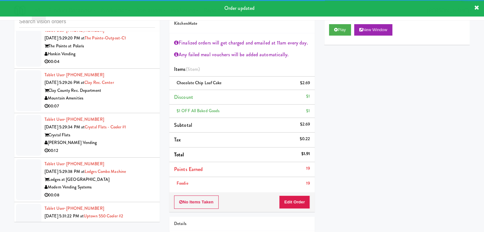
scroll to position [3796, 0]
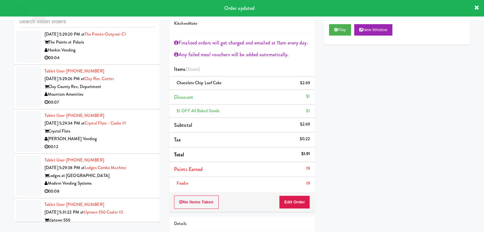
click at [127, 62] on div "00:04" at bounding box center [100, 58] width 110 height 8
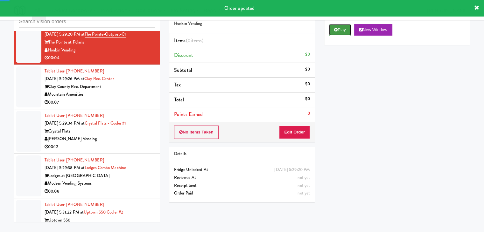
click at [347, 29] on button "Play" at bounding box center [340, 29] width 22 height 11
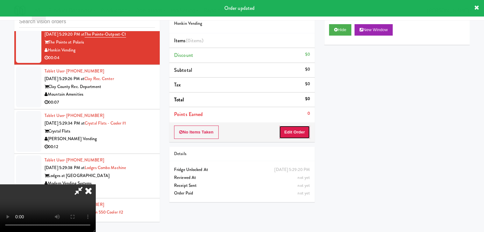
click at [297, 133] on button "Edit Order" at bounding box center [294, 132] width 31 height 13
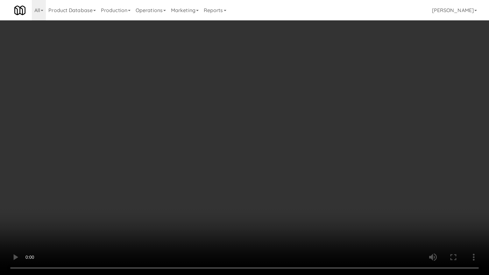
click at [263, 180] on video at bounding box center [244, 137] width 489 height 275
click at [266, 177] on video at bounding box center [244, 137] width 489 height 275
click at [266, 176] on video at bounding box center [244, 137] width 489 height 275
click at [270, 176] on video at bounding box center [244, 137] width 489 height 275
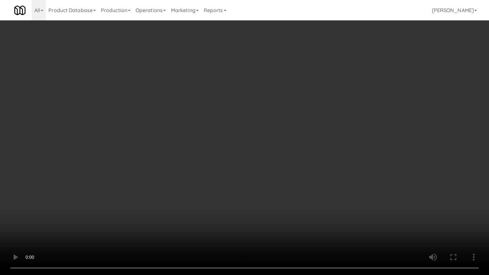
click at [270, 176] on video at bounding box center [244, 137] width 489 height 275
click at [283, 169] on video at bounding box center [244, 137] width 489 height 275
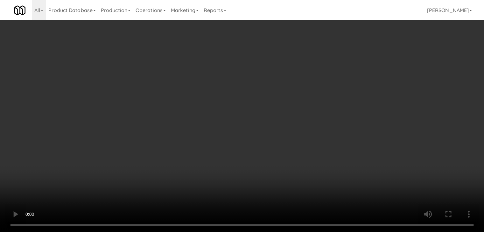
click at [350, 66] on button "Planogram" at bounding box center [344, 68] width 31 height 10
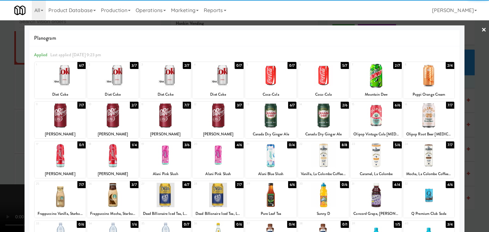
click at [124, 80] on div at bounding box center [112, 76] width 51 height 25
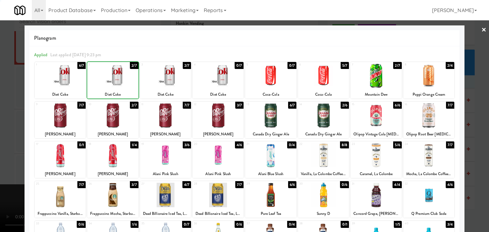
drag, startPoint x: 0, startPoint y: 120, endPoint x: 52, endPoint y: 124, distance: 52.4
click at [2, 120] on div at bounding box center [244, 116] width 489 height 232
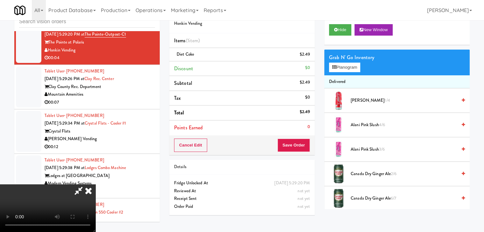
click at [304, 151] on div "Cancel Edit Save Order" at bounding box center [241, 146] width 145 height 20
click at [304, 150] on button "Save Order" at bounding box center [294, 145] width 32 height 13
click at [303, 145] on button "Save Order" at bounding box center [294, 145] width 32 height 13
click at [303, 145] on body "Are you sure you want to update this order? Okay Cancel Okay Are you sure you w…" at bounding box center [242, 116] width 484 height 232
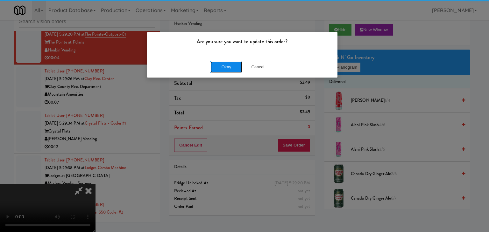
click at [233, 65] on button "Okay" at bounding box center [226, 66] width 32 height 11
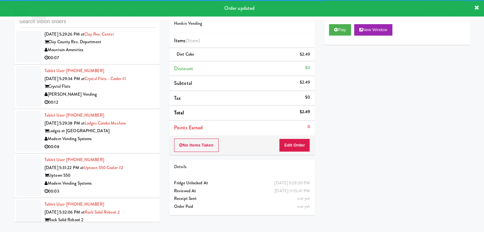
scroll to position [3859, 0]
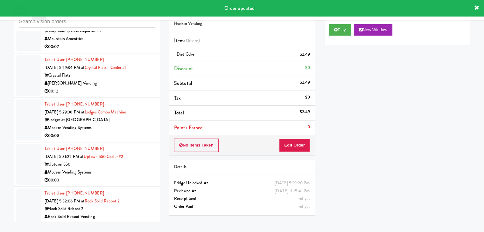
click at [130, 51] on div "00:07" at bounding box center [100, 47] width 110 height 8
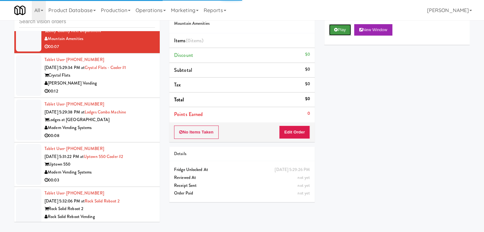
drag, startPoint x: 339, startPoint y: 30, endPoint x: 338, endPoint y: 33, distance: 3.7
click at [339, 29] on button "Play" at bounding box center [340, 29] width 22 height 11
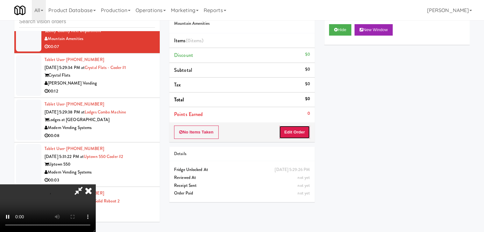
click at [293, 130] on button "Edit Order" at bounding box center [294, 132] width 31 height 13
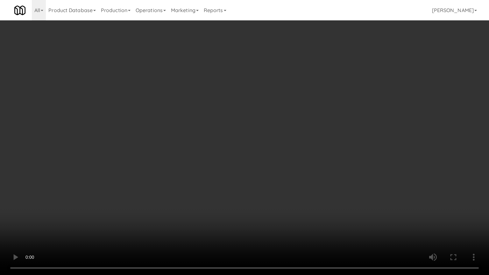
click at [292, 188] on video at bounding box center [244, 137] width 489 height 275
click at [293, 190] on video at bounding box center [244, 137] width 489 height 275
click at [294, 191] on video at bounding box center [244, 137] width 489 height 275
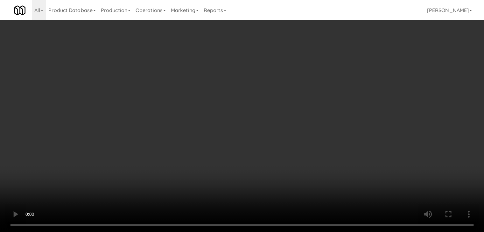
click at [350, 70] on button "Planogram" at bounding box center [344, 68] width 31 height 10
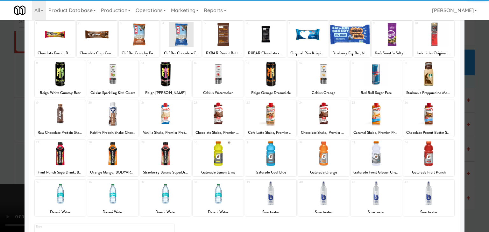
scroll to position [80, 0]
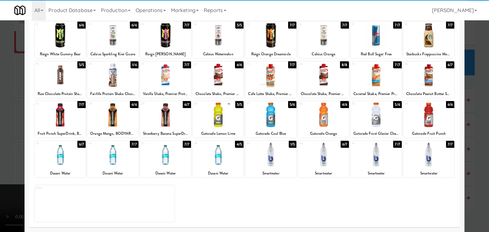
click at [270, 159] on div at bounding box center [270, 155] width 51 height 25
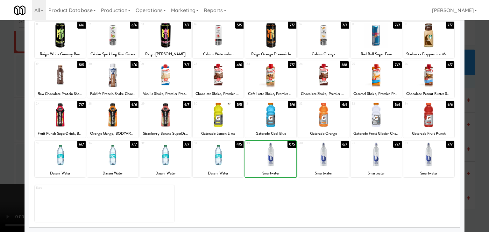
drag, startPoint x: 0, startPoint y: 152, endPoint x: 34, endPoint y: 152, distance: 34.1
click at [1, 152] on div at bounding box center [244, 116] width 489 height 232
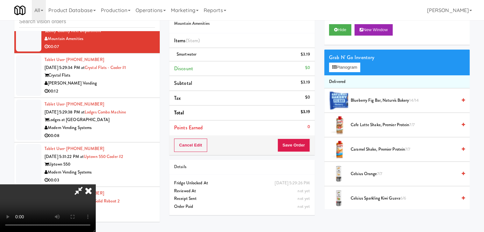
click at [95, 185] on video at bounding box center [47, 209] width 95 height 48
drag, startPoint x: 268, startPoint y: 166, endPoint x: 260, endPoint y: 164, distance: 8.4
click at [95, 185] on video at bounding box center [47, 209] width 95 height 48
drag, startPoint x: 265, startPoint y: 144, endPoint x: 276, endPoint y: 135, distance: 14.2
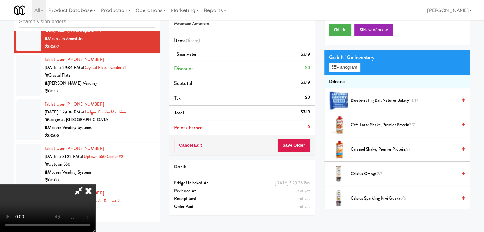
click at [95, 185] on video at bounding box center [47, 209] width 95 height 48
click at [356, 67] on button "Planogram" at bounding box center [344, 68] width 31 height 10
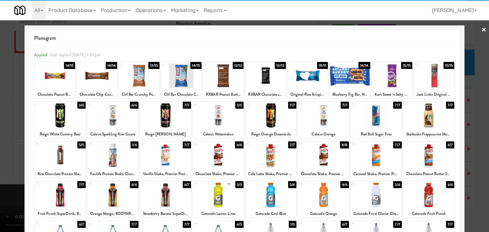
drag, startPoint x: 393, startPoint y: 75, endPoint x: 379, endPoint y: 78, distance: 14.1
click at [393, 74] on div at bounding box center [392, 76] width 40 height 25
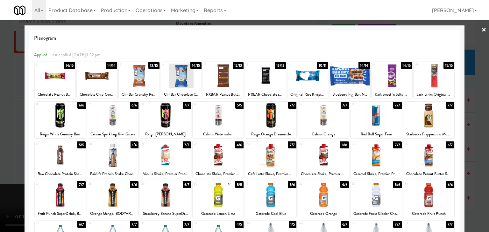
click at [0, 114] on div at bounding box center [244, 116] width 489 height 232
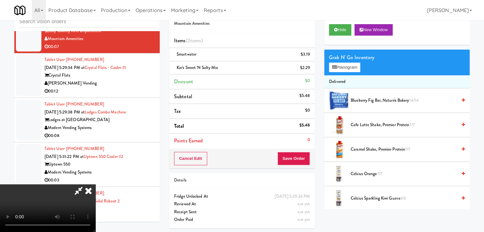
click at [95, 185] on video at bounding box center [47, 209] width 95 height 48
click at [299, 163] on button "Save Order" at bounding box center [294, 158] width 32 height 13
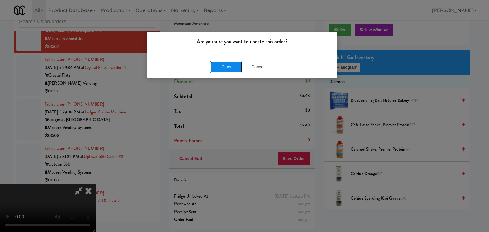
click at [236, 68] on button "Okay" at bounding box center [226, 66] width 32 height 11
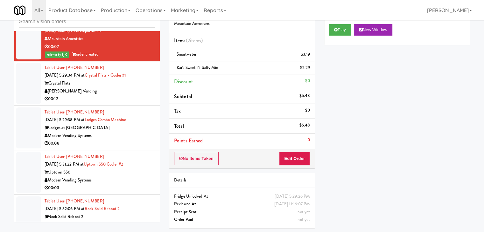
click at [116, 95] on div "[PERSON_NAME] Vending" at bounding box center [100, 92] width 110 height 8
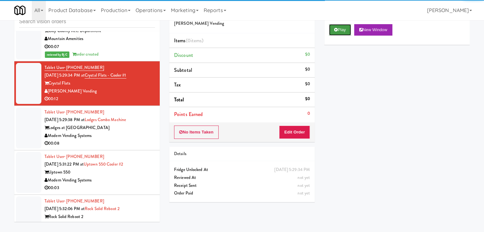
click at [342, 28] on button "Play" at bounding box center [340, 29] width 22 height 11
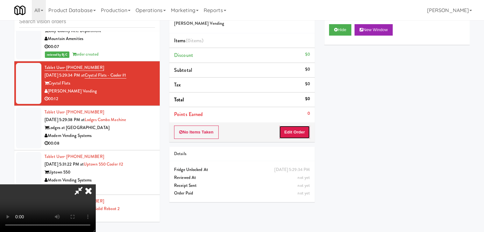
click at [294, 131] on button "Edit Order" at bounding box center [294, 132] width 31 height 13
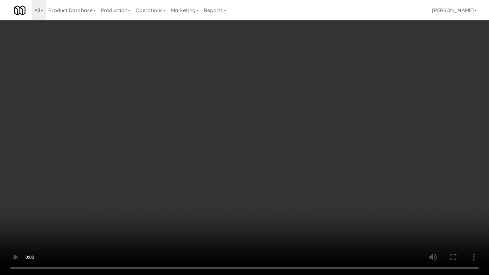
click at [265, 184] on video at bounding box center [244, 137] width 489 height 275
click at [336, 145] on video at bounding box center [244, 137] width 489 height 275
click at [343, 148] on video at bounding box center [244, 137] width 489 height 275
click at [343, 149] on video at bounding box center [244, 137] width 489 height 275
click at [299, 154] on video at bounding box center [244, 137] width 489 height 275
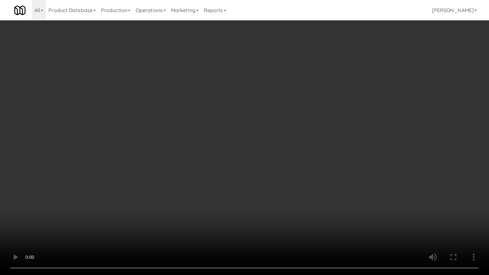
click at [298, 154] on video at bounding box center [244, 137] width 489 height 275
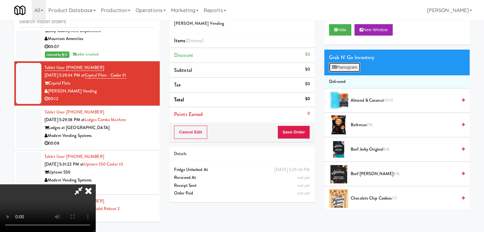
click at [352, 67] on button "Planogram" at bounding box center [344, 68] width 31 height 10
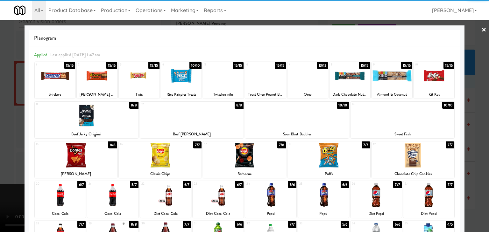
click at [425, 157] on div at bounding box center [413, 155] width 83 height 25
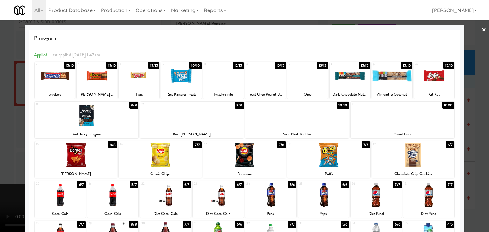
drag, startPoint x: 481, startPoint y: 158, endPoint x: 469, endPoint y: 158, distance: 12.1
click at [481, 158] on div at bounding box center [244, 116] width 489 height 232
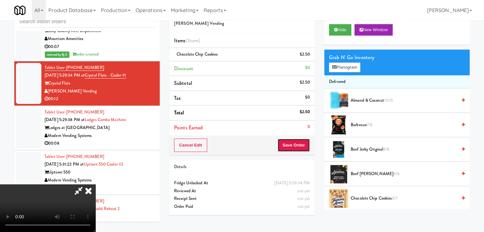
click at [298, 146] on button "Save Order" at bounding box center [294, 145] width 32 height 13
click at [298, 145] on button "Save Order" at bounding box center [294, 145] width 32 height 13
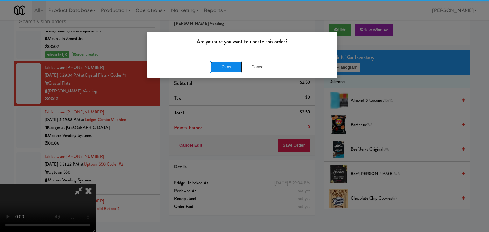
click at [231, 62] on button "Okay" at bounding box center [226, 66] width 32 height 11
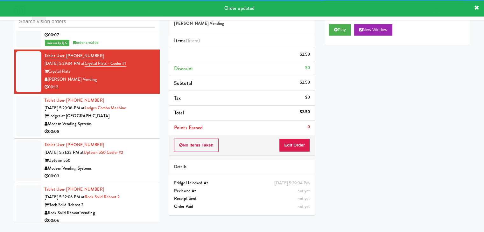
scroll to position [3891, 0]
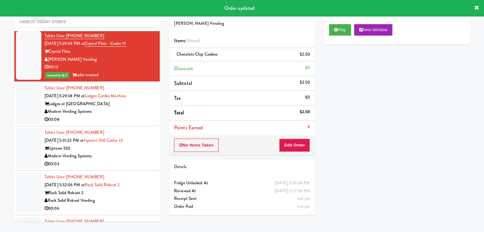
click at [118, 116] on div "Modern Vending Systems" at bounding box center [100, 112] width 110 height 8
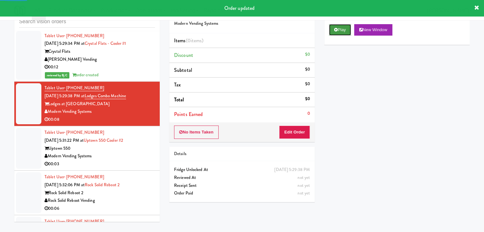
click at [344, 33] on button "Play" at bounding box center [340, 29] width 22 height 11
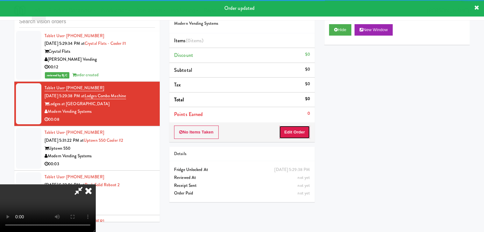
click at [299, 128] on button "Edit Order" at bounding box center [294, 132] width 31 height 13
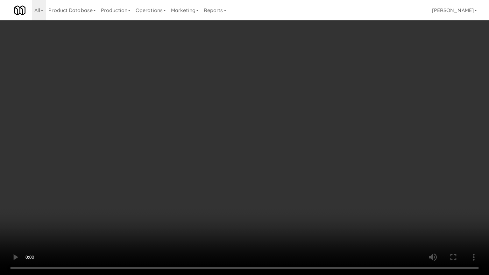
click at [290, 168] on video at bounding box center [244, 137] width 489 height 275
click at [290, 169] on video at bounding box center [244, 137] width 489 height 275
click at [289, 169] on video at bounding box center [244, 137] width 489 height 275
click at [290, 167] on video at bounding box center [244, 137] width 489 height 275
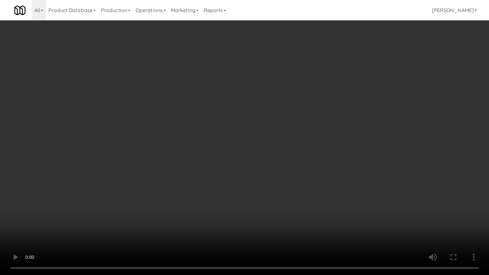
click at [290, 166] on video at bounding box center [244, 137] width 489 height 275
click at [290, 164] on video at bounding box center [244, 137] width 489 height 275
drag, startPoint x: 290, startPoint y: 164, endPoint x: 295, endPoint y: 125, distance: 39.2
click at [290, 164] on video at bounding box center [244, 137] width 489 height 275
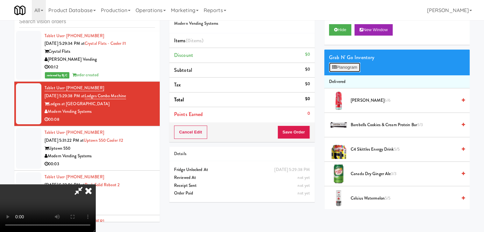
click at [345, 67] on button "Planogram" at bounding box center [344, 68] width 31 height 10
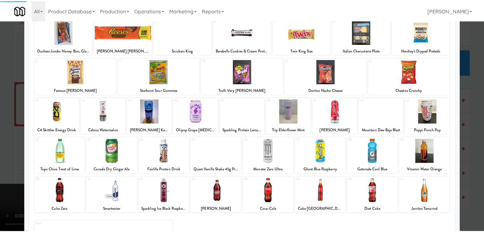
scroll to position [80, 0]
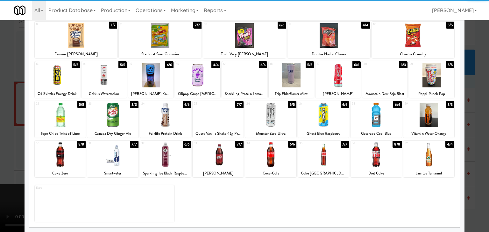
click at [273, 157] on div at bounding box center [270, 155] width 51 height 25
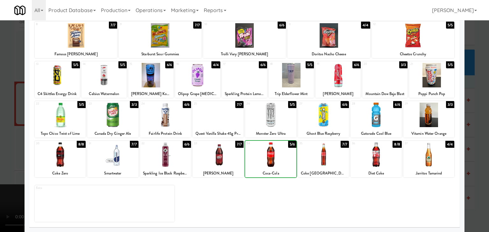
drag, startPoint x: 273, startPoint y: 157, endPoint x: 108, endPoint y: 153, distance: 165.6
click at [272, 157] on div at bounding box center [270, 155] width 51 height 25
drag, startPoint x: 0, startPoint y: 143, endPoint x: 91, endPoint y: 144, distance: 90.7
click at [1, 143] on div at bounding box center [244, 116] width 489 height 232
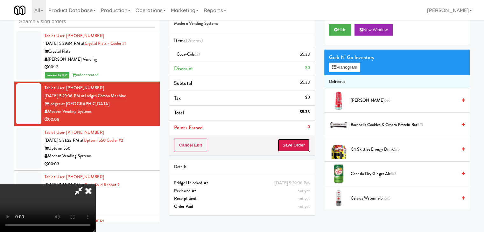
click at [301, 151] on button "Save Order" at bounding box center [294, 145] width 32 height 13
click at [301, 150] on button "Save Order" at bounding box center [294, 145] width 32 height 13
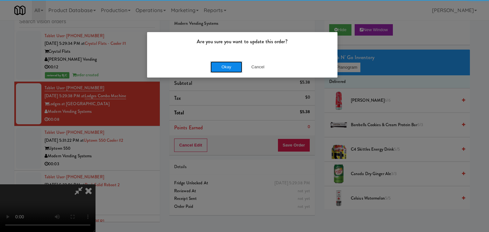
click at [229, 72] on button "Okay" at bounding box center [226, 66] width 32 height 11
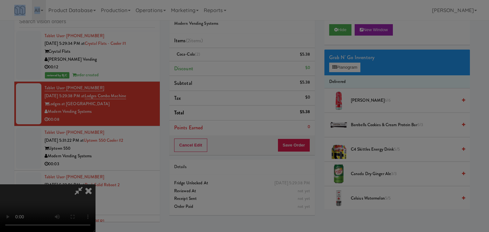
click at [229, 72] on div "Are you sure you want to update this order? Okay Cancel" at bounding box center [244, 116] width 489 height 232
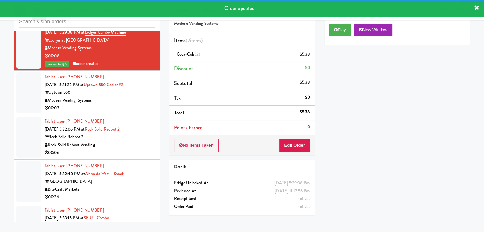
scroll to position [3955, 0]
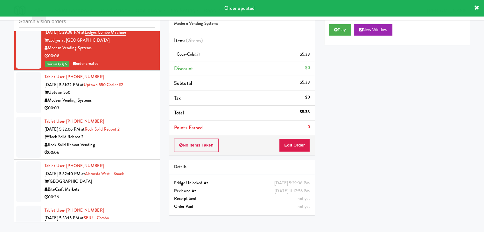
drag, startPoint x: 124, startPoint y: 117, endPoint x: 128, endPoint y: 118, distance: 4.6
click at [125, 112] on div "00:03" at bounding box center [100, 108] width 110 height 8
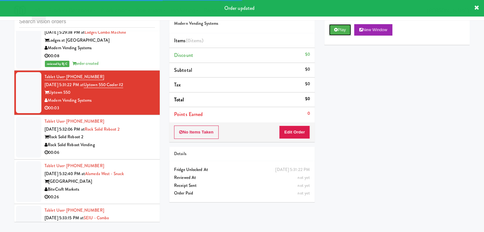
drag, startPoint x: 340, startPoint y: 35, endPoint x: 314, endPoint y: 75, distance: 48.0
click at [338, 36] on div "Play New Window" at bounding box center [396, 31] width 145 height 25
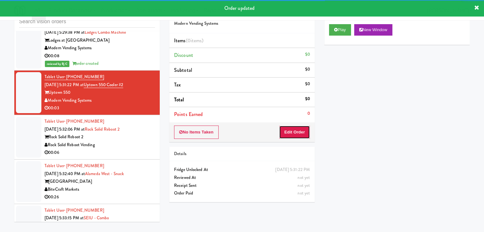
click at [299, 133] on button "Edit Order" at bounding box center [294, 132] width 31 height 13
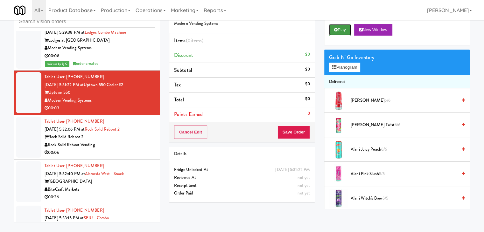
click at [343, 29] on button "Play" at bounding box center [340, 29] width 22 height 11
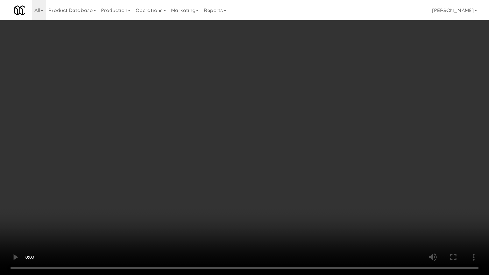
click at [266, 213] on video at bounding box center [244, 137] width 489 height 275
drag, startPoint x: 266, startPoint y: 213, endPoint x: 266, endPoint y: 186, distance: 26.7
click at [266, 212] on video at bounding box center [244, 137] width 489 height 275
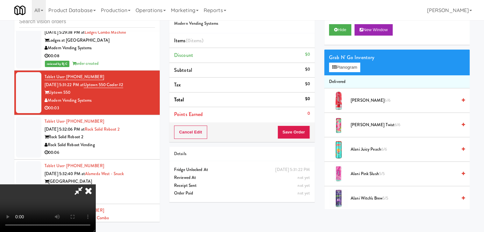
click at [95, 185] on icon at bounding box center [88, 191] width 14 height 13
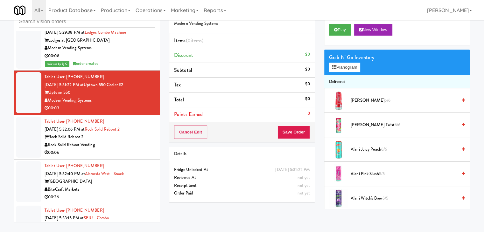
click at [130, 157] on div "00:06" at bounding box center [100, 153] width 110 height 8
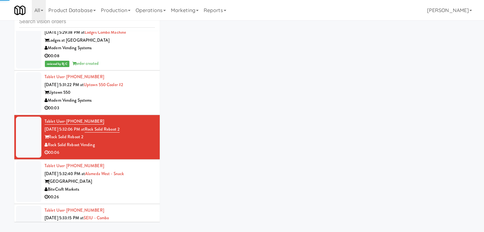
drag, startPoint x: 138, startPoint y: 112, endPoint x: 168, endPoint y: 107, distance: 31.0
click at [138, 105] on div "Modern Vending Systems" at bounding box center [100, 101] width 110 height 8
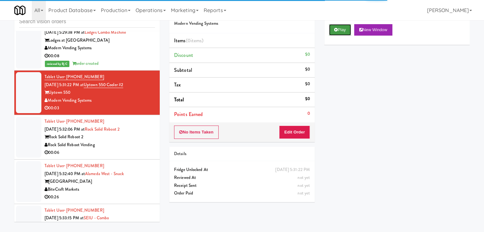
click at [334, 30] on button "Play" at bounding box center [340, 29] width 22 height 11
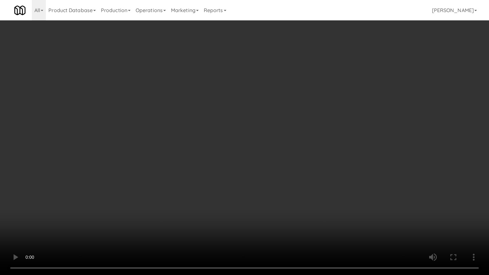
click at [300, 159] on video at bounding box center [244, 137] width 489 height 275
click at [299, 158] on video at bounding box center [244, 137] width 489 height 275
drag, startPoint x: 299, startPoint y: 157, endPoint x: 337, endPoint y: 89, distance: 77.5
click at [301, 153] on video at bounding box center [244, 137] width 489 height 275
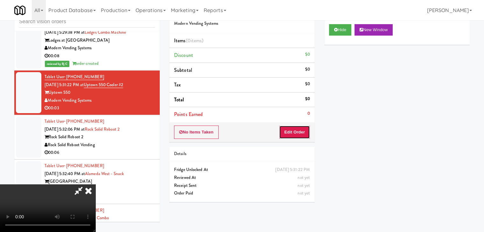
click at [300, 130] on button "Edit Order" at bounding box center [294, 132] width 31 height 13
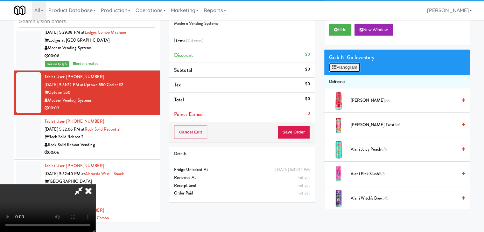
click at [355, 67] on button "Planogram" at bounding box center [344, 68] width 31 height 10
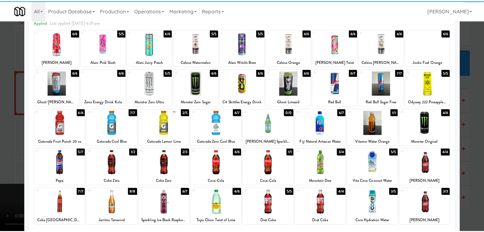
scroll to position [64, 0]
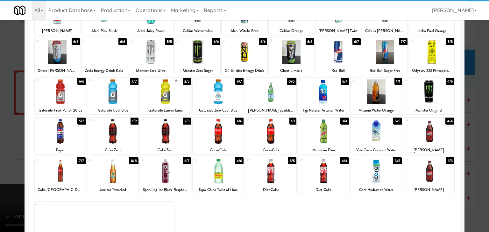
click at [321, 130] on div at bounding box center [323, 131] width 51 height 25
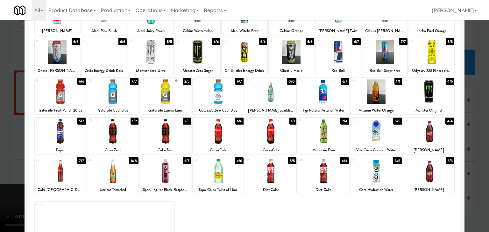
drag, startPoint x: 0, startPoint y: 133, endPoint x: 45, endPoint y: 135, distance: 44.9
click at [2, 133] on div at bounding box center [244, 116] width 489 height 232
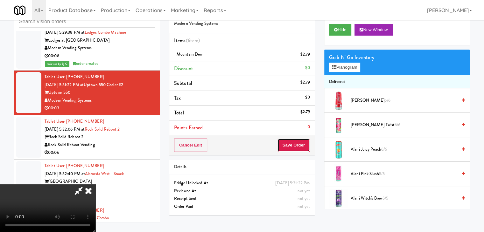
click at [306, 146] on button "Save Order" at bounding box center [294, 145] width 32 height 13
click at [306, 145] on button "Save Order" at bounding box center [294, 145] width 32 height 13
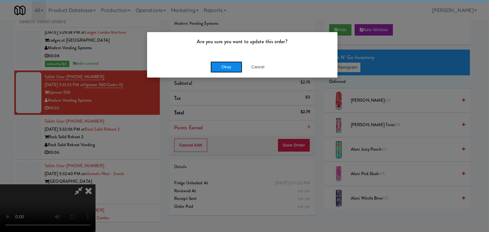
click at [227, 67] on button "Okay" at bounding box center [226, 66] width 32 height 11
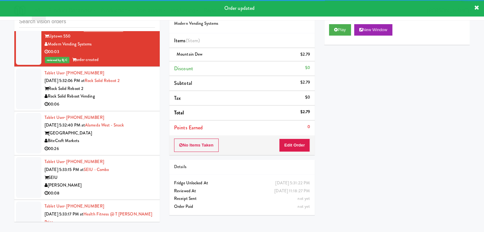
scroll to position [4018, 0]
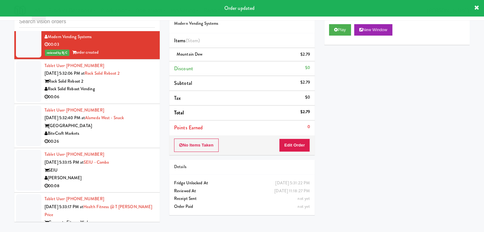
drag, startPoint x: 134, startPoint y: 109, endPoint x: 156, endPoint y: 102, distance: 22.7
click at [135, 101] on div "00:06" at bounding box center [100, 97] width 110 height 8
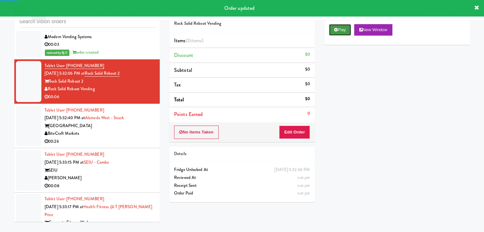
drag, startPoint x: 338, startPoint y: 26, endPoint x: 338, endPoint y: 32, distance: 5.8
click at [338, 25] on button "Play" at bounding box center [340, 29] width 22 height 11
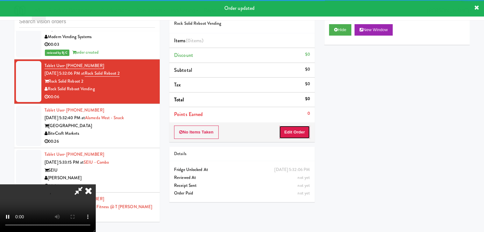
click at [292, 137] on button "Edit Order" at bounding box center [294, 132] width 31 height 13
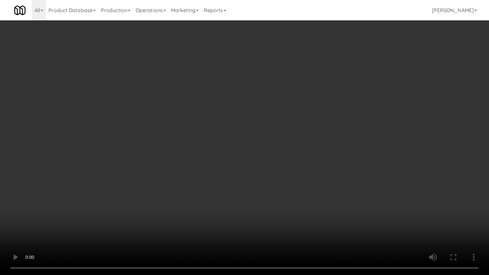
click at [336, 132] on video at bounding box center [244, 137] width 489 height 275
drag, startPoint x: 336, startPoint y: 132, endPoint x: 334, endPoint y: 138, distance: 5.4
click at [336, 132] on video at bounding box center [244, 137] width 489 height 275
click at [334, 136] on video at bounding box center [244, 137] width 489 height 275
drag, startPoint x: 334, startPoint y: 136, endPoint x: 348, endPoint y: 88, distance: 49.6
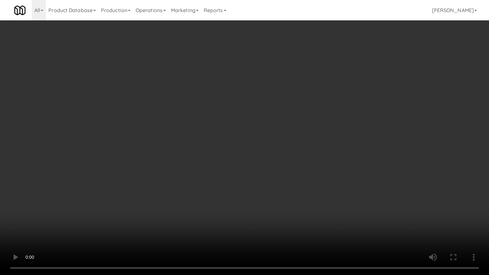
click at [334, 135] on video at bounding box center [244, 137] width 489 height 275
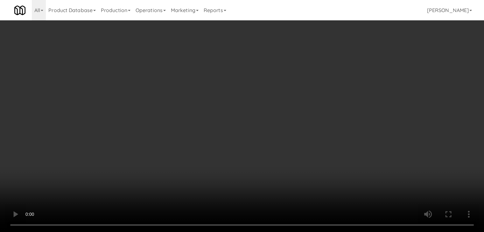
click at [358, 67] on button "Planogram" at bounding box center [344, 68] width 31 height 10
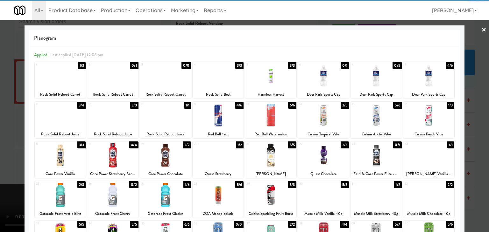
drag, startPoint x: 429, startPoint y: 78, endPoint x: 455, endPoint y: 81, distance: 25.6
click at [429, 78] on div at bounding box center [428, 76] width 51 height 25
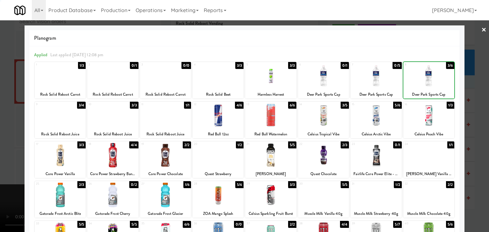
click at [470, 84] on div at bounding box center [244, 116] width 489 height 232
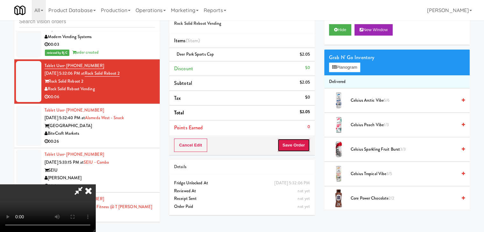
click at [304, 143] on button "Save Order" at bounding box center [294, 145] width 32 height 13
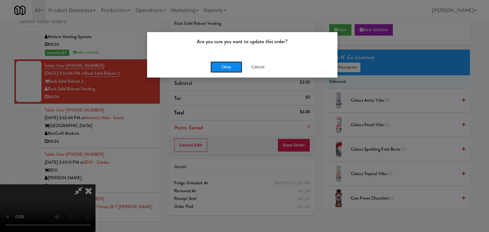
click at [237, 64] on button "Okay" at bounding box center [226, 66] width 32 height 11
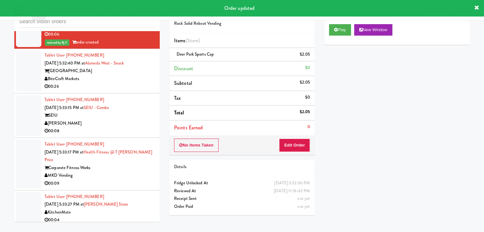
scroll to position [4082, 0]
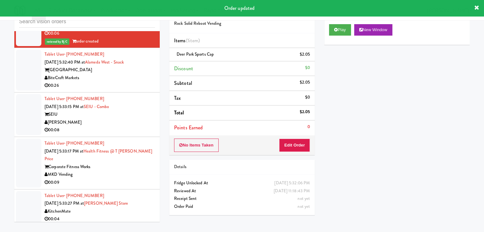
click at [131, 90] on div "00:26" at bounding box center [100, 86] width 110 height 8
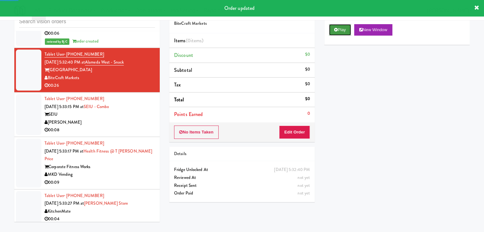
click at [337, 31] on icon at bounding box center [336, 30] width 4 height 4
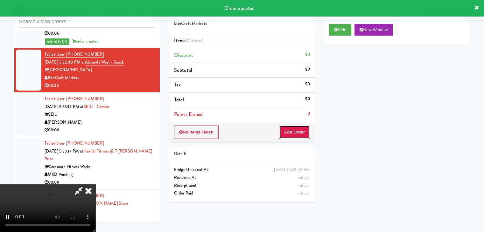
click at [289, 132] on button "Edit Order" at bounding box center [294, 132] width 31 height 13
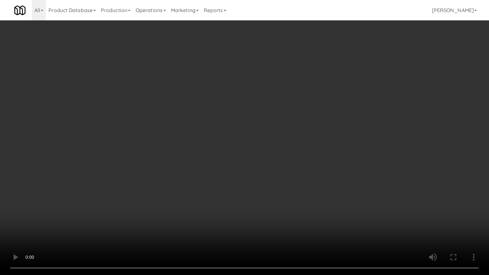
click at [305, 163] on video at bounding box center [244, 137] width 489 height 275
click at [308, 159] on video at bounding box center [244, 137] width 489 height 275
click at [308, 158] on video at bounding box center [244, 137] width 489 height 275
drag, startPoint x: 308, startPoint y: 158, endPoint x: 308, endPoint y: 130, distance: 28.0
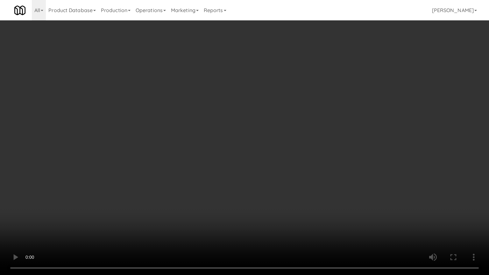
click at [308, 158] on video at bounding box center [244, 137] width 489 height 275
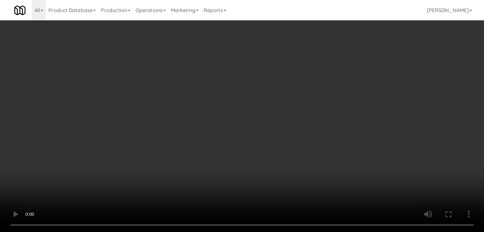
click at [254, 117] on video at bounding box center [242, 116] width 484 height 232
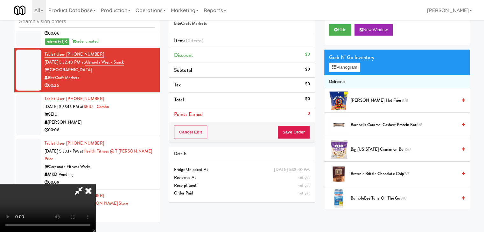
click at [95, 185] on video at bounding box center [47, 209] width 95 height 48
click at [338, 67] on button "Planogram" at bounding box center [344, 68] width 31 height 10
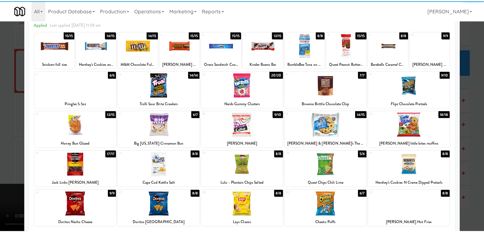
scroll to position [64, 0]
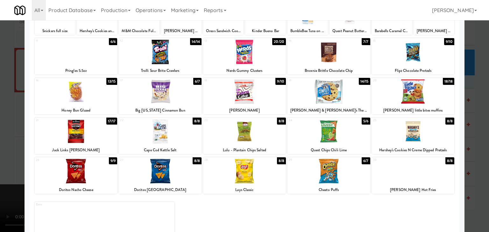
click at [318, 166] on div at bounding box center [328, 171] width 83 height 25
drag, startPoint x: 0, startPoint y: 130, endPoint x: 53, endPoint y: 130, distance: 52.5
click at [2, 129] on div at bounding box center [244, 116] width 489 height 232
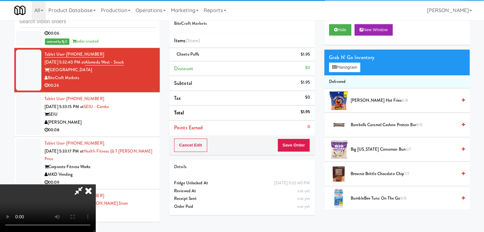
scroll to position [89, 0]
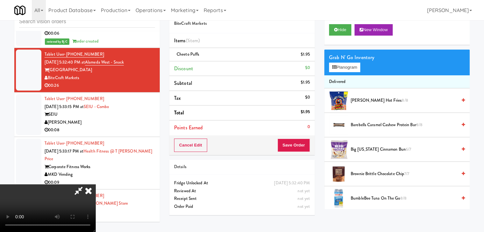
click at [95, 185] on video at bounding box center [47, 209] width 95 height 48
click at [301, 147] on button "Save Order" at bounding box center [294, 145] width 32 height 13
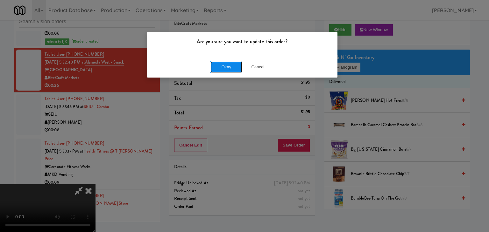
click at [225, 64] on button "Okay" at bounding box center [226, 66] width 32 height 11
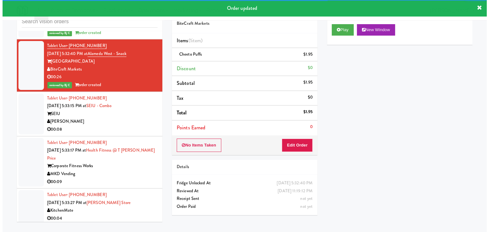
scroll to position [4114, 0]
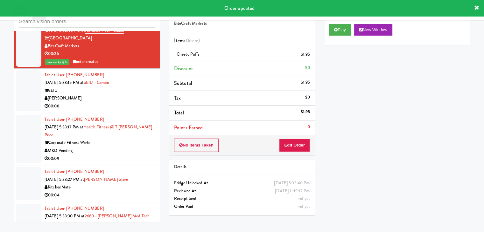
click at [121, 102] on div "[PERSON_NAME]" at bounding box center [100, 99] width 110 height 8
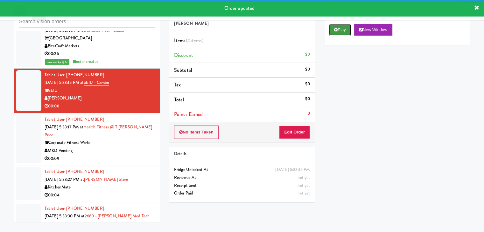
click at [339, 32] on button "Play" at bounding box center [340, 29] width 22 height 11
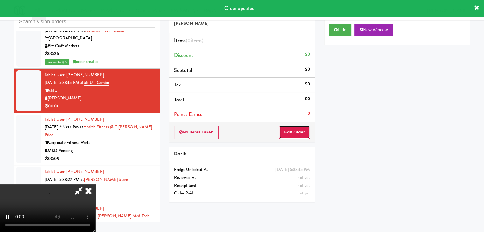
click at [297, 130] on button "Edit Order" at bounding box center [294, 132] width 31 height 13
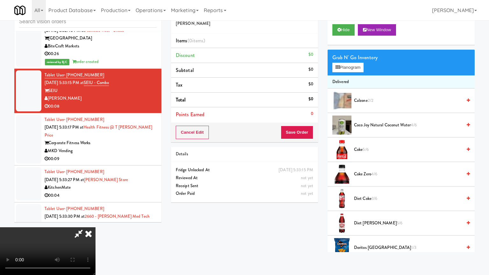
click at [95, 227] on video at bounding box center [47, 251] width 95 height 48
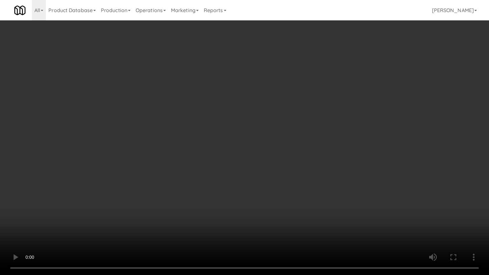
click at [276, 168] on video at bounding box center [244, 137] width 489 height 275
click at [281, 163] on video at bounding box center [244, 137] width 489 height 275
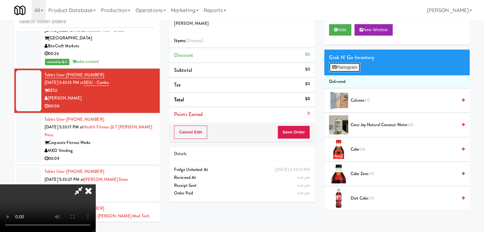
click at [351, 64] on button "Planogram" at bounding box center [344, 68] width 31 height 10
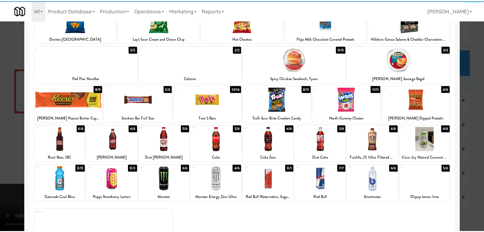
scroll to position [80, 0]
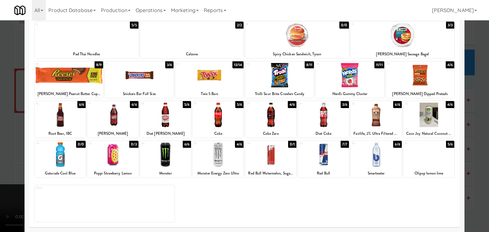
drag, startPoint x: 172, startPoint y: 122, endPoint x: 161, endPoint y: 123, distance: 10.5
click at [172, 122] on div at bounding box center [165, 115] width 51 height 25
drag, startPoint x: 0, startPoint y: 120, endPoint x: 25, endPoint y: 121, distance: 24.9
click at [1, 119] on div at bounding box center [244, 116] width 489 height 232
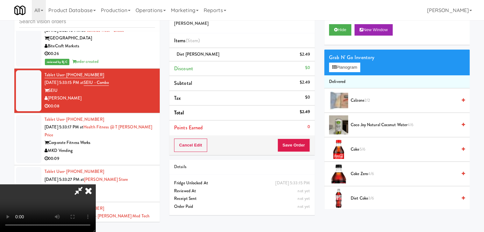
click at [95, 185] on video at bounding box center [47, 209] width 95 height 48
click at [303, 145] on button "Save Order" at bounding box center [294, 145] width 32 height 13
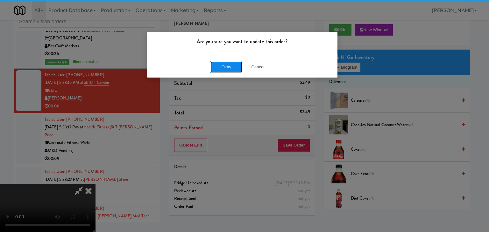
click at [222, 64] on button "Okay" at bounding box center [226, 66] width 32 height 11
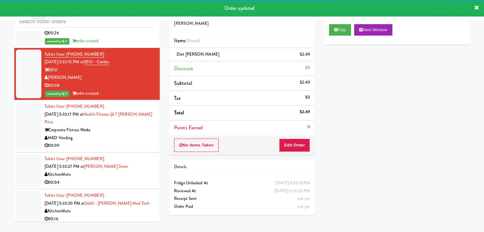
scroll to position [4178, 0]
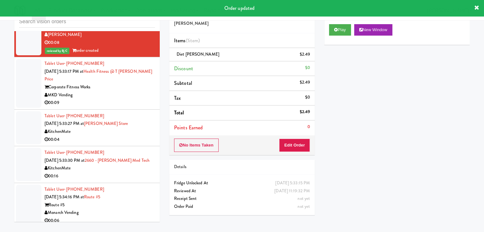
click at [128, 104] on div "00:09" at bounding box center [100, 103] width 110 height 8
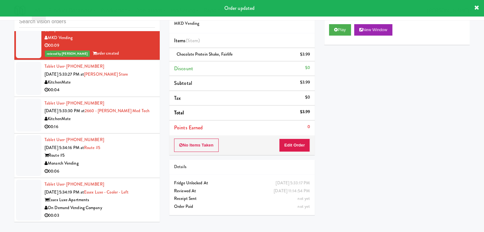
scroll to position [4241, 0]
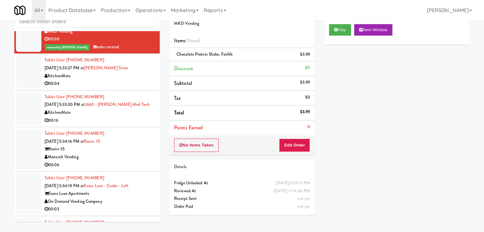
drag, startPoint x: 139, startPoint y: 88, endPoint x: 142, endPoint y: 81, distance: 7.3
click at [142, 81] on div "Tablet User · (416) 528-5927 Sep 18, 2025 5:33:27 PM at IKEA Vaughan Store Kitc…" at bounding box center [100, 71] width 110 height 31
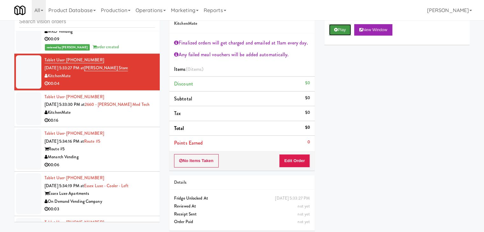
click at [336, 31] on icon at bounding box center [336, 30] width 4 height 4
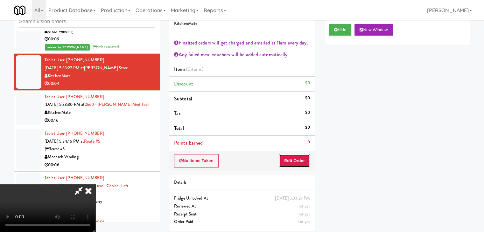
click at [297, 159] on button "Edit Order" at bounding box center [294, 160] width 31 height 13
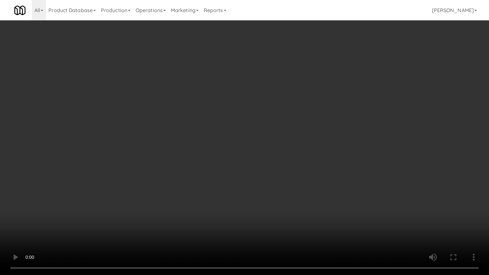
click at [282, 177] on video at bounding box center [244, 137] width 489 height 275
click at [279, 176] on video at bounding box center [244, 137] width 489 height 275
click at [290, 159] on video at bounding box center [244, 137] width 489 height 275
click at [307, 179] on video at bounding box center [244, 137] width 489 height 275
click at [307, 180] on video at bounding box center [244, 137] width 489 height 275
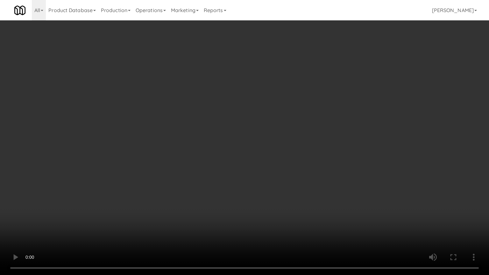
click at [295, 185] on video at bounding box center [244, 137] width 489 height 275
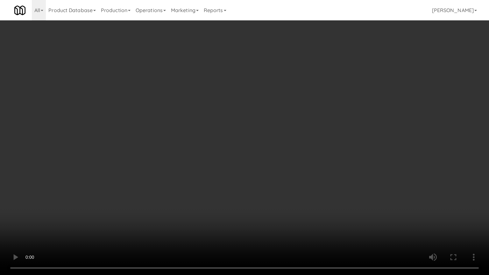
click at [295, 185] on video at bounding box center [244, 137] width 489 height 275
click at [317, 188] on video at bounding box center [244, 137] width 489 height 275
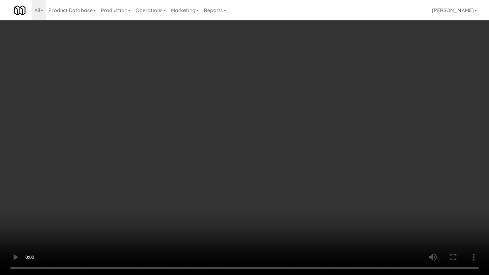
click at [317, 220] on video at bounding box center [244, 137] width 489 height 275
click at [323, 220] on video at bounding box center [244, 137] width 489 height 275
click at [314, 228] on video at bounding box center [244, 137] width 489 height 275
click at [313, 227] on video at bounding box center [244, 137] width 489 height 275
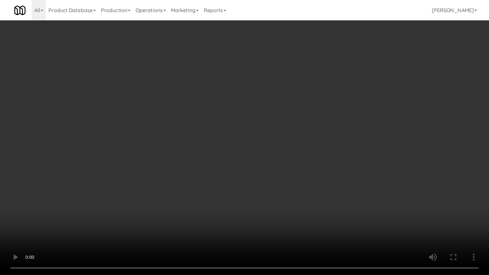
click at [316, 222] on video at bounding box center [244, 137] width 489 height 275
click at [313, 215] on video at bounding box center [244, 137] width 489 height 275
drag, startPoint x: 313, startPoint y: 215, endPoint x: 311, endPoint y: 184, distance: 30.3
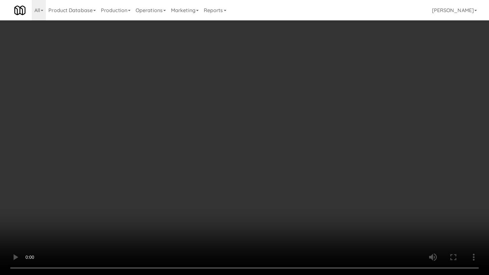
click at [313, 214] on video at bounding box center [244, 137] width 489 height 275
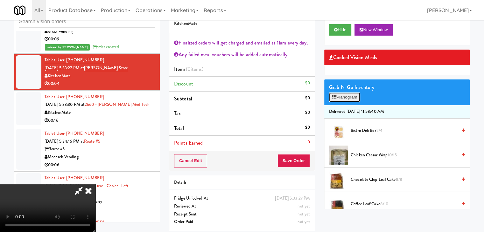
click at [341, 93] on button "Planogram" at bounding box center [344, 98] width 31 height 10
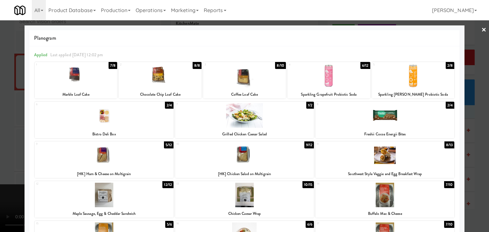
click at [366, 114] on div at bounding box center [384, 115] width 139 height 25
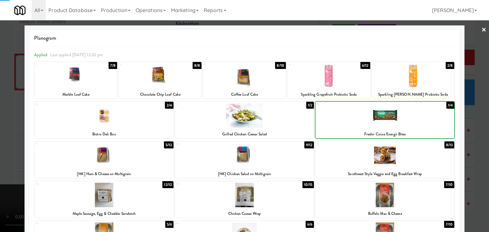
click at [0, 127] on div at bounding box center [244, 116] width 489 height 232
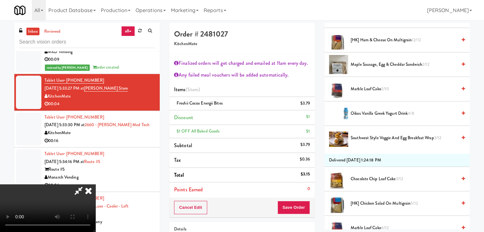
scroll to position [573, 0]
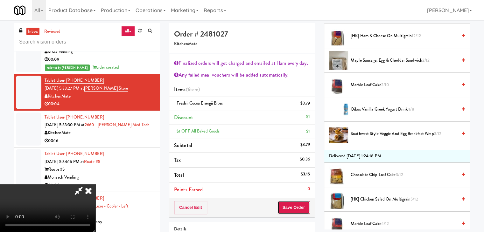
click at [301, 207] on button "Save Order" at bounding box center [294, 207] width 32 height 13
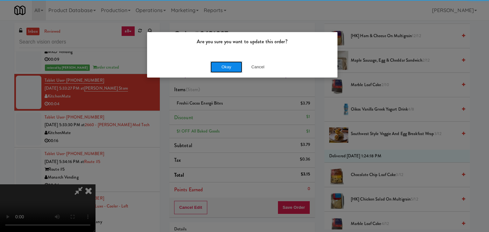
click at [223, 68] on button "Okay" at bounding box center [226, 66] width 32 height 11
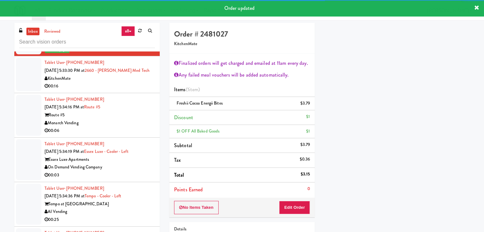
scroll to position [4305, 0]
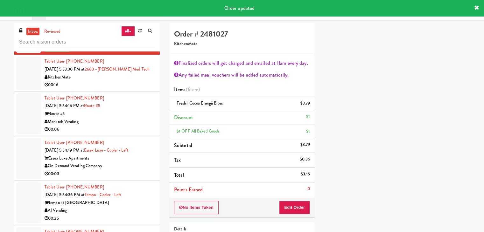
click at [127, 86] on div "00:16" at bounding box center [100, 85] width 110 height 8
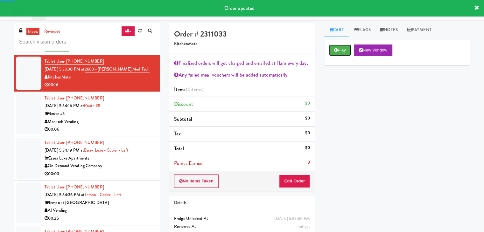
drag, startPoint x: 338, startPoint y: 51, endPoint x: 338, endPoint y: 66, distance: 15.6
click at [338, 51] on button "Play" at bounding box center [340, 50] width 22 height 11
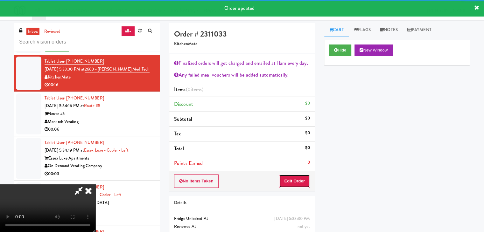
click at [292, 178] on button "Edit Order" at bounding box center [294, 181] width 31 height 13
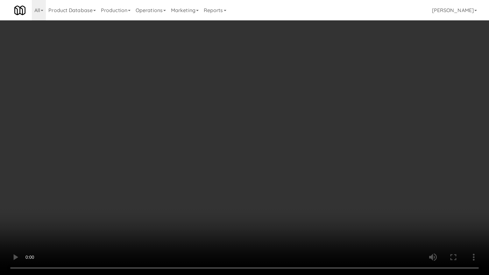
click at [281, 202] on video at bounding box center [244, 137] width 489 height 275
click at [276, 198] on video at bounding box center [244, 137] width 489 height 275
click at [276, 197] on video at bounding box center [244, 137] width 489 height 275
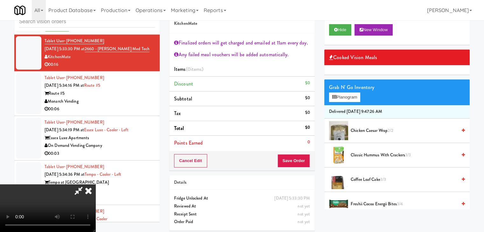
click at [95, 185] on icon at bounding box center [88, 191] width 14 height 13
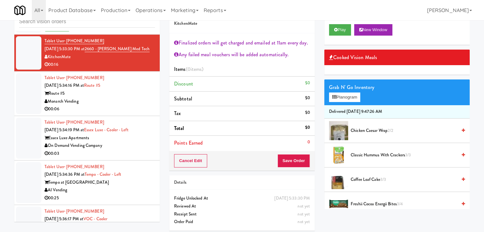
click at [109, 106] on div "Monarch Vending" at bounding box center [100, 102] width 110 height 8
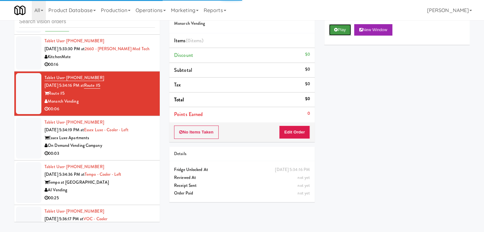
click at [341, 27] on button "Play" at bounding box center [340, 29] width 22 height 11
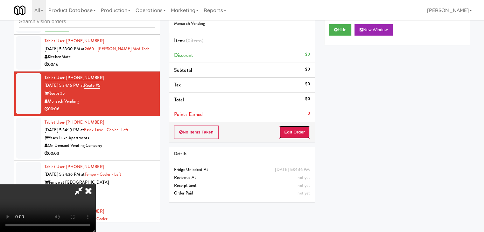
click at [300, 130] on button "Edit Order" at bounding box center [294, 132] width 31 height 13
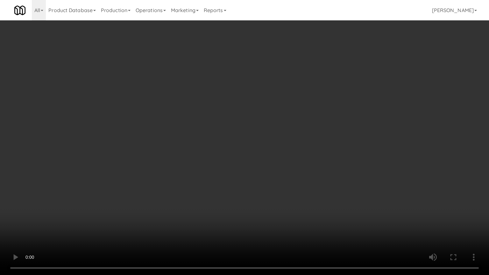
click at [274, 150] on video at bounding box center [244, 137] width 489 height 275
click at [274, 151] on video at bounding box center [244, 137] width 489 height 275
click at [274, 152] on video at bounding box center [244, 137] width 489 height 275
click at [275, 146] on video at bounding box center [244, 137] width 489 height 275
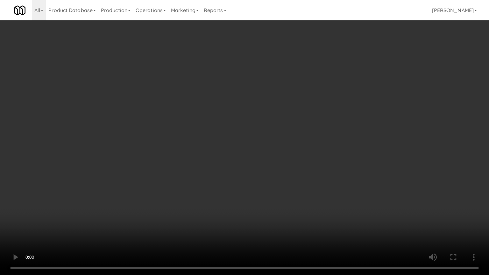
drag, startPoint x: 275, startPoint y: 146, endPoint x: 296, endPoint y: 90, distance: 59.1
click at [275, 145] on video at bounding box center [244, 137] width 489 height 275
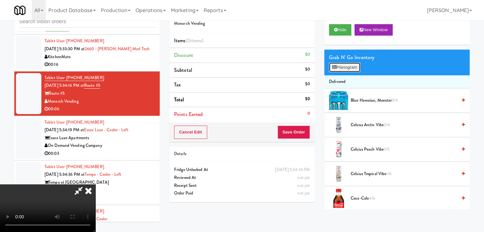
click at [348, 67] on button "Planogram" at bounding box center [344, 68] width 31 height 10
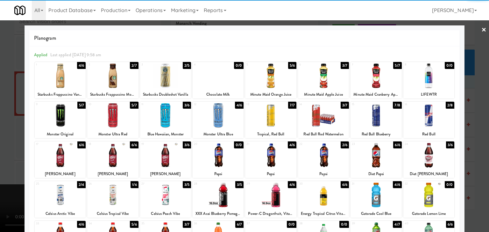
click at [121, 114] on div at bounding box center [112, 115] width 51 height 25
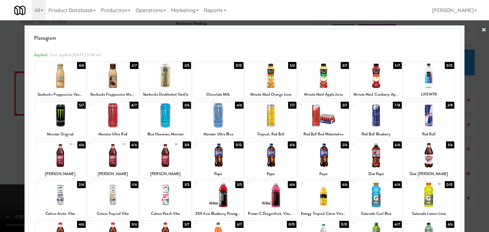
drag, startPoint x: 0, startPoint y: 127, endPoint x: 56, endPoint y: 124, distance: 55.8
click at [0, 126] on div at bounding box center [244, 116] width 489 height 232
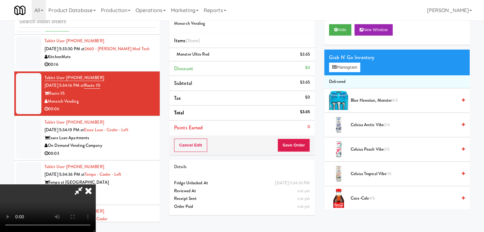
drag, startPoint x: 310, startPoint y: 142, endPoint x: 303, endPoint y: 143, distance: 7.1
click at [307, 143] on div "Cancel Edit Save Order" at bounding box center [241, 146] width 145 height 20
click at [303, 143] on button "Save Order" at bounding box center [294, 145] width 32 height 13
drag, startPoint x: 303, startPoint y: 143, endPoint x: 290, endPoint y: 142, distance: 12.8
click at [302, 143] on button "Save Order" at bounding box center [294, 145] width 32 height 13
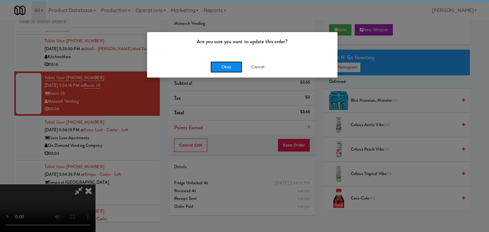
click at [226, 64] on button "Okay" at bounding box center [226, 66] width 32 height 11
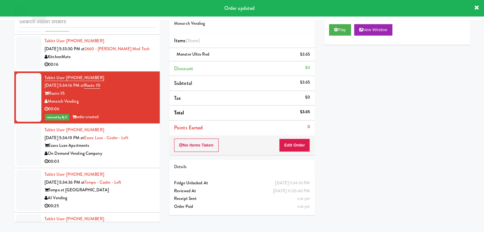
click at [111, 66] on div "00:16" at bounding box center [100, 65] width 110 height 8
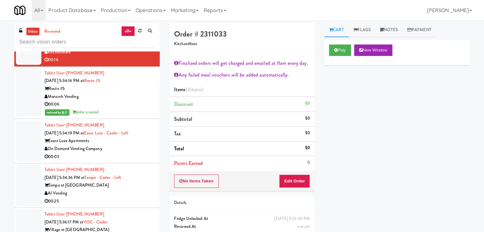
scroll to position [4400, 0]
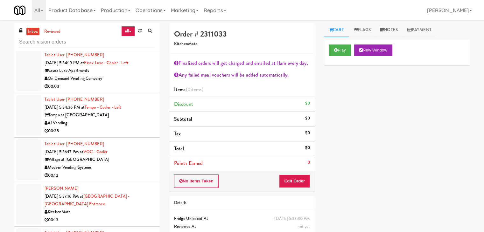
click at [130, 87] on div "00:03" at bounding box center [100, 87] width 110 height 8
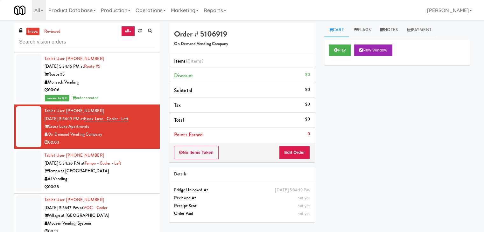
scroll to position [4337, 0]
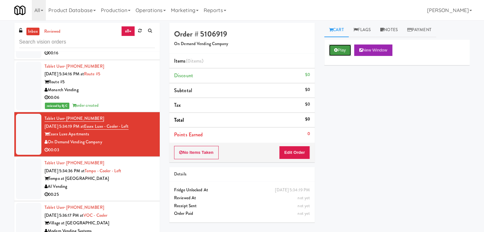
drag, startPoint x: 336, startPoint y: 49, endPoint x: 319, endPoint y: 100, distance: 53.6
click at [336, 49] on icon at bounding box center [336, 50] width 4 height 4
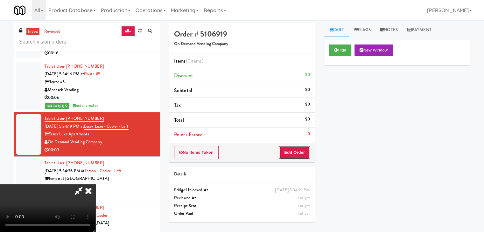
click at [286, 152] on button "Edit Order" at bounding box center [294, 152] width 31 height 13
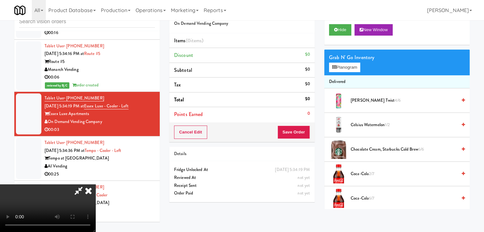
scroll to position [0, 0]
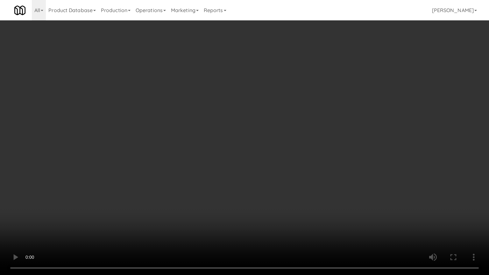
click at [293, 192] on video at bounding box center [244, 137] width 489 height 275
click at [290, 192] on video at bounding box center [244, 137] width 489 height 275
click at [287, 194] on video at bounding box center [244, 137] width 489 height 275
click at [286, 194] on video at bounding box center [244, 137] width 489 height 275
click at [288, 190] on video at bounding box center [244, 137] width 489 height 275
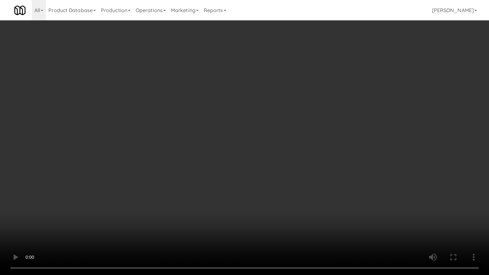
click at [291, 186] on video at bounding box center [244, 137] width 489 height 275
click at [294, 177] on video at bounding box center [244, 137] width 489 height 275
drag, startPoint x: 294, startPoint y: 176, endPoint x: 314, endPoint y: 101, distance: 77.4
click at [295, 173] on video at bounding box center [244, 137] width 489 height 275
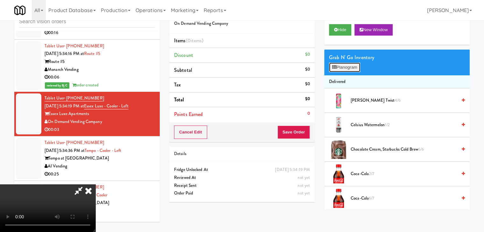
click at [344, 68] on button "Planogram" at bounding box center [344, 68] width 31 height 10
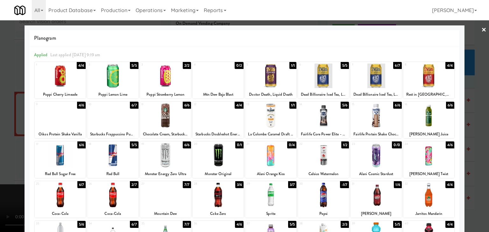
click at [119, 148] on div at bounding box center [112, 155] width 51 height 25
drag, startPoint x: 0, startPoint y: 137, endPoint x: 17, endPoint y: 135, distance: 16.6
click at [0, 137] on div at bounding box center [244, 116] width 489 height 232
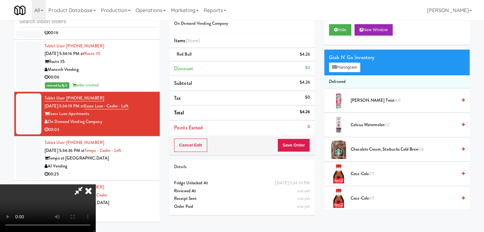
scroll to position [89, 0]
click at [95, 185] on video at bounding box center [47, 209] width 95 height 48
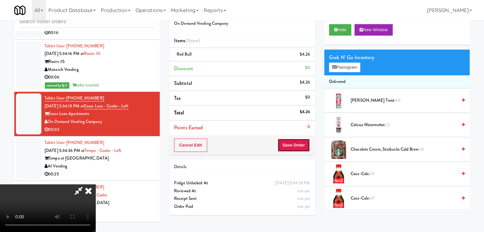
click at [306, 143] on button "Save Order" at bounding box center [294, 145] width 32 height 13
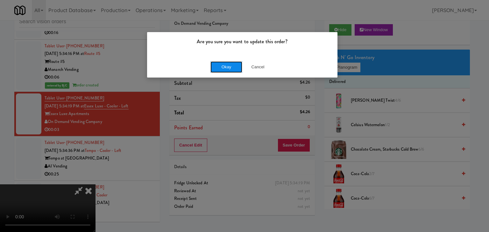
click at [226, 66] on button "Okay" at bounding box center [226, 66] width 32 height 11
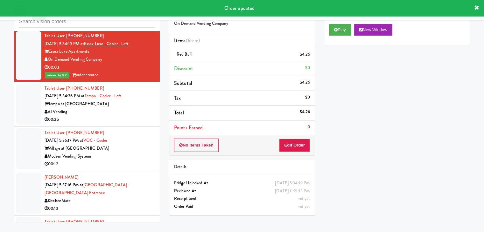
scroll to position [4400, 0]
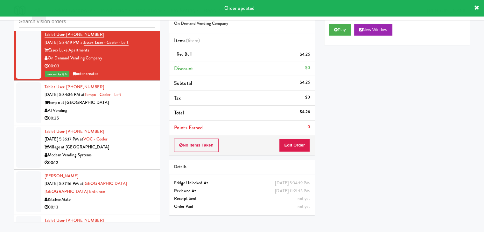
click at [124, 113] on div "AI Vending" at bounding box center [100, 111] width 110 height 8
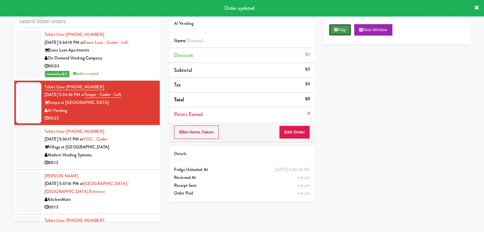
click at [336, 29] on icon at bounding box center [336, 30] width 4 height 4
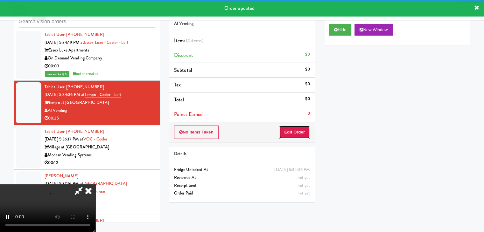
click at [298, 132] on button "Edit Order" at bounding box center [294, 132] width 31 height 13
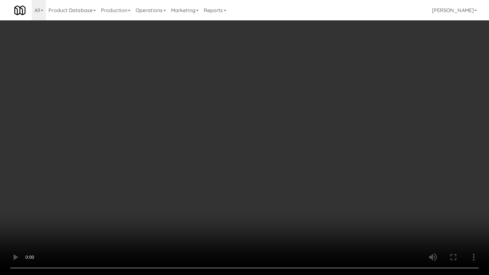
click at [306, 163] on video at bounding box center [244, 137] width 489 height 275
click at [311, 161] on video at bounding box center [244, 137] width 489 height 275
click at [310, 158] on video at bounding box center [244, 137] width 489 height 275
click at [313, 153] on video at bounding box center [244, 137] width 489 height 275
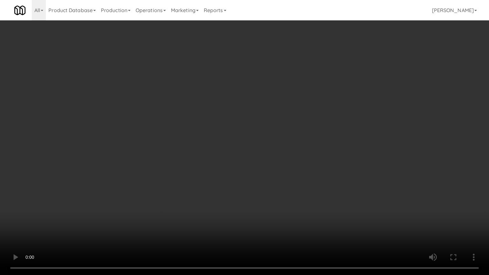
click at [313, 153] on video at bounding box center [244, 137] width 489 height 275
click at [314, 150] on video at bounding box center [244, 137] width 489 height 275
click at [319, 133] on video at bounding box center [244, 137] width 489 height 275
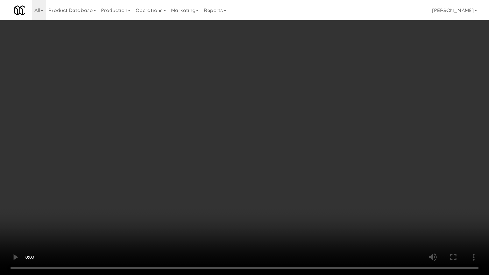
click at [320, 133] on video at bounding box center [244, 137] width 489 height 275
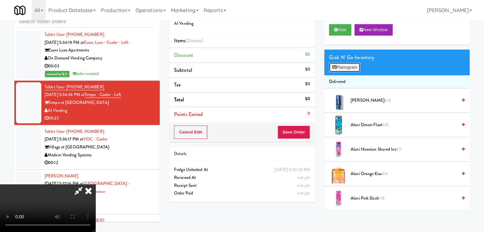
click at [343, 67] on button "Planogram" at bounding box center [344, 68] width 31 height 10
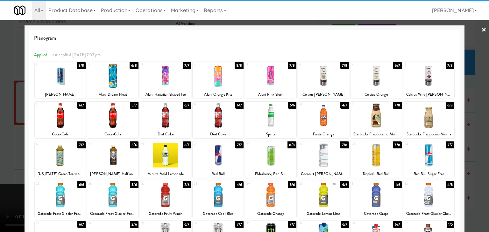
click at [368, 117] on div at bounding box center [375, 115] width 51 height 25
click at [278, 112] on div at bounding box center [270, 115] width 51 height 25
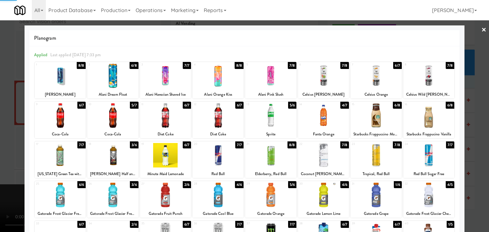
drag, startPoint x: 0, startPoint y: 107, endPoint x: 64, endPoint y: 110, distance: 63.4
click at [4, 107] on div at bounding box center [244, 116] width 489 height 232
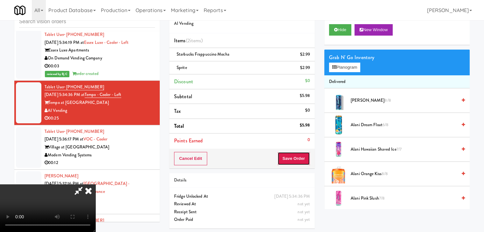
click at [307, 156] on button "Save Order" at bounding box center [294, 158] width 32 height 13
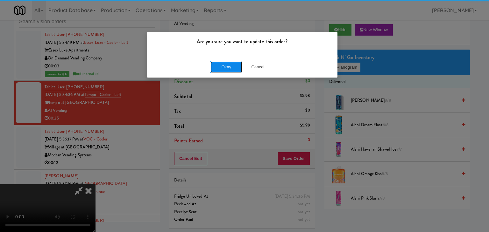
click at [233, 67] on button "Okay" at bounding box center [226, 66] width 32 height 11
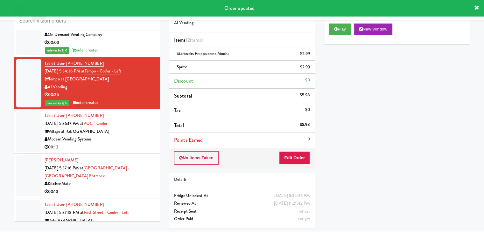
scroll to position [4464, 0]
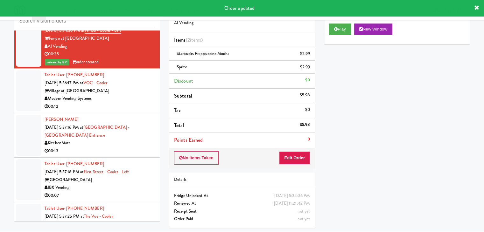
drag, startPoint x: 130, startPoint y: 105, endPoint x: 133, endPoint y: 106, distance: 3.8
click at [131, 103] on div "Modern Vending Systems" at bounding box center [100, 99] width 110 height 8
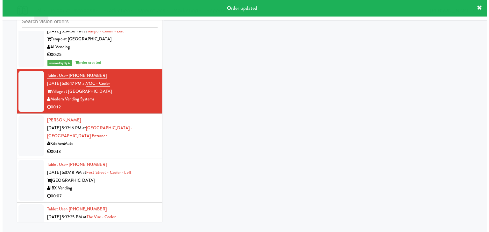
scroll to position [20, 0]
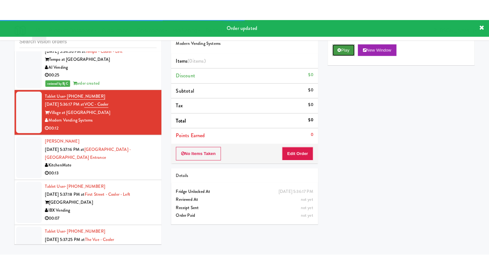
click
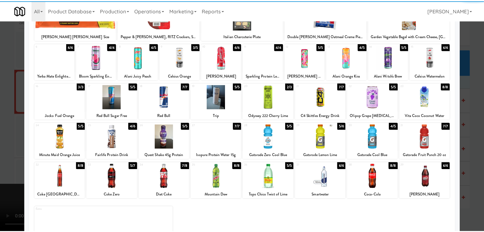
scroll to position [80, 0]
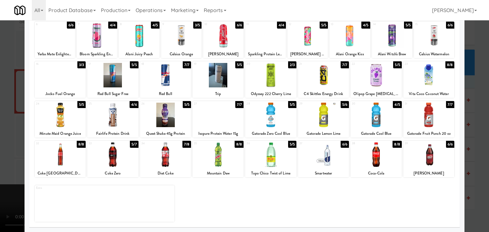
drag, startPoint x: 214, startPoint y: 159, endPoint x: 244, endPoint y: 159, distance: 30.6
drag, startPoint x: 0, startPoint y: 143, endPoint x: 71, endPoint y: 143, distance: 71.3
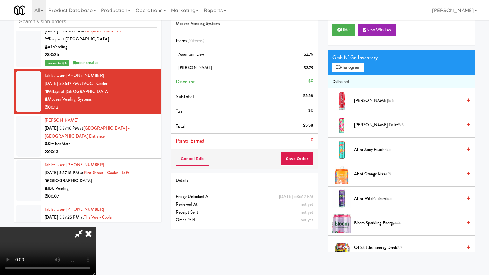
drag, startPoint x: 296, startPoint y: 169, endPoint x: 321, endPoint y: 108, distance: 66.1
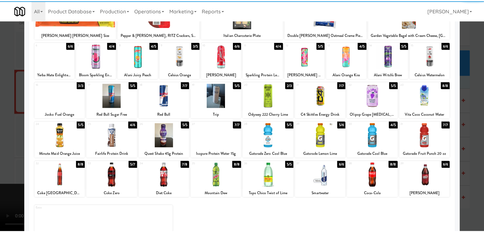
scroll to position [64, 0]
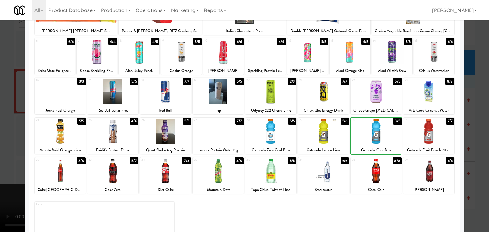
drag, startPoint x: 0, startPoint y: 125, endPoint x: 43, endPoint y: 124, distance: 43.3
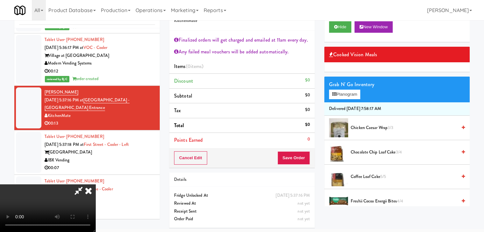
scroll to position [4528, 0]
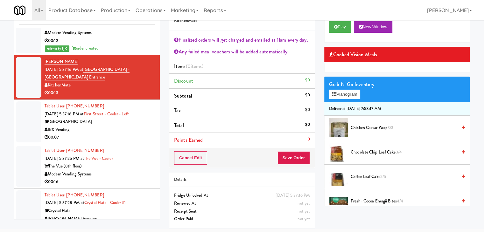
drag, startPoint x: 128, startPoint y: 124, endPoint x: 127, endPoint y: 119, distance: 4.5
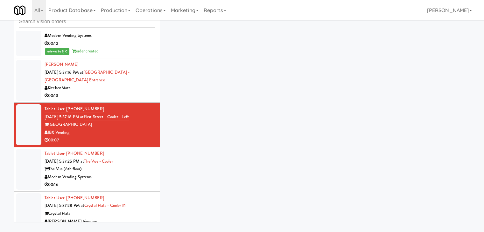
scroll to position [20, 0]
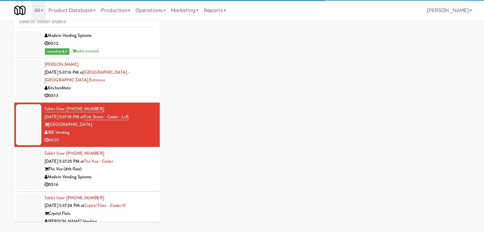
drag, startPoint x: 126, startPoint y: 91, endPoint x: 153, endPoint y: 86, distance: 27.6
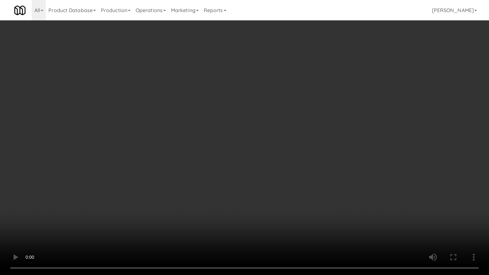
drag, startPoint x: 278, startPoint y: 192, endPoint x: 311, endPoint y: 125, distance: 74.5
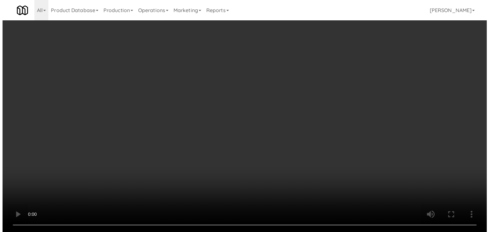
scroll to position [109, 0]
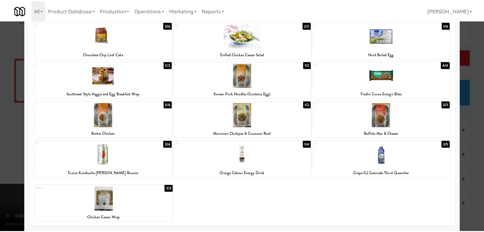
scroll to position [25, 0]
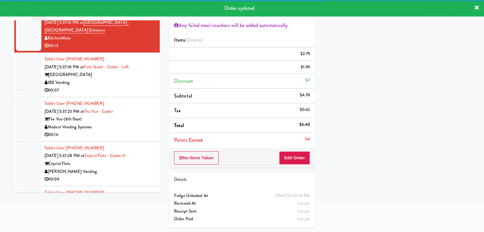
scroll to position [4560, 0]
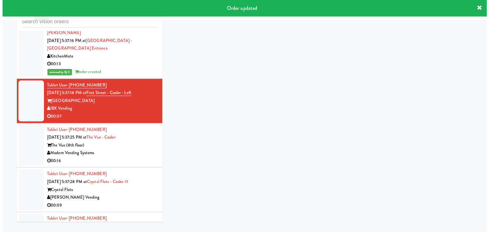
scroll to position [20, 0]
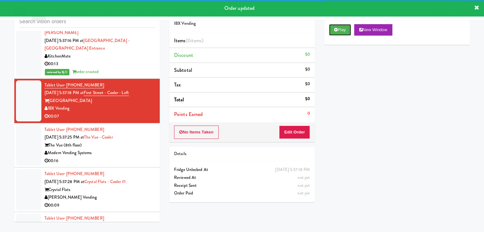
drag, startPoint x: 340, startPoint y: 29, endPoint x: 335, endPoint y: 48, distance: 19.2
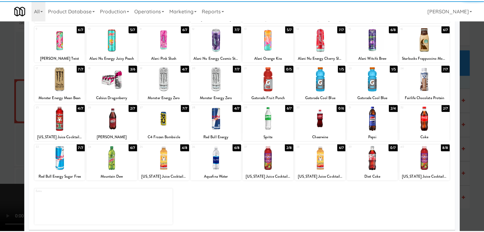
scroll to position [80, 0]
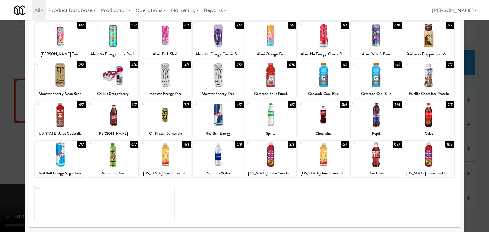
drag, startPoint x: 0, startPoint y: 142, endPoint x: 92, endPoint y: 142, distance: 91.7
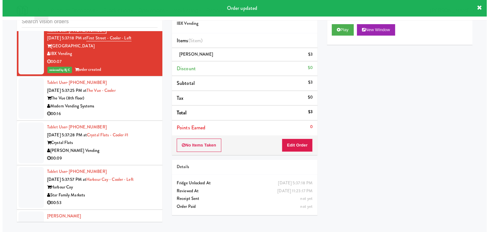
scroll to position [4623, 0]
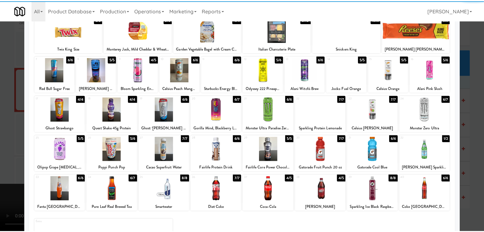
scroll to position [64, 0]
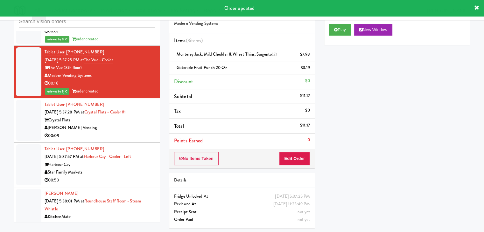
scroll to position [4655, 0]
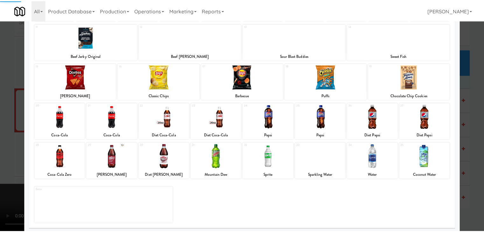
scroll to position [80, 0]
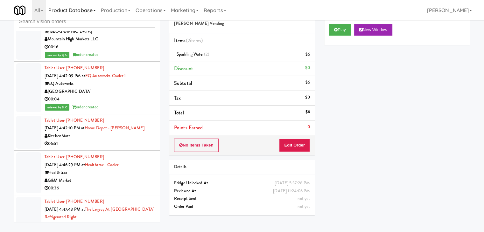
scroll to position [1313, 0]
